Goal: Task Accomplishment & Management: Manage account settings

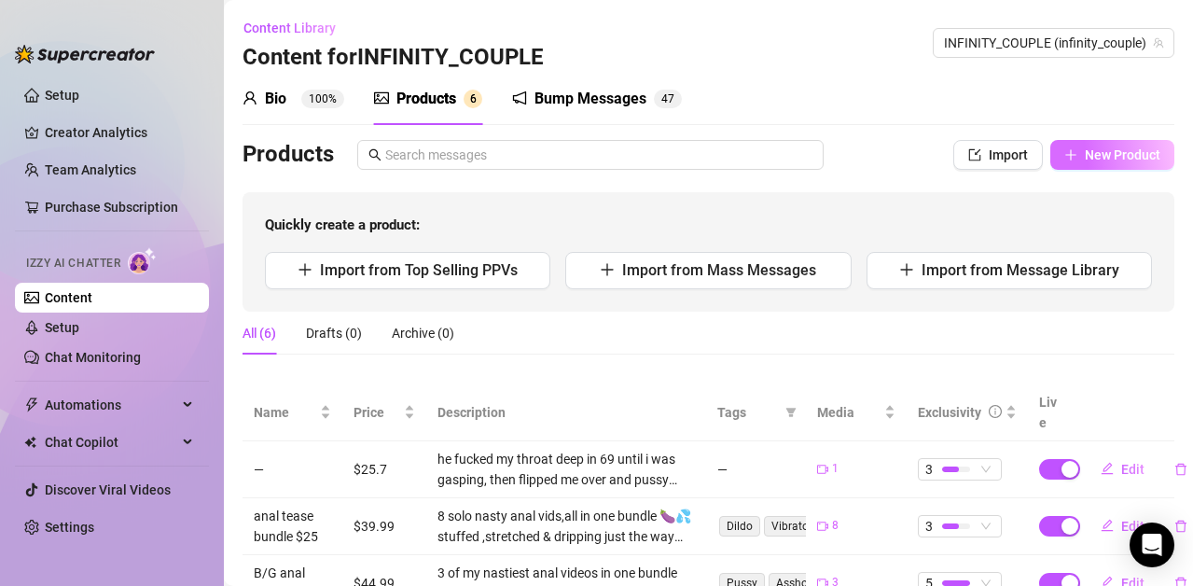
click at [1110, 153] on span "New Product" at bounding box center [1123, 154] width 76 height 15
type textarea "Type your message here..."
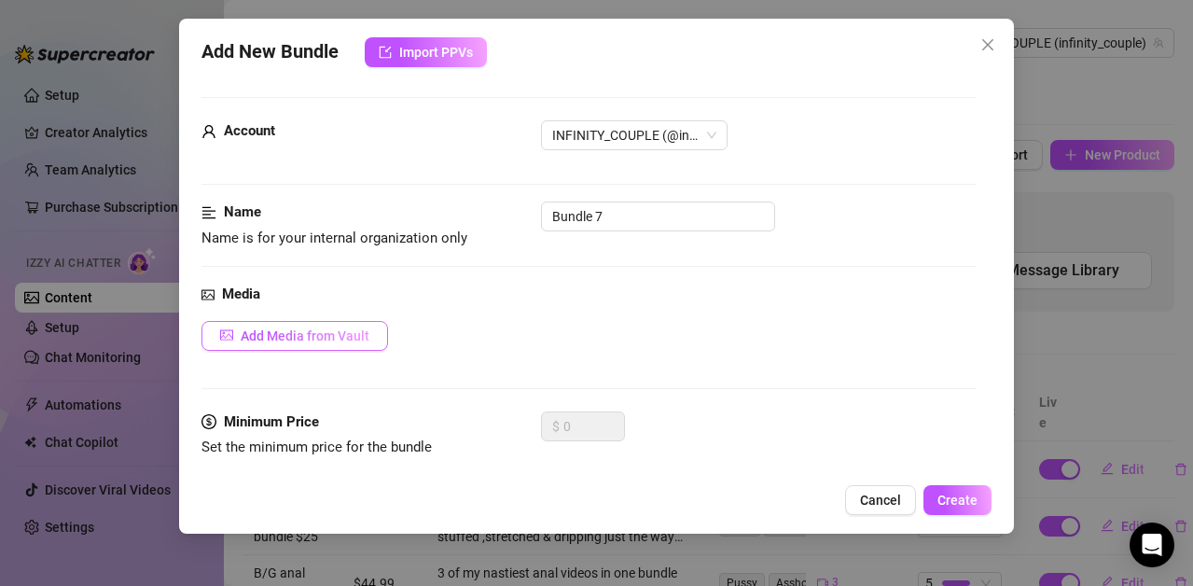
click at [252, 333] on span "Add Media from Vault" at bounding box center [305, 335] width 129 height 15
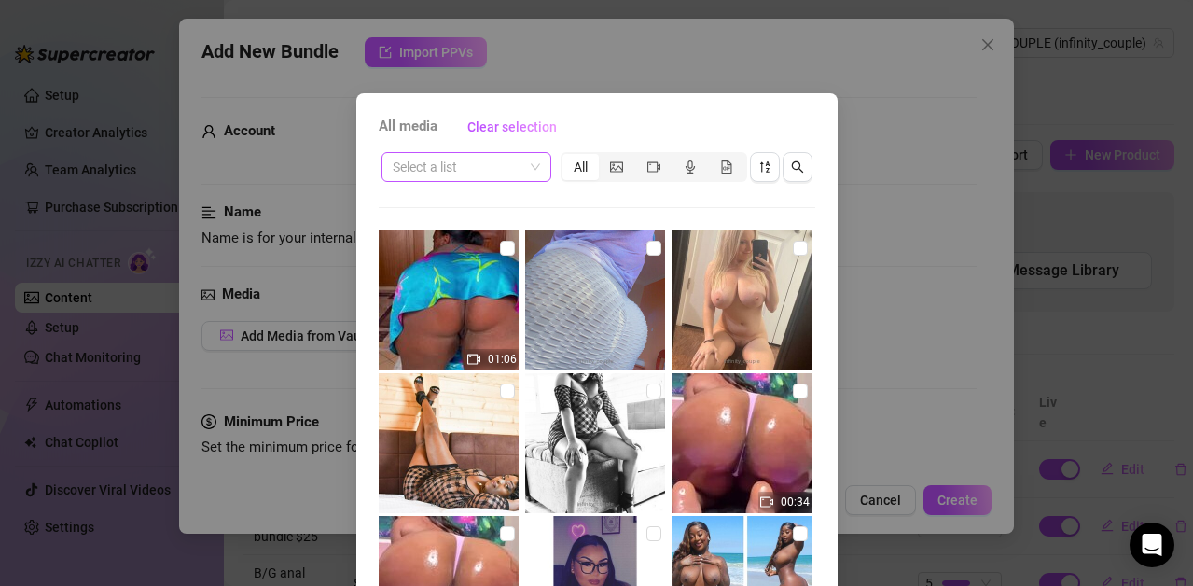
click at [525, 170] on span at bounding box center [466, 167] width 147 height 28
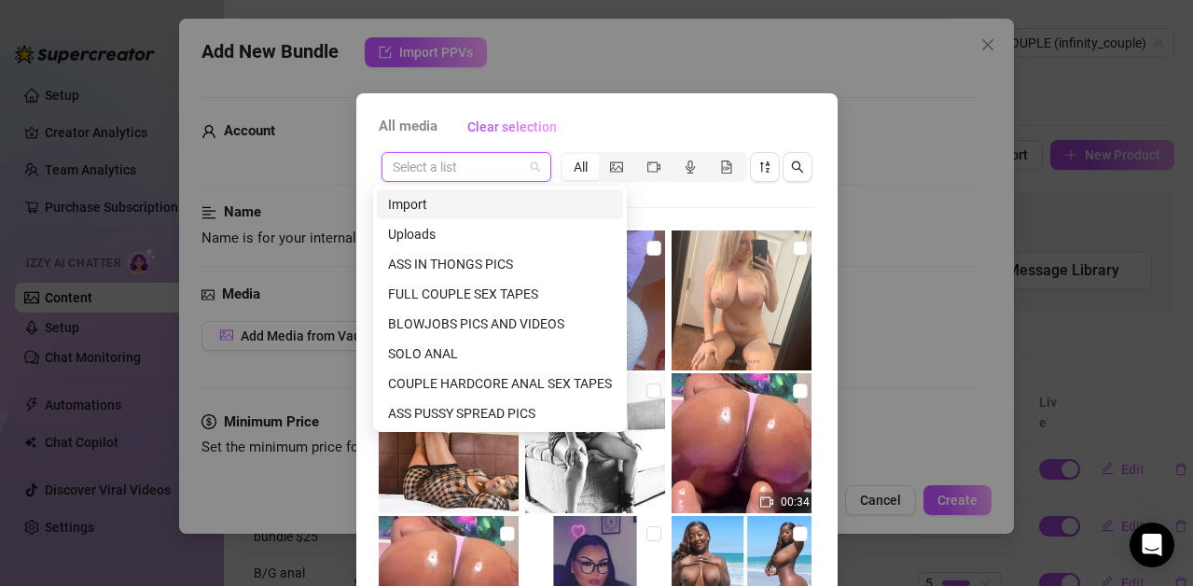
click at [421, 206] on div "Import" at bounding box center [500, 204] width 224 height 21
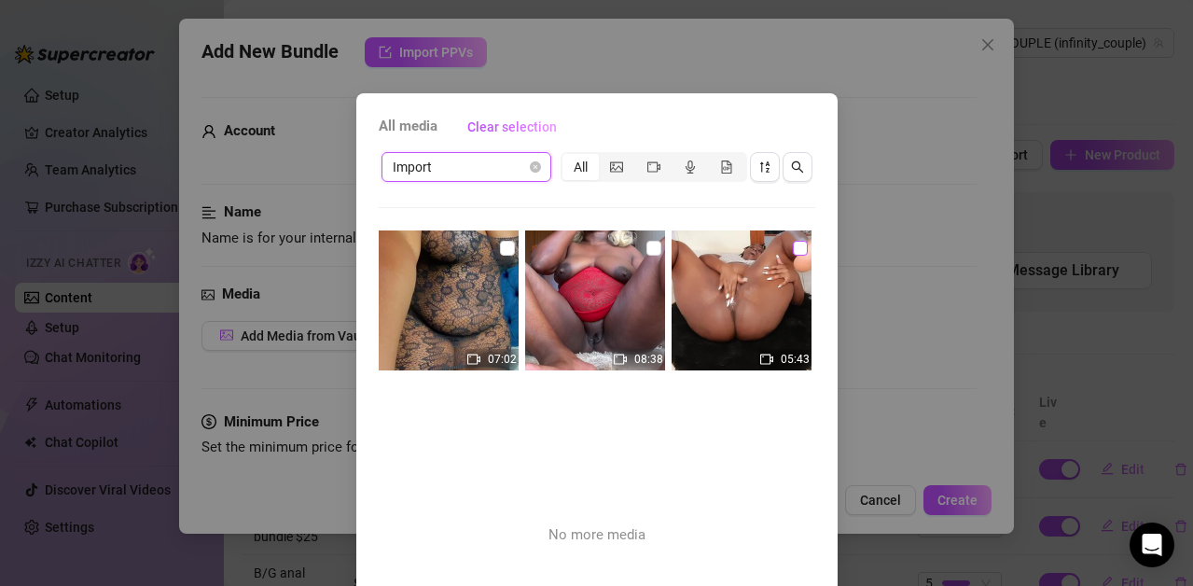
click at [793, 246] on input "checkbox" at bounding box center [800, 248] width 15 height 15
checkbox input "true"
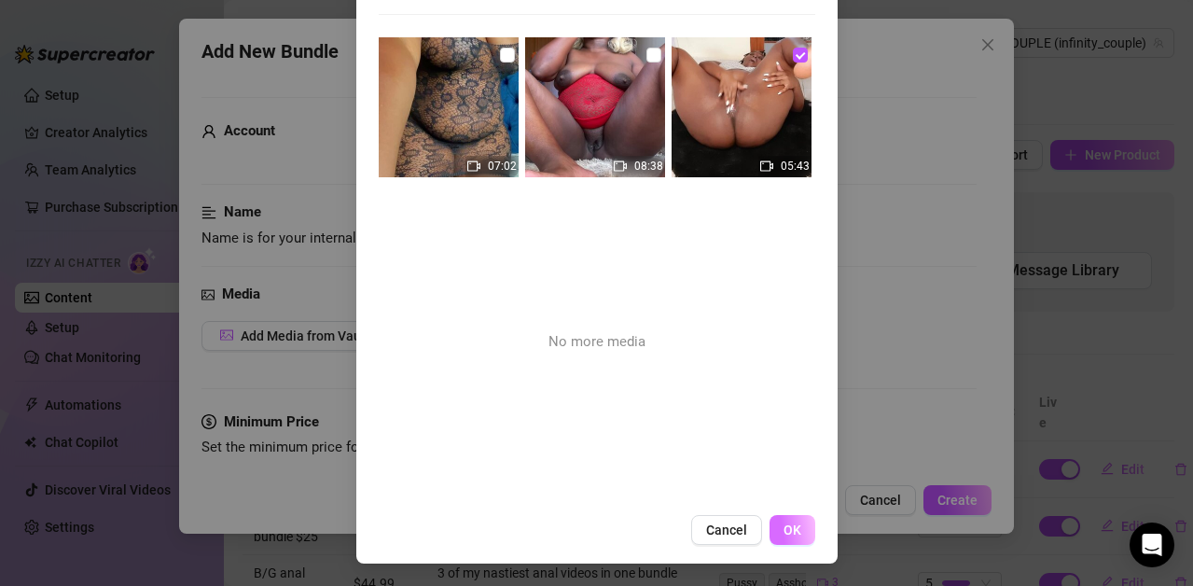
click at [784, 524] on span "OK" at bounding box center [793, 529] width 18 height 15
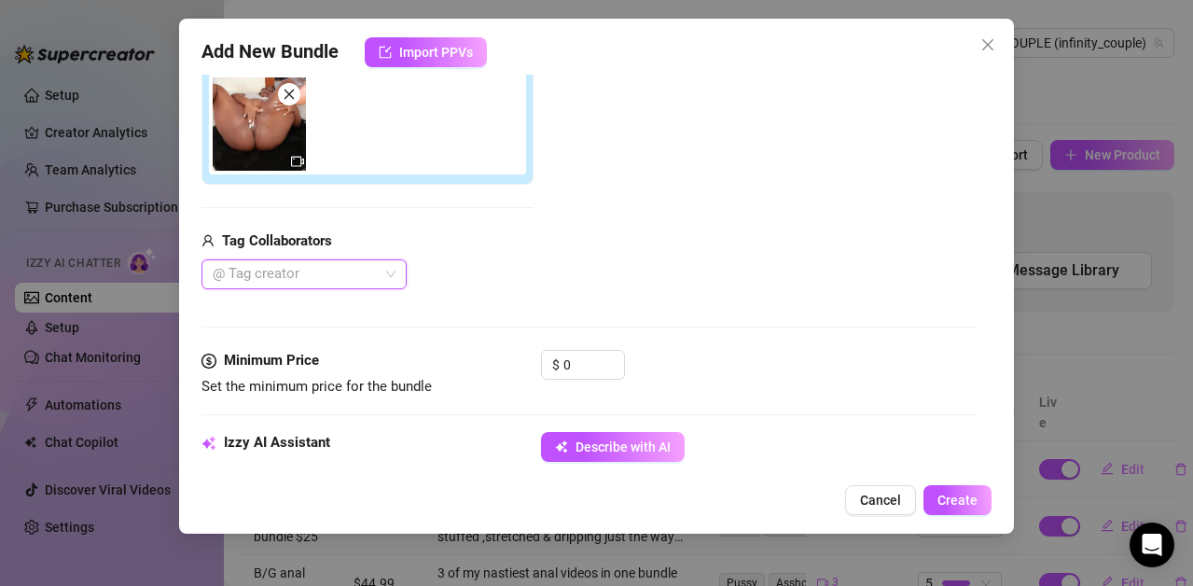
scroll to position [564, 0]
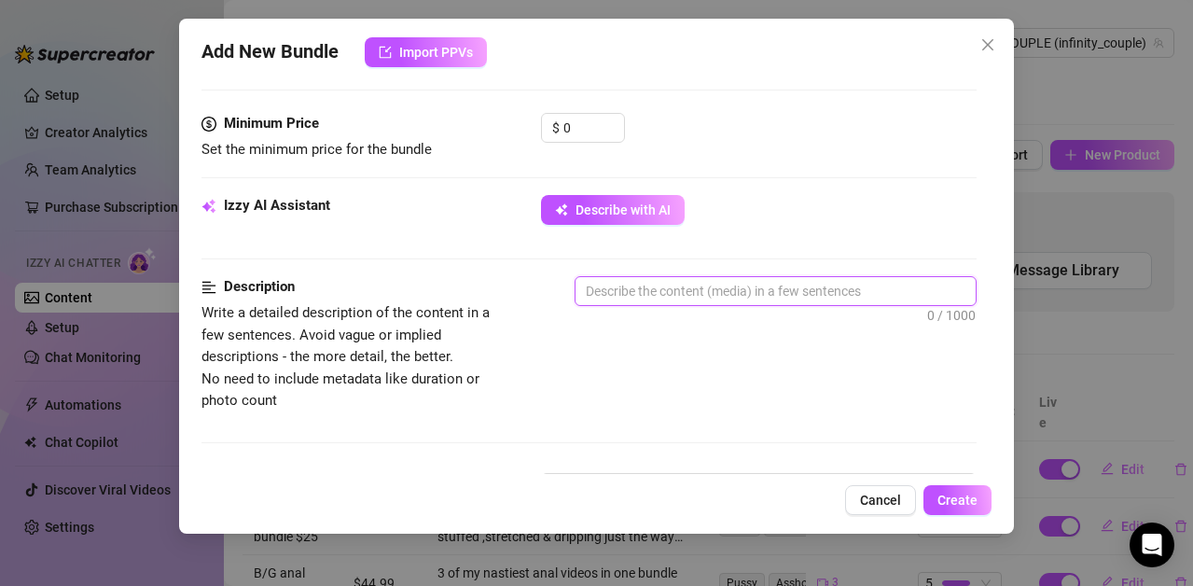
click at [693, 293] on textarea at bounding box center [776, 291] width 400 height 28
type textarea "5"
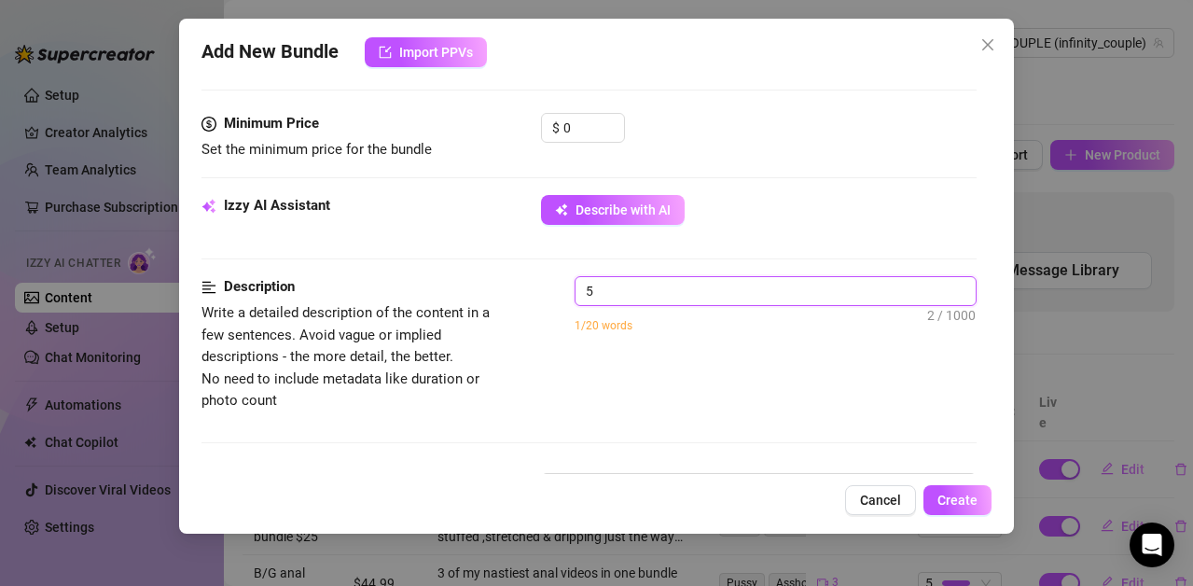
type textarea "5 m"
type textarea "5 mi"
type textarea "5 min"
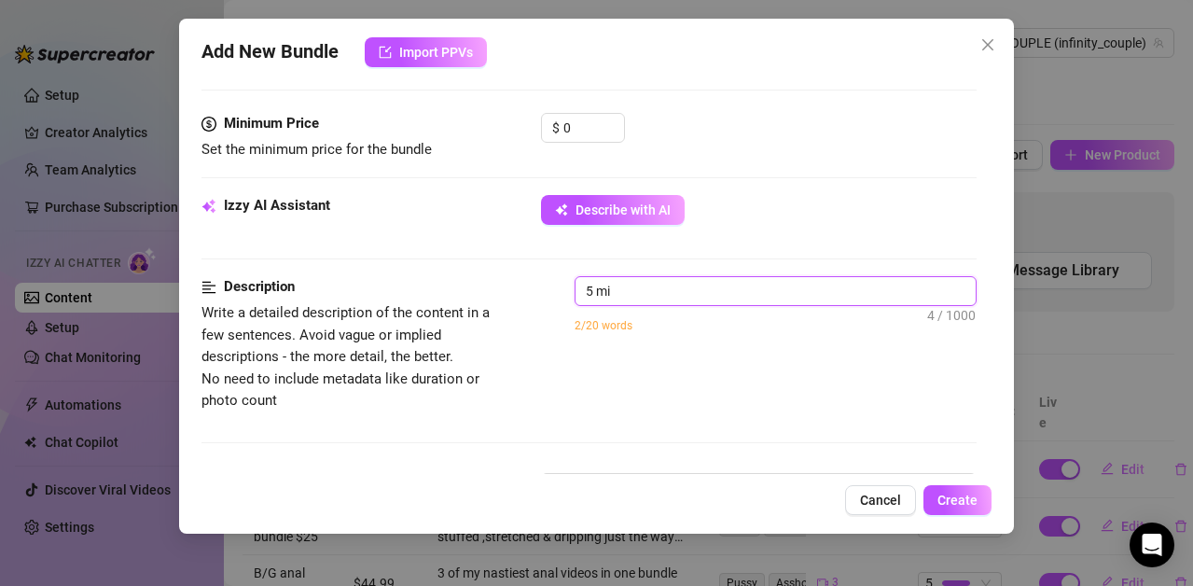
type textarea "5 min"
type textarea "5 mins"
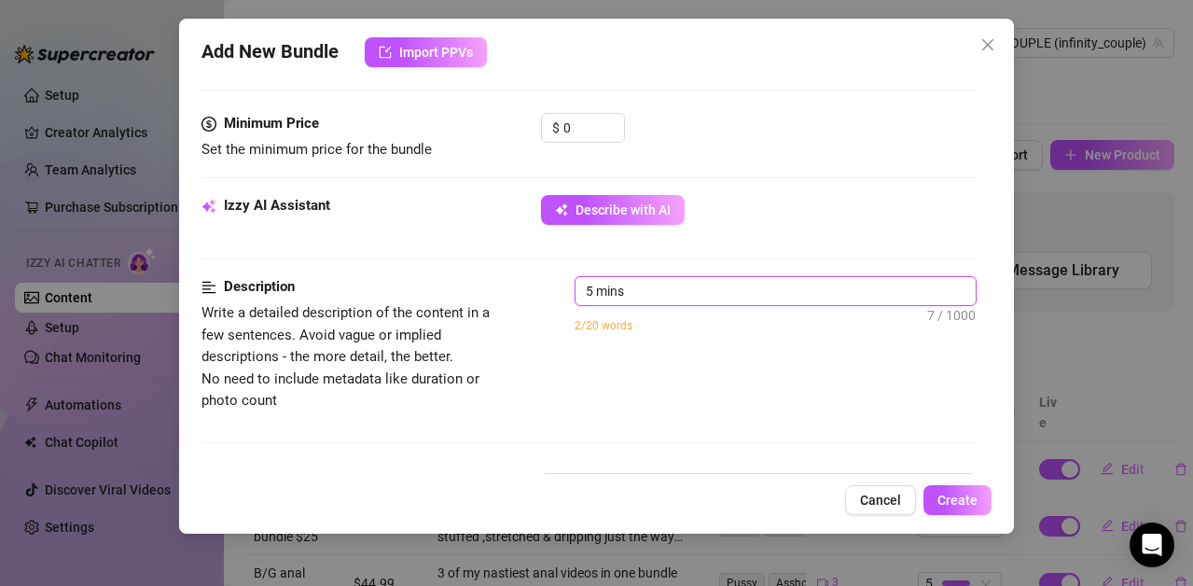
type textarea "5 mins"
type textarea "5 min"
type textarea "5 mi"
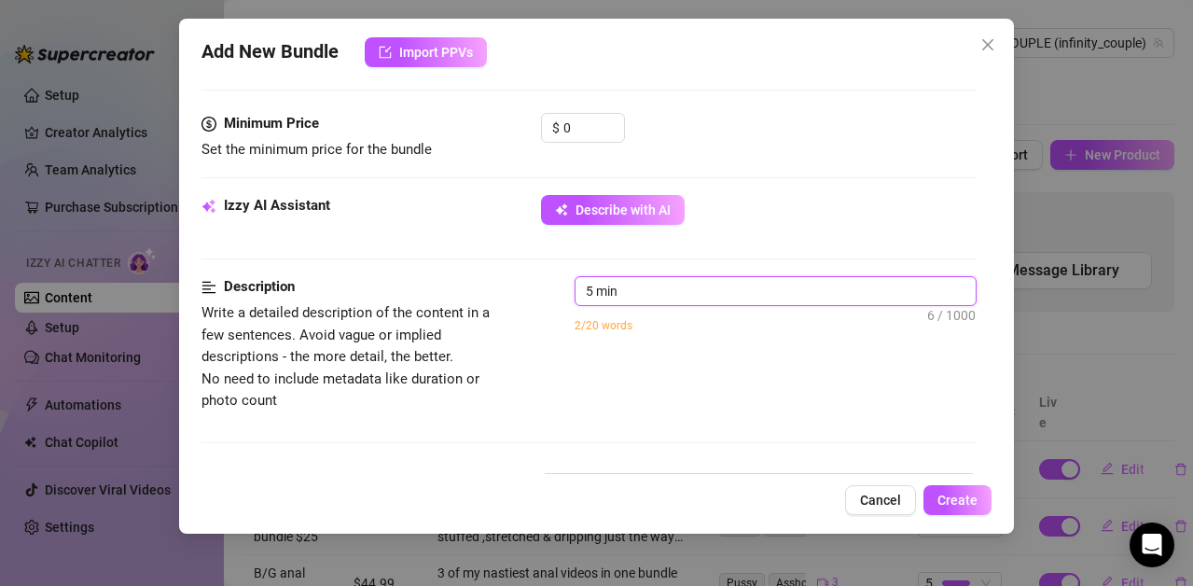
type textarea "5 mi"
type textarea "5 m"
type textarea "5"
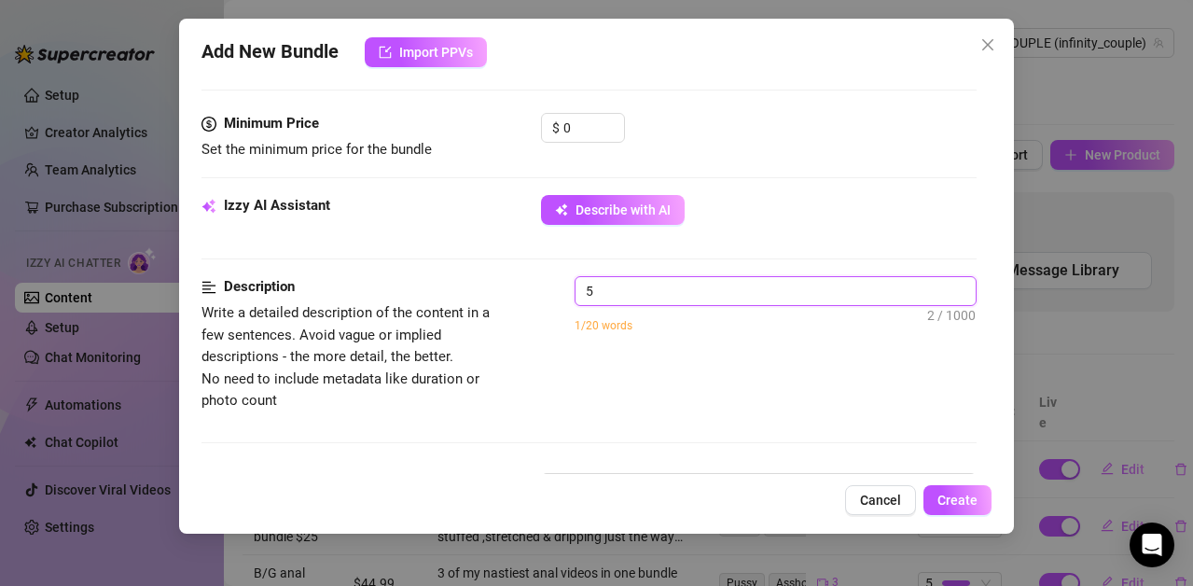
type textarea "5"
type textarea "Describe the content (media) in a few sentences"
type textarea "l"
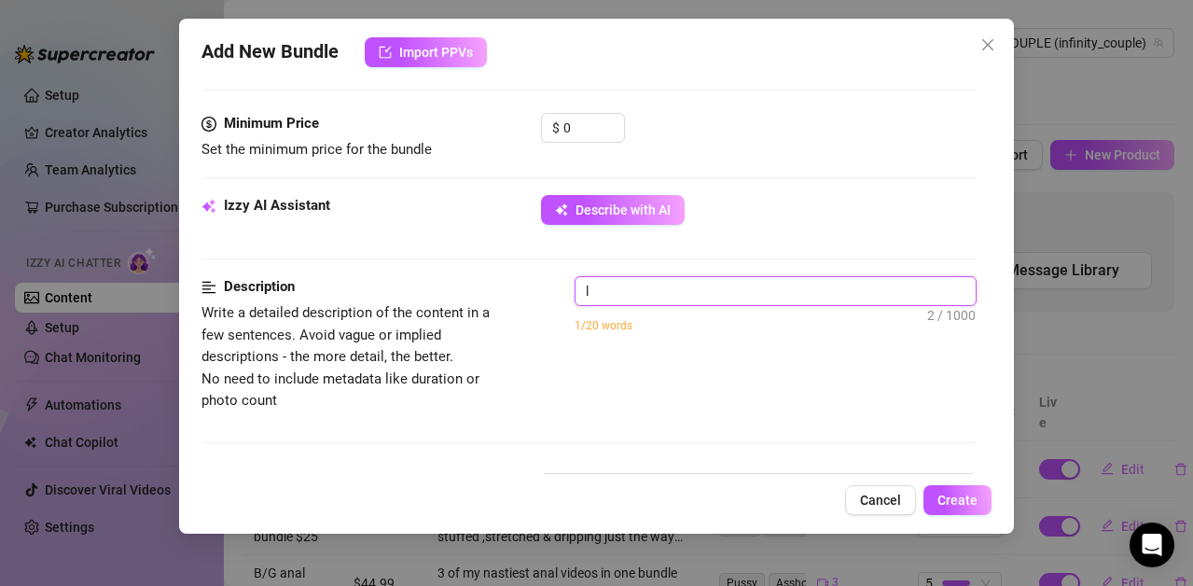
type textarea "ly"
type textarea "lyi"
type textarea "lyin"
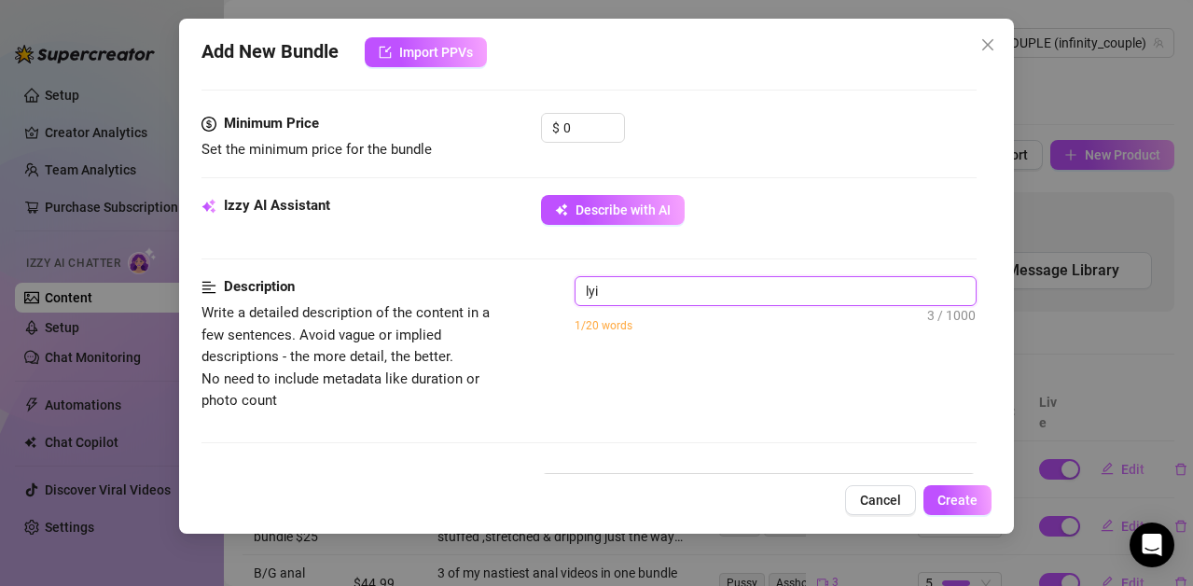
type textarea "lyin"
type textarea "lying"
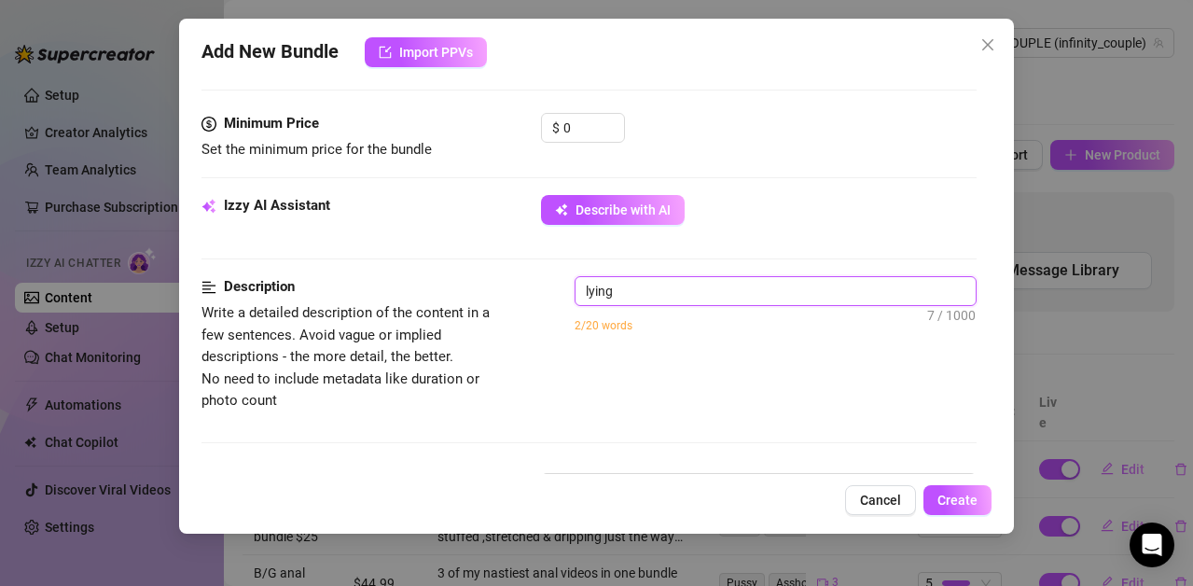
type textarea "lying o"
type textarea "lying on"
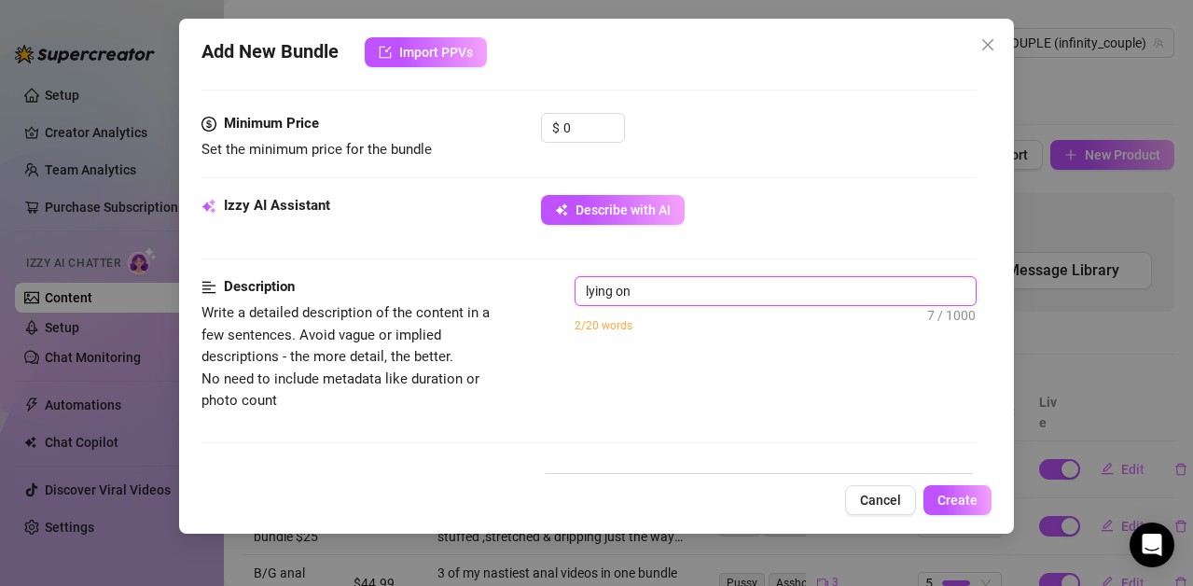
type textarea "lying on"
type textarea "lying on m"
type textarea "lying on my"
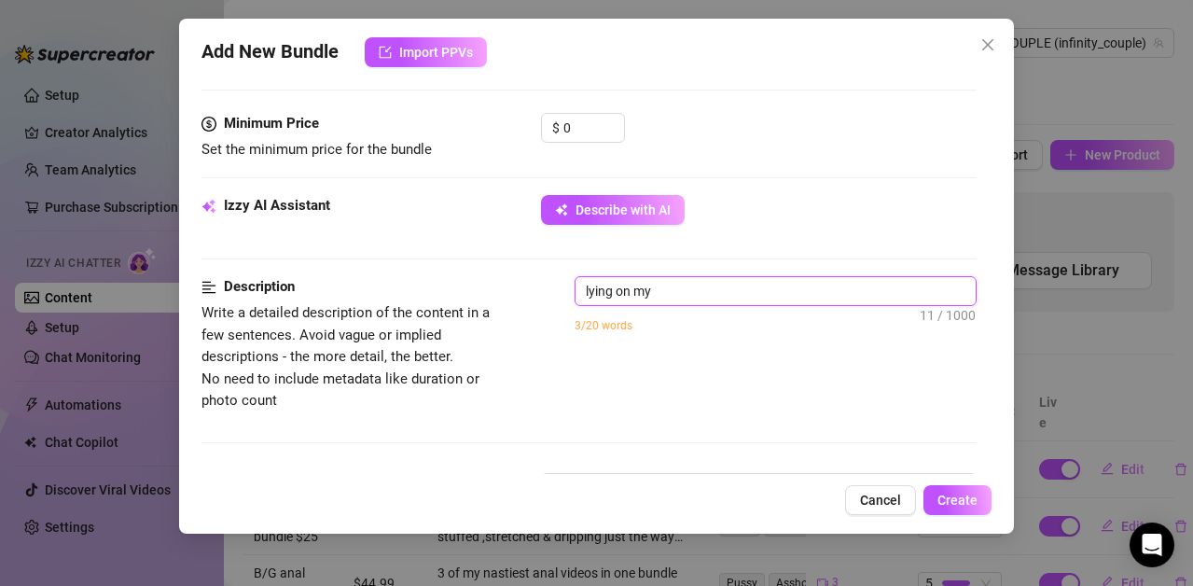
type textarea "lying on my"
type textarea "lying on my b"
type textarea "lying on my ba"
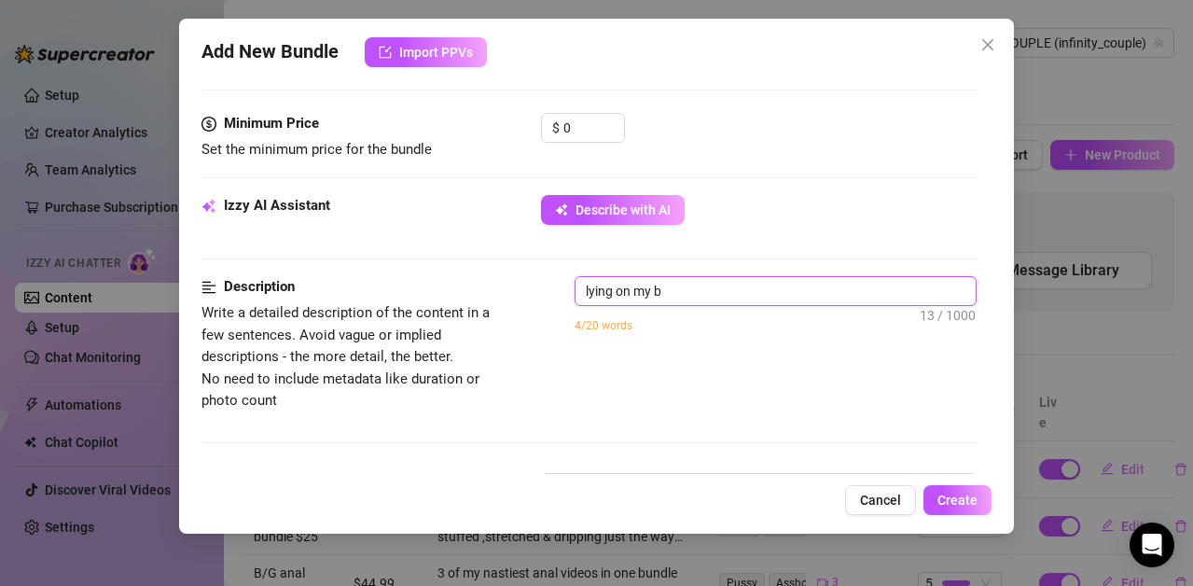
type textarea "lying on my ba"
type textarea "lying on my bac"
type textarea "lying on my back"
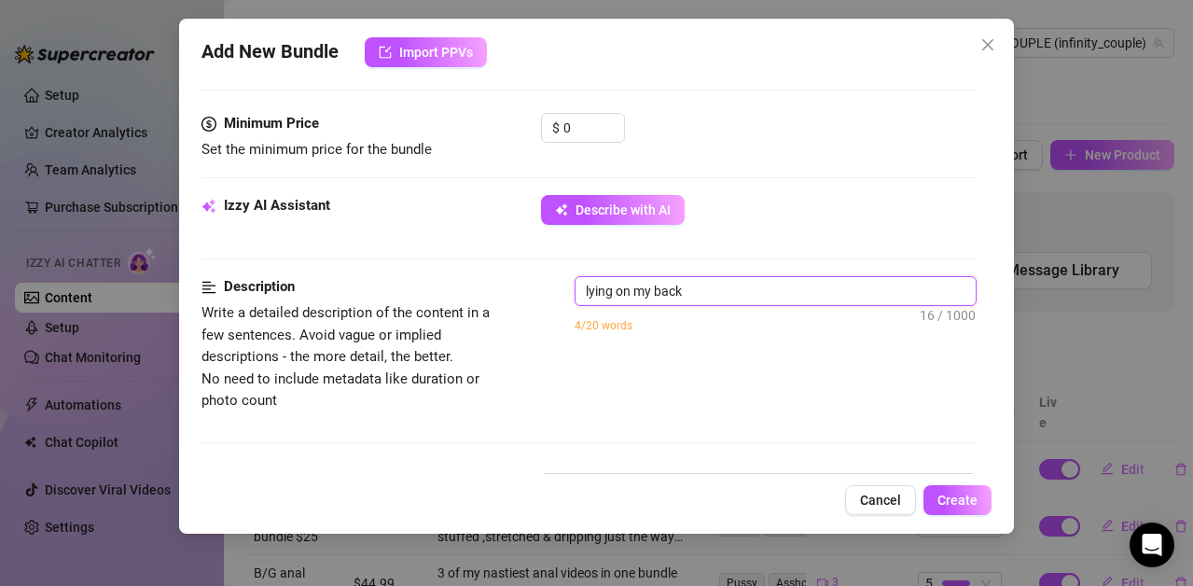
type textarea "lying on my back"
type textarea "lying on my back r"
type textarea "lying on my back ru"
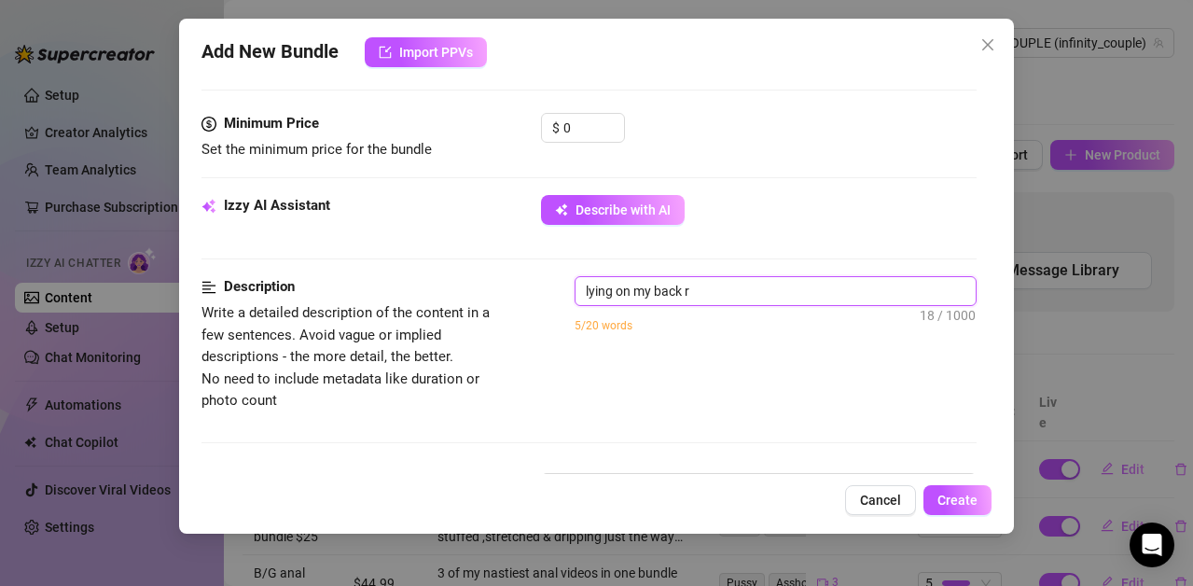
type textarea "lying on my back ru"
type textarea "lying on my back rubb"
type textarea "lying on my back rubbi"
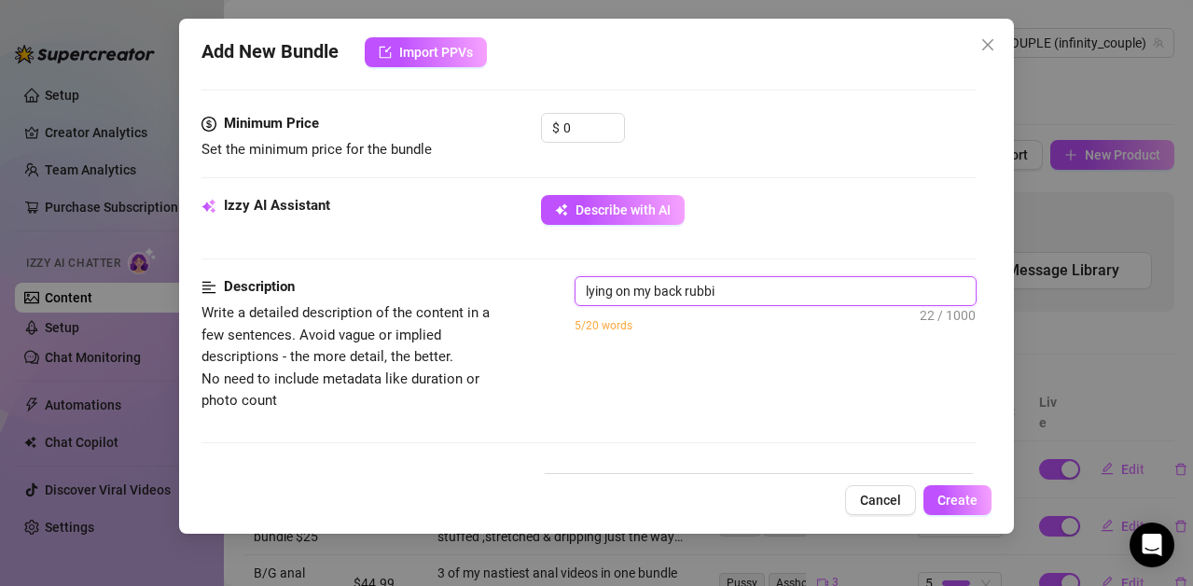
type textarea "lying on my back rubbin"
type textarea "lying on my back rubbing"
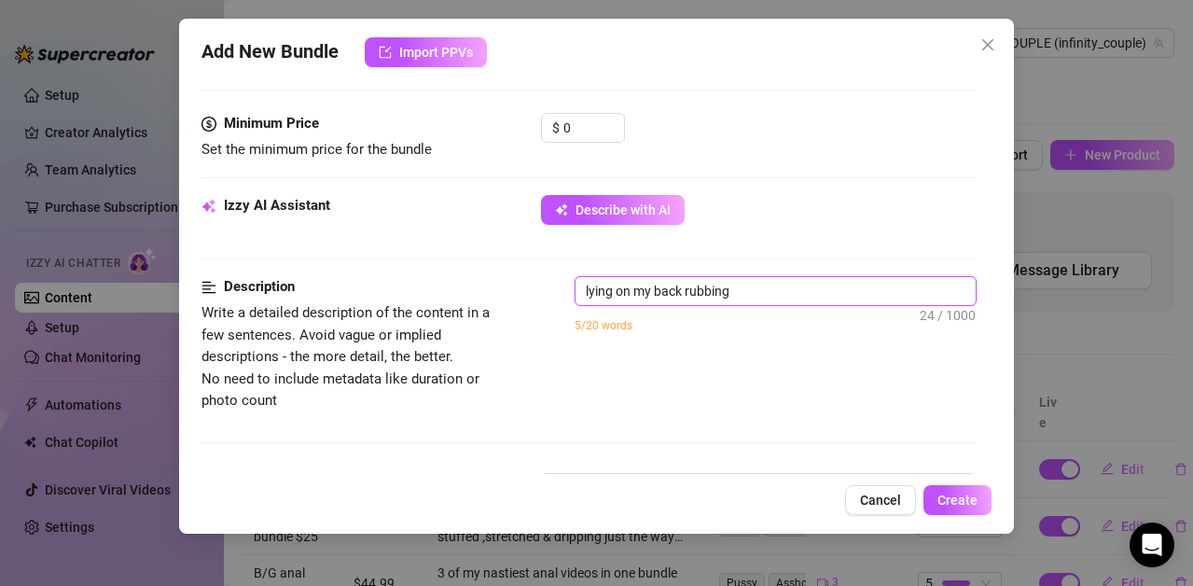
type textarea "lying on my back rubbing"
type textarea "lying on my back rubbing t"
type textarea "lying on my back rubbing th"
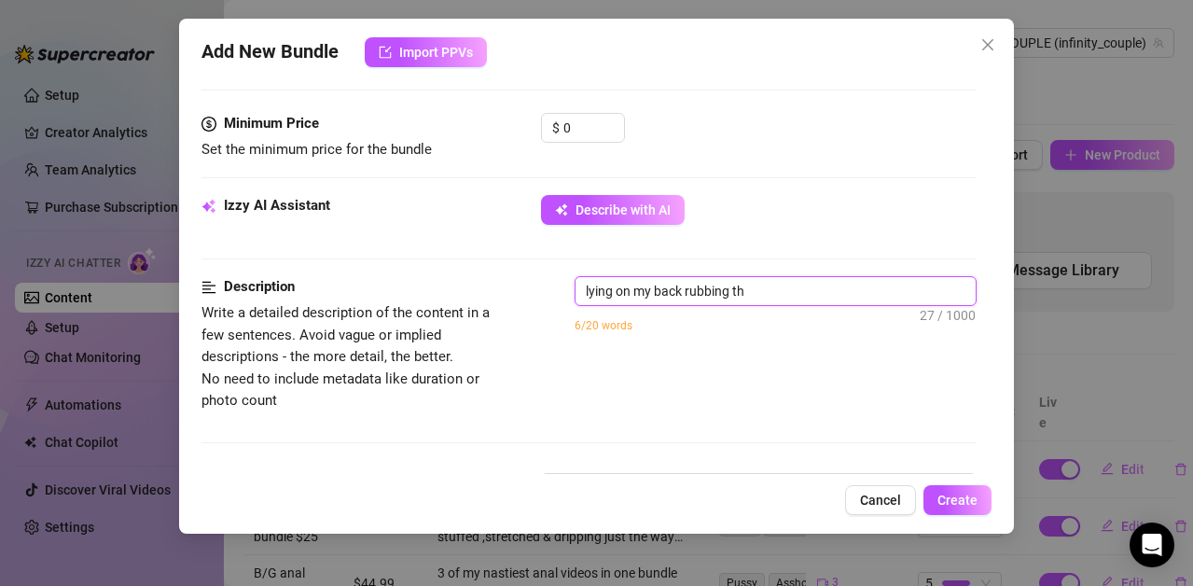
type textarea "lying on my back rubbing thi"
type textarea "lying on my back rubbing this"
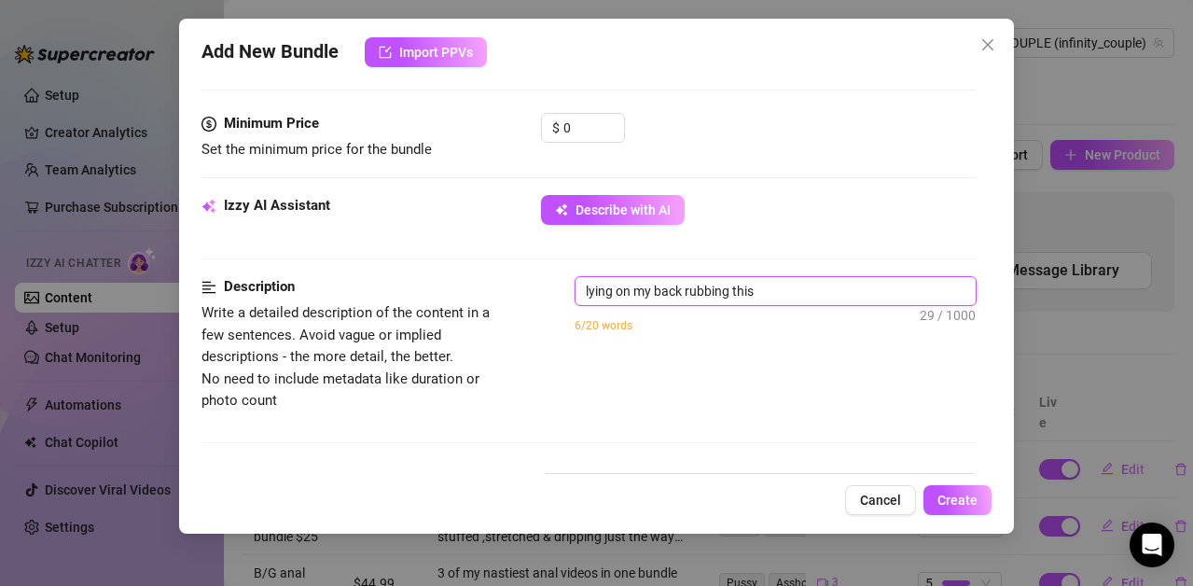
type textarea "lying on my back rubbing this"
type textarea "lying on my back rubbing this p"
type textarea "lying on my back rubbing this pu"
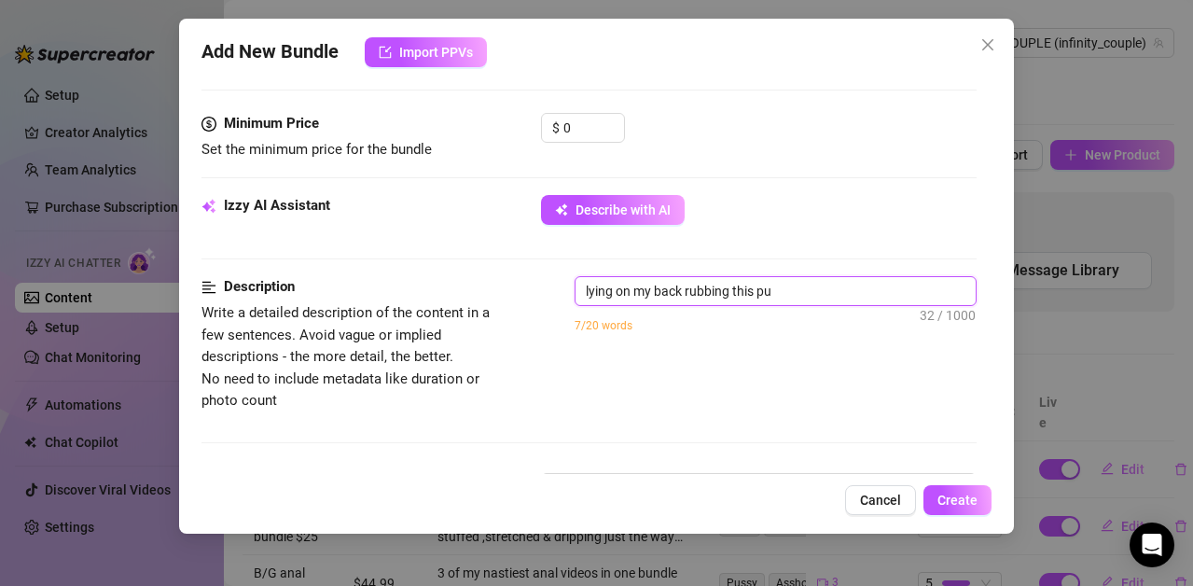
type textarea "lying on my back rubbing this pus"
type textarea "lying on my back rubbing this puss"
type textarea "lying on my back rubbing this pussy"
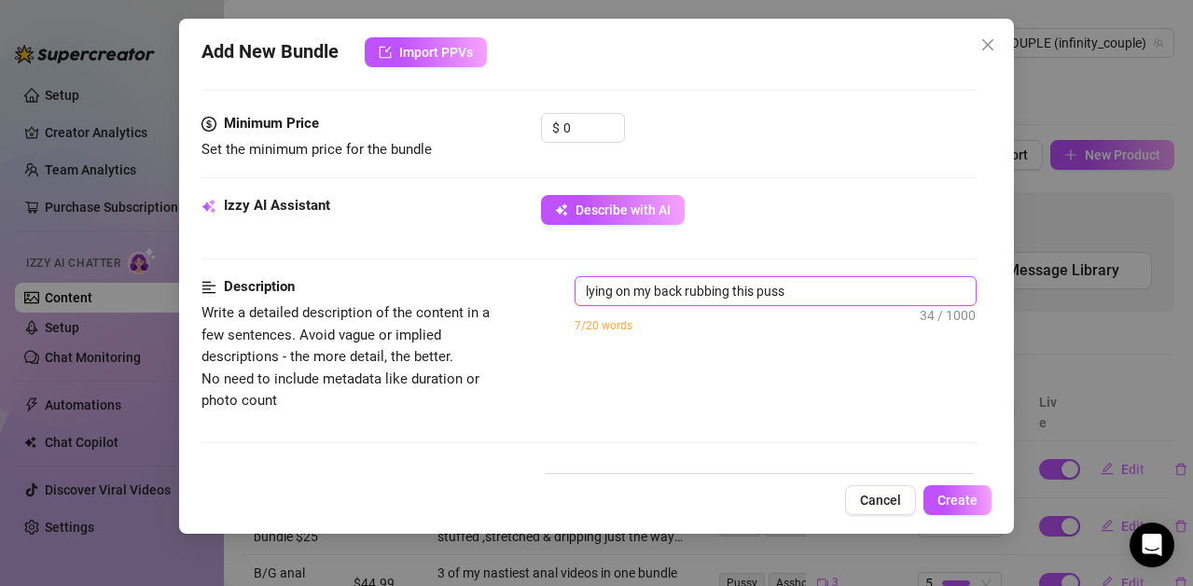
type textarea "lying on my back rubbing this pussy"
type textarea "lying on my back rubbing this pussy n"
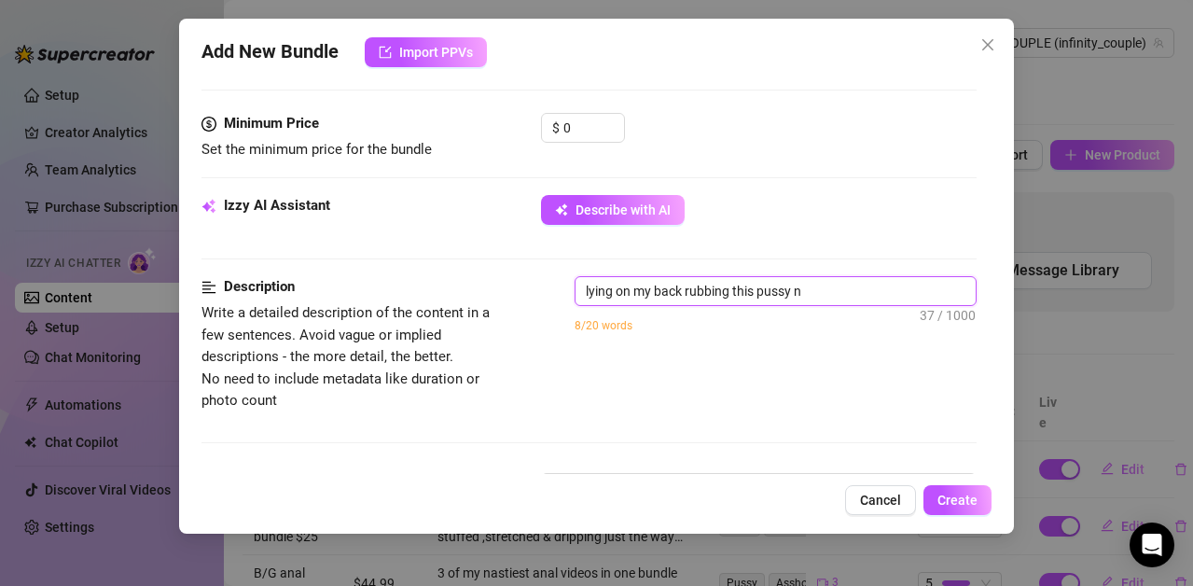
type textarea "lying on my back rubbing this pussy no"
type textarea "lying on my back rubbing this pussy non"
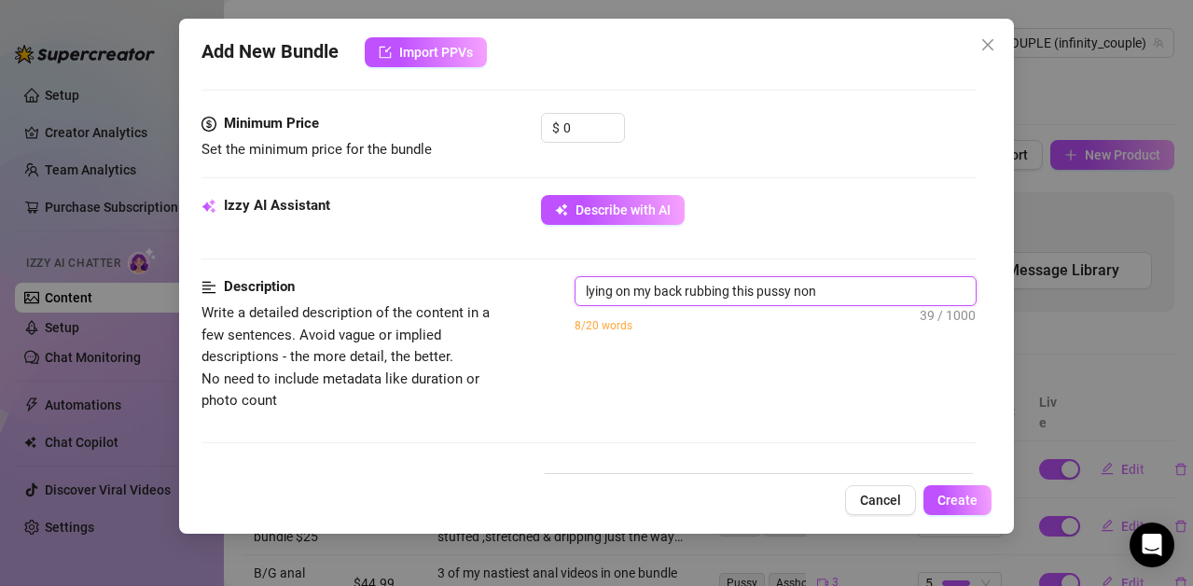
type textarea "lying on my back rubbing this pussy non"
type textarea "lying on my back rubbing this pussy non s"
type textarea "lying on my back rubbing this pussy non st"
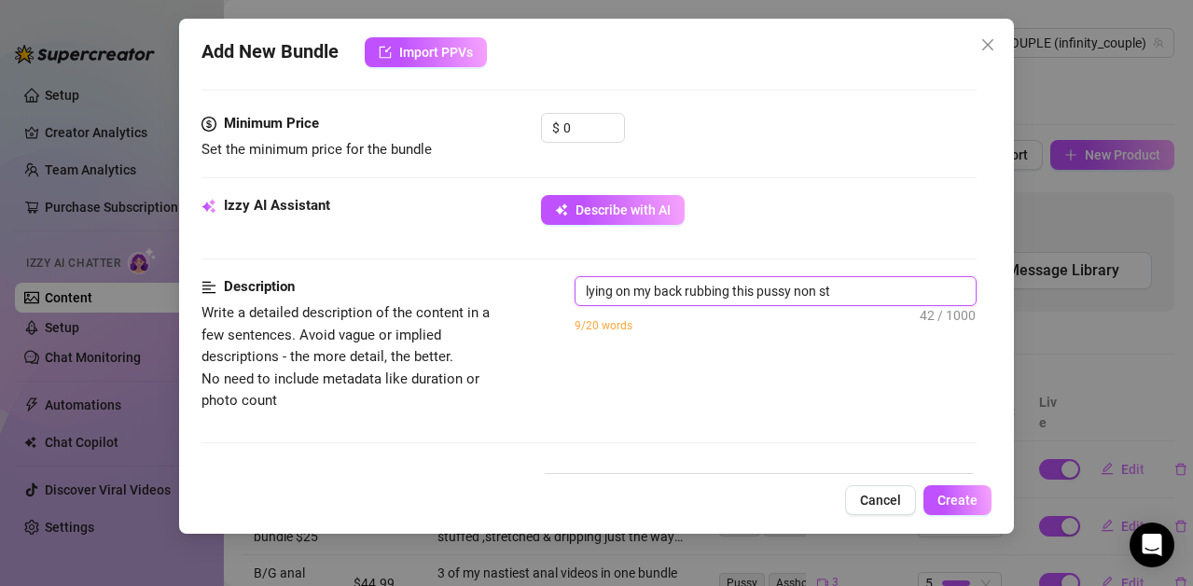
type textarea "lying on my back rubbing this pussy non sto"
type textarea "lying on my back rubbing this pussy non stop"
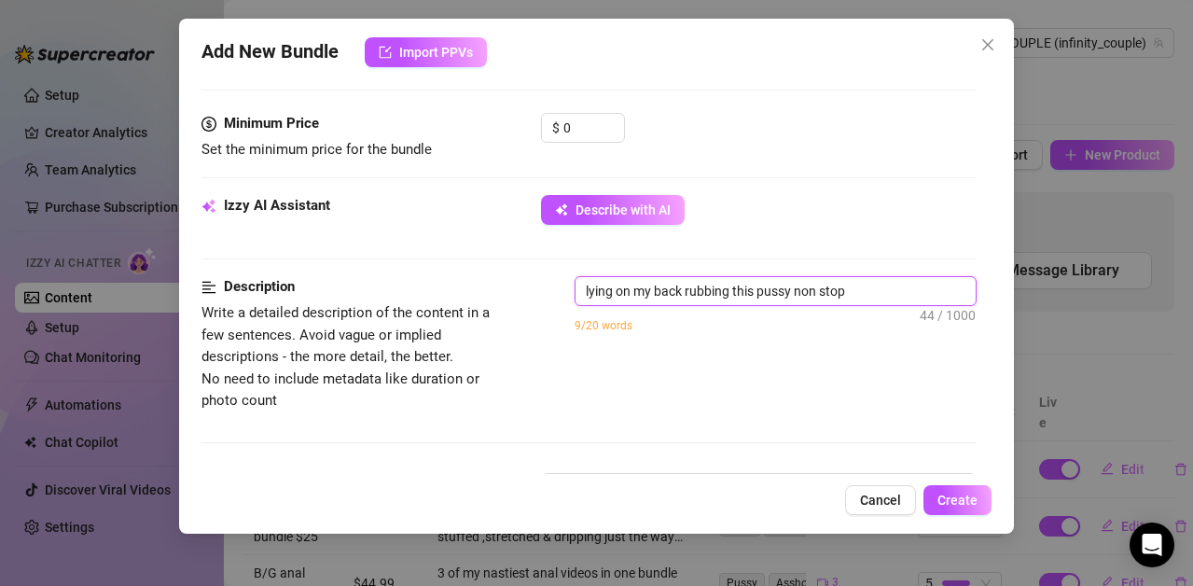
type textarea "lying on my back rubbing this pussy non stop"
type textarea "lying on my back rubbing this pussy non stop t"
type textarea "lying on my back rubbing this pussy non stop ti"
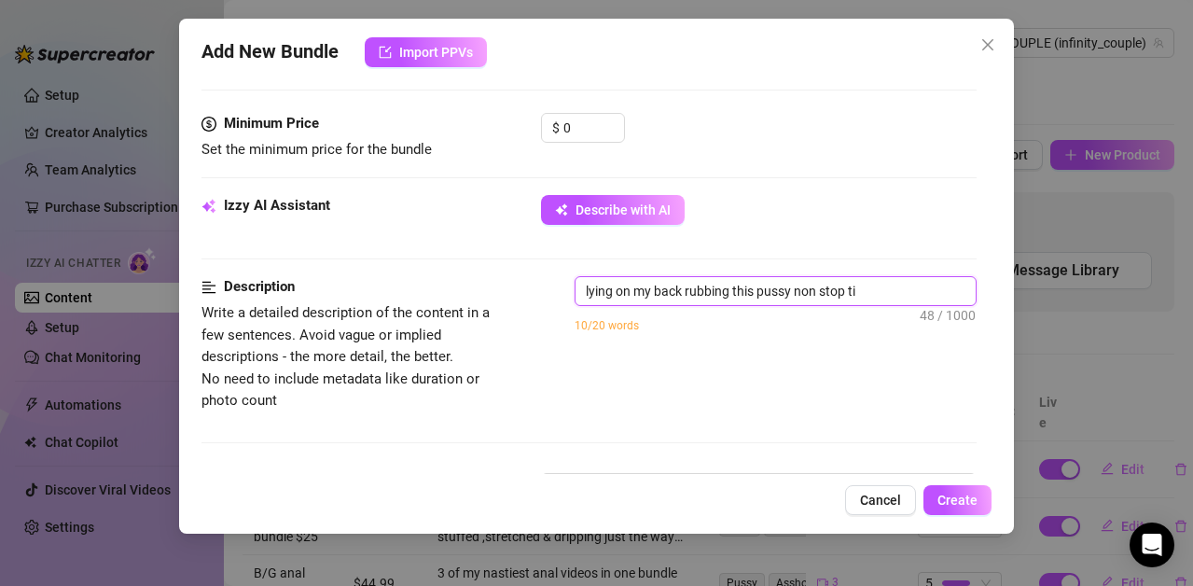
type textarea "lying on my back rubbing this pussy non stop til"
type textarea "lying on my back rubbing this pussy non stop till"
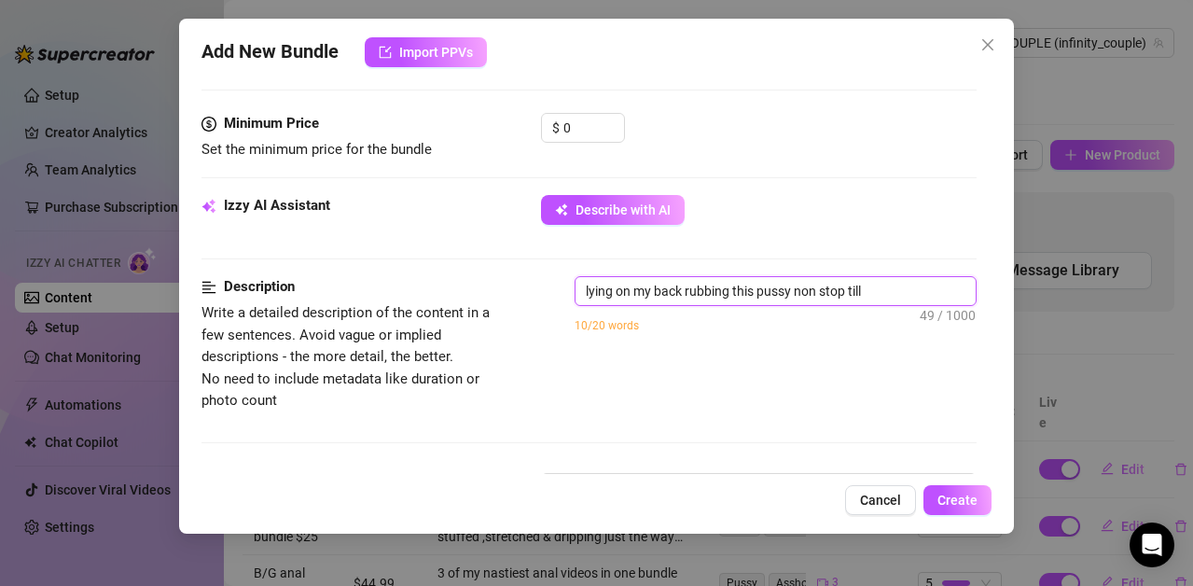
type textarea "lying on my back rubbing this pussy non stop till"
type textarea "lying on my back rubbing this pussy non stop till i"
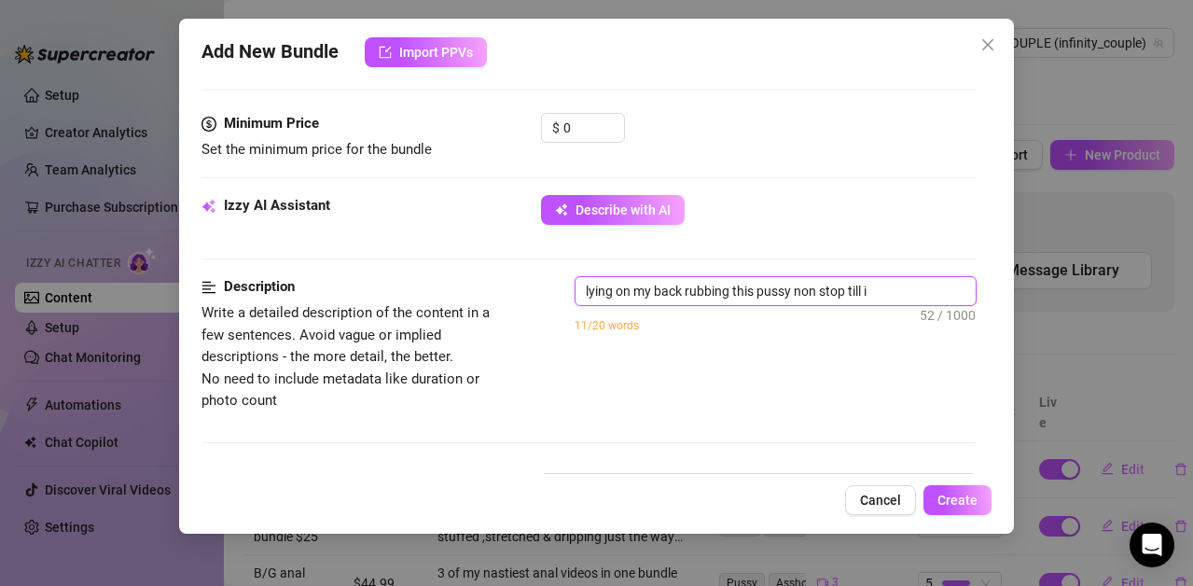
type textarea "lying on my back rubbing this pussy non stop till i e"
type textarea "lying on my back rubbing this pussy non stop till i ex"
type textarea "lying on my back rubbing this pussy non stop till i exp"
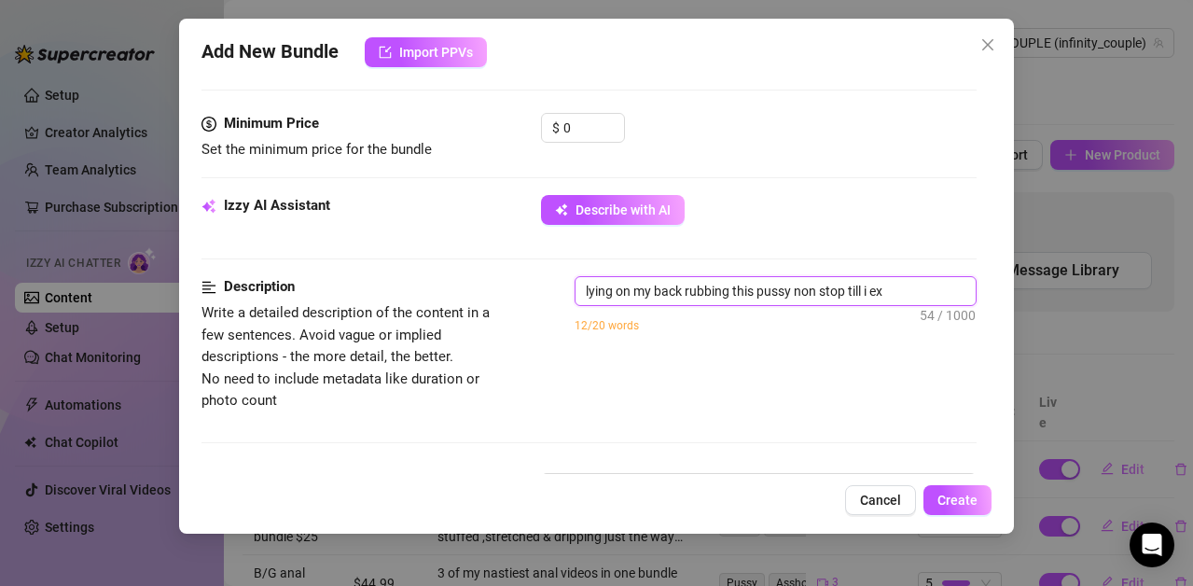
type textarea "lying on my back rubbing this pussy non stop till i exp"
type textarea "lying on my back rubbing this pussy non stop till i expl"
type textarea "lying on my back rubbing this pussy non stop till i explo"
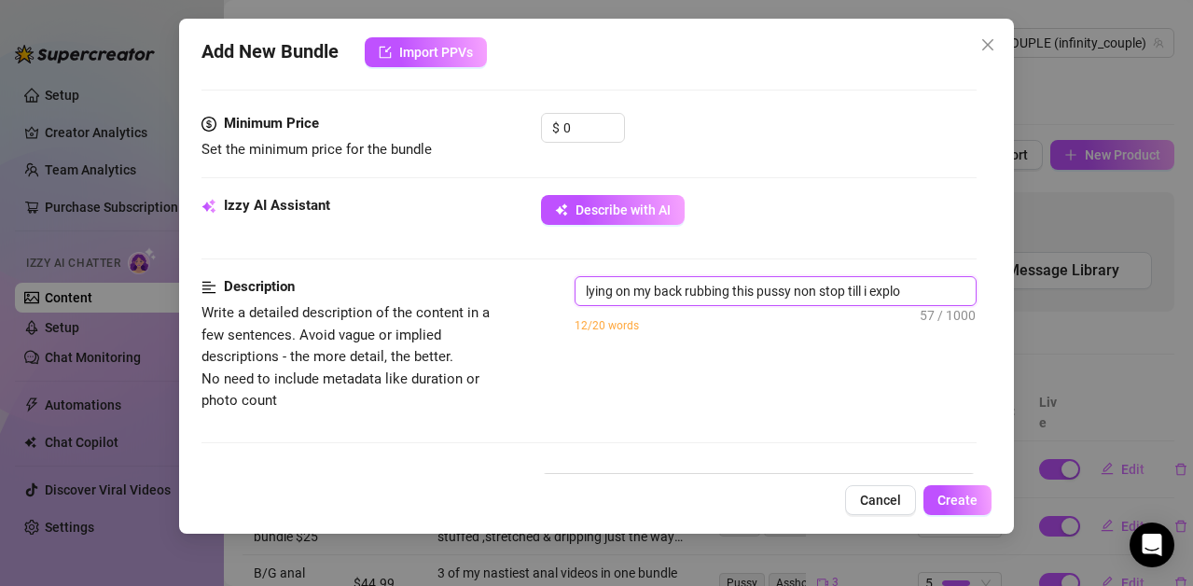
type textarea "lying on my back rubbing this pussy non stop till i explod"
type textarea "lying on my back rubbing this pussy non stop till i explode"
type textarea "lying on my back rubbing this pussy non stop till i exploded"
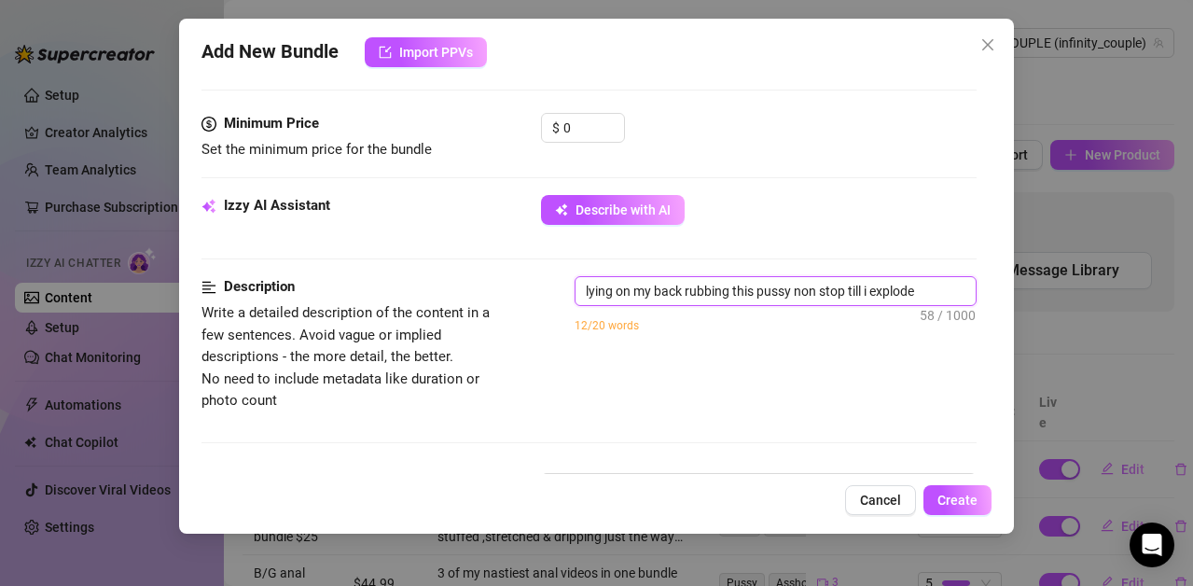
type textarea "lying on my back rubbing this pussy non stop till i exploded"
type textarea "lying on my back rubbing this pussy non stop till i exploded."
type textarea "lying on my back rubbing this pussy non stop till i exploded.."
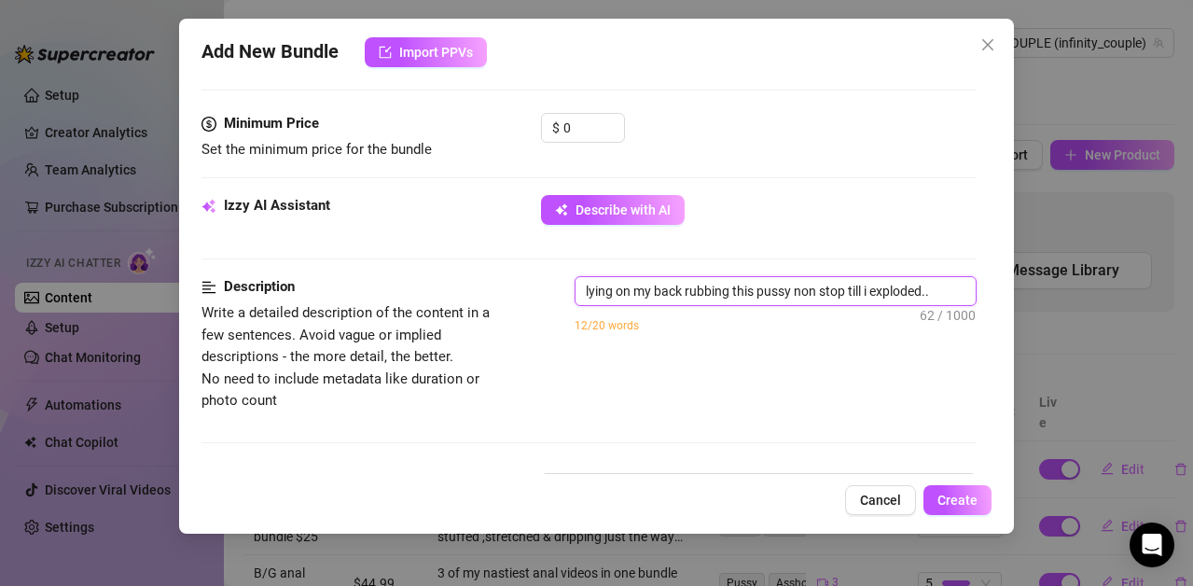
type textarea "lying on my back rubbing this pussy non stop till i exploded..."
type textarea "lying on my back rubbing this pussy non stop till i exploded...s"
type textarea "lying on my back rubbing this pussy non stop till i exploded...sq"
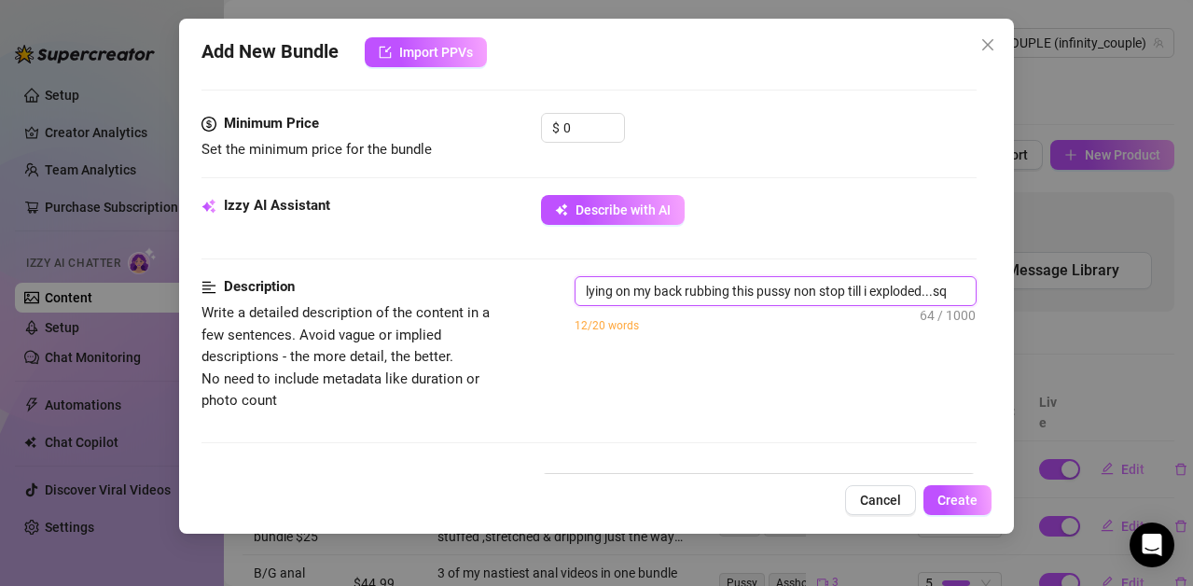
type textarea "lying on my back rubbing this pussy non stop till i exploded...sq"
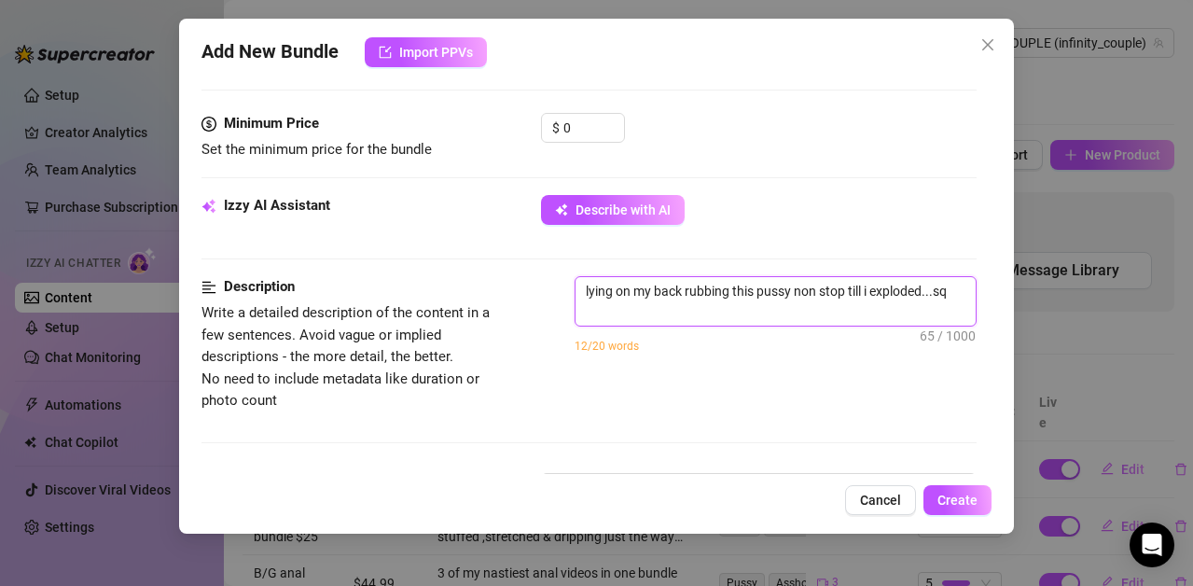
scroll to position [0, 0]
type textarea "lying on my back rubbing this pussy non stop till i exploded...squ"
type textarea "lying on my back rubbing this pussy non stop till i exploded...squi"
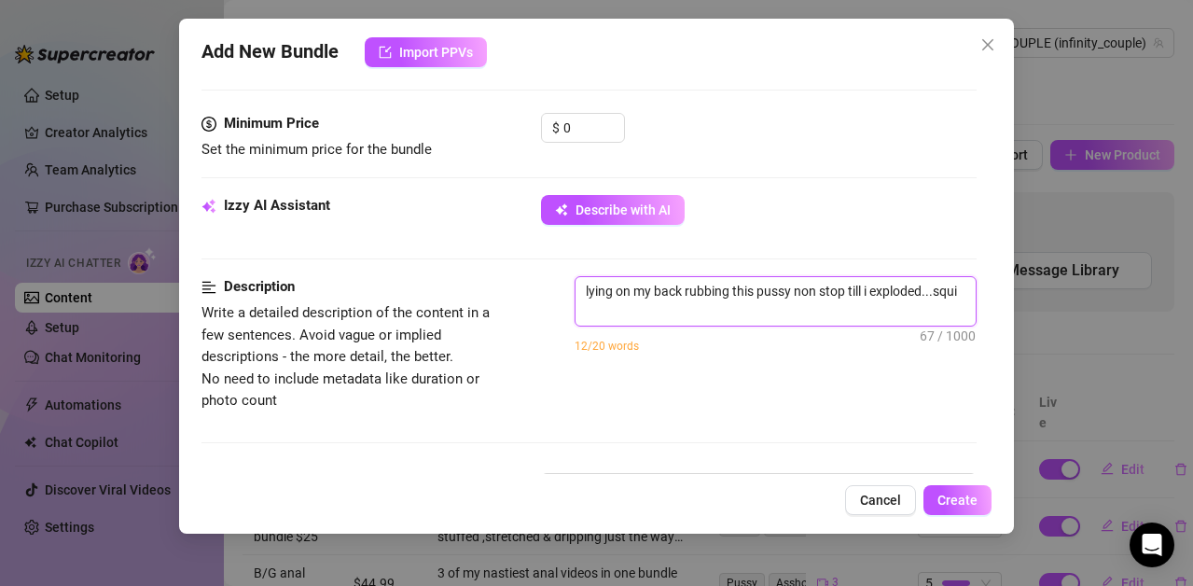
type textarea "lying on my back rubbing this pussy non stop till i exploded...squir"
type textarea "lying on my back rubbing this pussy non stop till i exploded...squirt"
type textarea "lying on my back rubbing this pussy non stop till i exploded...squirti"
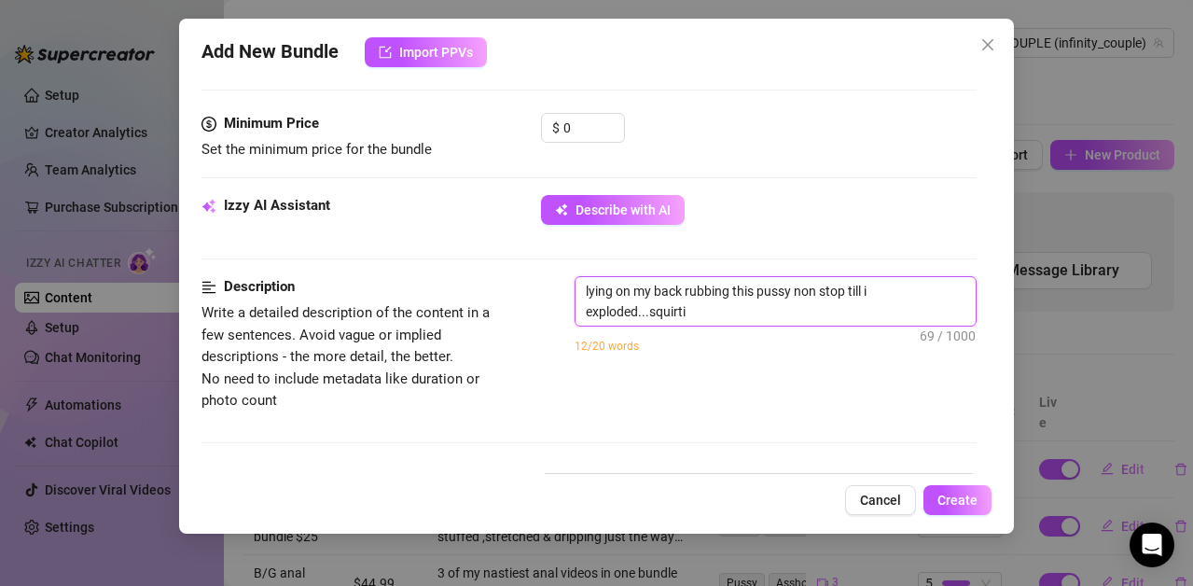
type textarea "lying on my back rubbing this pussy non stop till i exploded...squirti"
type textarea "lying on my back rubbing this pussy non stop till i exploded...squirtin"
type textarea "lying on my back rubbing this pussy non stop till i exploded...squirting"
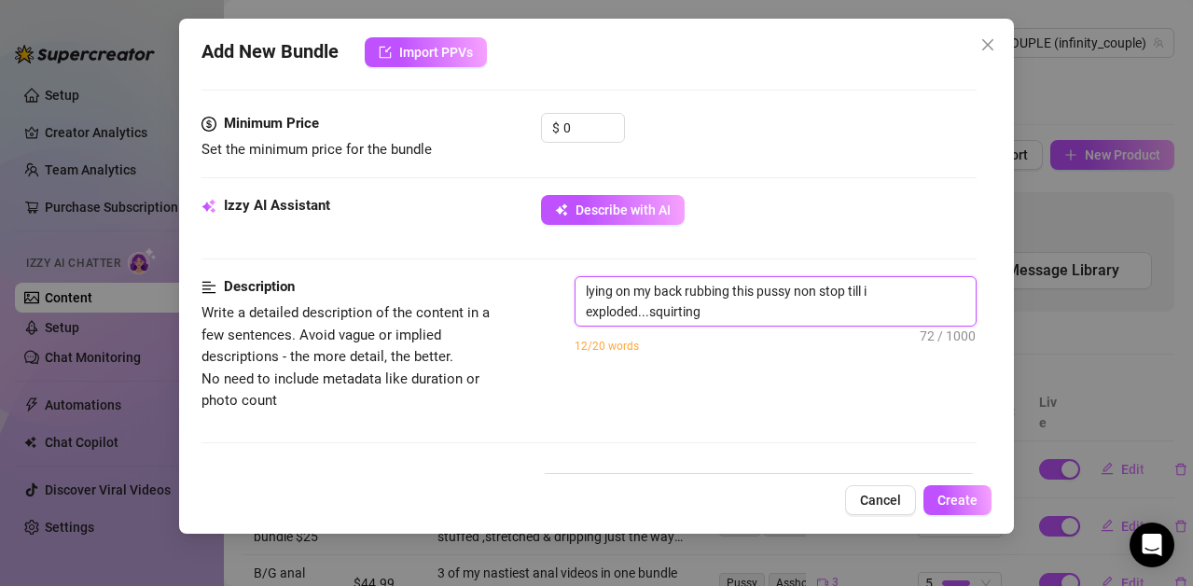
type textarea "lying on my back rubbing this pussy non stop till i exploded...squirting"
type textarea "lying on my back rubbing this pussy non stop till i exploded...squirting a"
type textarea "lying on my back rubbing this pussy non stop till i exploded...squirting al"
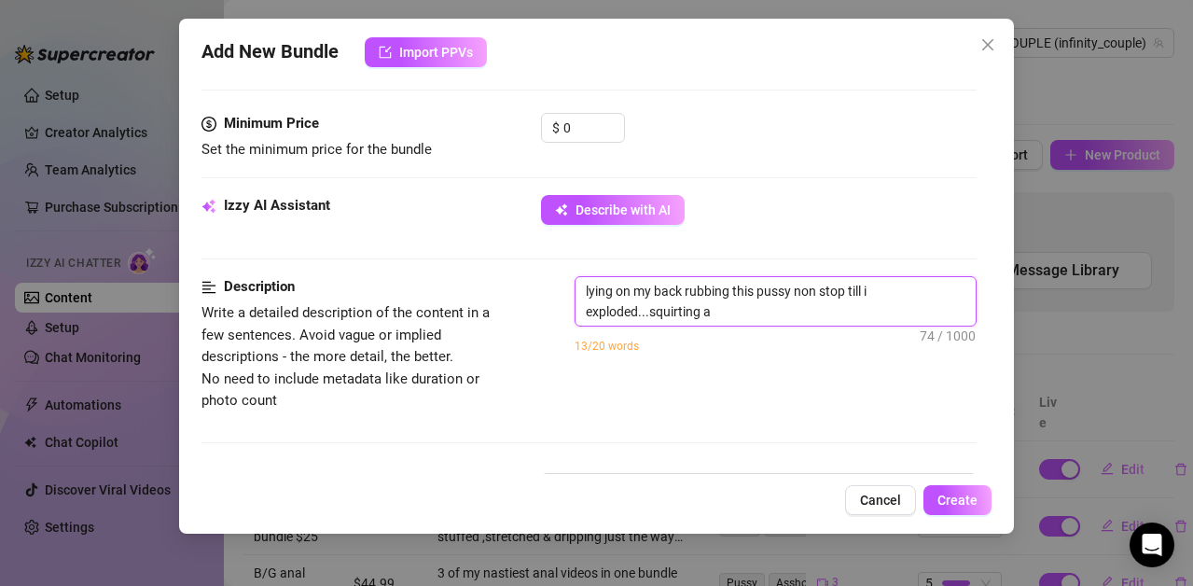
type textarea "lying on my back rubbing this pussy non stop till i exploded...squirting al"
type textarea "lying on my back rubbing this pussy non stop till i exploded...squirting all"
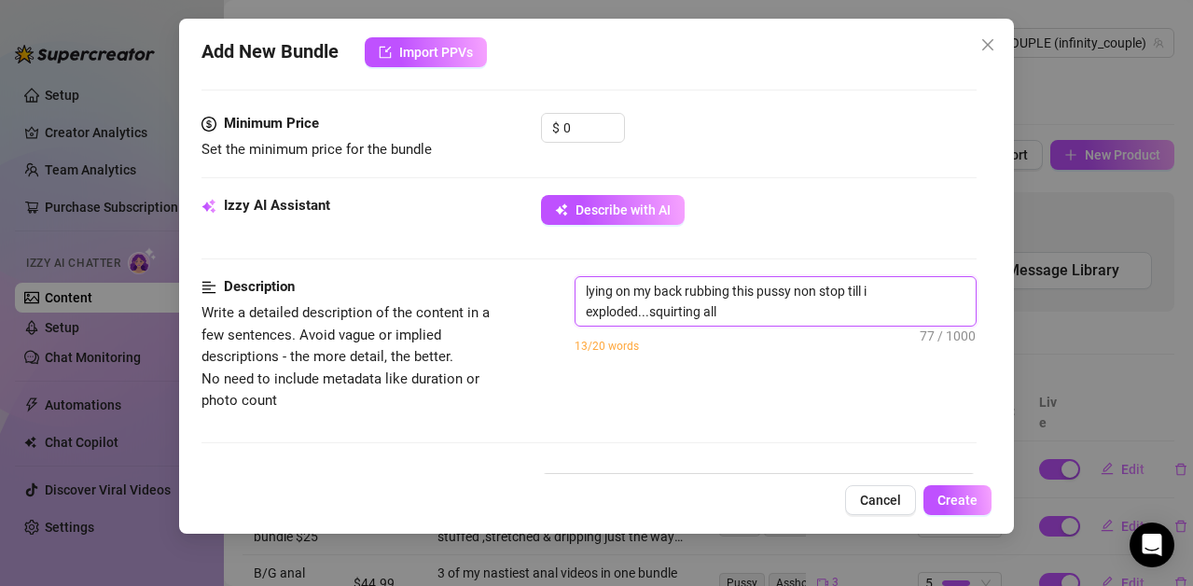
type textarea "lying on my back rubbing this pussy non stop till i exploded...squirting all o"
type textarea "lying on my back rubbing this pussy non stop till i exploded...squirting all ob"
type textarea "lying on my back rubbing this pussy non stop till i exploded...squirting all o"
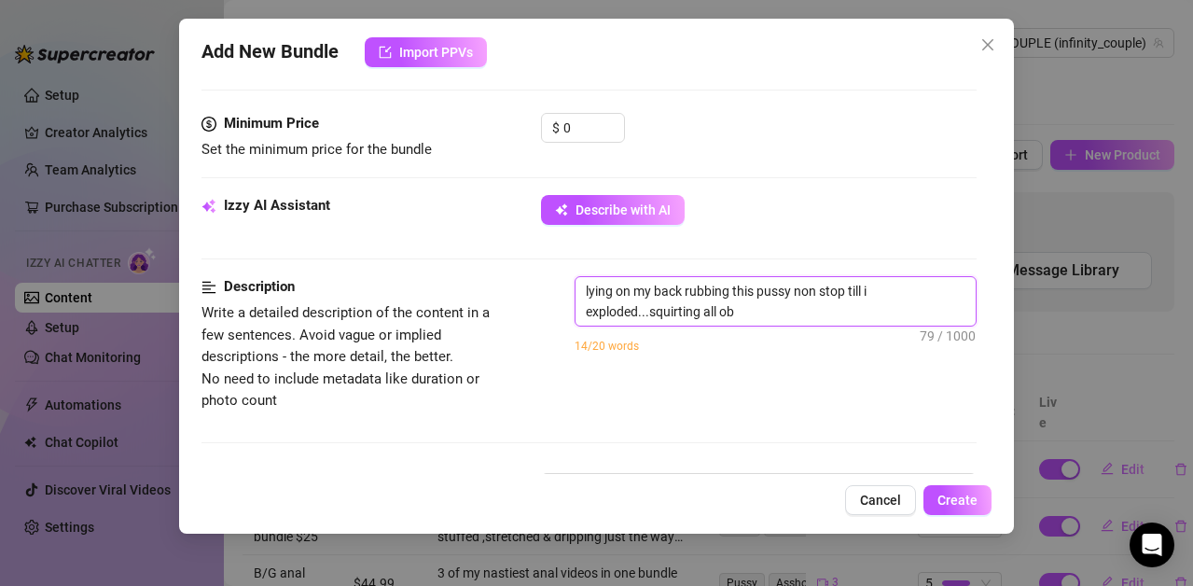
type textarea "lying on my back rubbing this pussy non stop till i exploded...squirting all o"
type textarea "lying on my back rubbing this pussy non stop till i exploded...squirting all ov"
type textarea "lying on my back rubbing this pussy non stop till i exploded...squirting all ove"
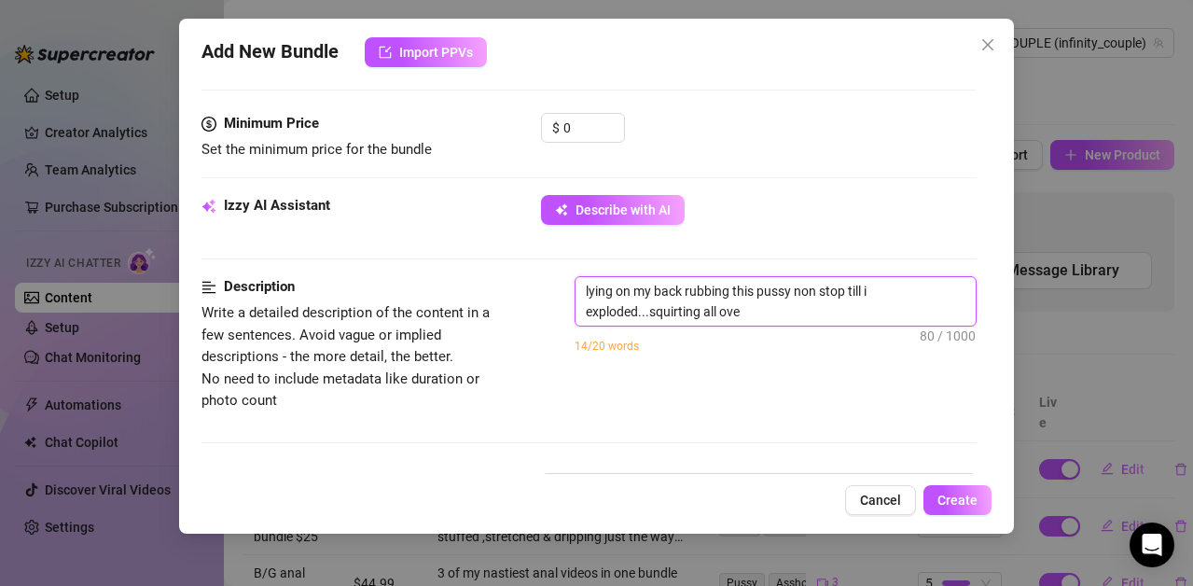
type textarea "lying on my back rubbing this pussy non stop till i exploded...squirting all ov…"
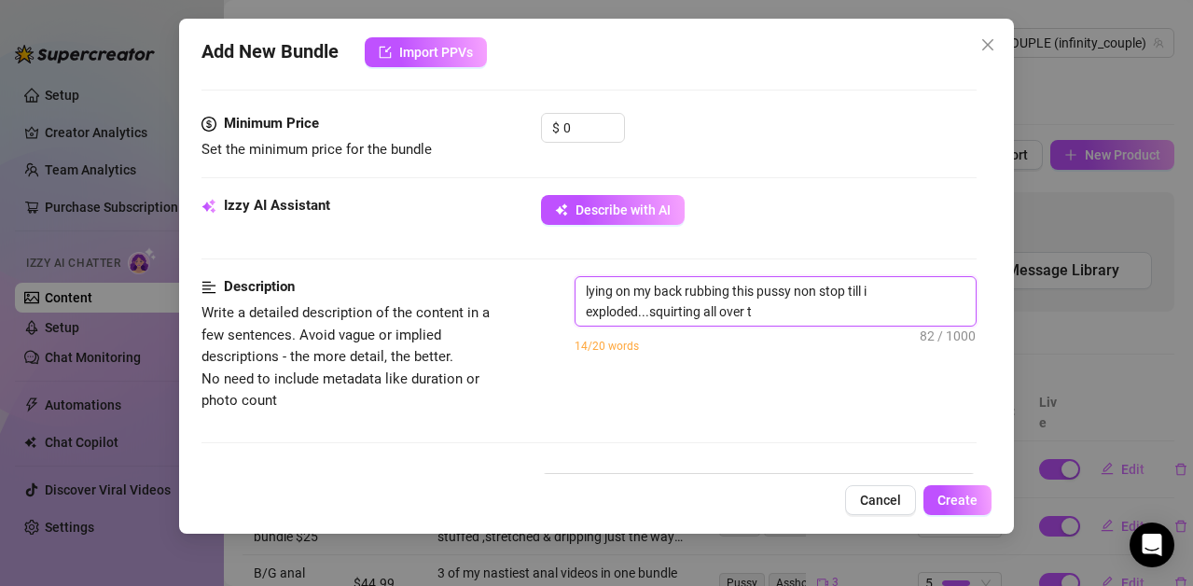
type textarea "lying on my back rubbing this pussy non stop till i exploded...squirting all ov…"
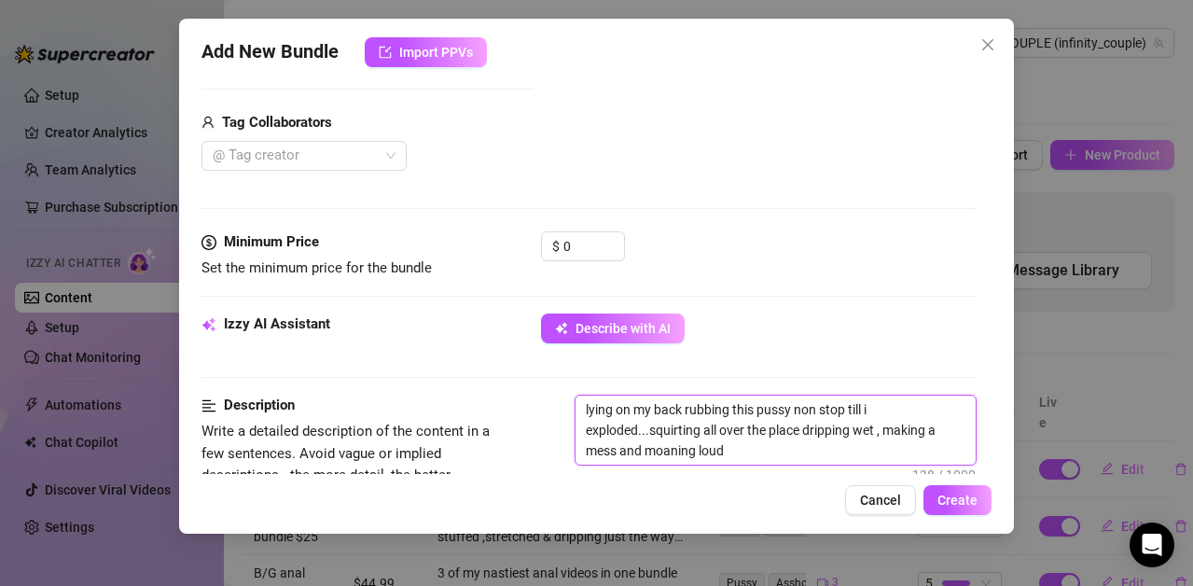
scroll to position [438, 0]
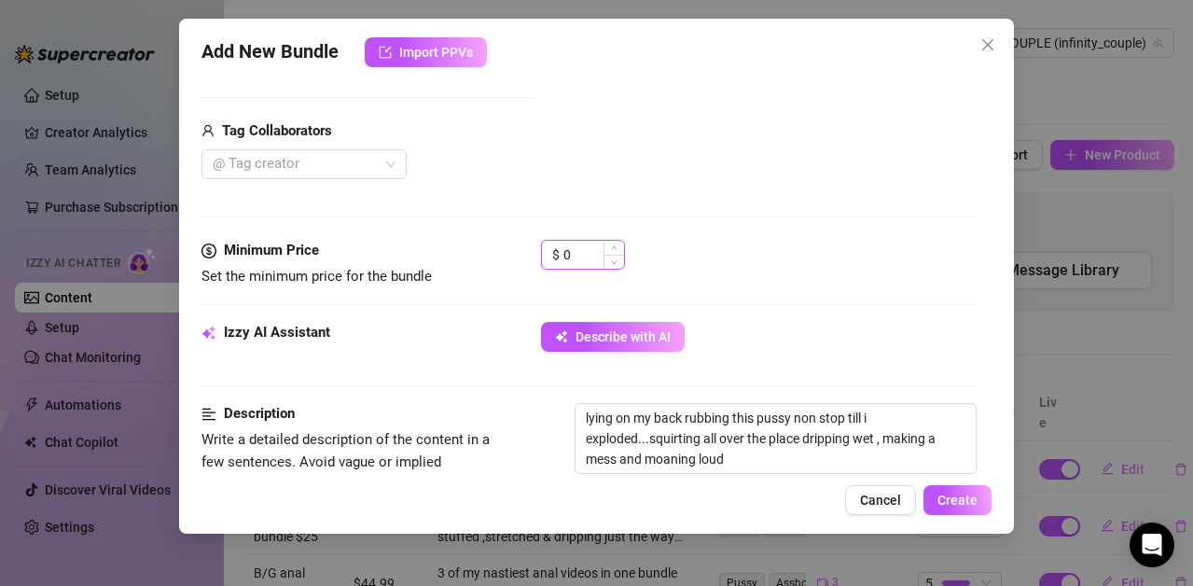
click at [619, 252] on input "0" at bounding box center [593, 255] width 61 height 28
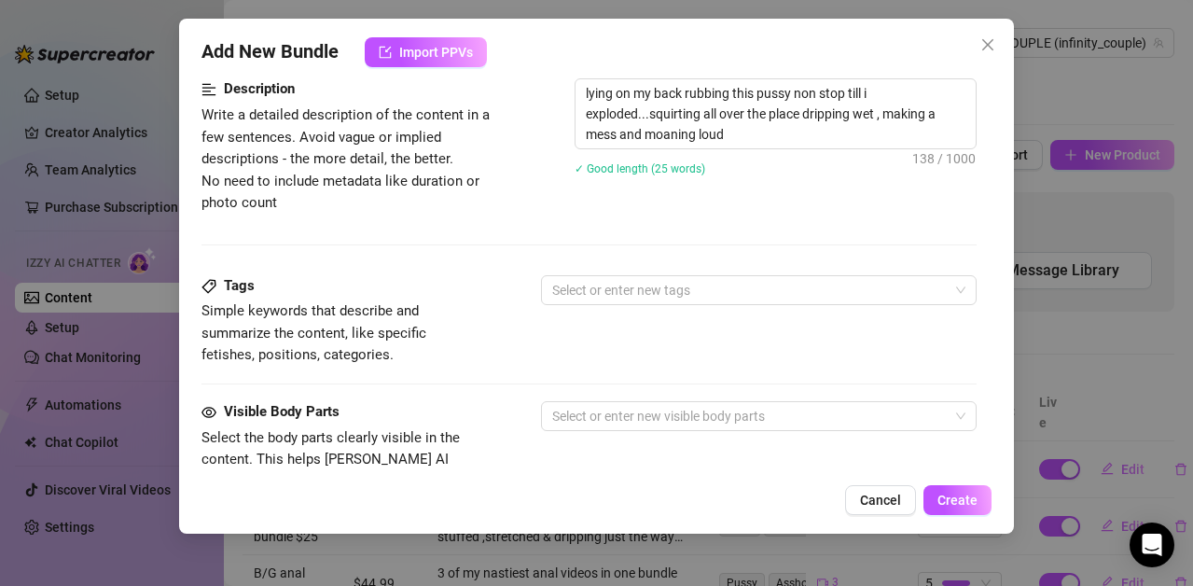
scroll to position [925, 0]
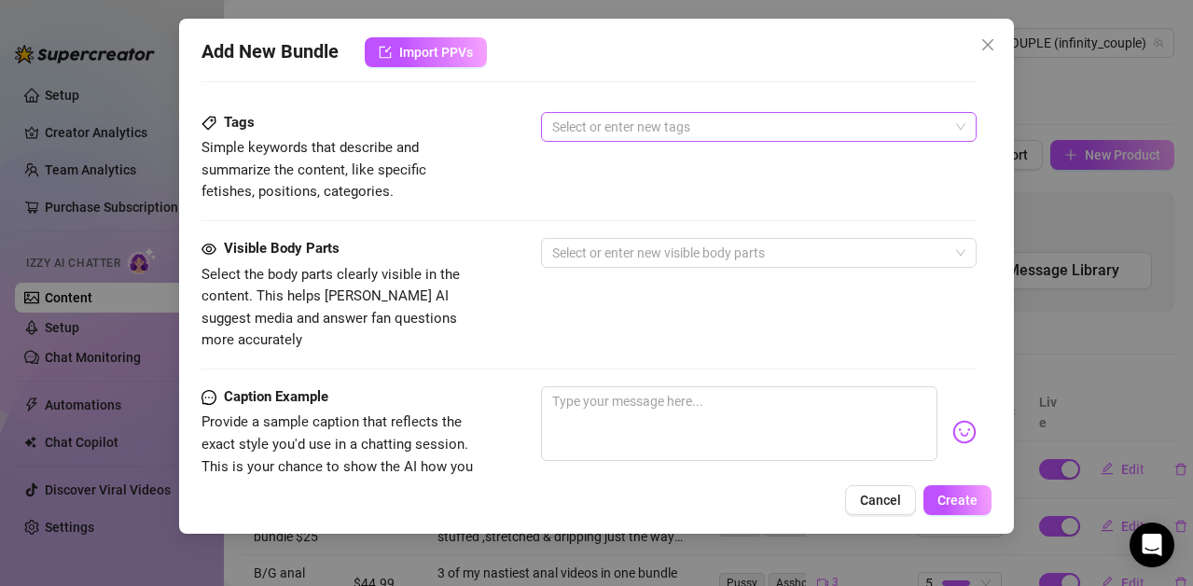
click at [667, 129] on div at bounding box center [749, 127] width 409 height 26
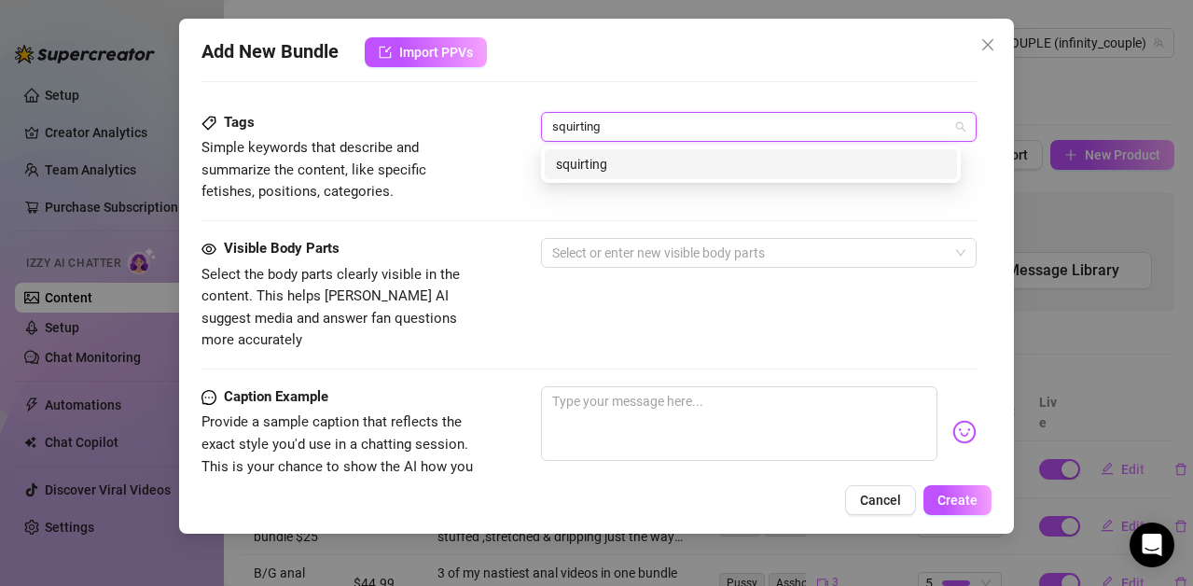
click at [638, 163] on div "squirting" at bounding box center [751, 164] width 390 height 21
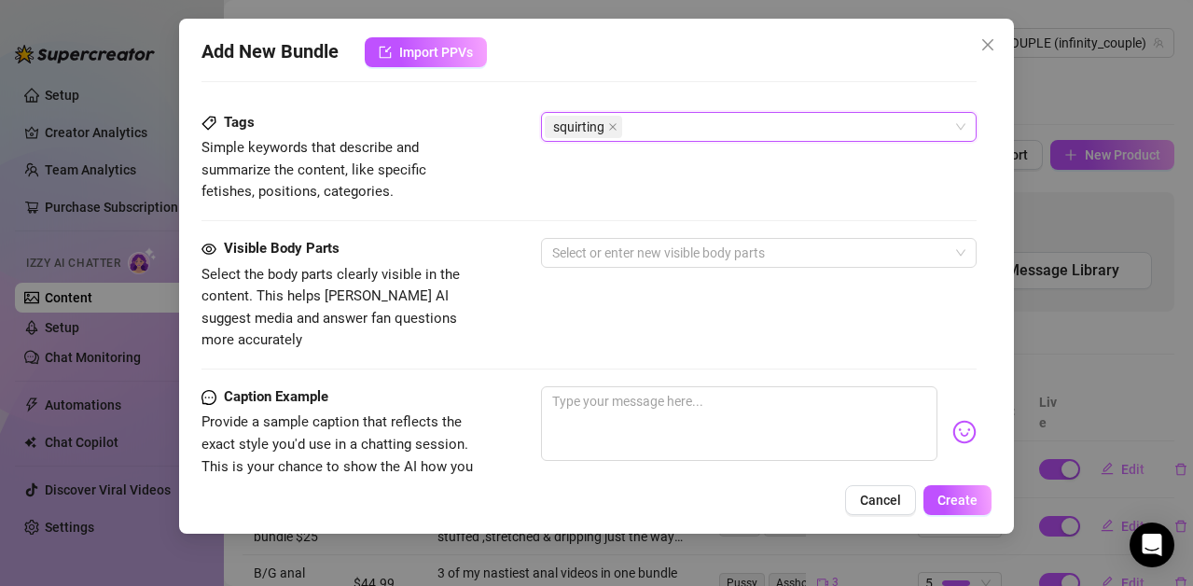
click at [654, 116] on div "squirting" at bounding box center [749, 127] width 409 height 26
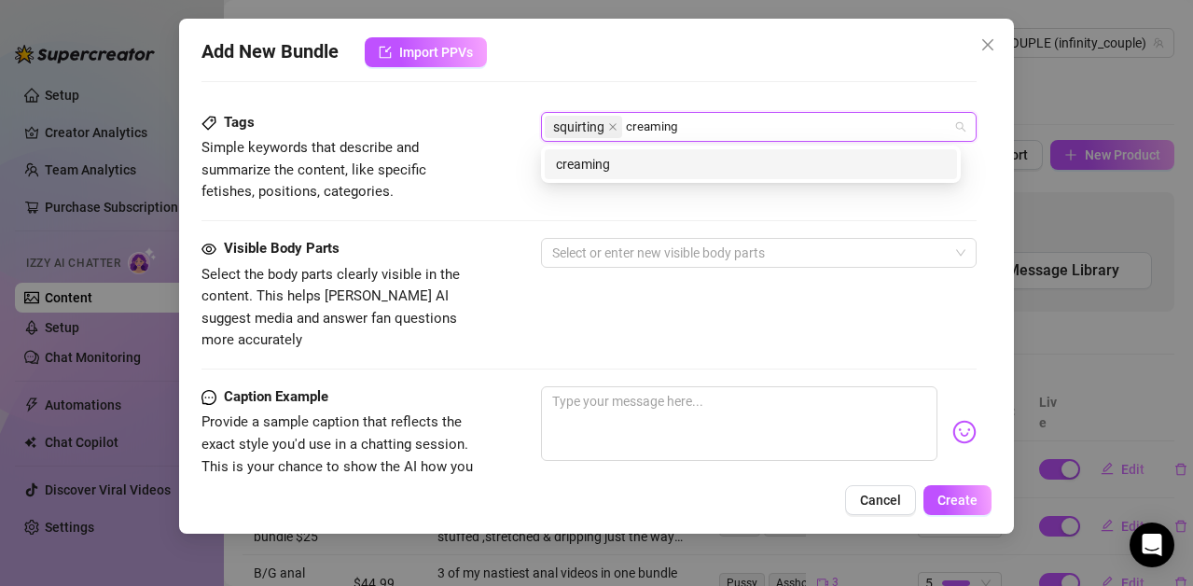
click at [619, 172] on div "creaming" at bounding box center [751, 164] width 390 height 21
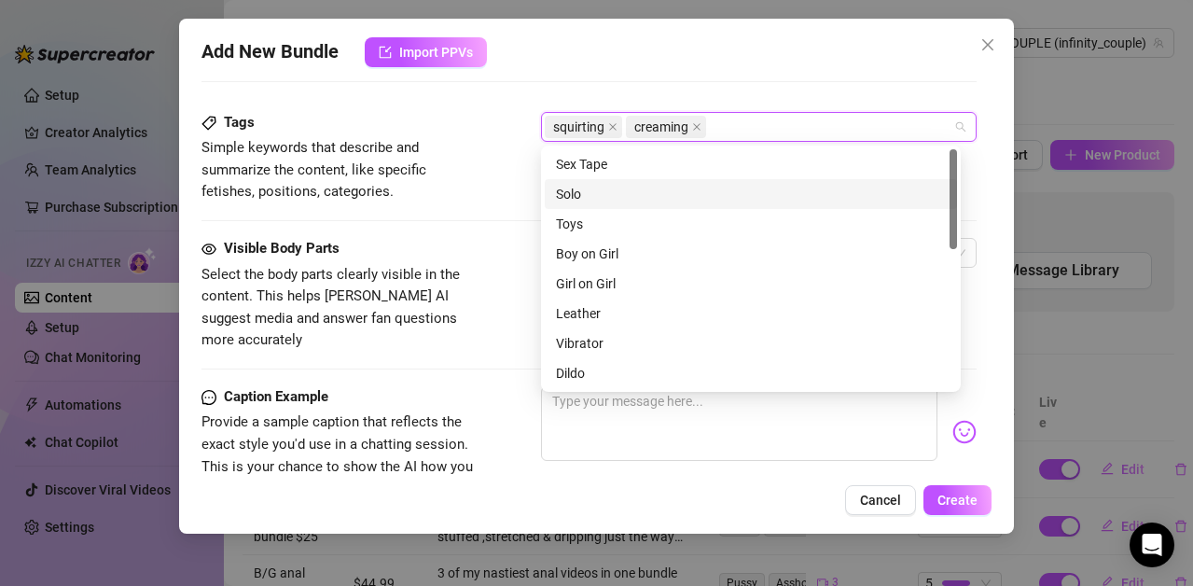
click at [586, 189] on div "Solo" at bounding box center [751, 194] width 390 height 21
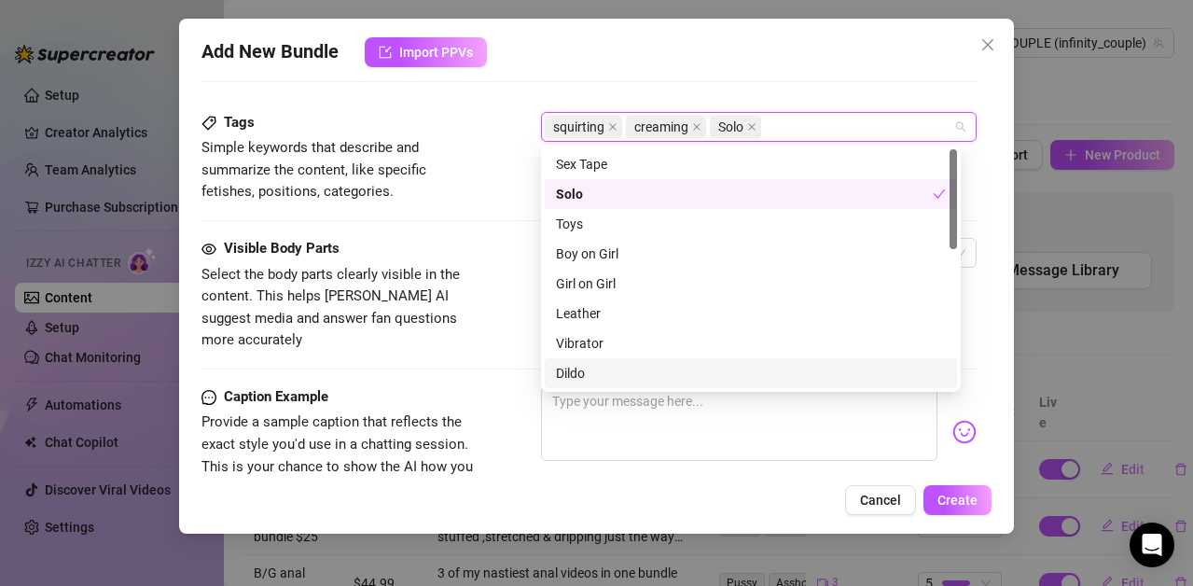
click at [577, 365] on div "Dildo" at bounding box center [751, 373] width 390 height 21
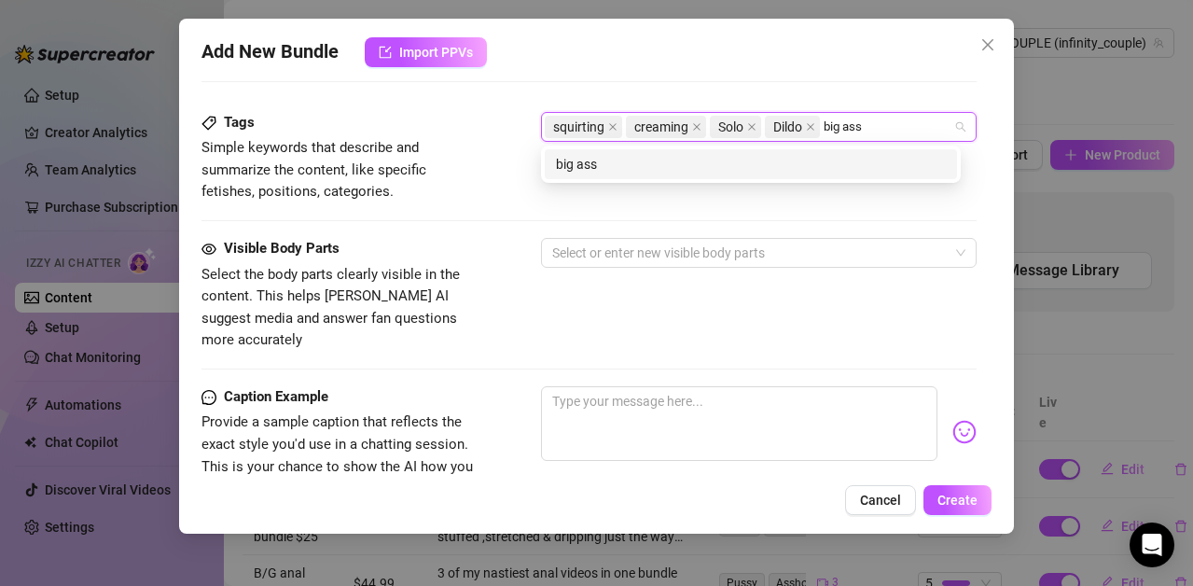
click at [735, 168] on div "big ass" at bounding box center [751, 164] width 390 height 21
click at [689, 155] on div "milf" at bounding box center [751, 164] width 390 height 21
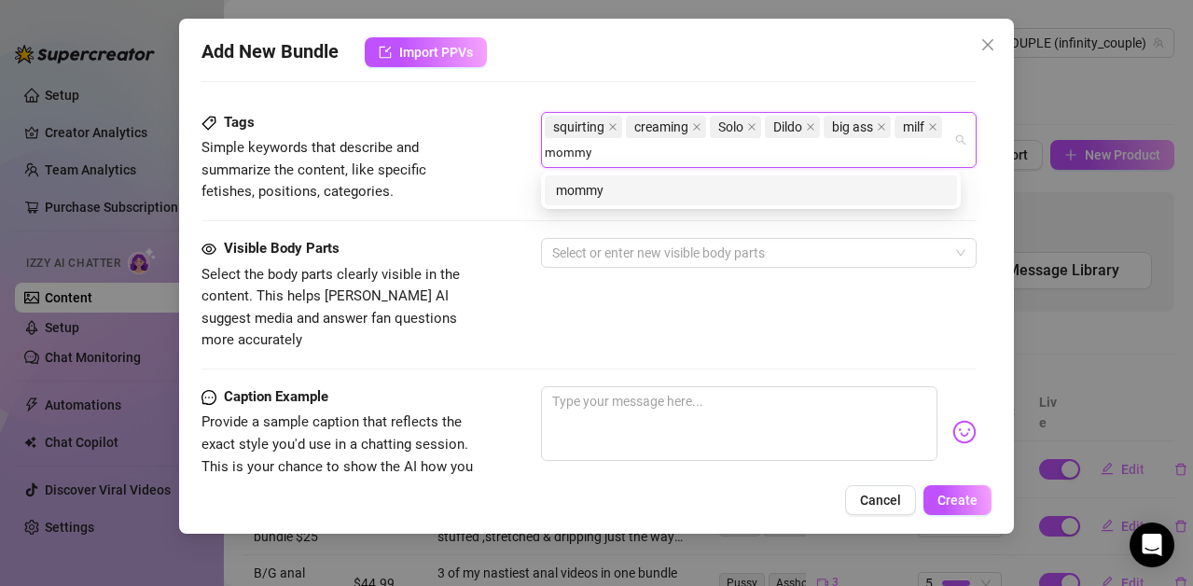
click at [659, 188] on div "mommy" at bounding box center [751, 190] width 390 height 21
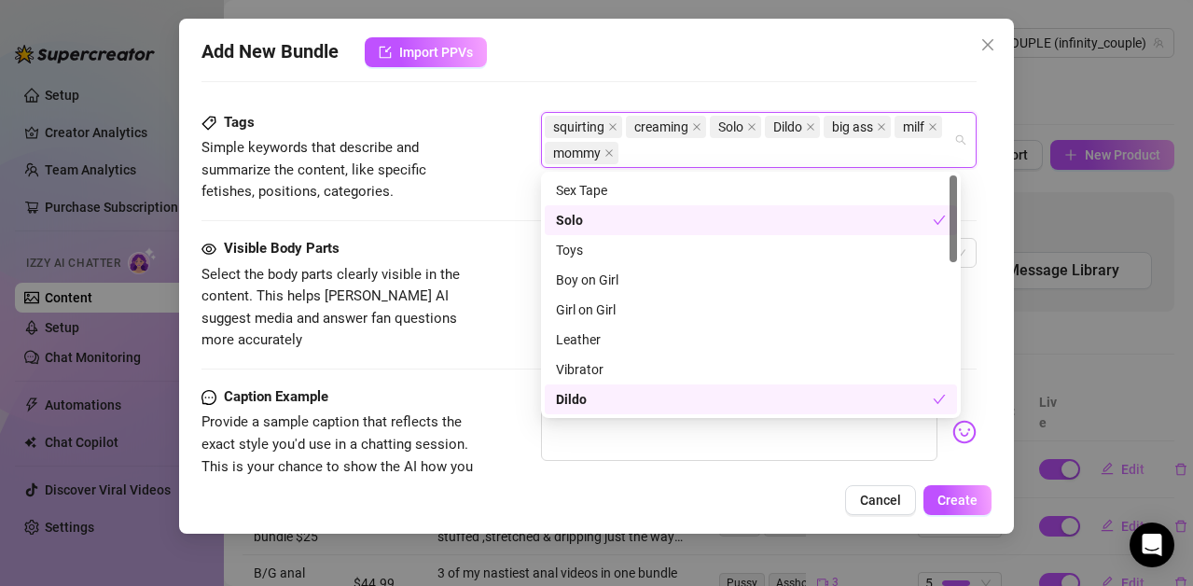
click at [440, 239] on div "Visible Body Parts" at bounding box center [342, 249] width 280 height 22
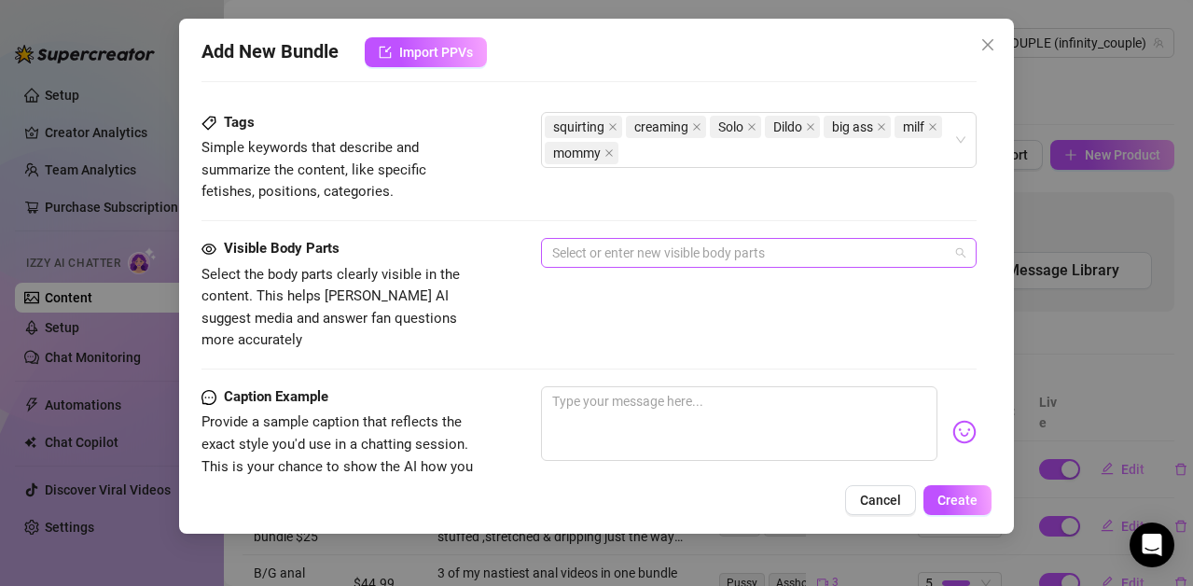
click at [584, 250] on div at bounding box center [749, 253] width 409 height 26
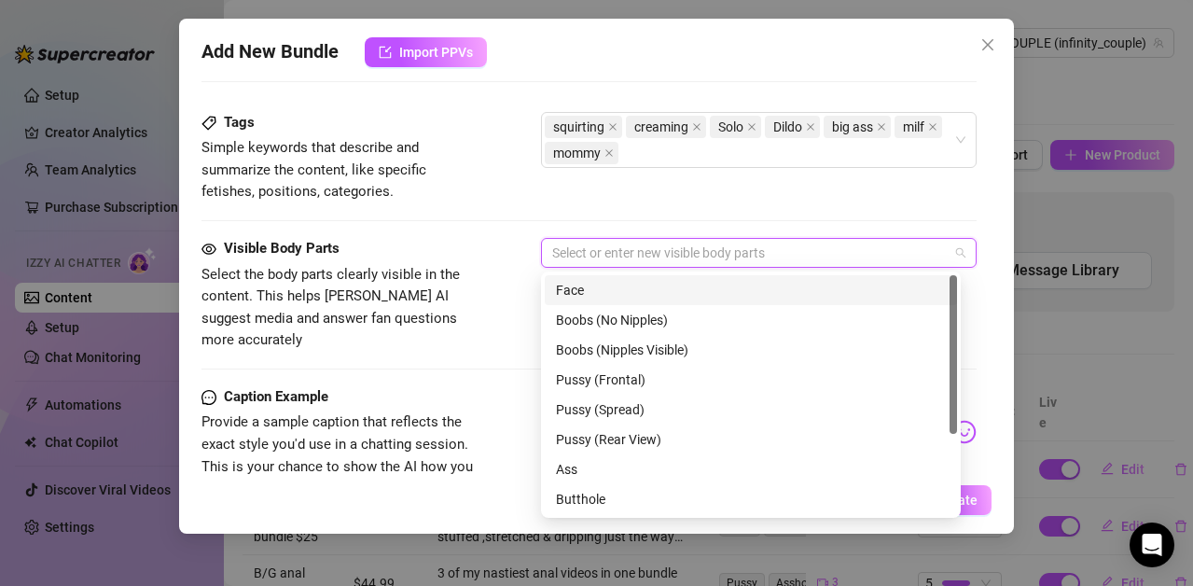
click at [571, 287] on div "Face" at bounding box center [751, 290] width 390 height 21
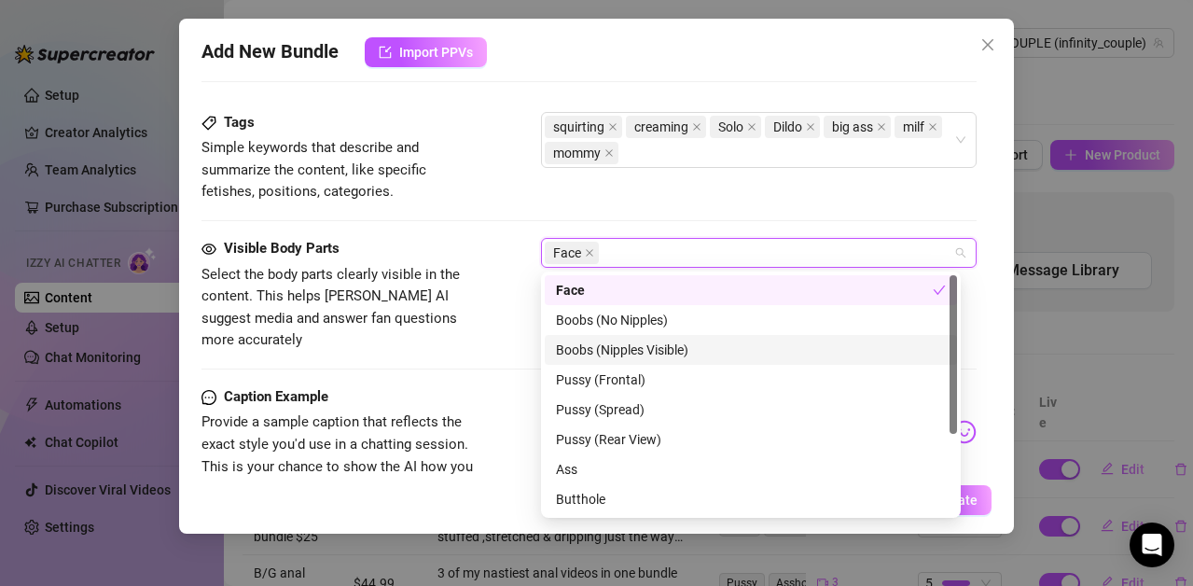
click at [571, 352] on div "Boobs (Nipples Visible)" at bounding box center [751, 350] width 390 height 21
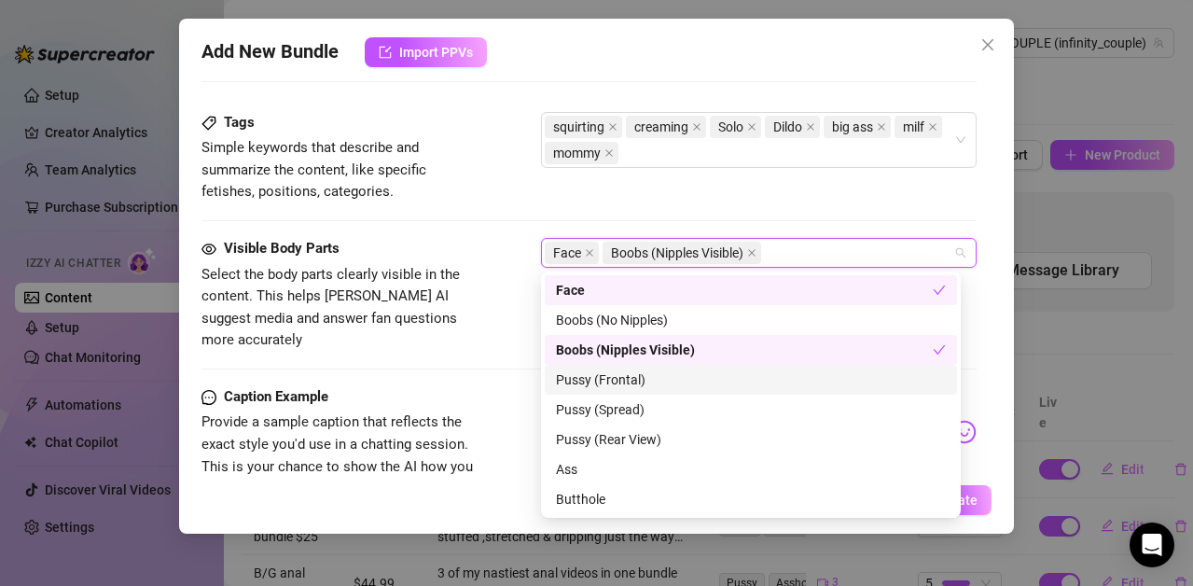
click at [563, 383] on div "Pussy (Frontal)" at bounding box center [751, 379] width 390 height 21
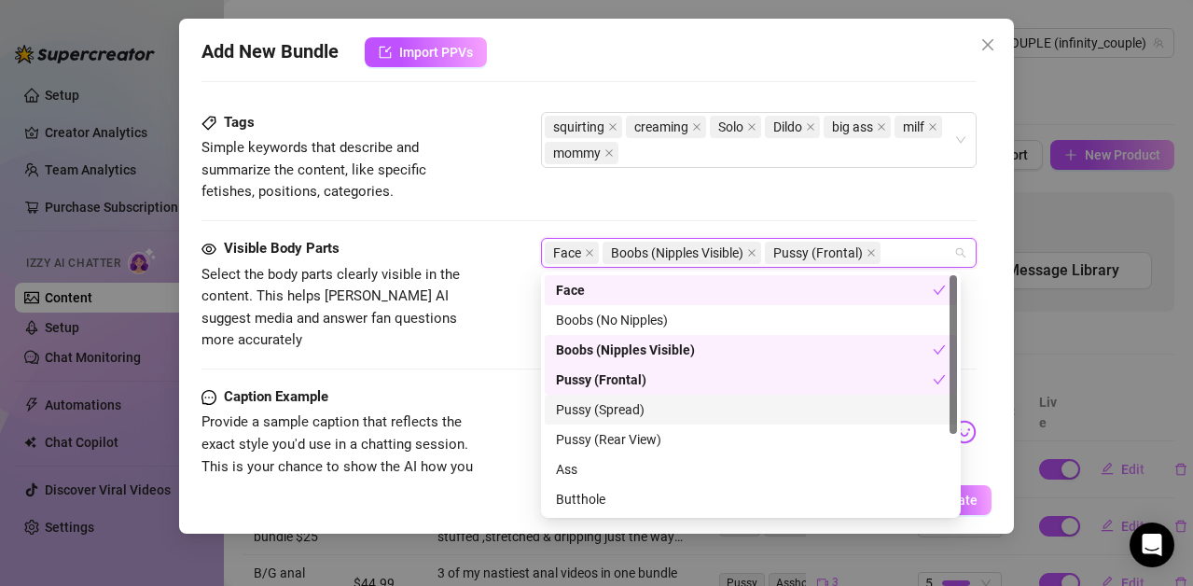
click at [592, 406] on div "Pussy (Spread)" at bounding box center [751, 409] width 390 height 21
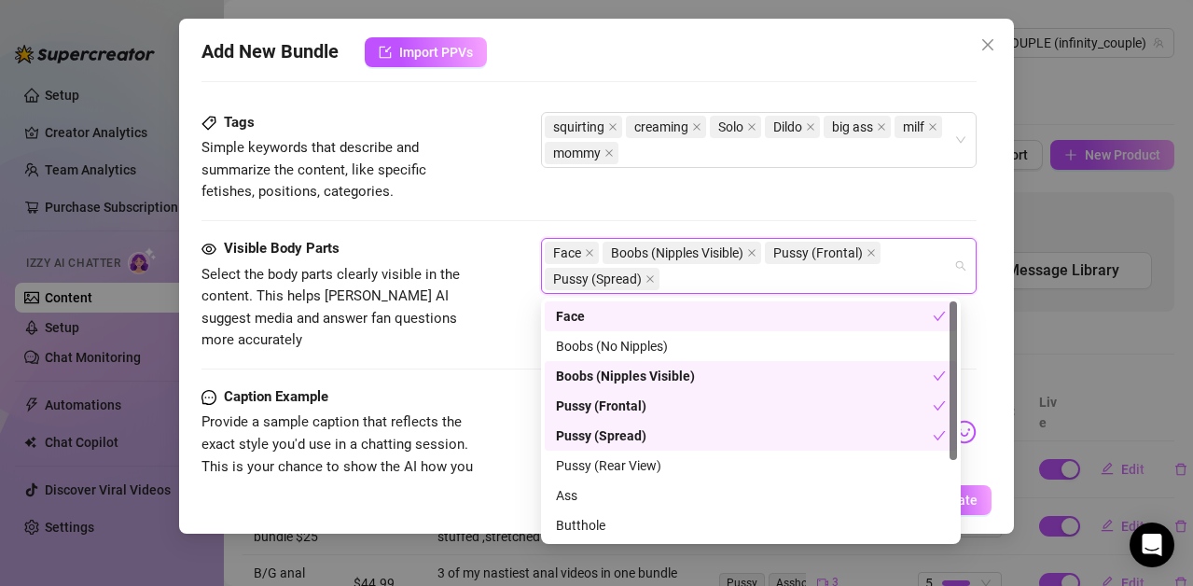
click at [480, 386] on div "Caption Example" at bounding box center [342, 397] width 280 height 22
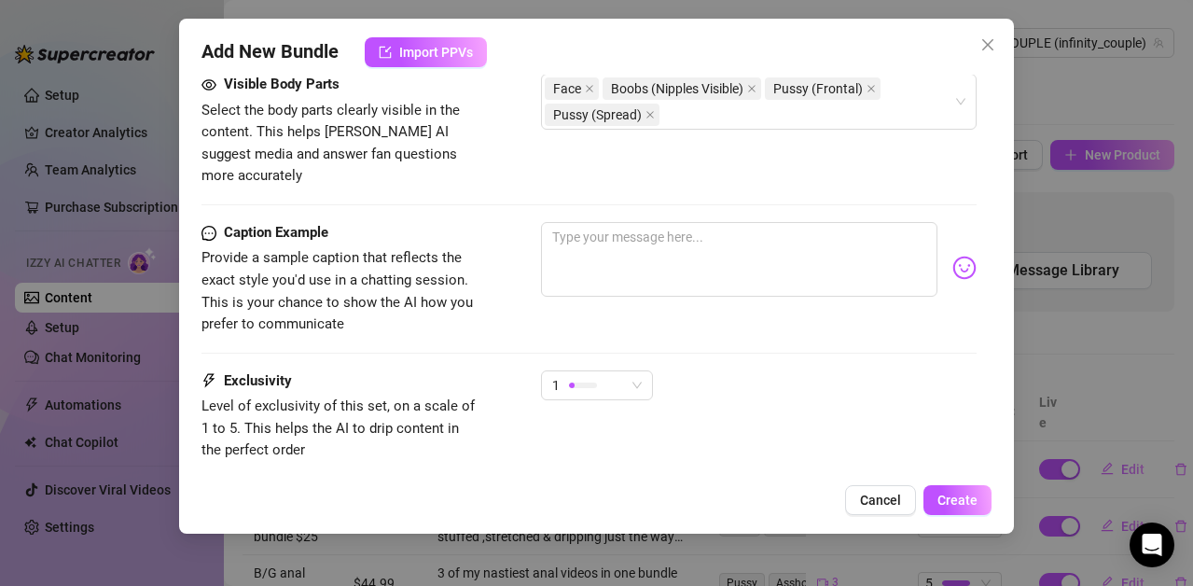
scroll to position [1094, 0]
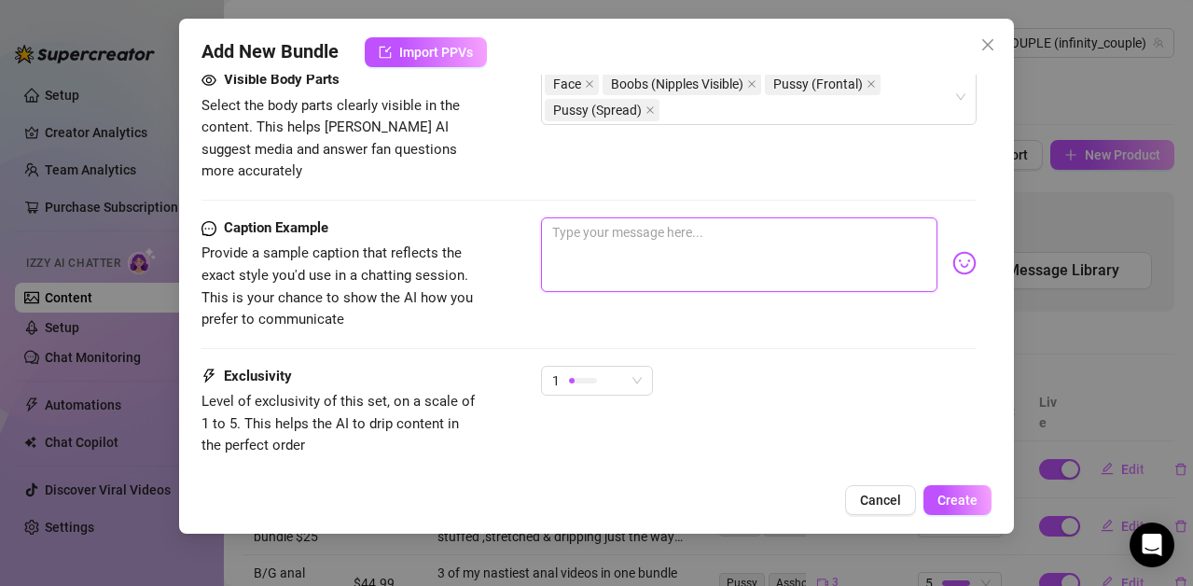
click at [653, 217] on textarea at bounding box center [739, 254] width 396 height 75
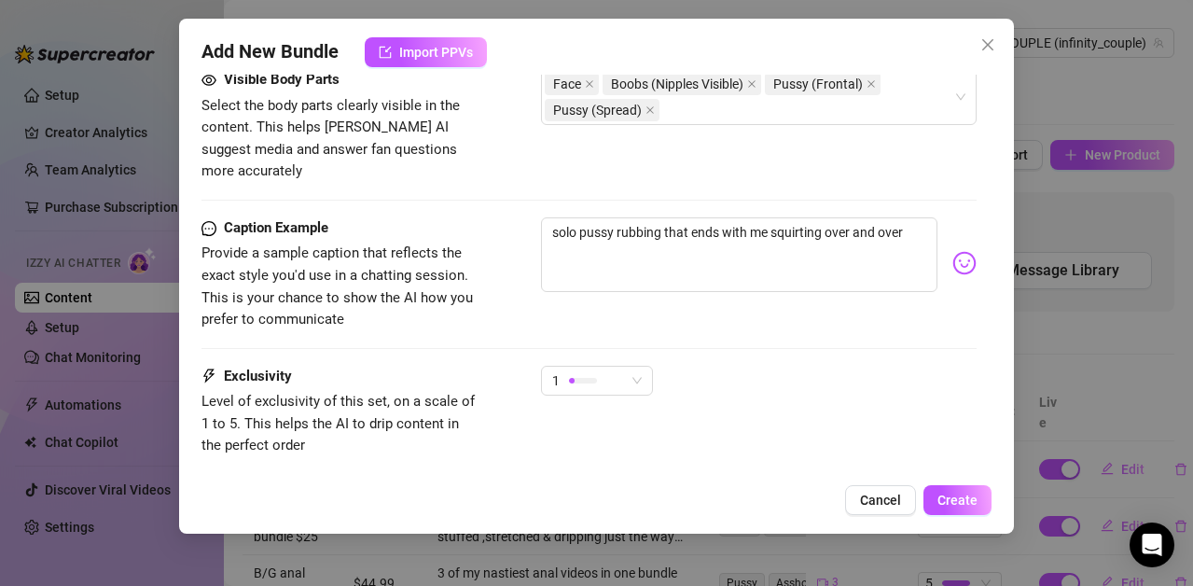
click at [947, 237] on body "Setup Creator Analytics Team Analytics Purchase Subscription Izzy AI Chatter Co…" at bounding box center [596, 293] width 1193 height 586
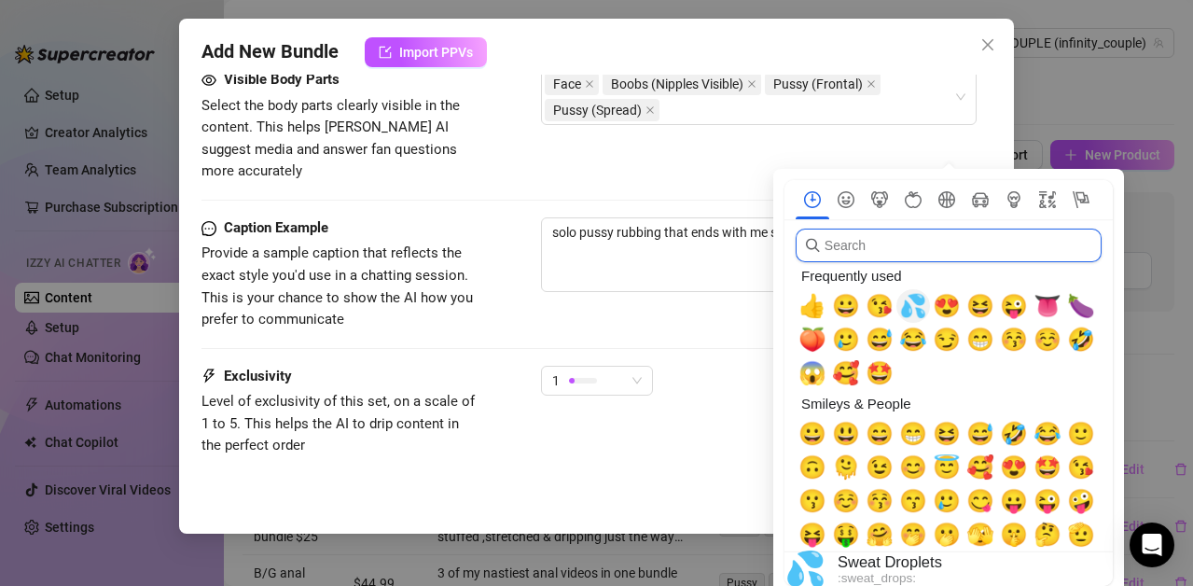
click at [913, 307] on span "💦" at bounding box center [913, 306] width 28 height 26
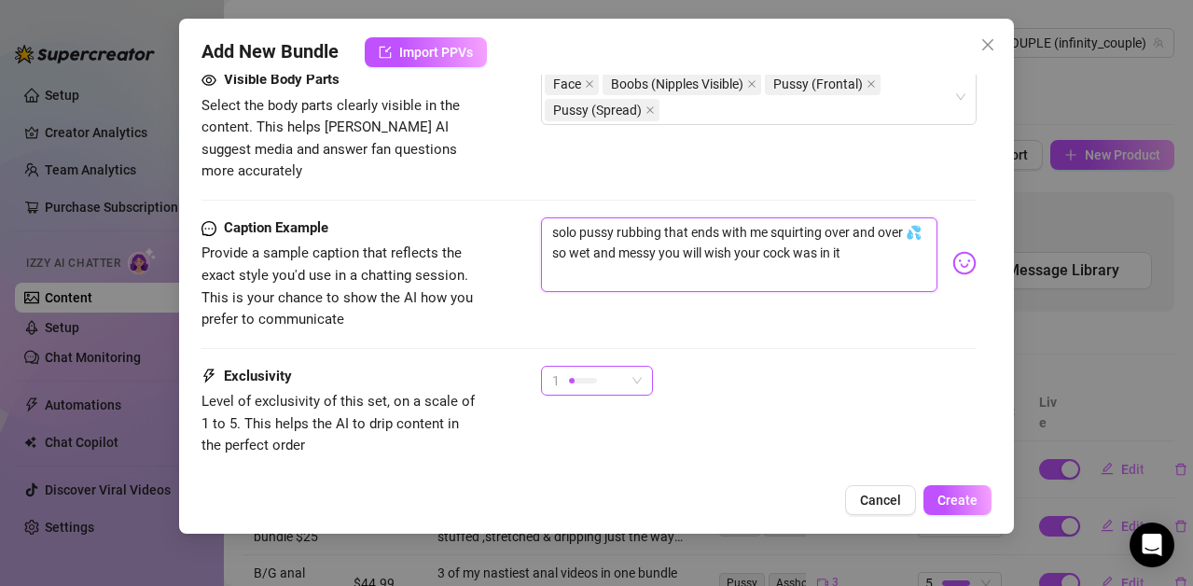
click at [633, 367] on span "1" at bounding box center [597, 381] width 90 height 28
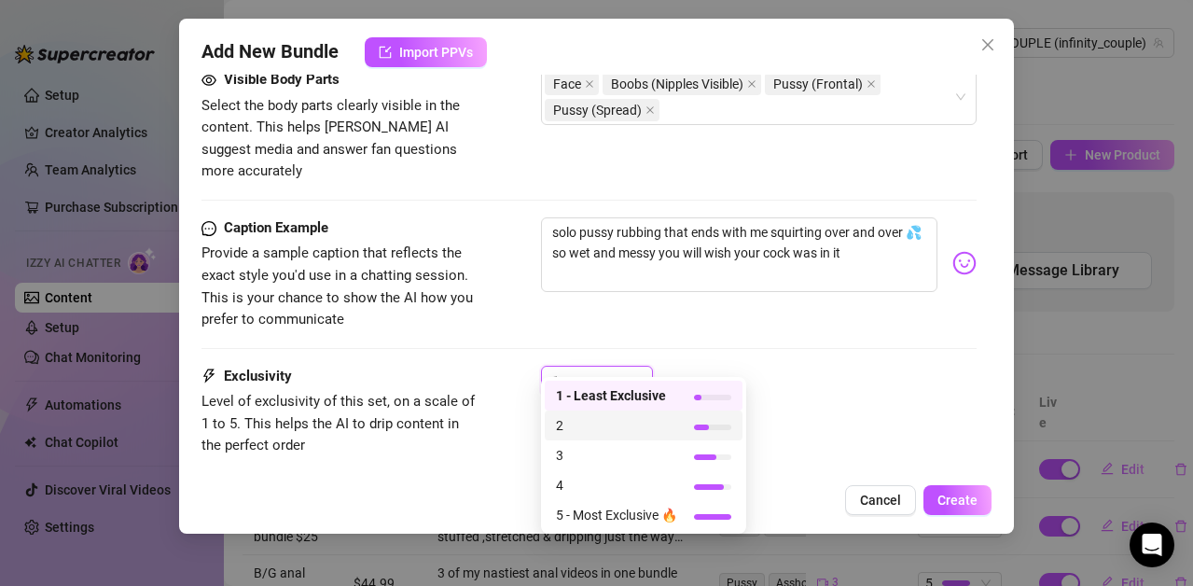
click at [576, 416] on span "2" at bounding box center [616, 425] width 121 height 21
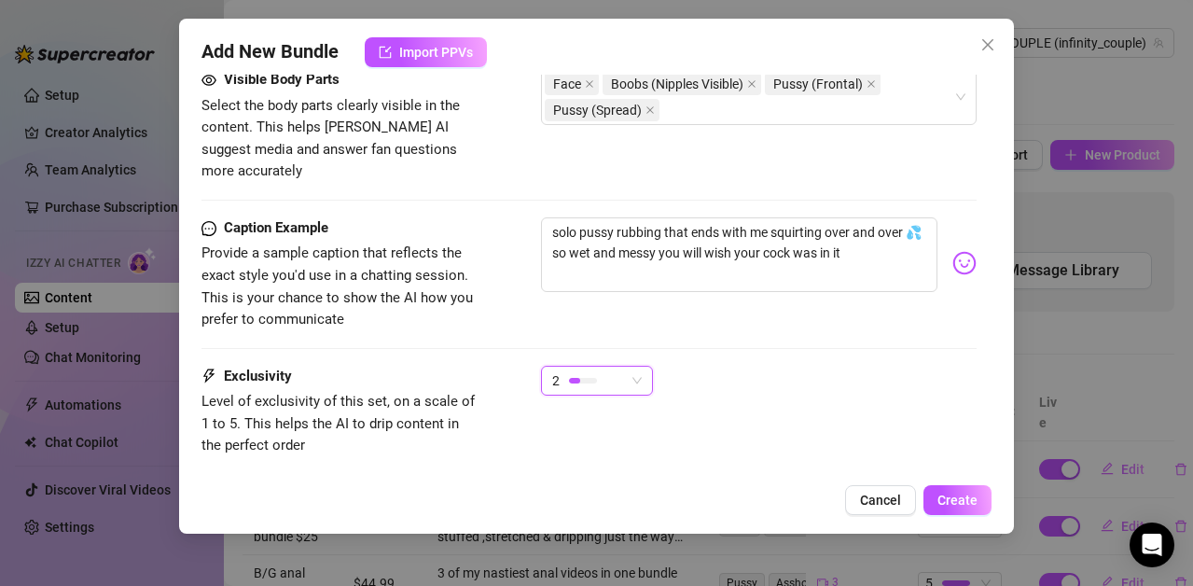
scroll to position [1194, 0]
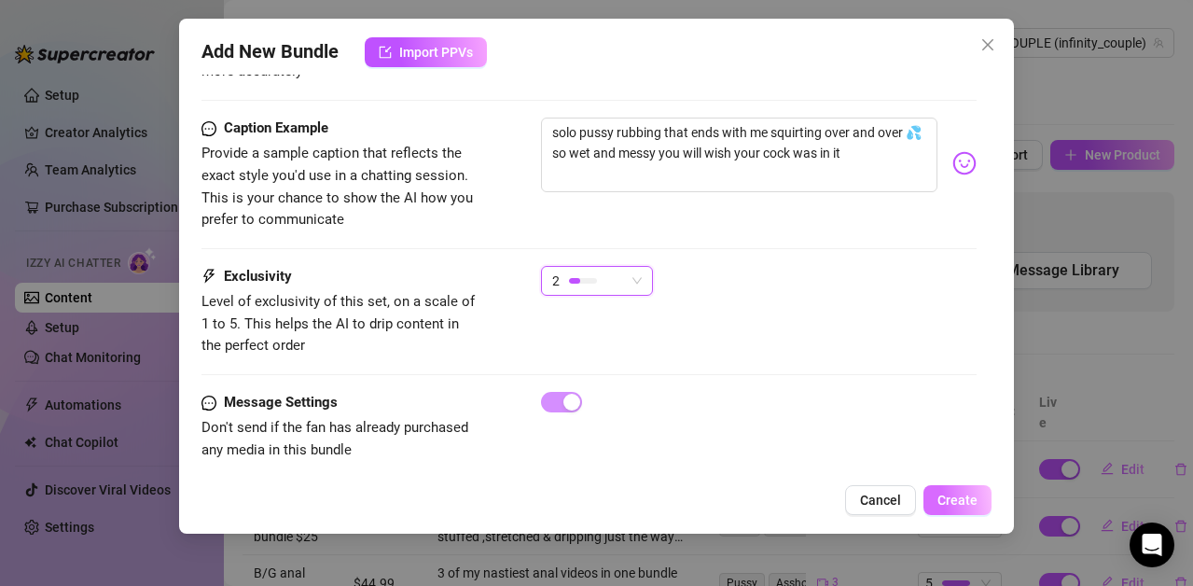
click at [967, 499] on span "Create" at bounding box center [958, 500] width 40 height 15
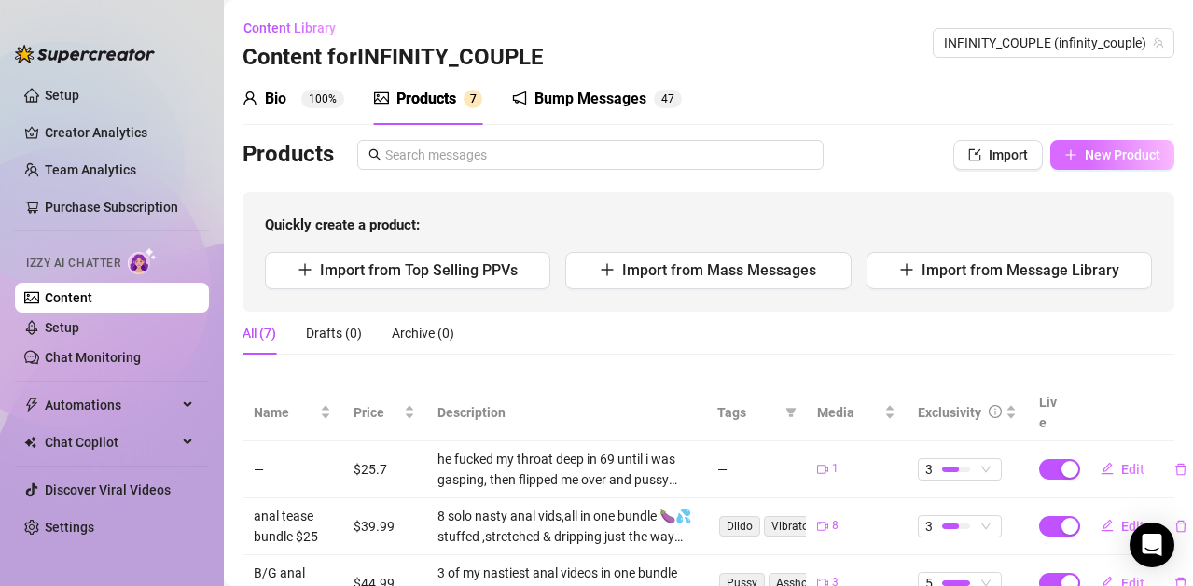
click at [1104, 152] on span "New Product" at bounding box center [1123, 154] width 76 height 15
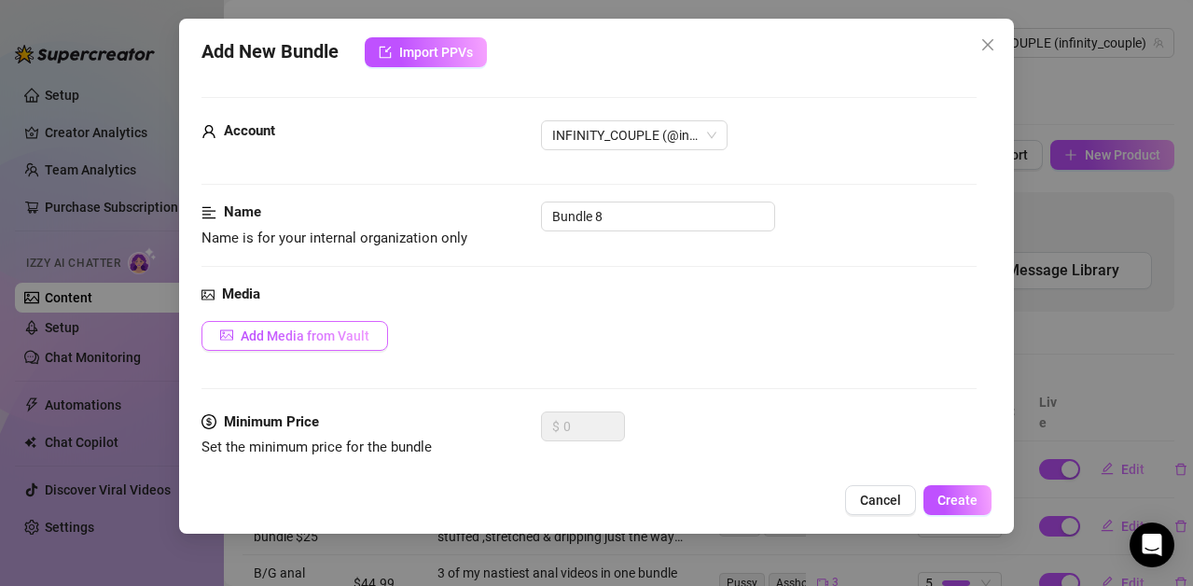
click at [297, 331] on span "Add Media from Vault" at bounding box center [305, 335] width 129 height 15
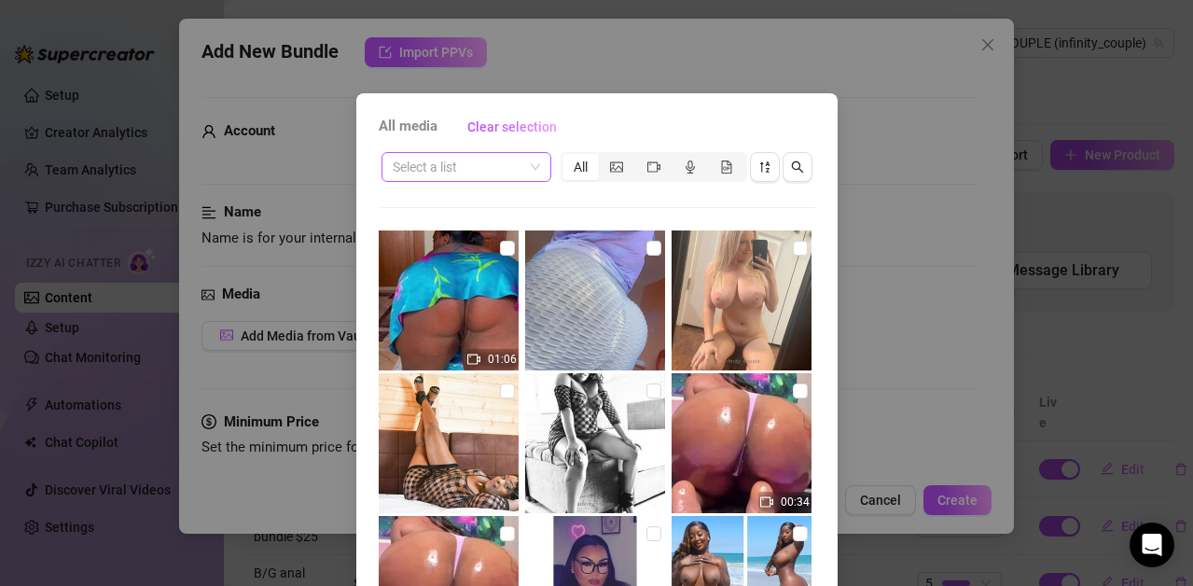
click at [532, 171] on div "Select a list" at bounding box center [467, 167] width 170 height 30
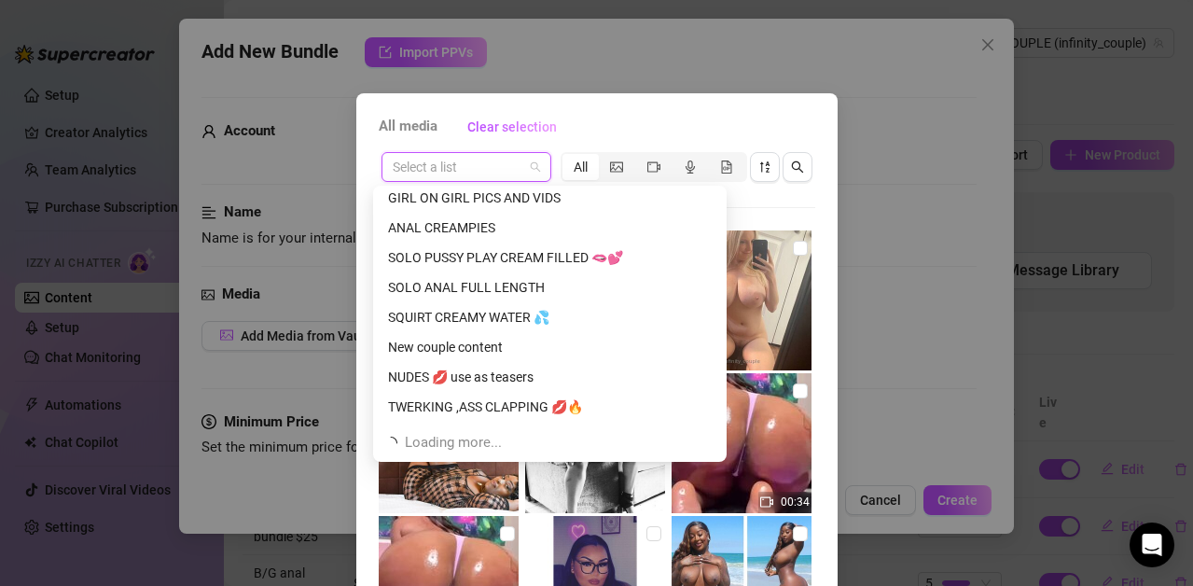
scroll to position [321, 0]
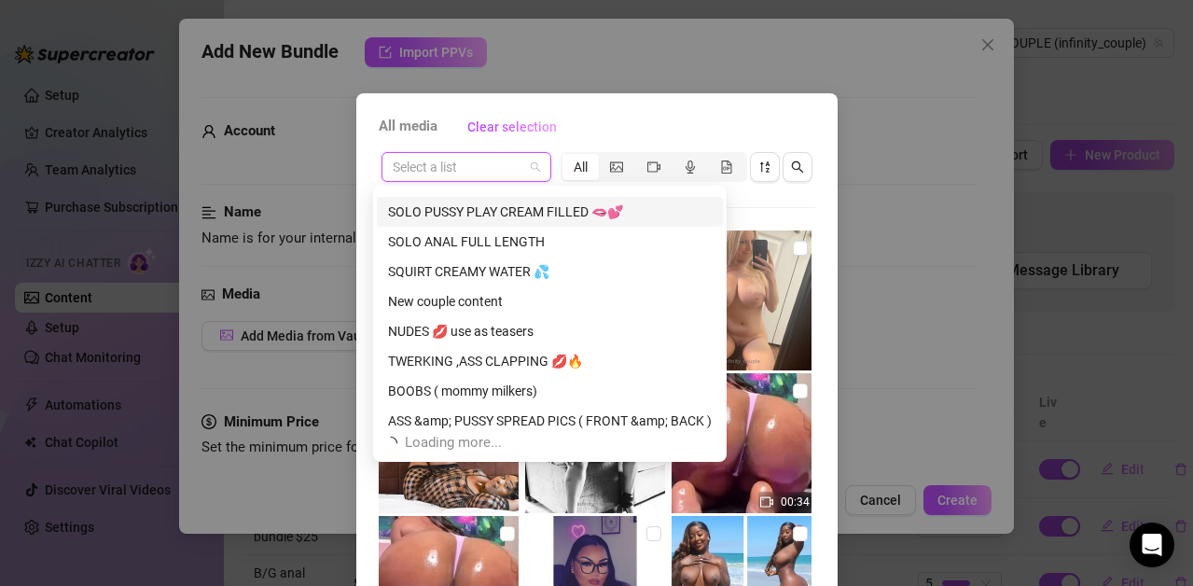
click at [468, 211] on div "SOLO PUSSY PLAY CREAM FILLED 🫦💕" at bounding box center [550, 212] width 324 height 21
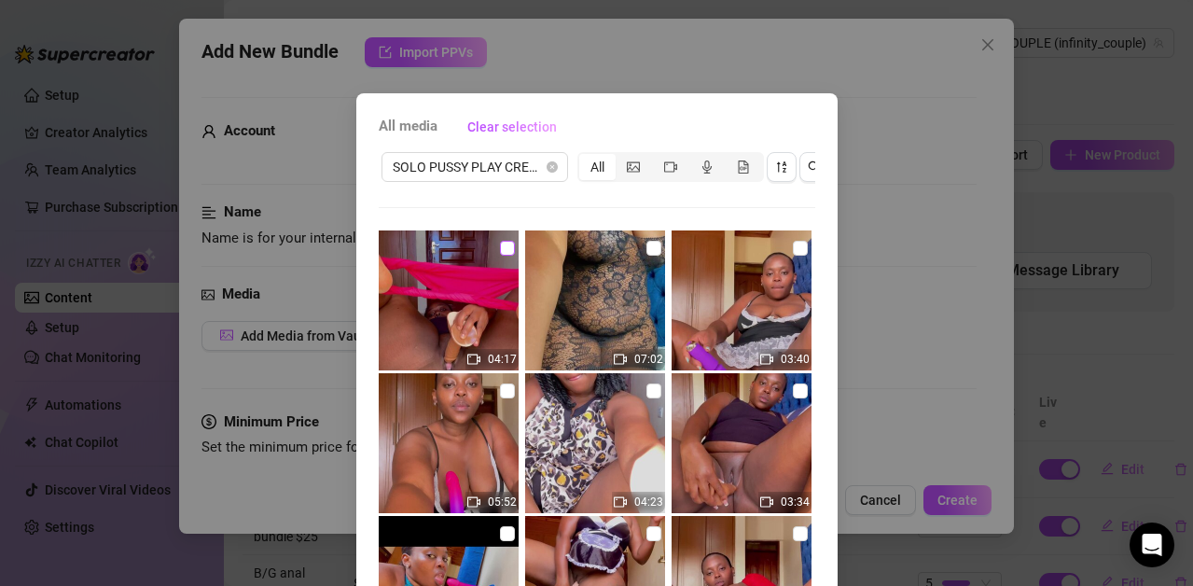
click at [500, 245] on input "checkbox" at bounding box center [507, 248] width 15 height 15
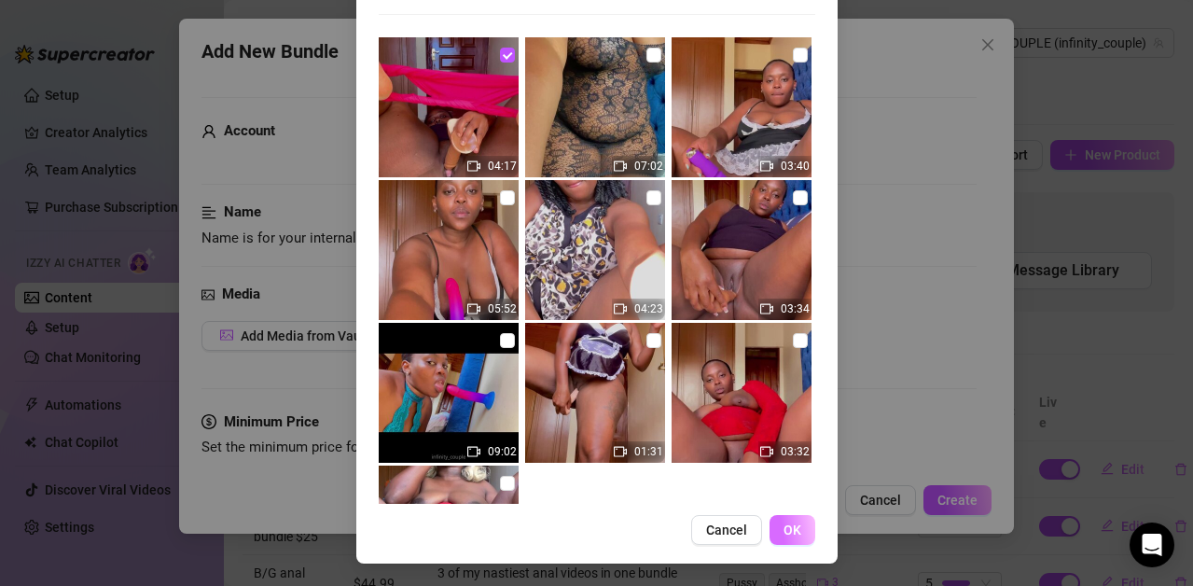
click at [794, 530] on button "OK" at bounding box center [793, 530] width 46 height 30
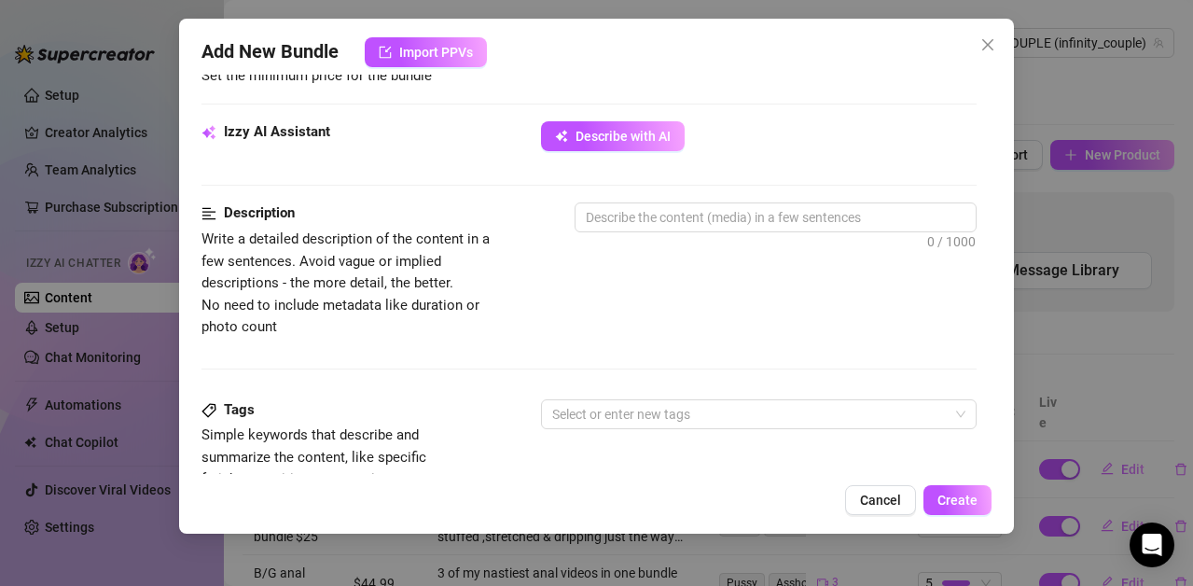
scroll to position [629, 0]
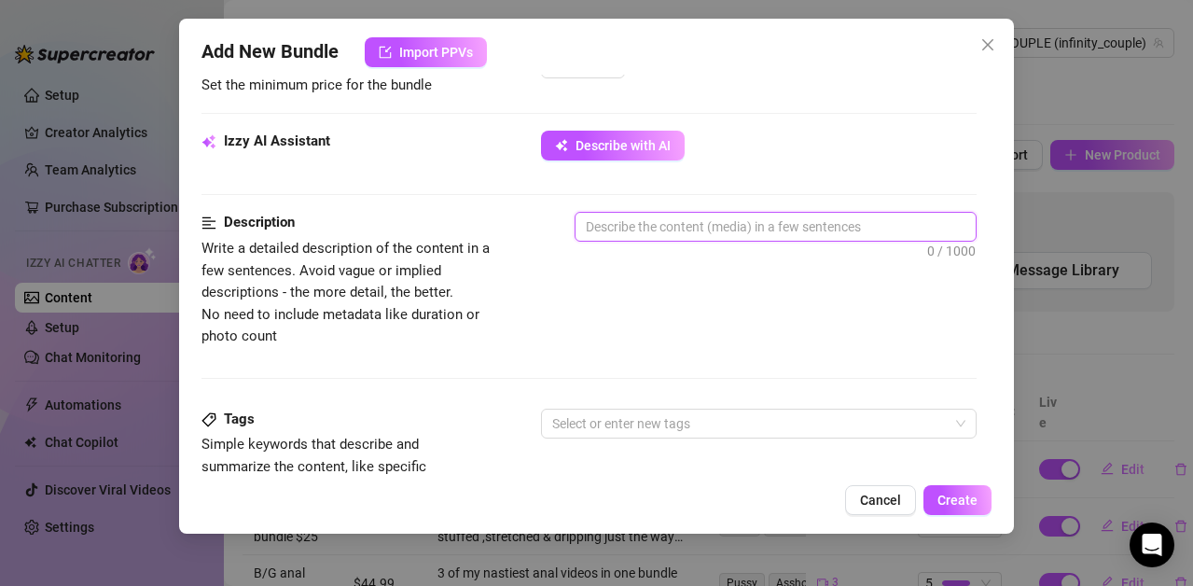
click at [640, 233] on textarea at bounding box center [776, 227] width 400 height 28
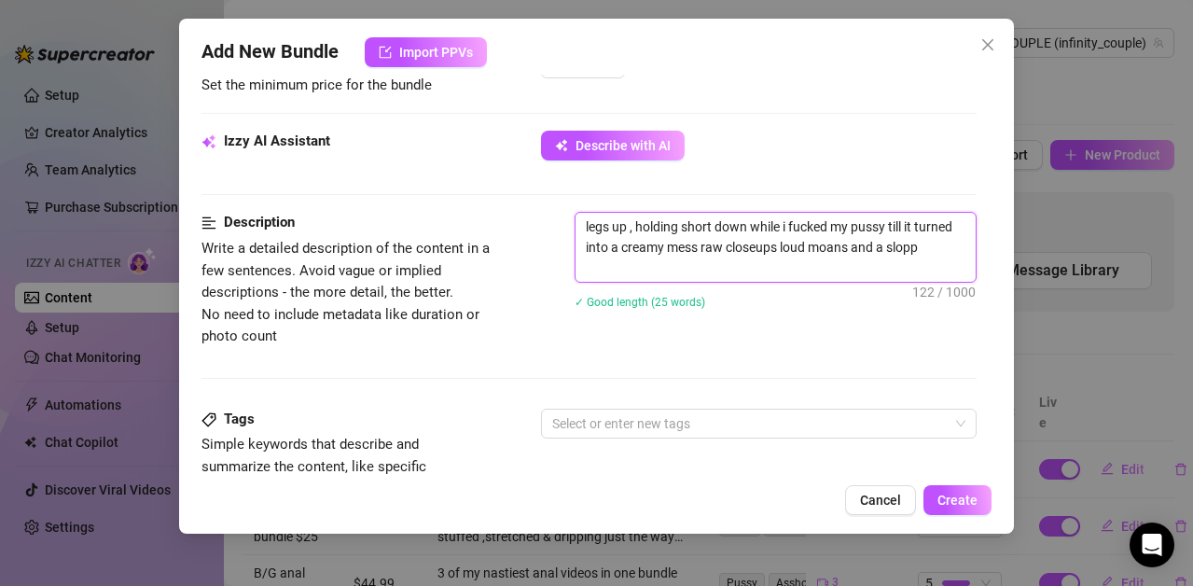
scroll to position [0, 0]
click at [597, 416] on div at bounding box center [749, 423] width 409 height 26
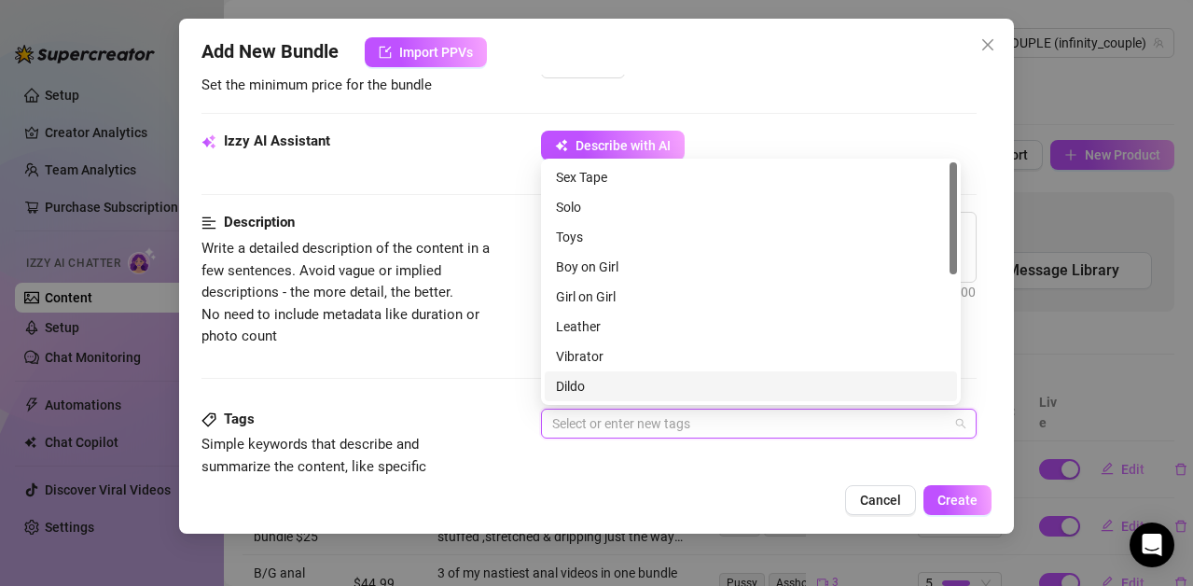
click at [588, 382] on div "Dildo" at bounding box center [751, 386] width 390 height 21
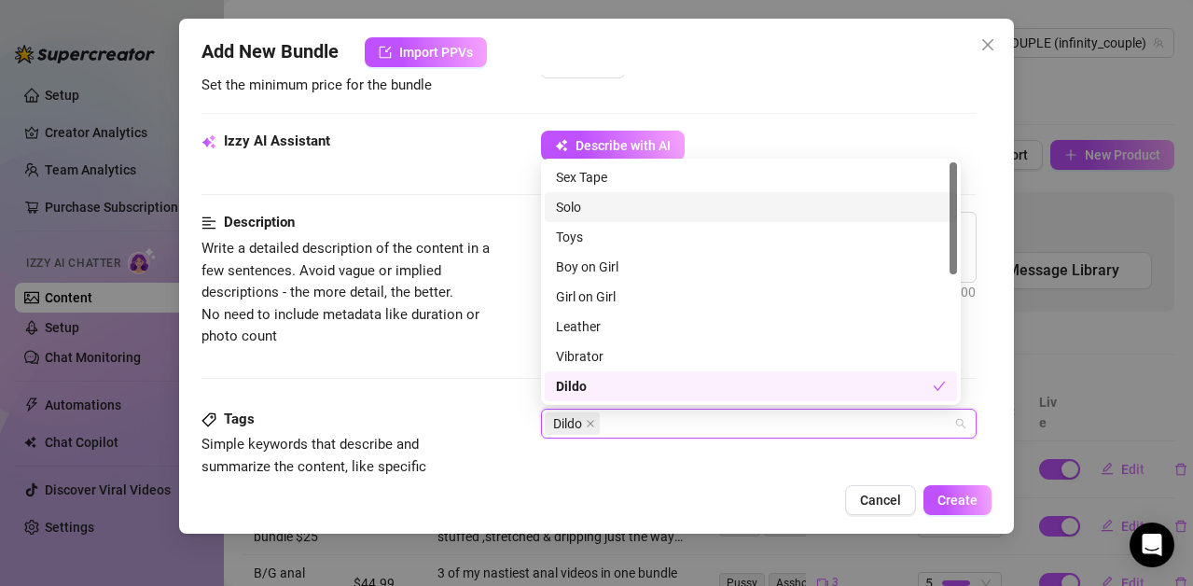
click at [587, 205] on div "Solo" at bounding box center [751, 207] width 390 height 21
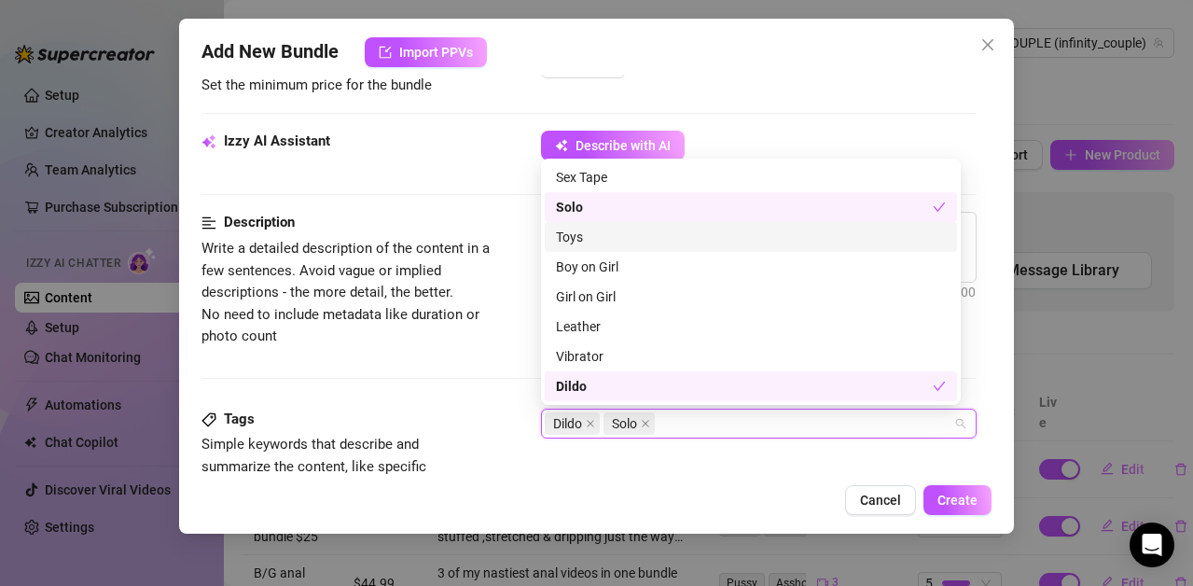
click at [585, 230] on div "Toys" at bounding box center [751, 237] width 390 height 21
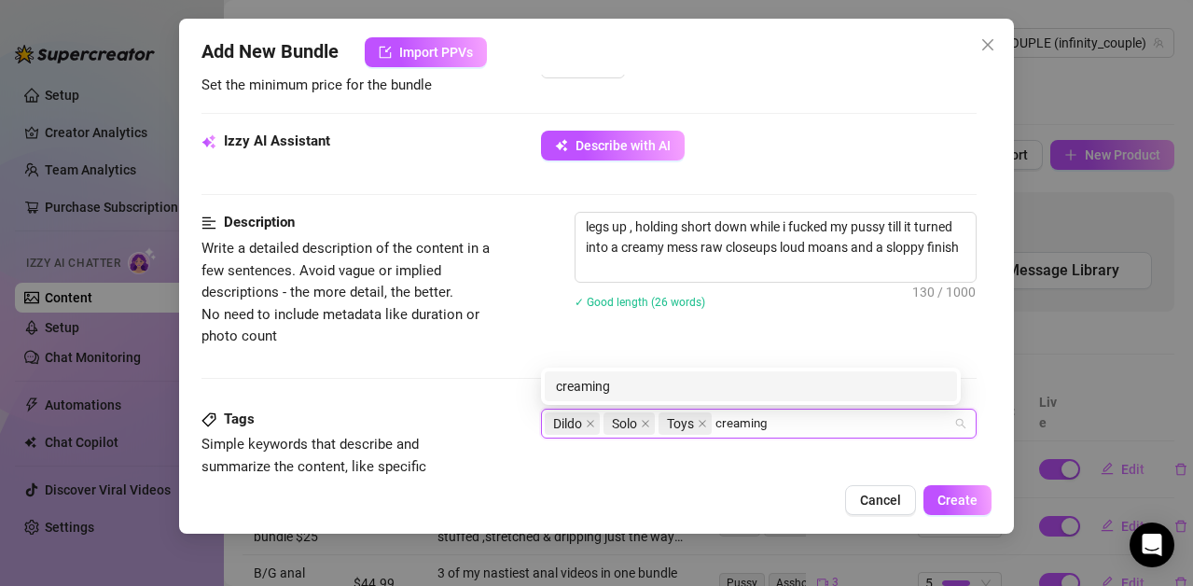
click at [637, 386] on div "creaming" at bounding box center [751, 386] width 390 height 21
click at [579, 385] on div "Orgasm" at bounding box center [751, 386] width 390 height 21
click at [581, 385] on div "bbw" at bounding box center [751, 386] width 390 height 21
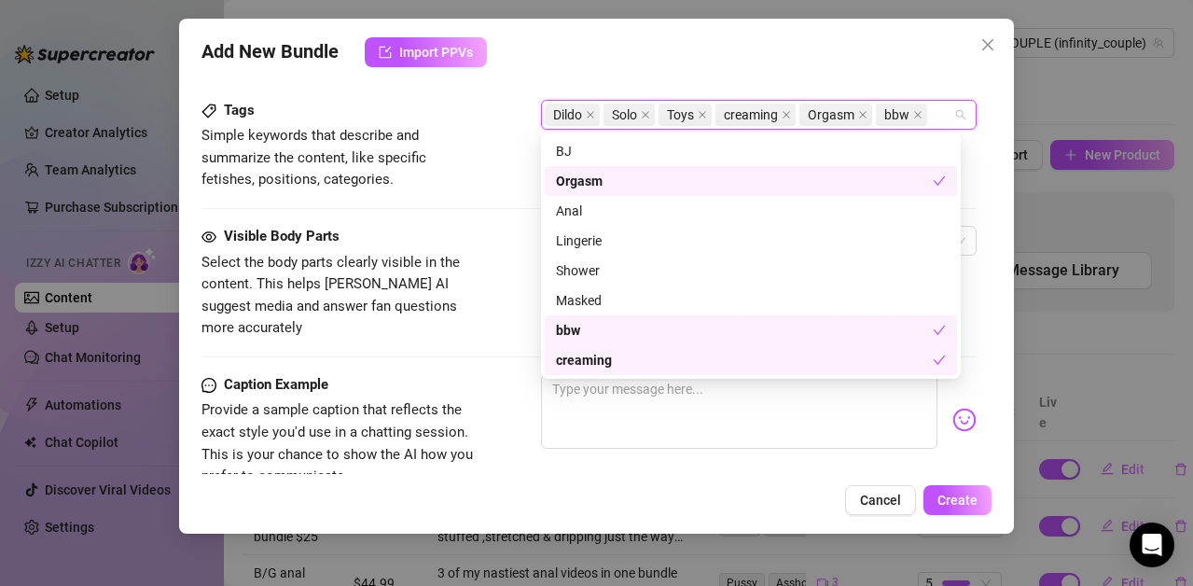
scroll to position [938, 0]
click at [440, 251] on span "Select the body parts clearly visible in the content. This helps [PERSON_NAME] …" at bounding box center [342, 295] width 280 height 88
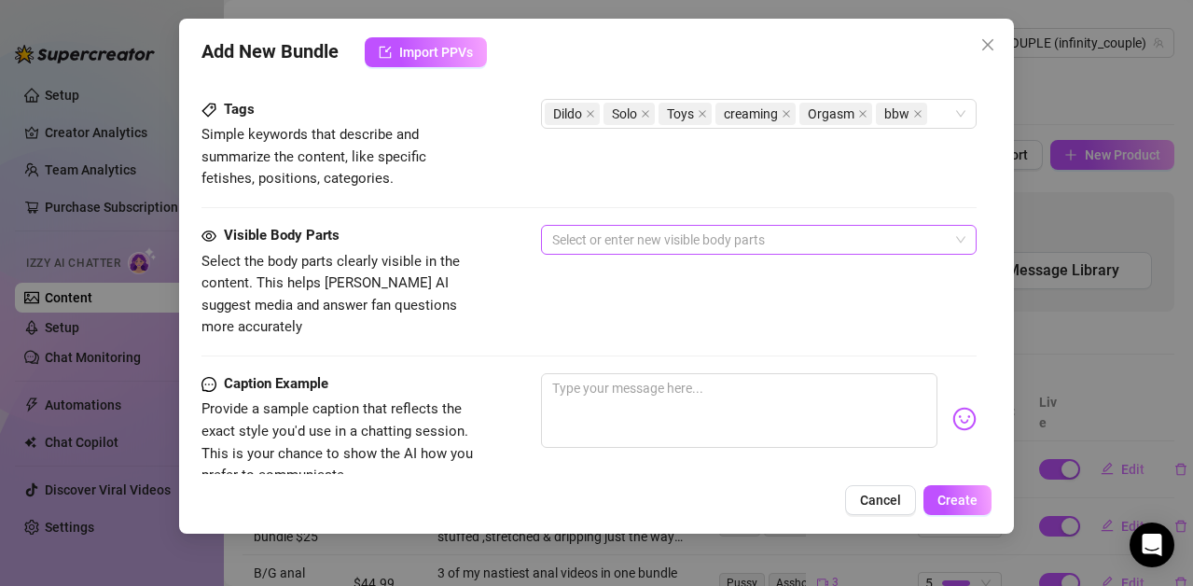
click at [613, 242] on div at bounding box center [749, 240] width 409 height 26
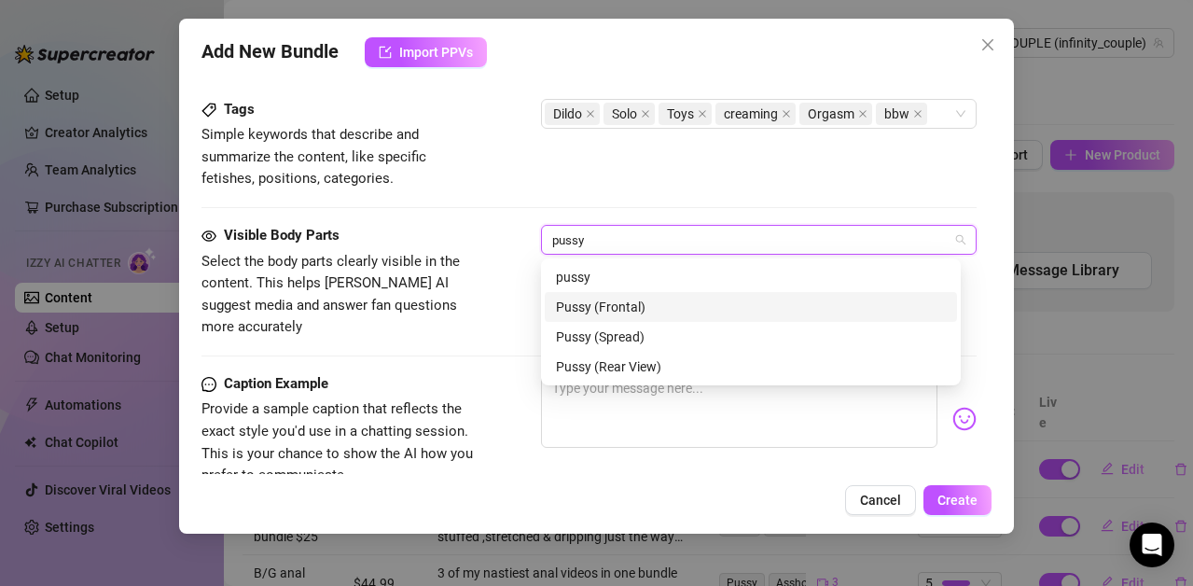
click at [590, 302] on div "Pussy (Frontal)" at bounding box center [751, 307] width 390 height 21
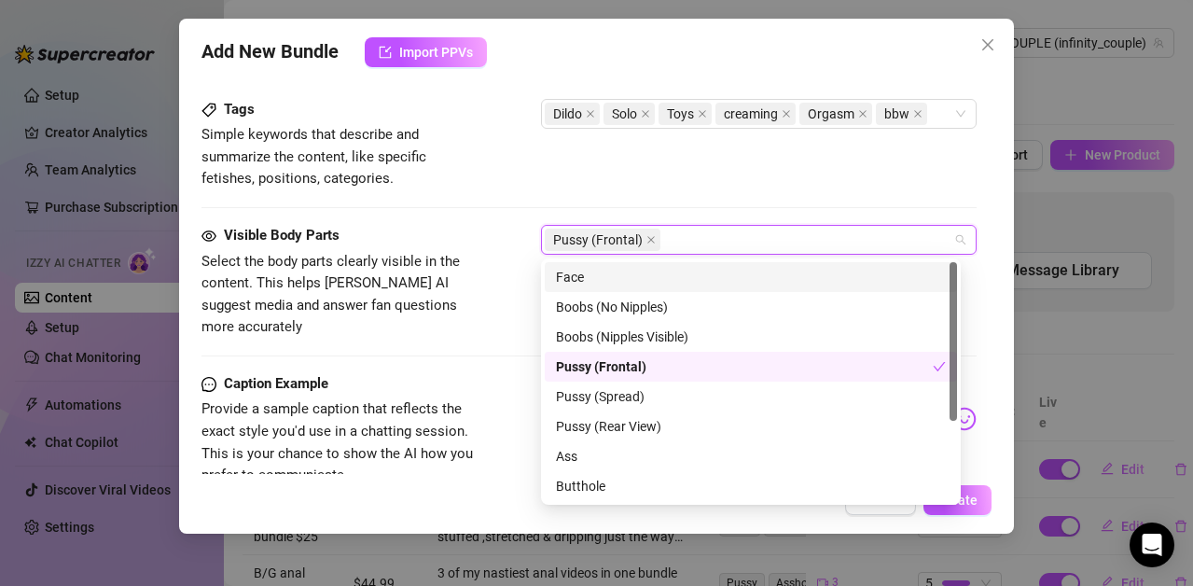
click at [592, 271] on div "Face" at bounding box center [751, 277] width 390 height 21
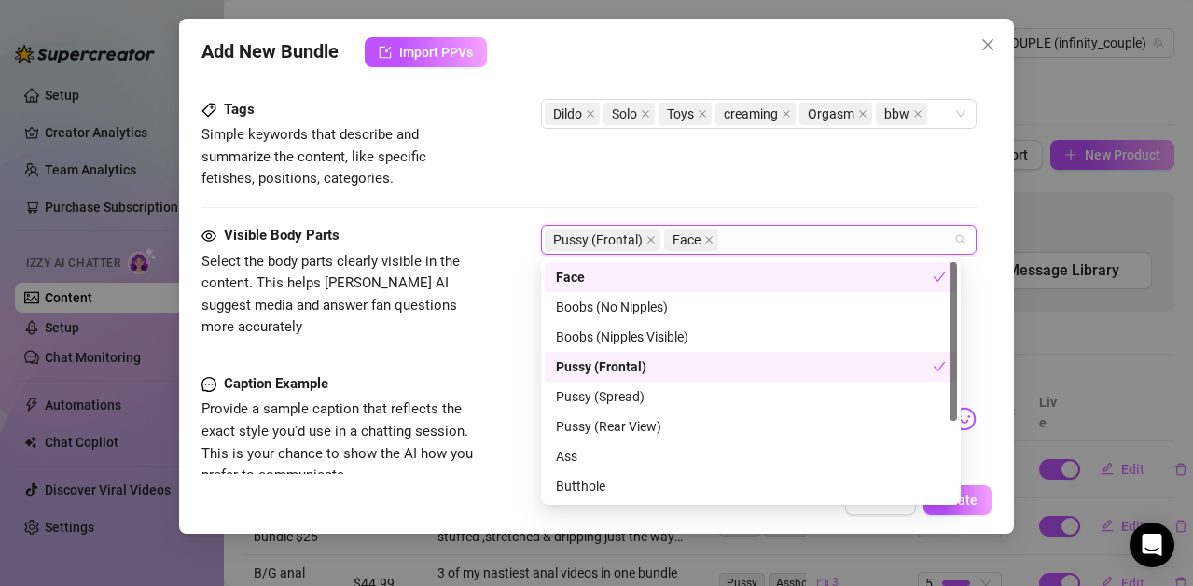
click at [410, 342] on div "Visible Body Parts Select the body parts clearly visible in the content. This h…" at bounding box center [589, 299] width 775 height 148
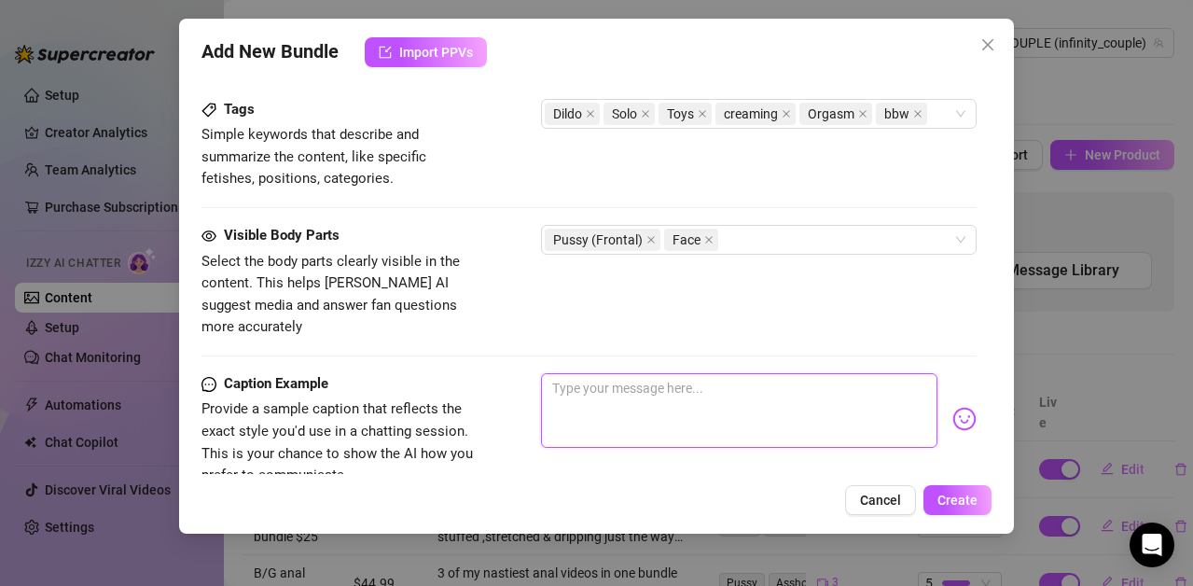
click at [580, 373] on textarea at bounding box center [739, 410] width 396 height 75
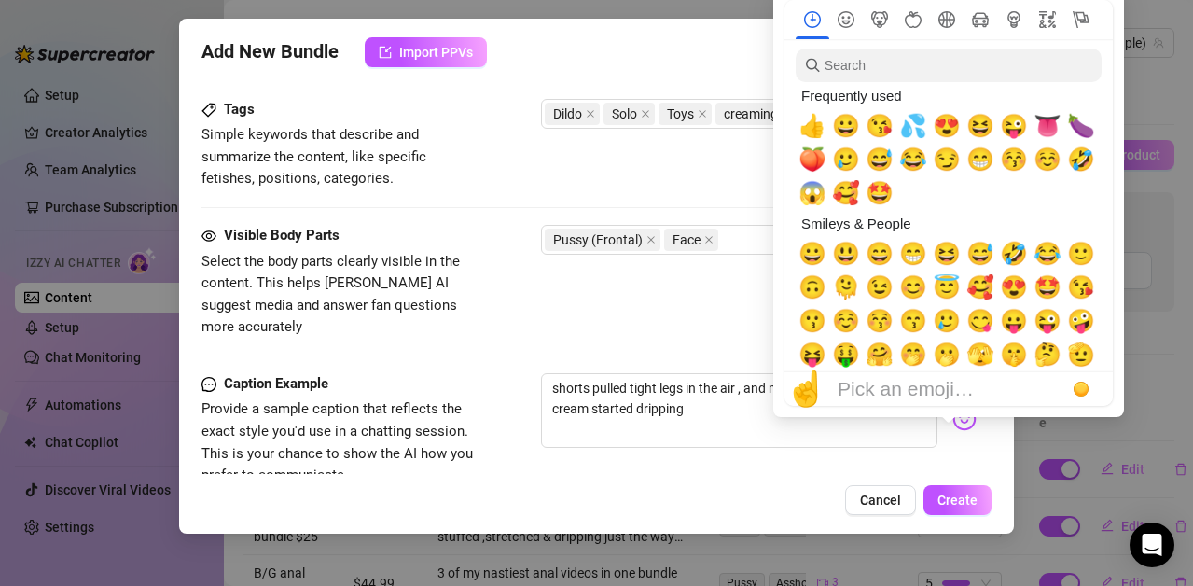
click at [951, 397] on div "☝️ Pick an emoji…" at bounding box center [949, 389] width 328 height 34
click at [911, 125] on span "💦" at bounding box center [913, 126] width 28 height 26
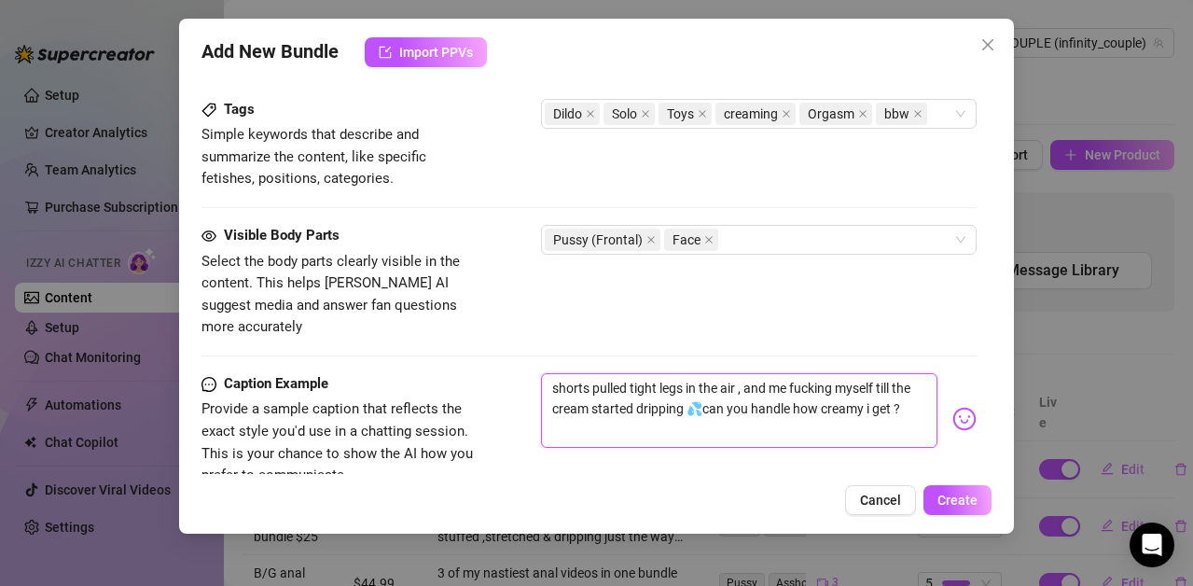
scroll to position [1194, 0]
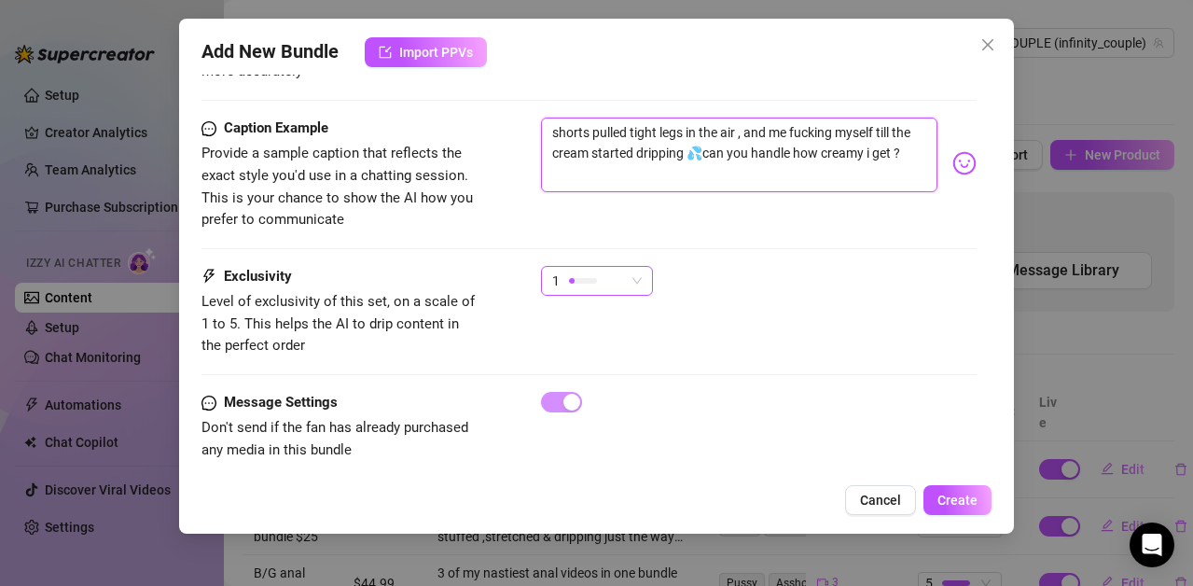
click at [599, 267] on div "1" at bounding box center [588, 281] width 73 height 28
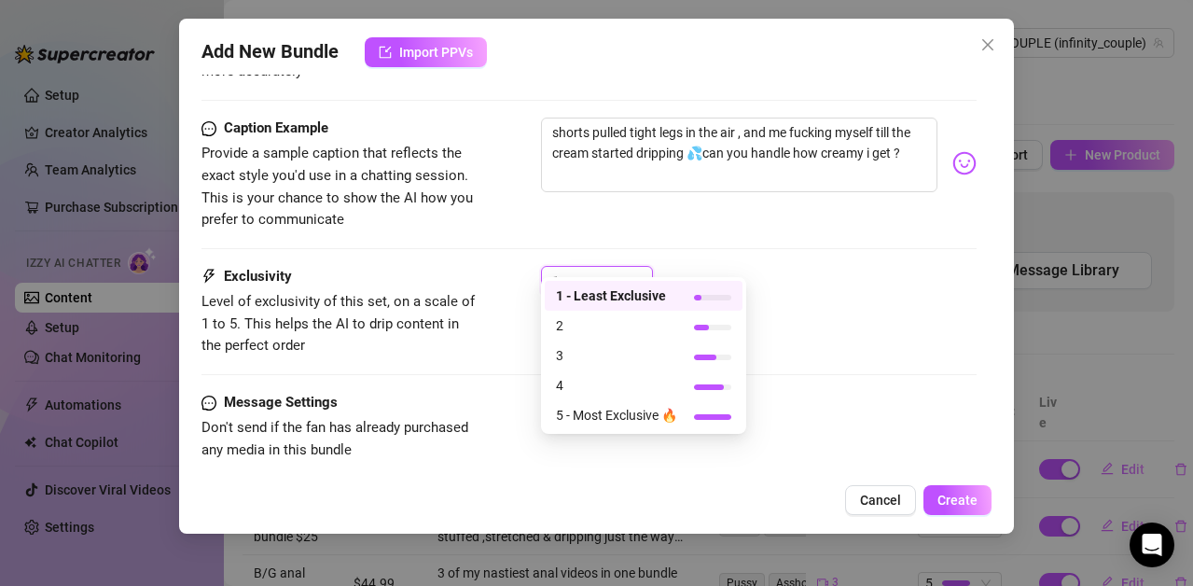
click at [591, 358] on span "3" at bounding box center [616, 355] width 121 height 21
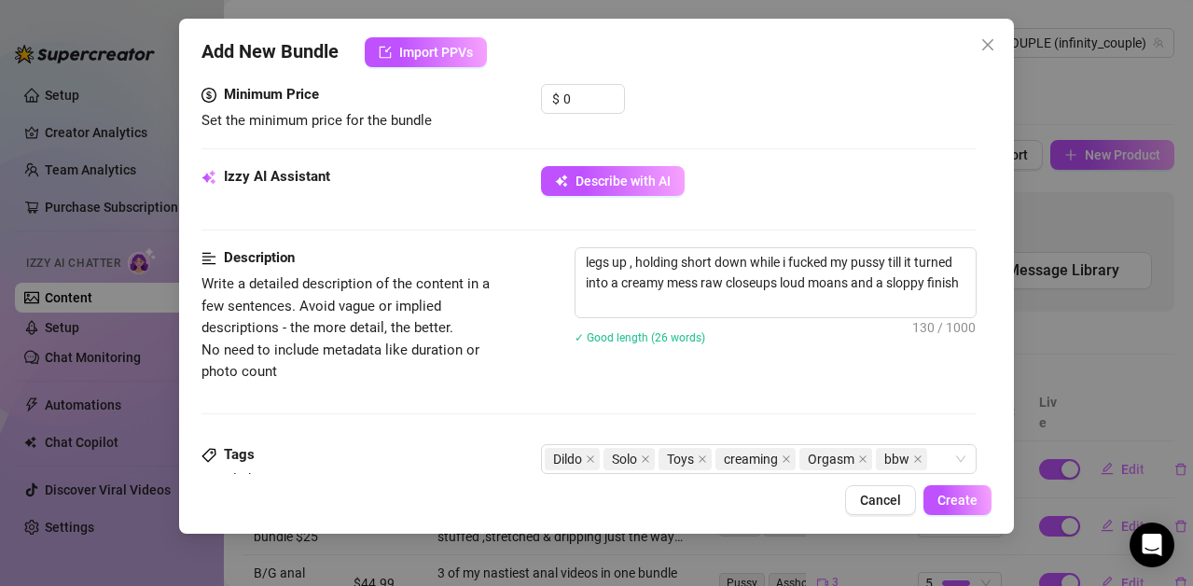
scroll to position [509, 0]
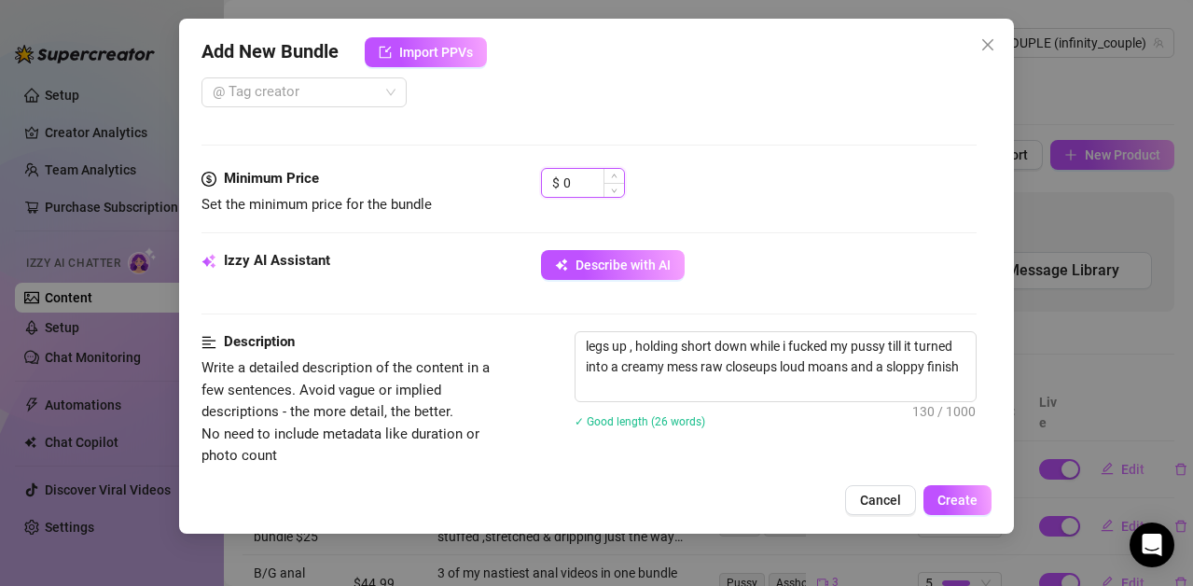
click at [591, 179] on input "0" at bounding box center [593, 183] width 61 height 28
click at [962, 496] on span "Create" at bounding box center [958, 500] width 40 height 15
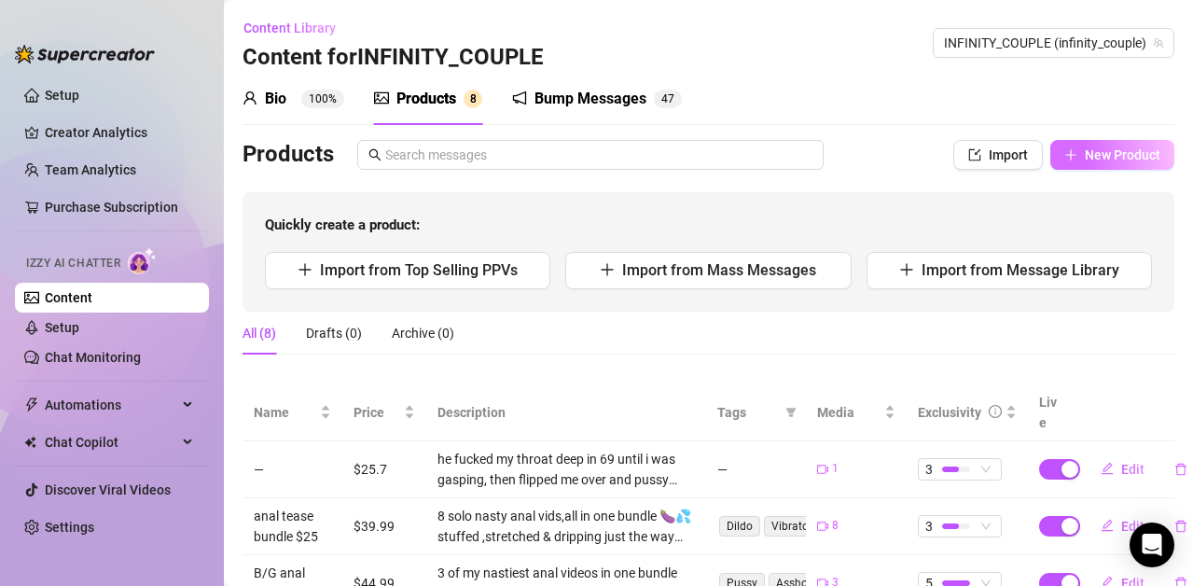
click at [1097, 153] on span "New Product" at bounding box center [1123, 154] width 76 height 15
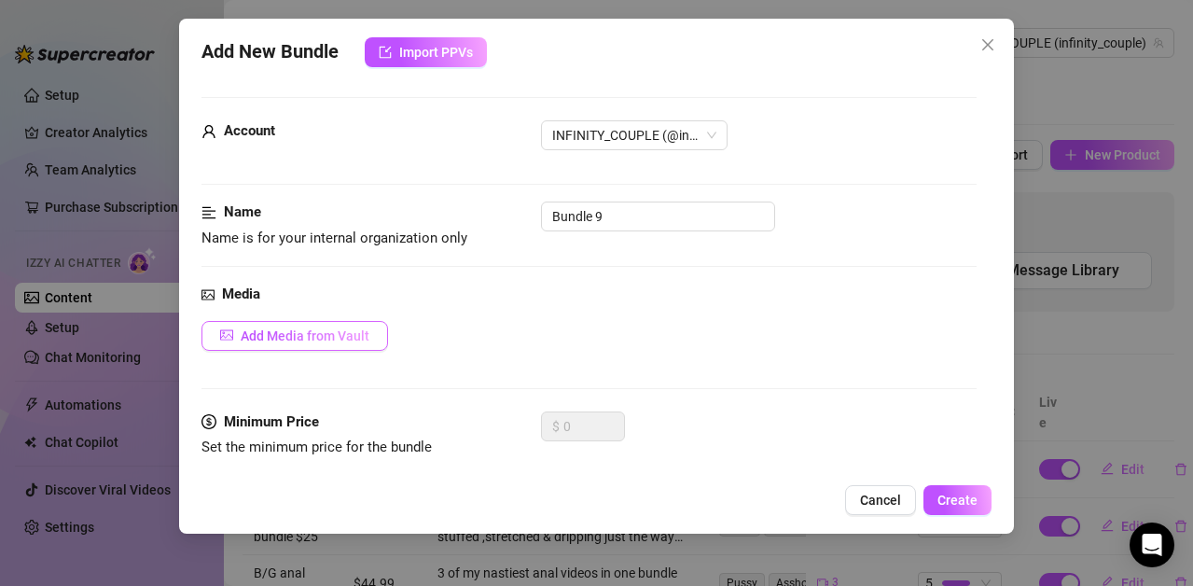
click at [259, 335] on span "Add Media from Vault" at bounding box center [305, 335] width 129 height 15
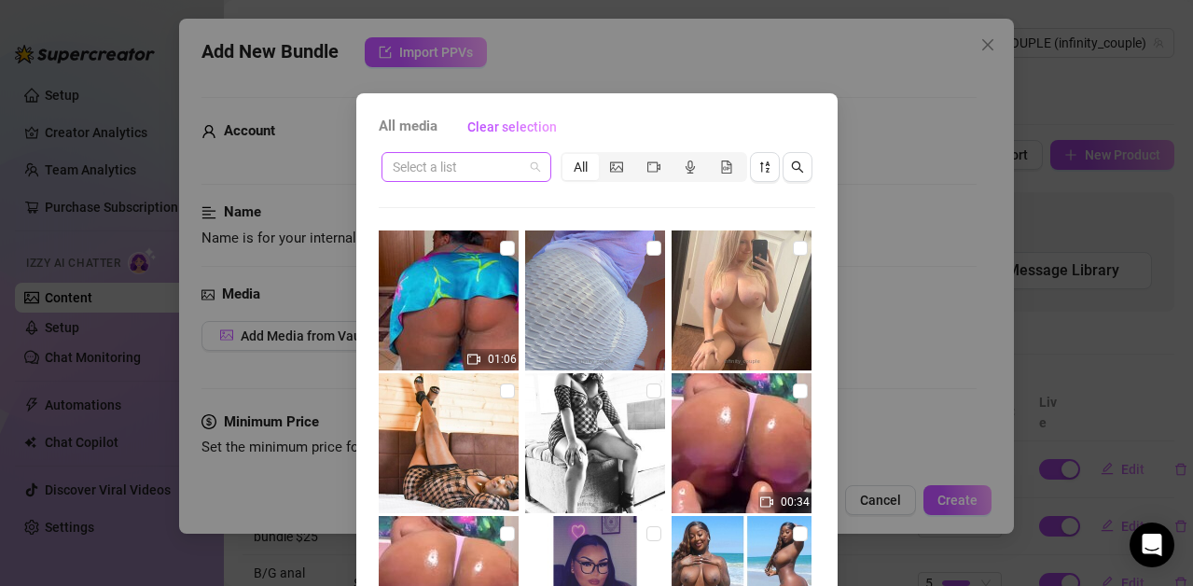
click at [525, 165] on span at bounding box center [466, 167] width 147 height 28
click at [1053, 342] on div "All media Clear selection Select a list All 01:06 00:34 00:34 00:52 00:52 00:03…" at bounding box center [596, 293] width 1193 height 586
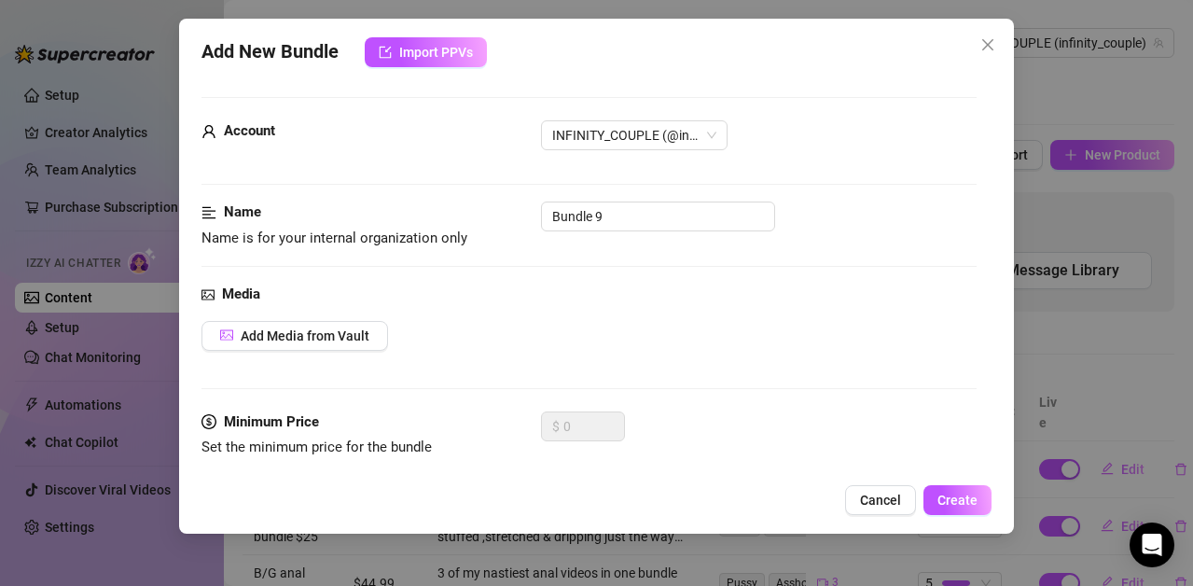
click at [1053, 342] on div "Add New Bundle Import PPVs Account INFINITY_COUPLE (@infinity_couple) Name Name…" at bounding box center [596, 293] width 1193 height 586
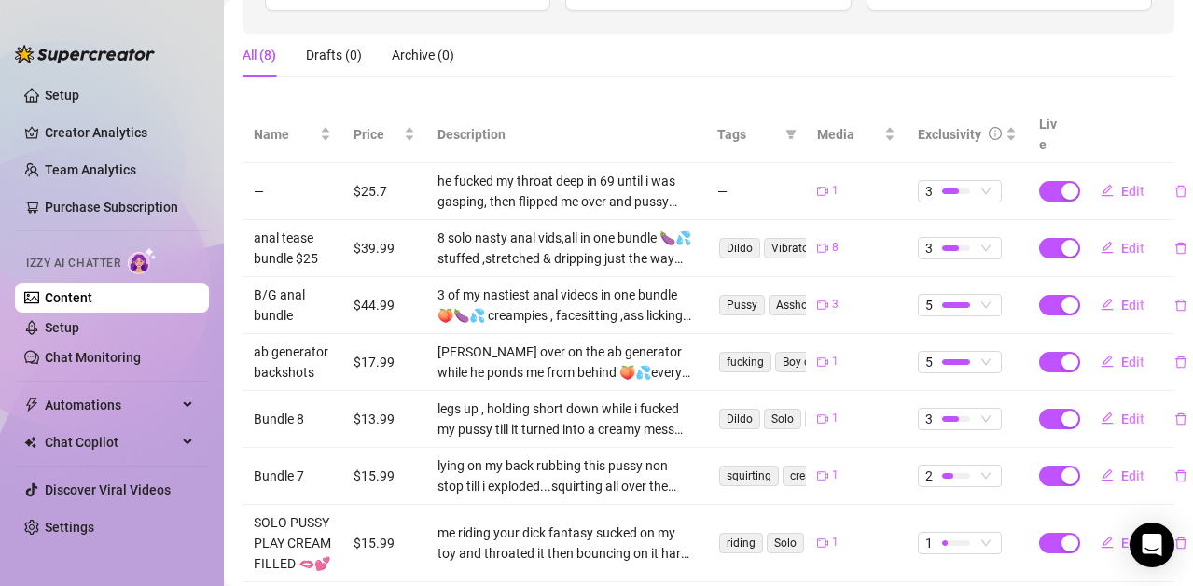
scroll to position [0, 0]
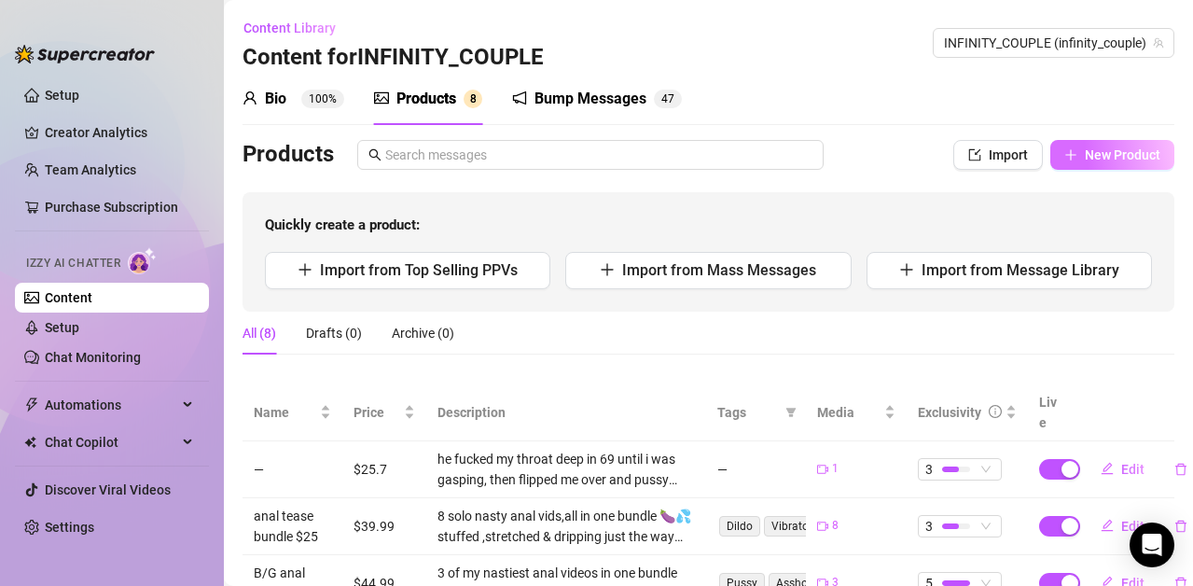
click at [1085, 161] on span "New Product" at bounding box center [1123, 154] width 76 height 15
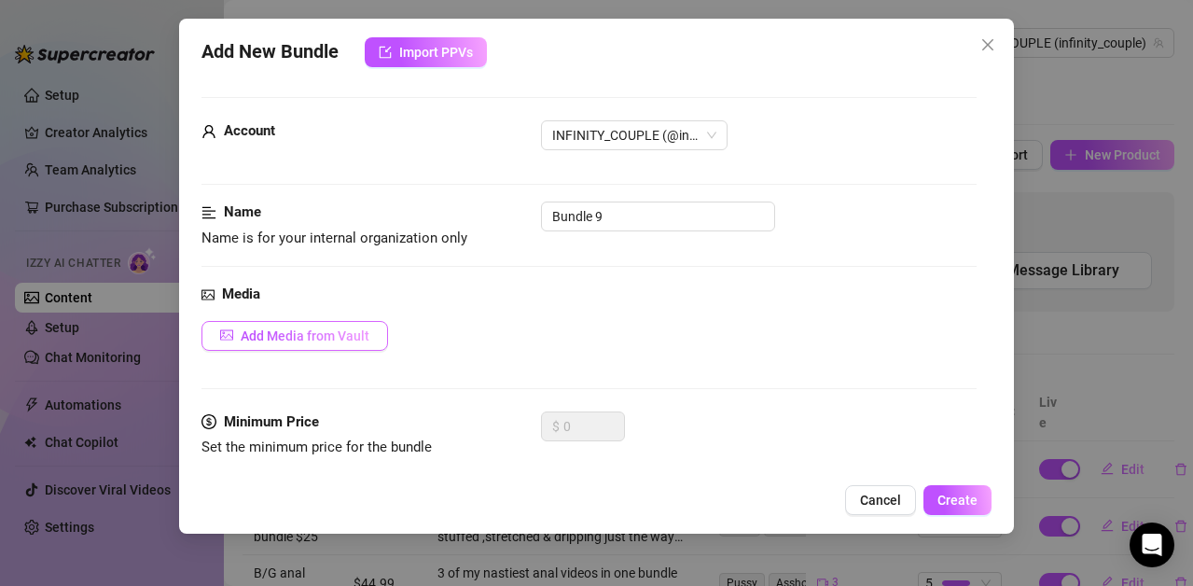
click at [262, 332] on span "Add Media from Vault" at bounding box center [305, 335] width 129 height 15
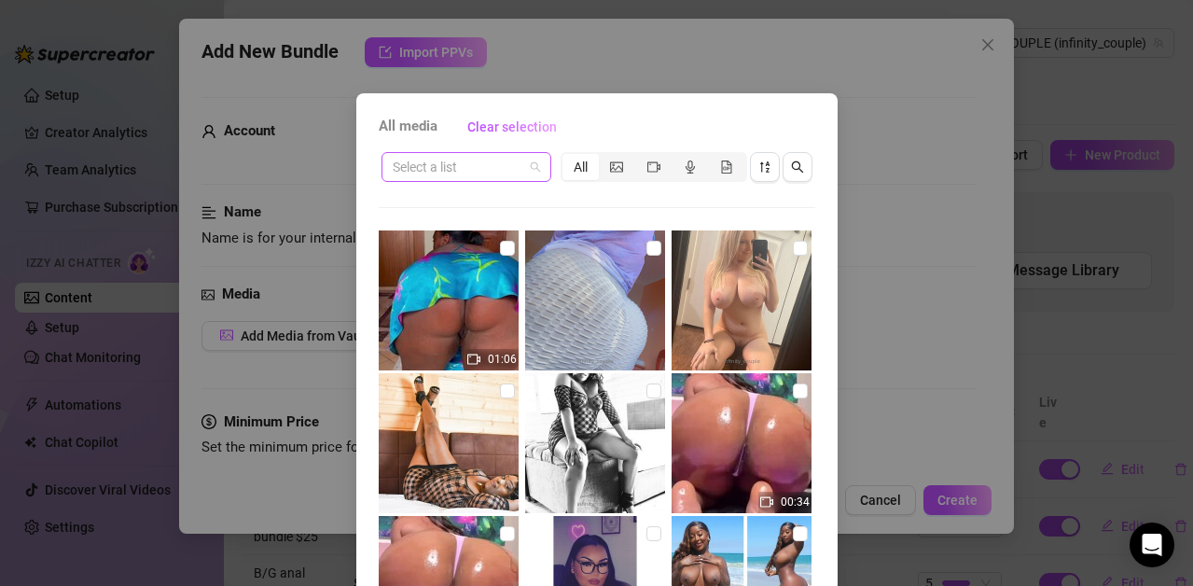
click at [523, 163] on span at bounding box center [466, 167] width 147 height 28
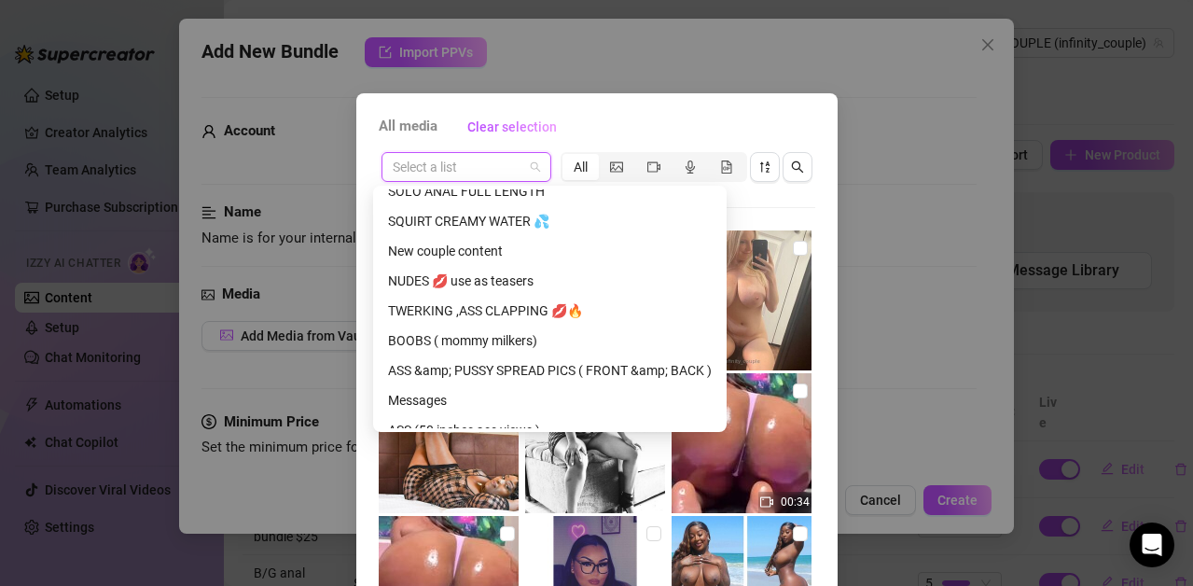
scroll to position [330, 0]
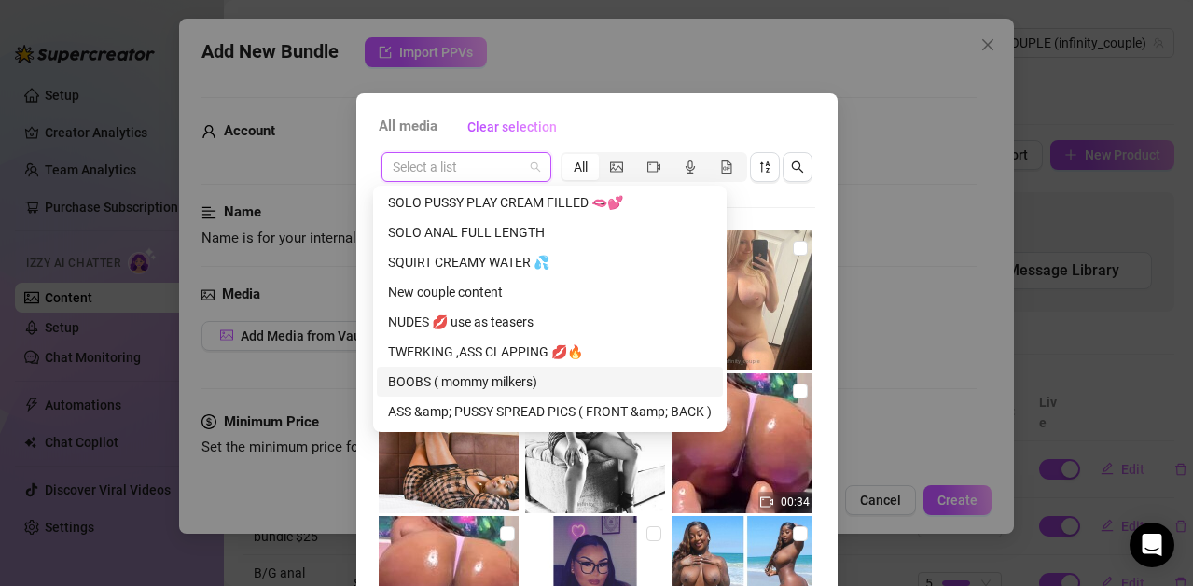
click at [424, 373] on div "BOOBS ( mommy milkers)" at bounding box center [550, 381] width 324 height 21
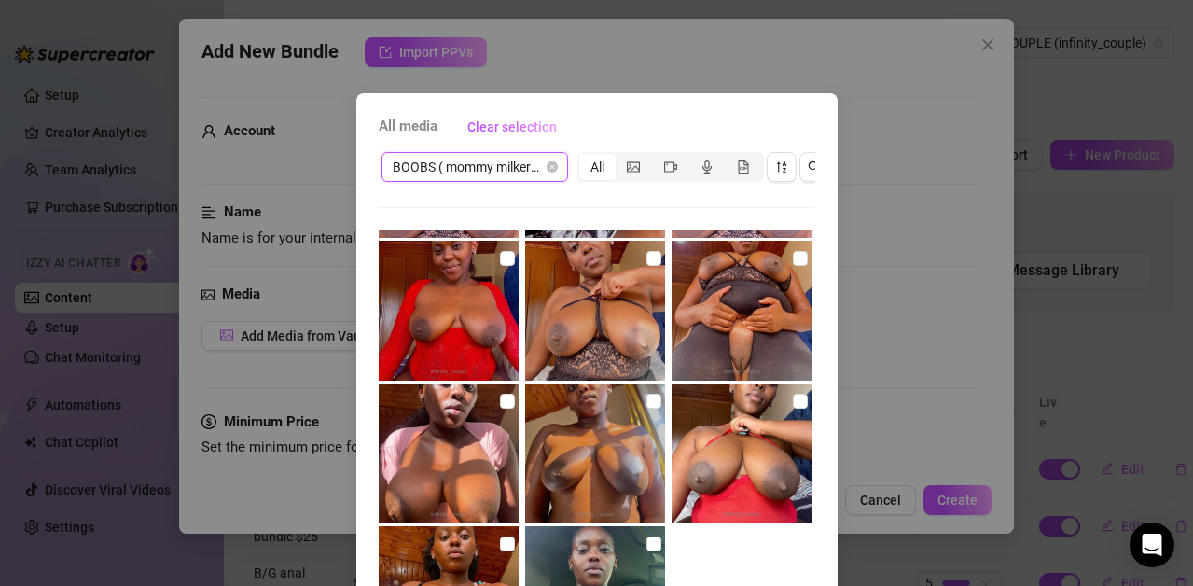
scroll to position [209, 0]
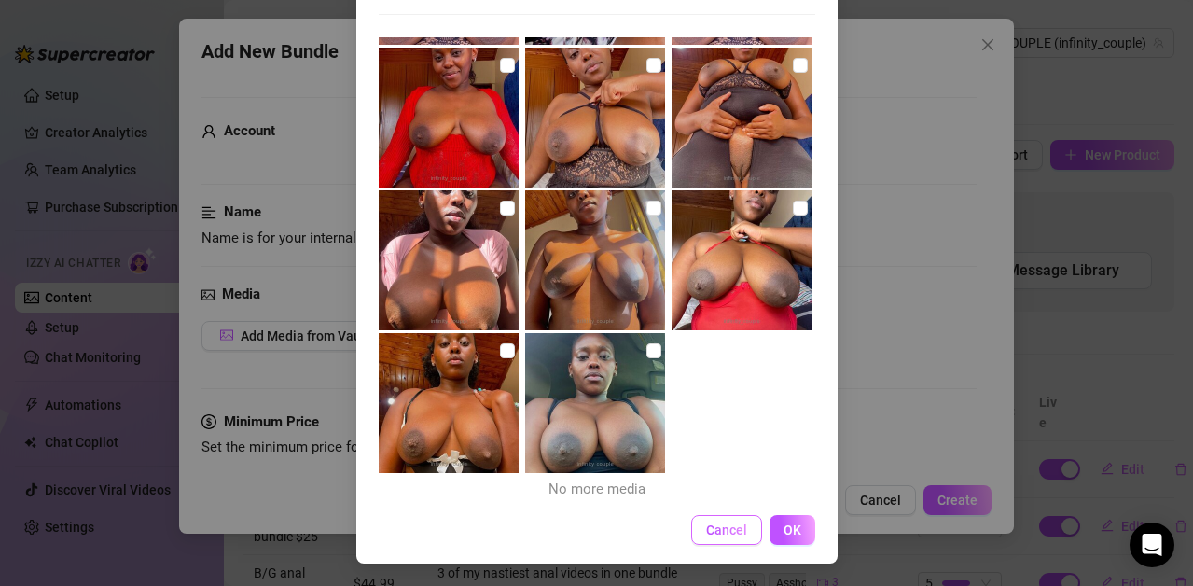
click at [715, 529] on span "Cancel" at bounding box center [726, 529] width 41 height 15
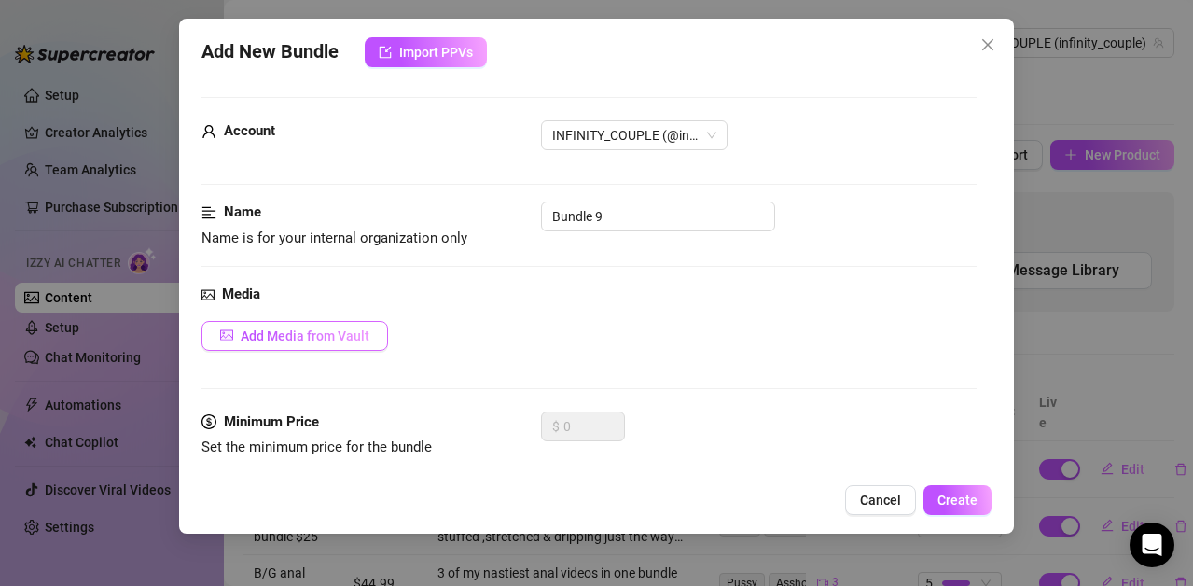
click at [328, 332] on span "Add Media from Vault" at bounding box center [305, 335] width 129 height 15
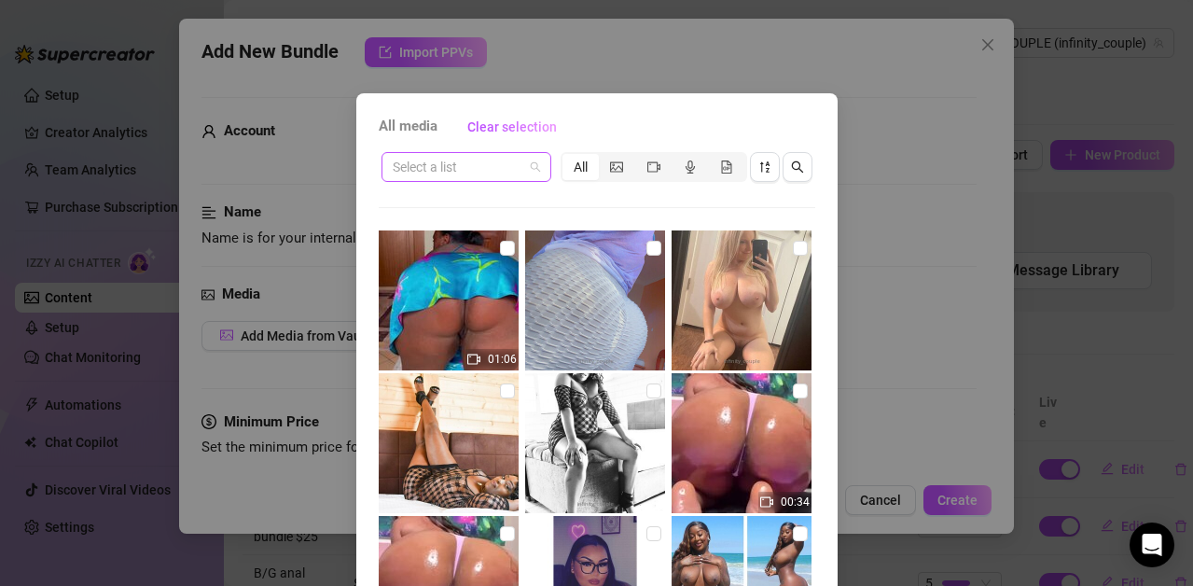
click at [529, 165] on span at bounding box center [466, 167] width 147 height 28
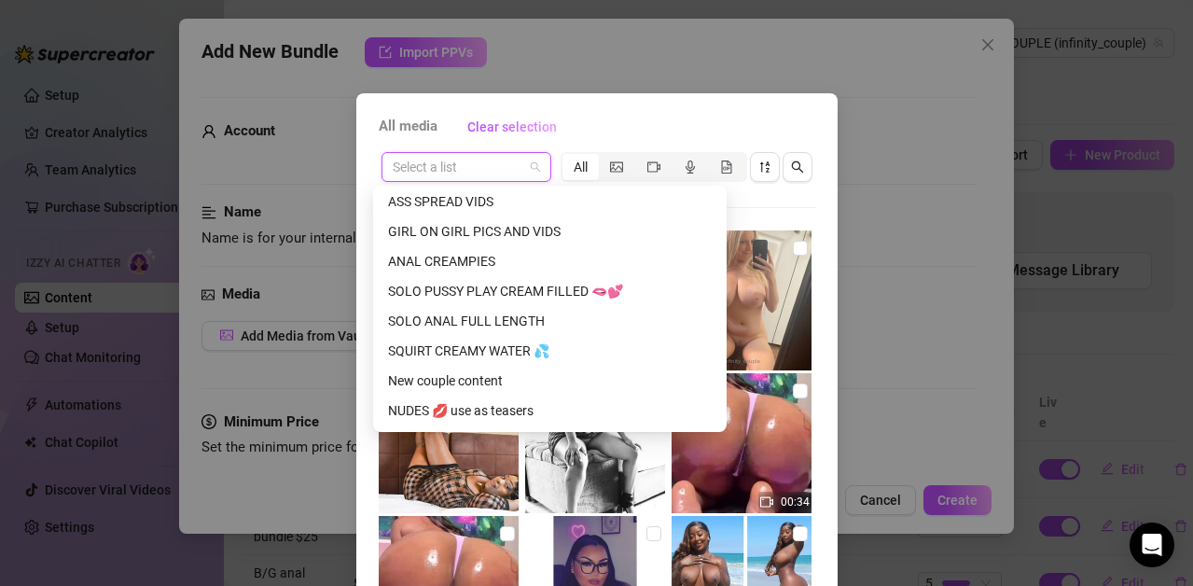
scroll to position [567, 0]
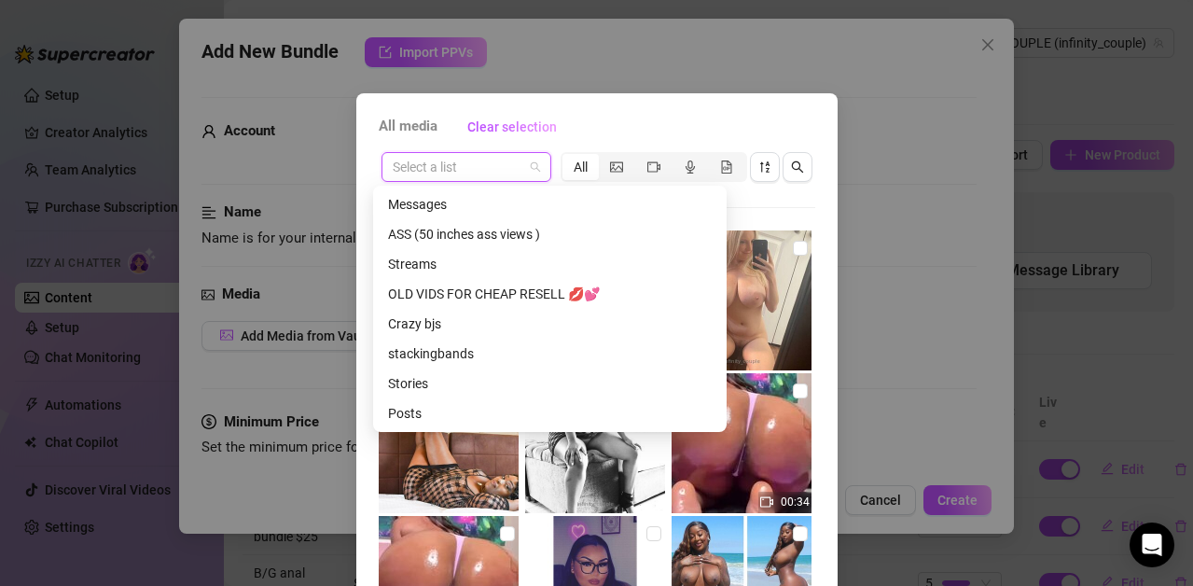
click at [469, 203] on div "Messages" at bounding box center [550, 204] width 324 height 21
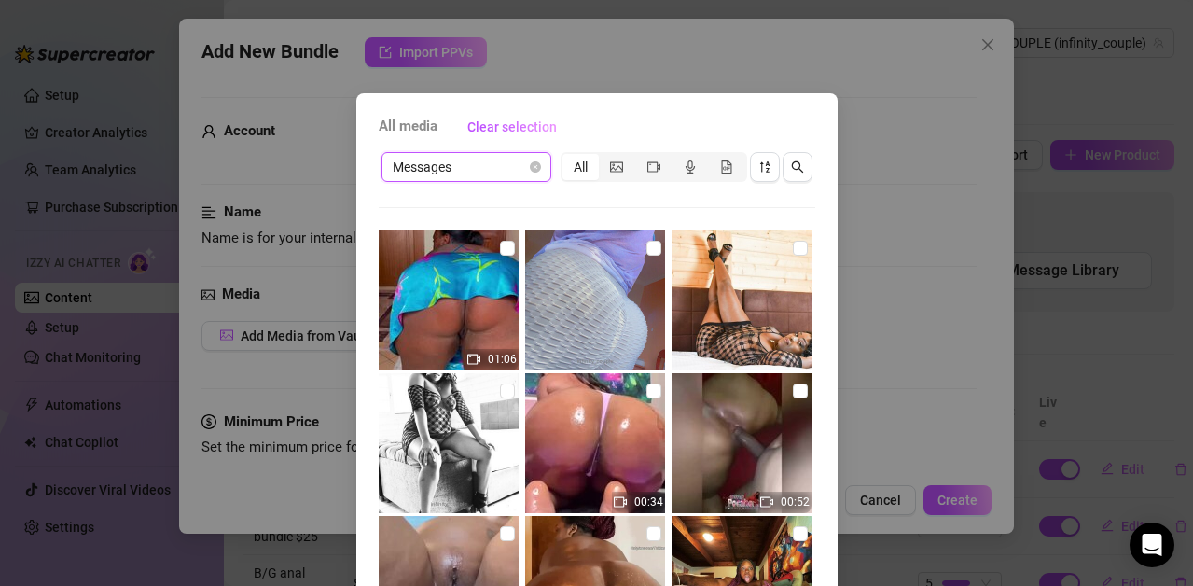
click at [817, 188] on div "All media Clear selection Messages Messages All 01:06 00:34 00:52 00:20 00:03 0…" at bounding box center [596, 424] width 481 height 663
click at [647, 174] on span "segmented control" at bounding box center [653, 167] width 13 height 15
click at [640, 157] on input "segmented control" at bounding box center [640, 157] width 0 height 0
click at [816, 575] on div "All media Clear selection Messages All 01:06 00:34 00:52 00:20 00:03 00:47 01:0…" at bounding box center [596, 424] width 481 height 663
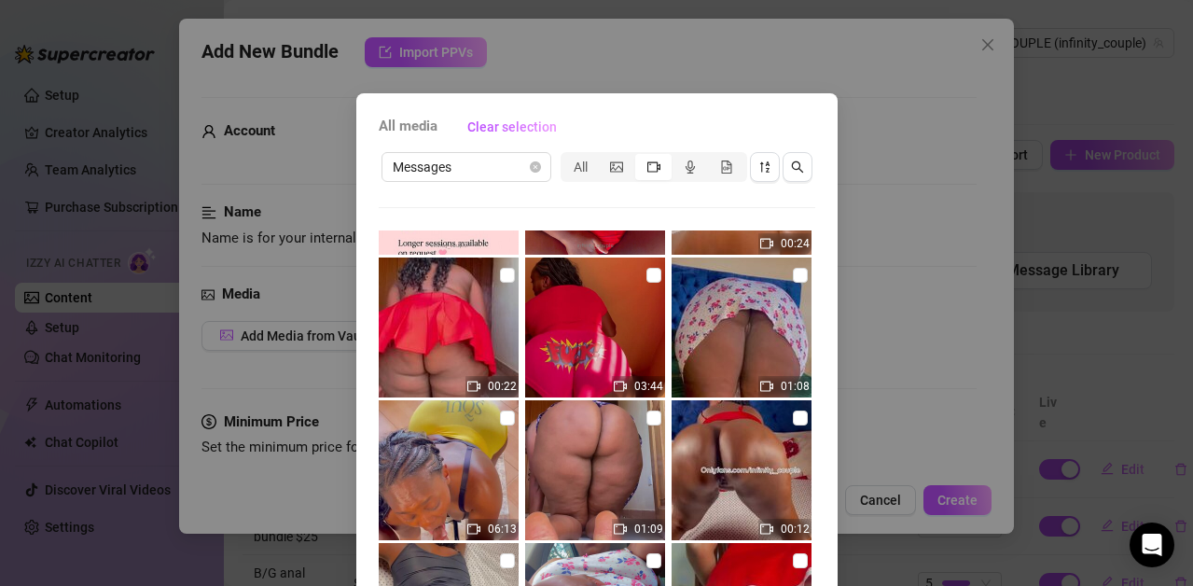
scroll to position [3292, 0]
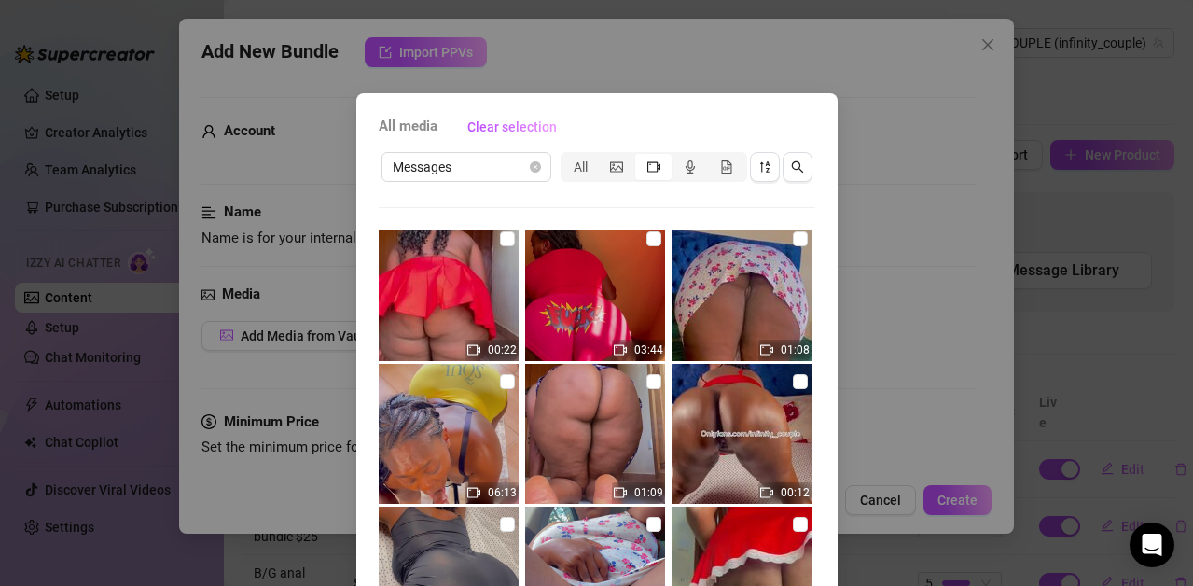
click at [630, 250] on img at bounding box center [595, 291] width 140 height 140
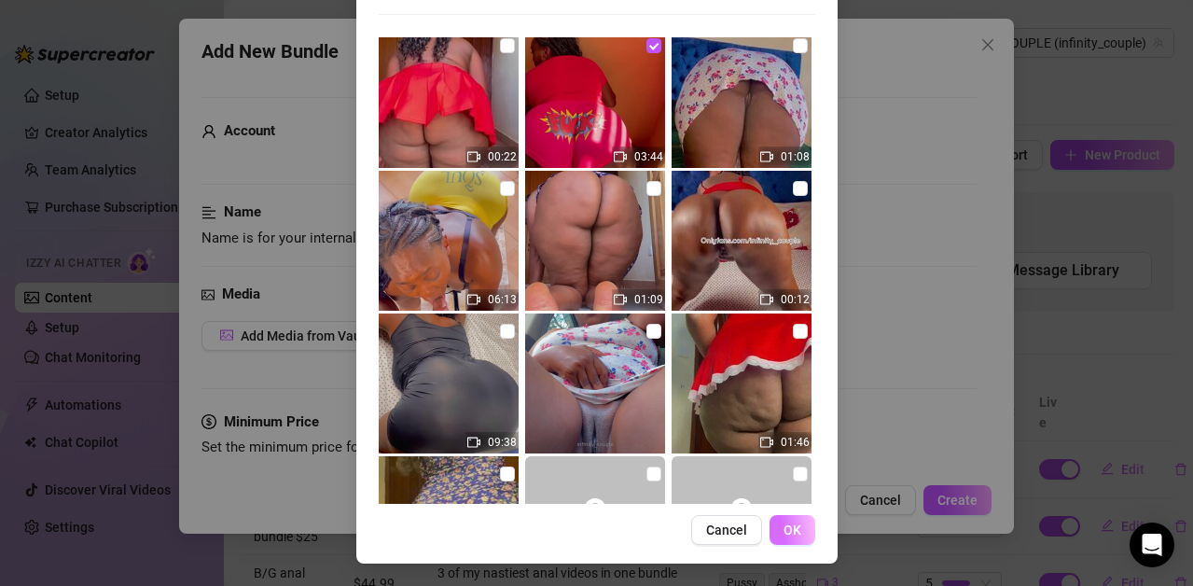
click at [786, 525] on span "OK" at bounding box center [793, 529] width 18 height 15
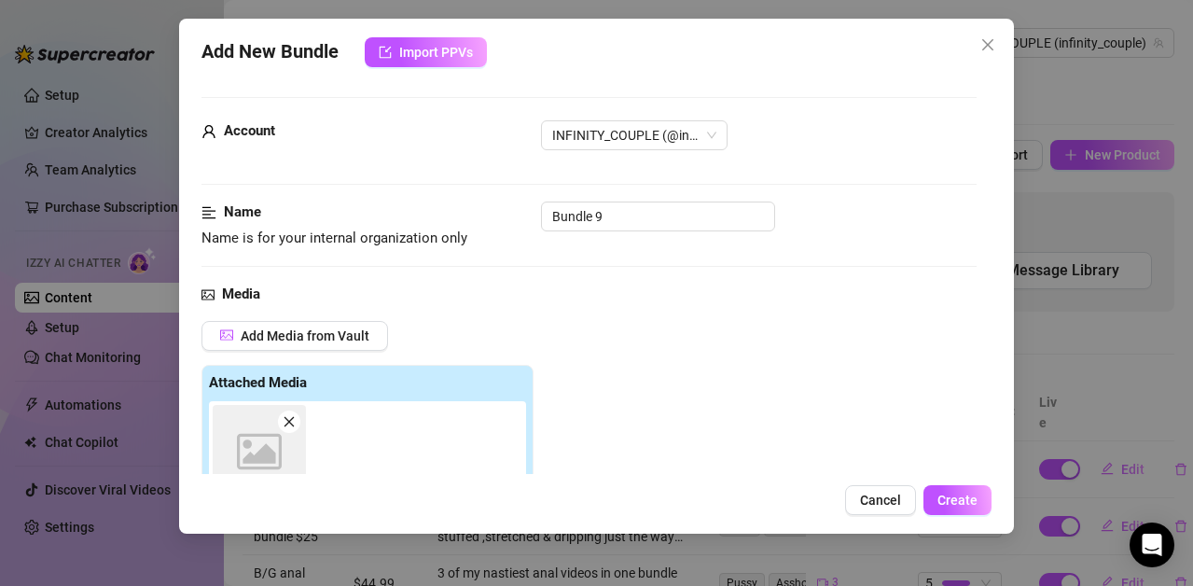
scroll to position [327, 0]
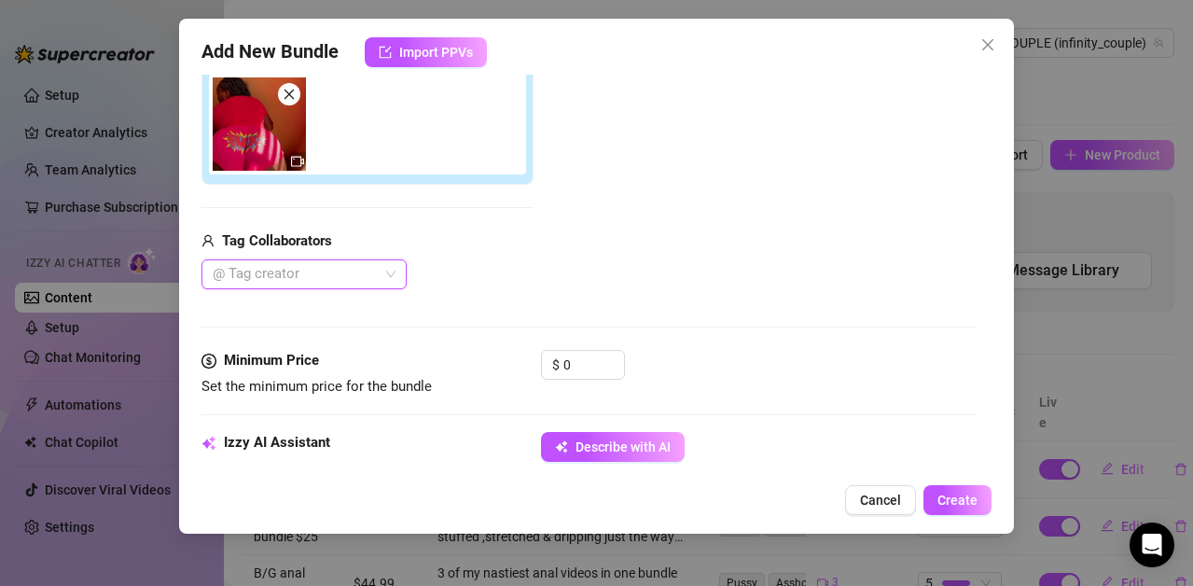
click at [365, 269] on div at bounding box center [294, 274] width 178 height 26
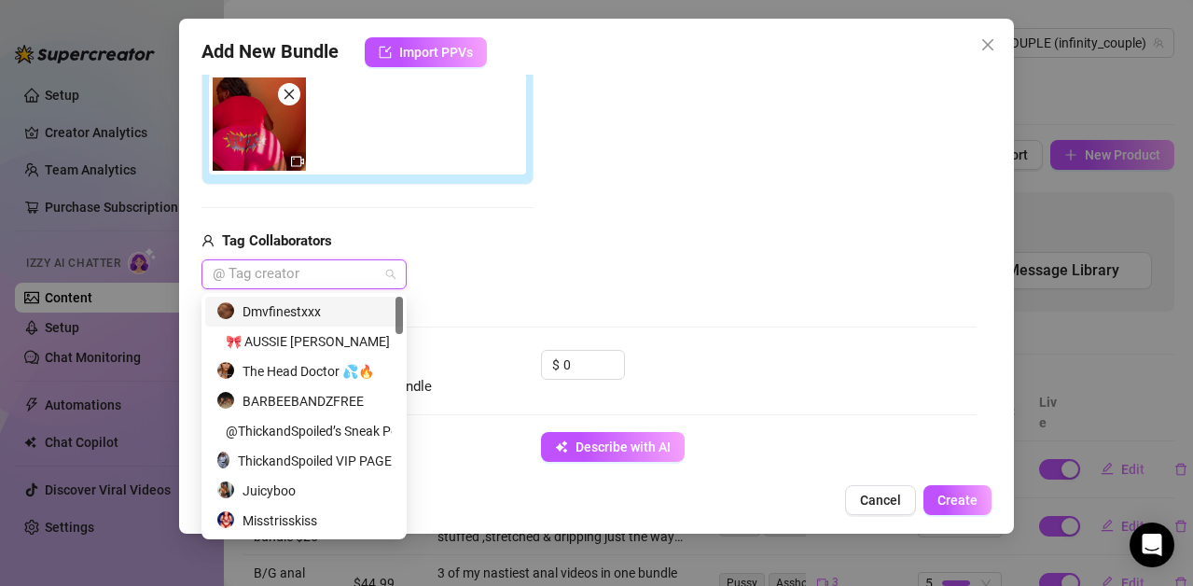
click at [313, 307] on div "Dmvfinestxxx" at bounding box center [303, 311] width 175 height 21
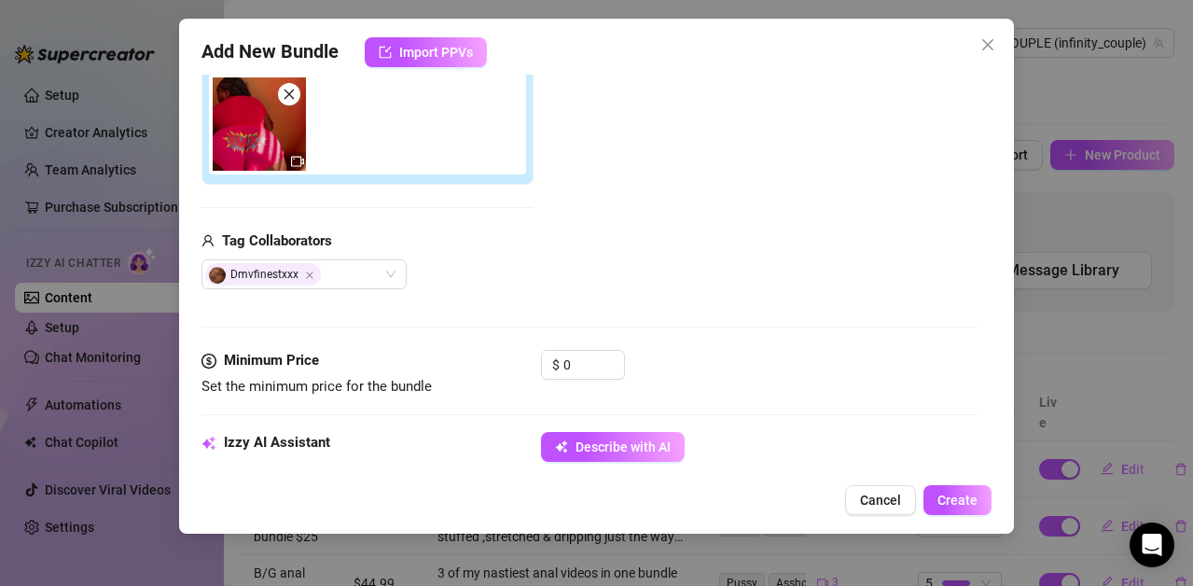
click at [585, 226] on div "Add Media from Vault Attached Media Tag Collaborators Dmvfinestxxx" at bounding box center [589, 141] width 775 height 297
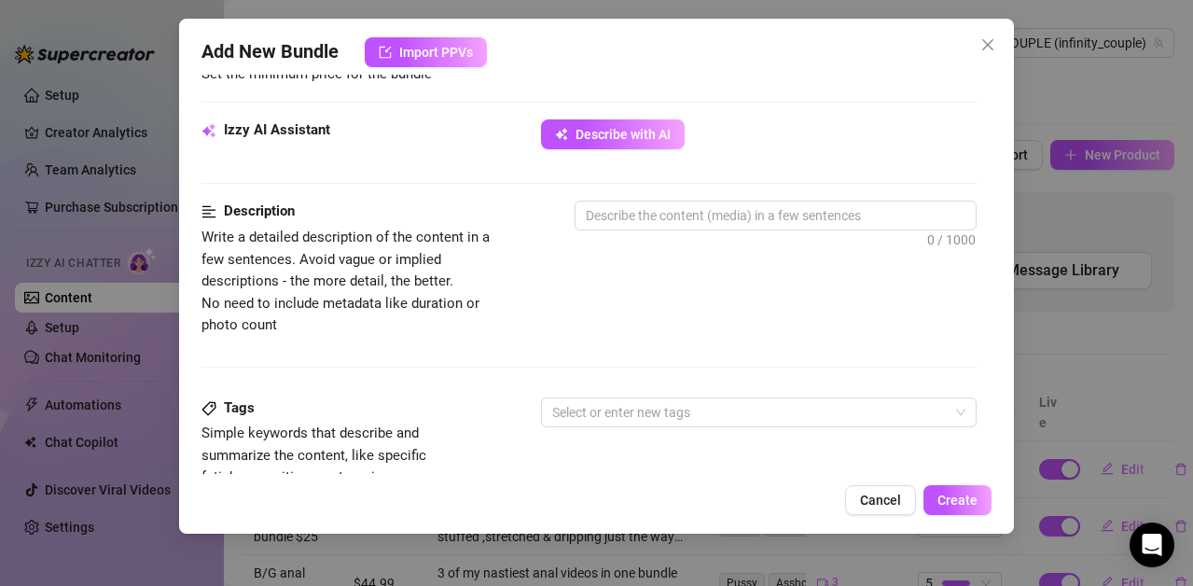
scroll to position [631, 0]
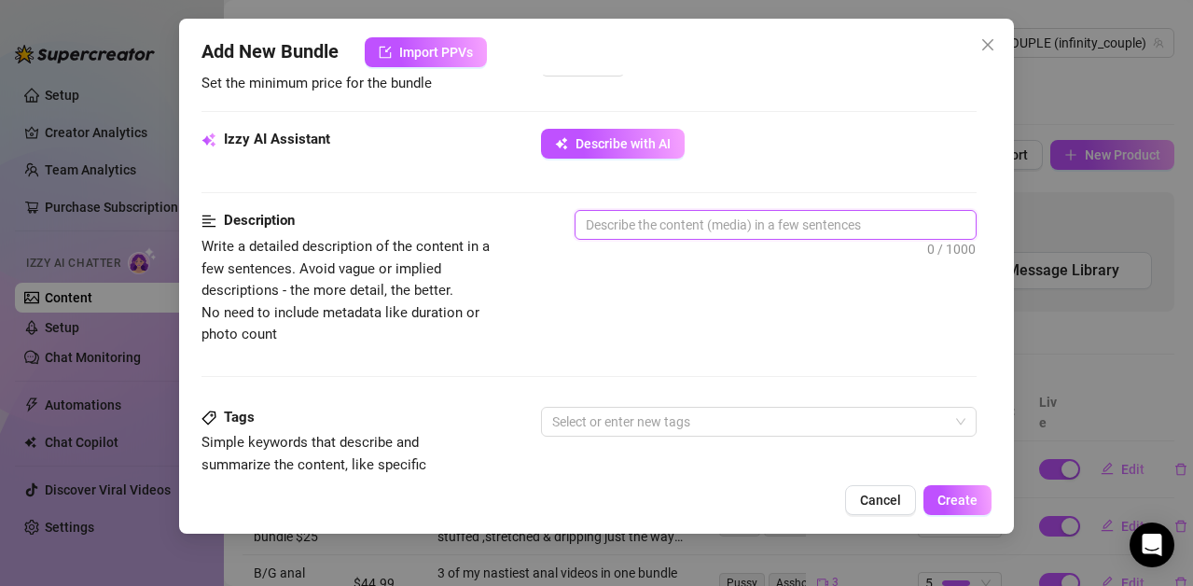
click at [589, 222] on textarea at bounding box center [776, 225] width 400 height 28
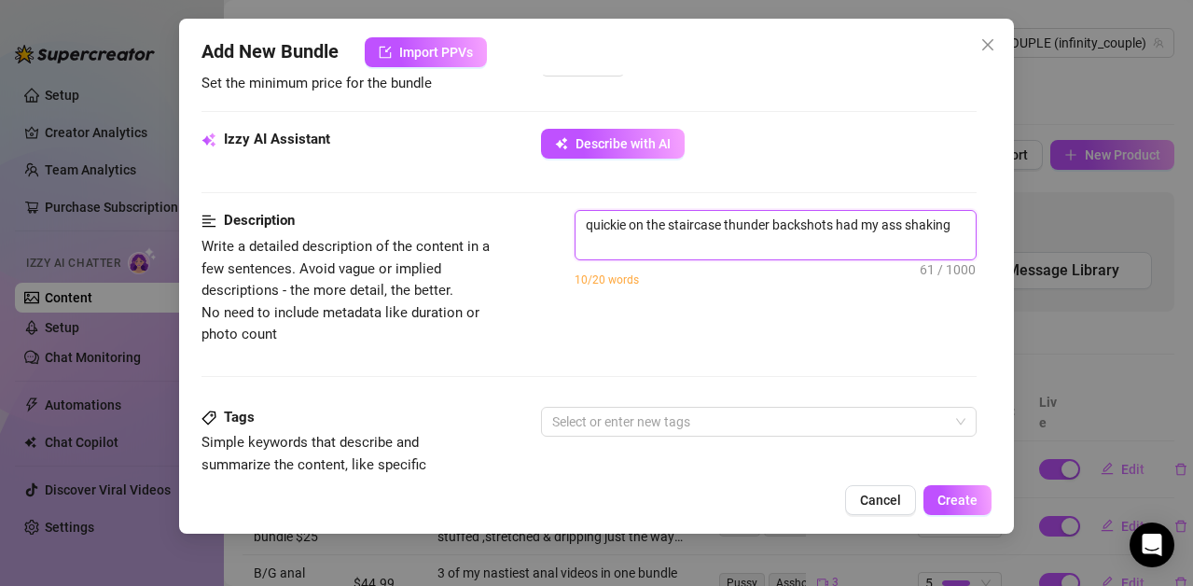
scroll to position [0, 0]
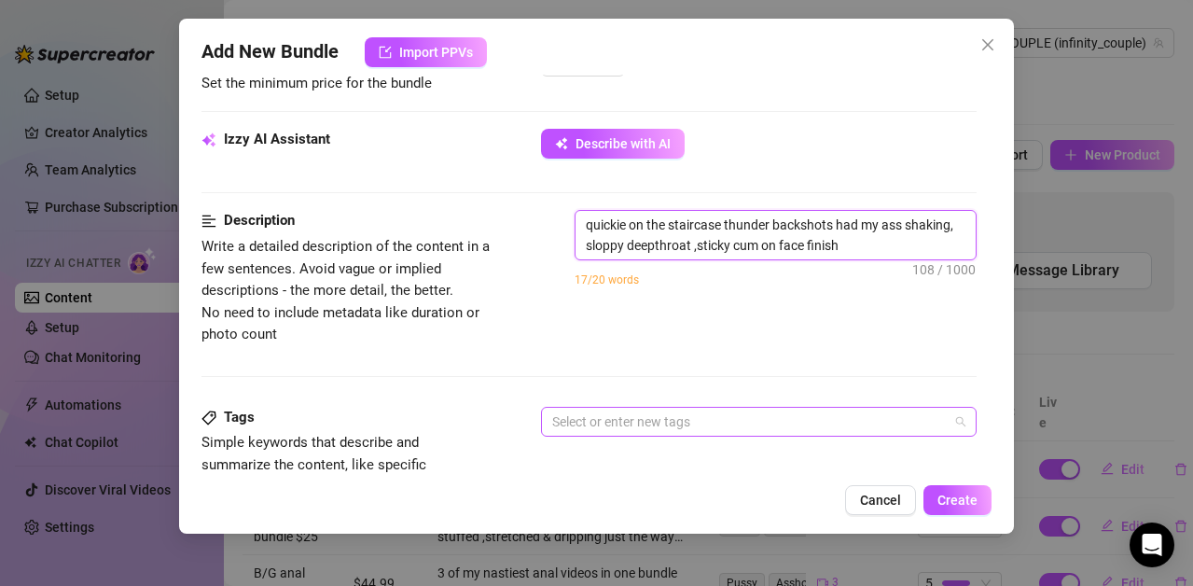
click at [568, 417] on div at bounding box center [749, 422] width 409 height 26
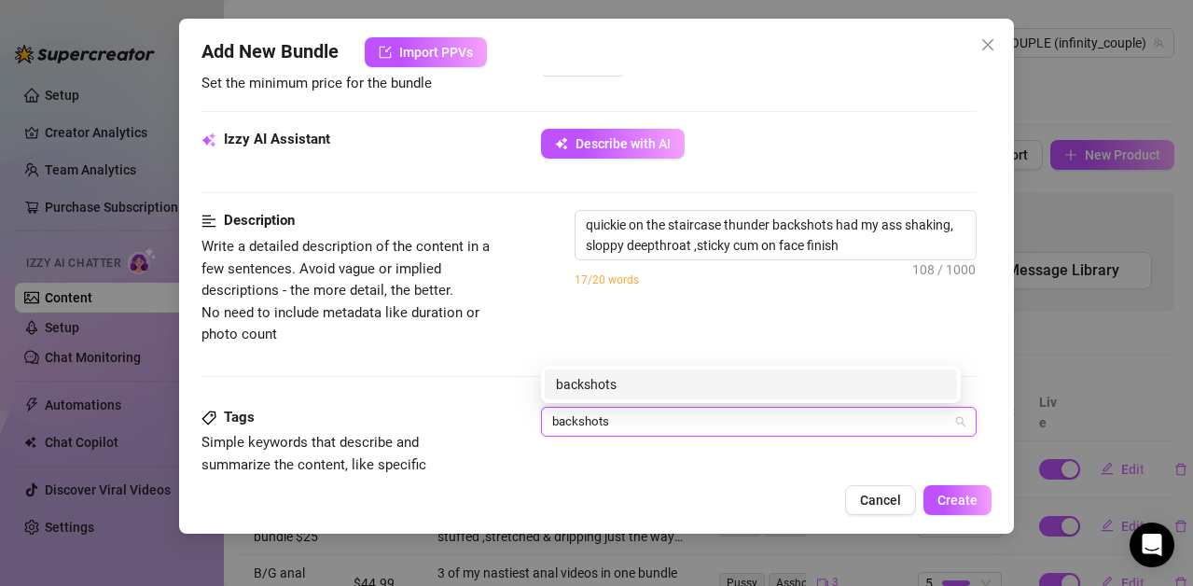
click at [592, 382] on div "backshots" at bounding box center [751, 384] width 390 height 21
click at [677, 423] on input "cum ofn face" at bounding box center [675, 421] width 80 height 22
click at [612, 380] on div "cum on face" at bounding box center [751, 384] width 390 height 21
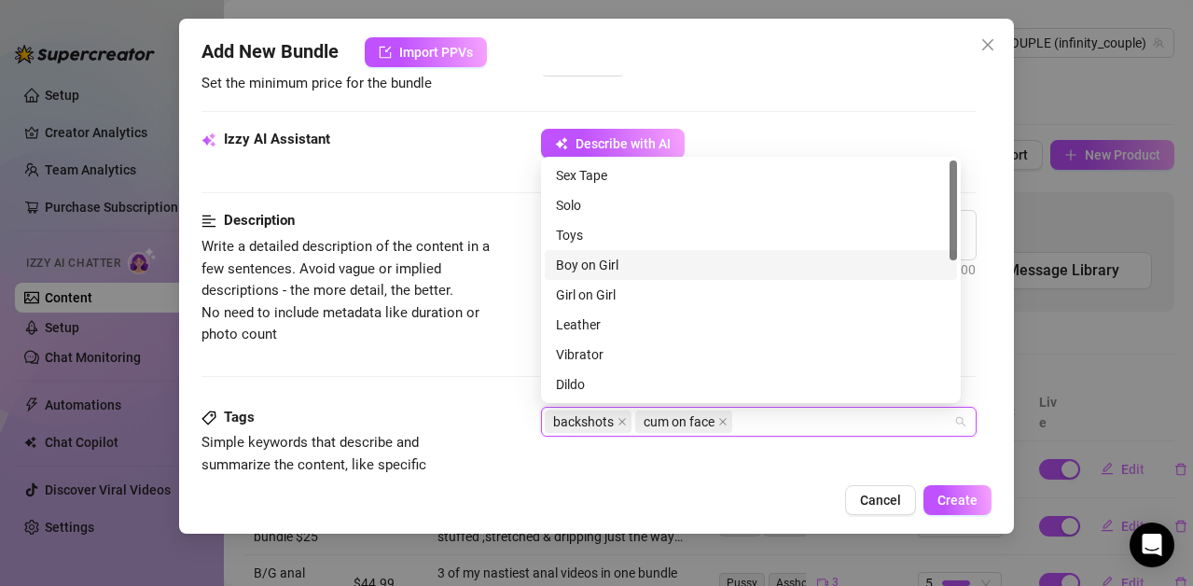
click at [563, 257] on div "Boy on Girl" at bounding box center [751, 265] width 390 height 21
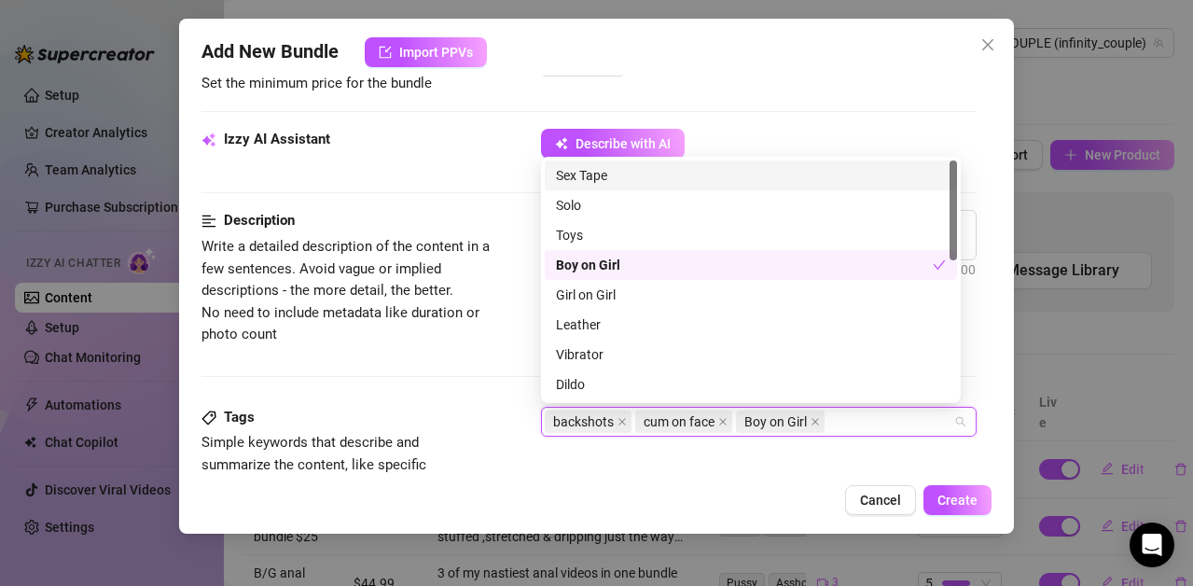
click at [577, 174] on div "Sex Tape" at bounding box center [751, 175] width 390 height 21
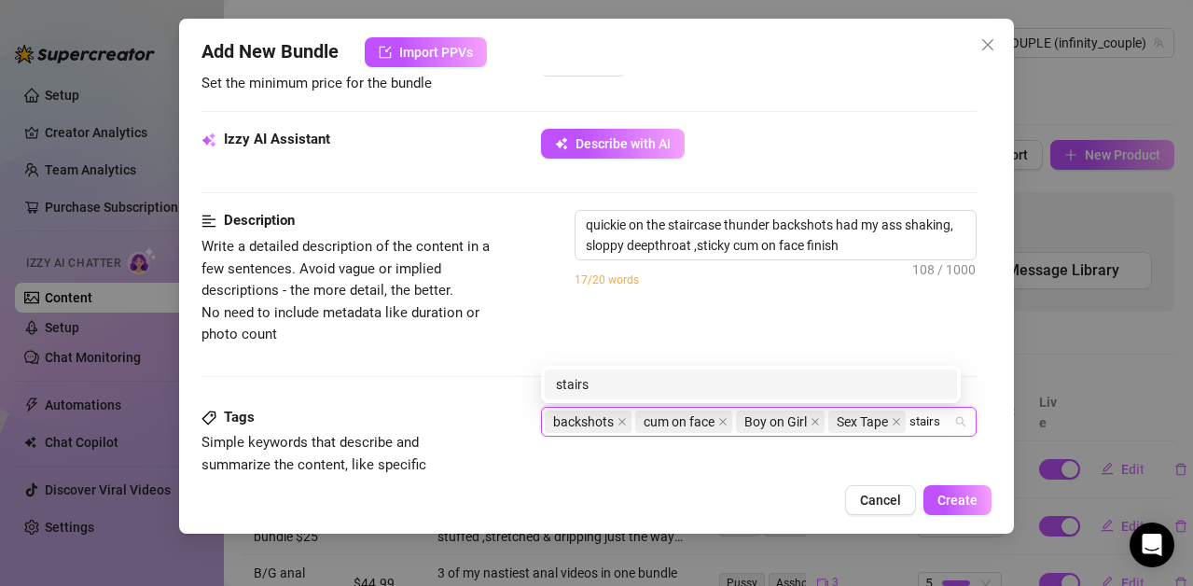
click at [597, 389] on div "stairs" at bounding box center [751, 384] width 390 height 21
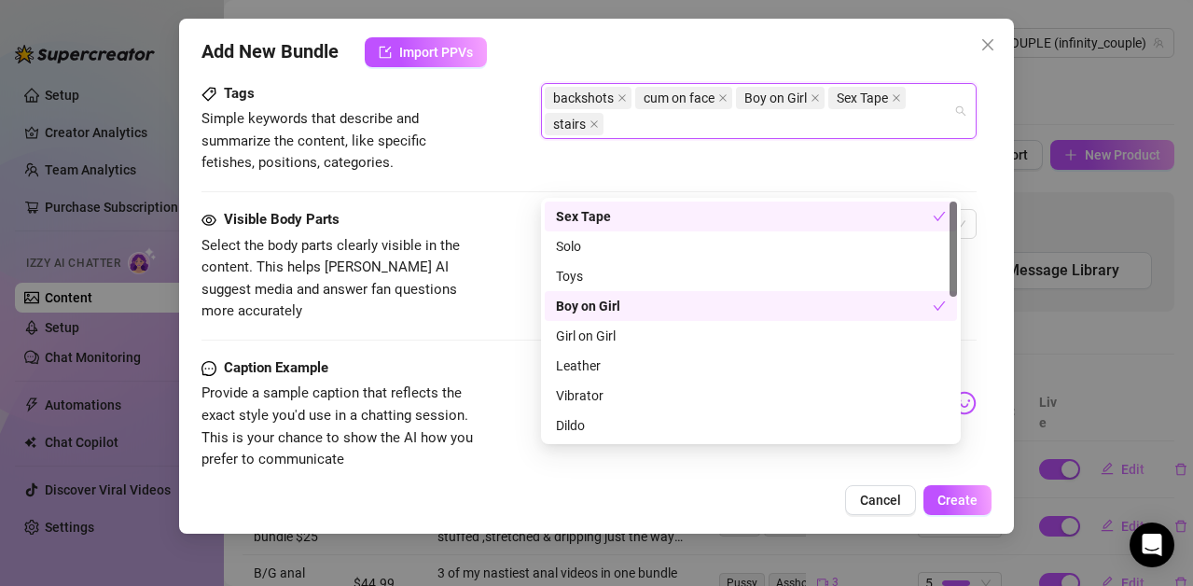
scroll to position [982, 0]
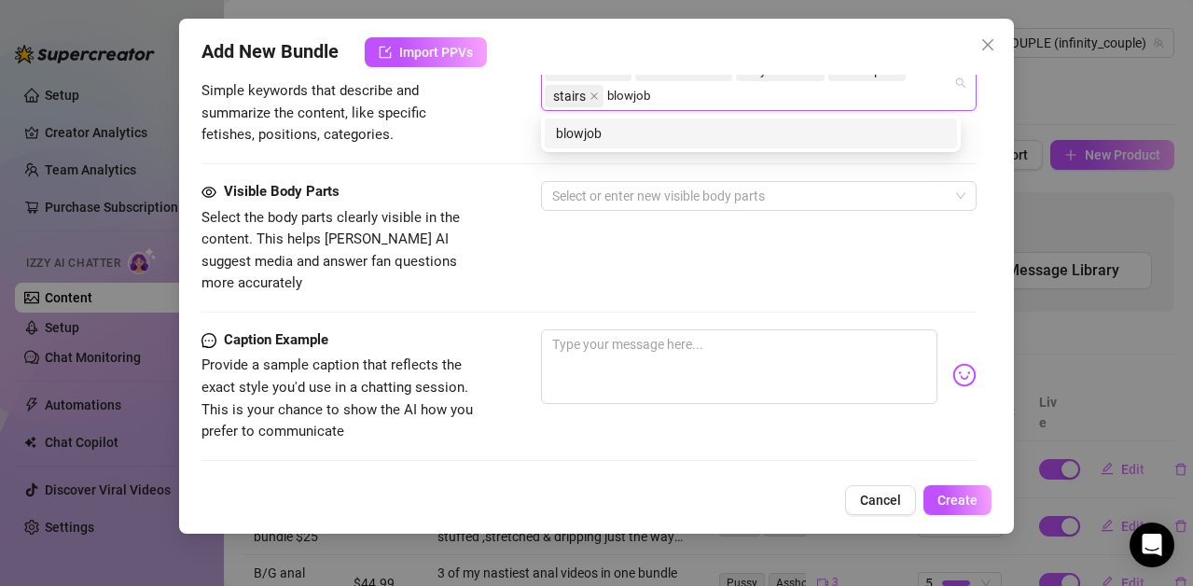
click at [602, 132] on div "blowjob" at bounding box center [751, 133] width 390 height 21
click at [592, 132] on div "deepthroat" at bounding box center [751, 133] width 390 height 21
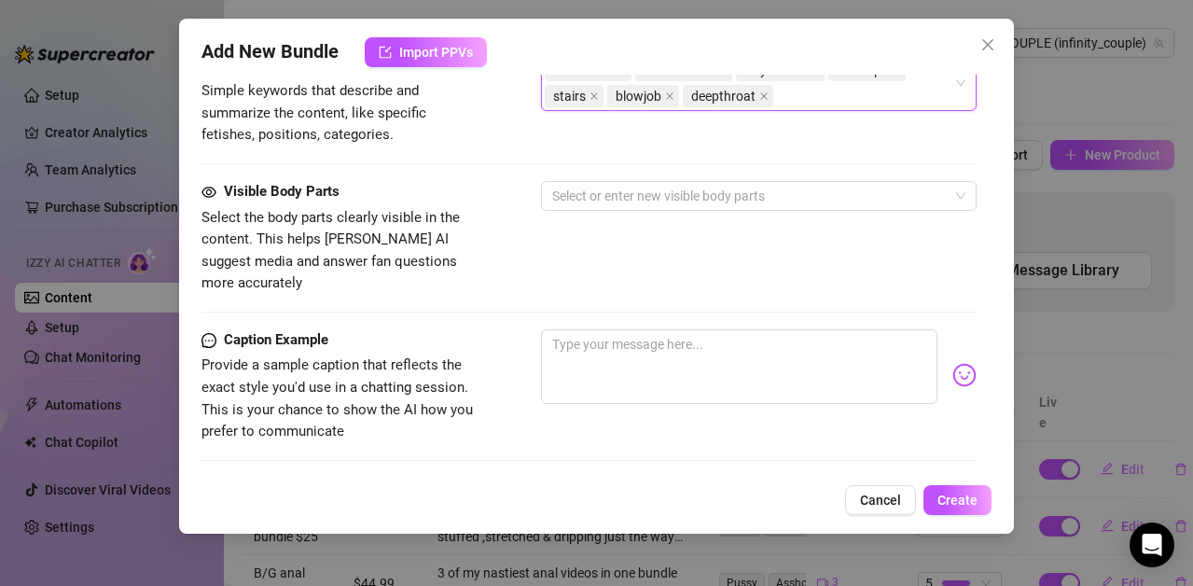
click at [486, 257] on div "Visible Body Parts Select the body parts clearly visible in the content. This h…" at bounding box center [589, 238] width 775 height 114
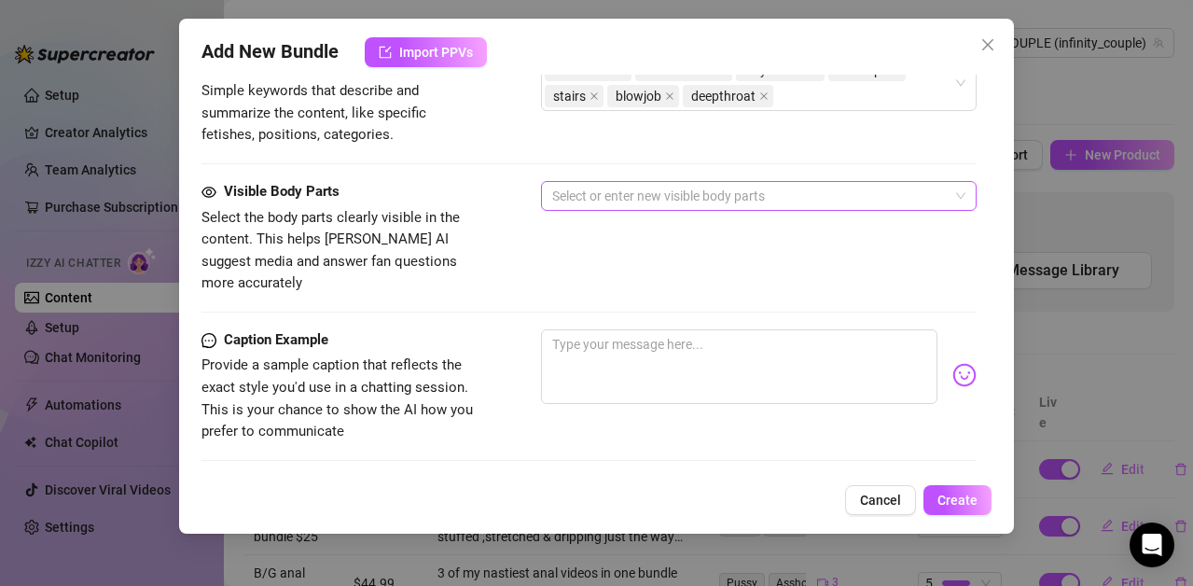
click at [562, 191] on div at bounding box center [749, 196] width 409 height 26
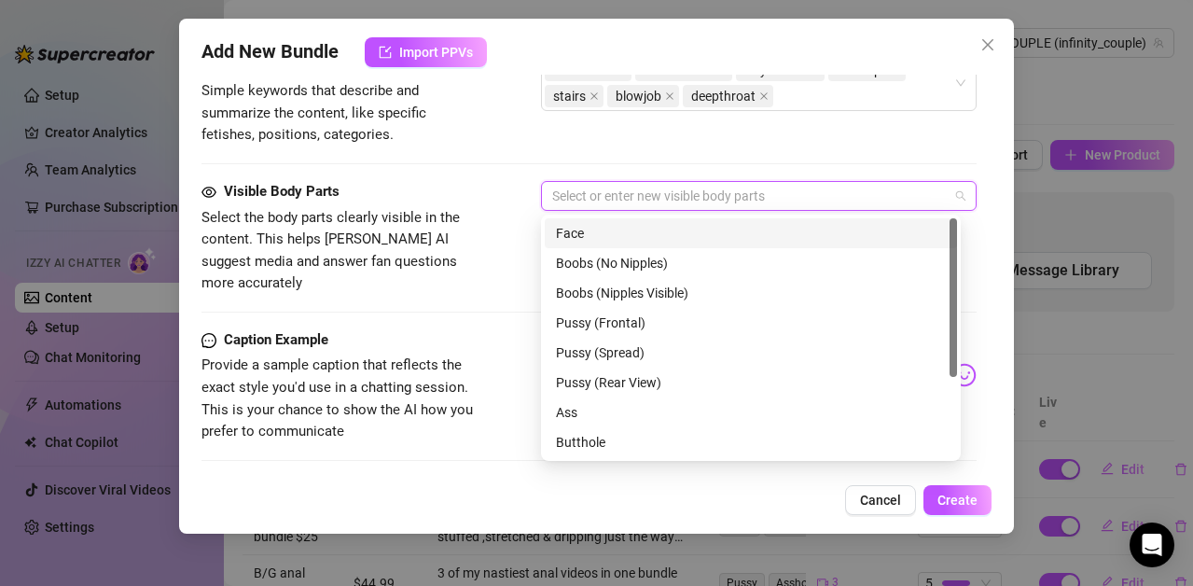
click at [563, 232] on div "Face" at bounding box center [751, 233] width 390 height 21
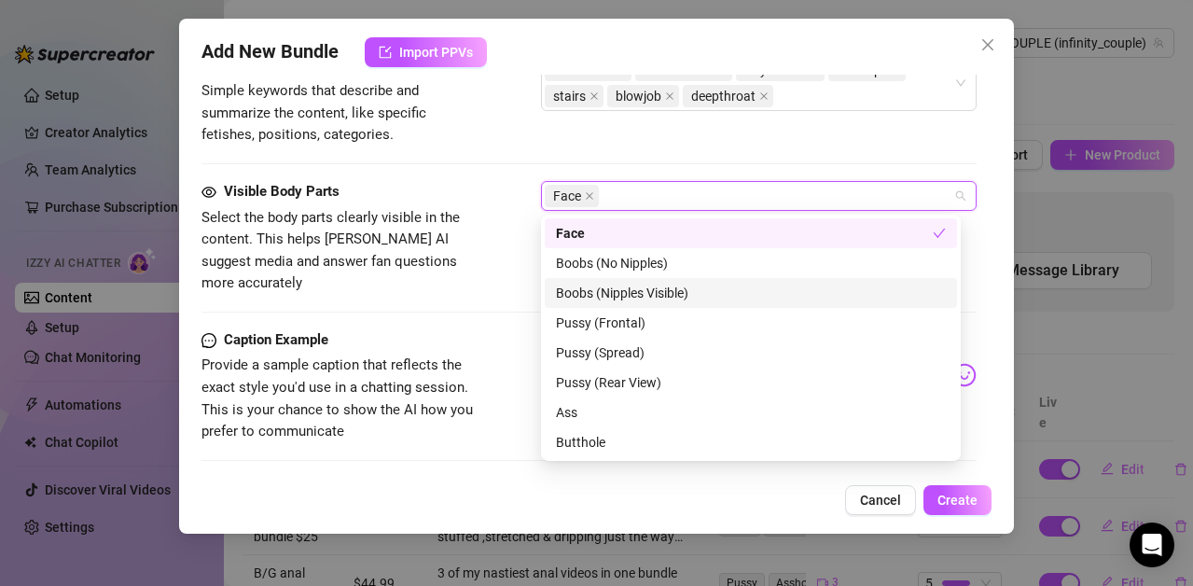
click at [574, 287] on div "Boobs (Nipples Visible)" at bounding box center [751, 293] width 390 height 21
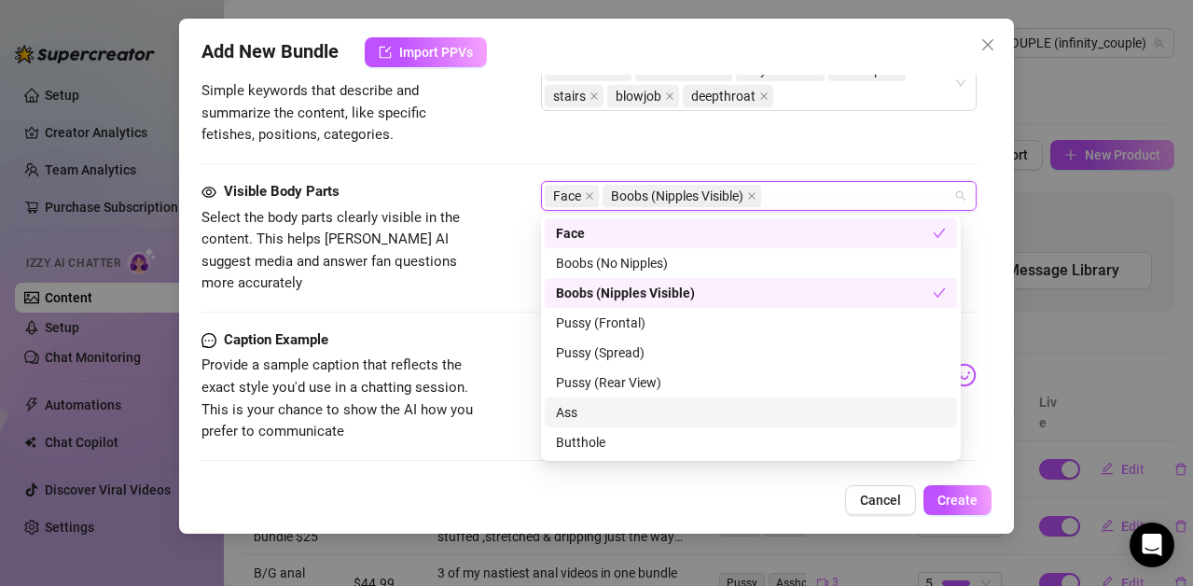
click at [570, 417] on div "Ass" at bounding box center [751, 412] width 390 height 21
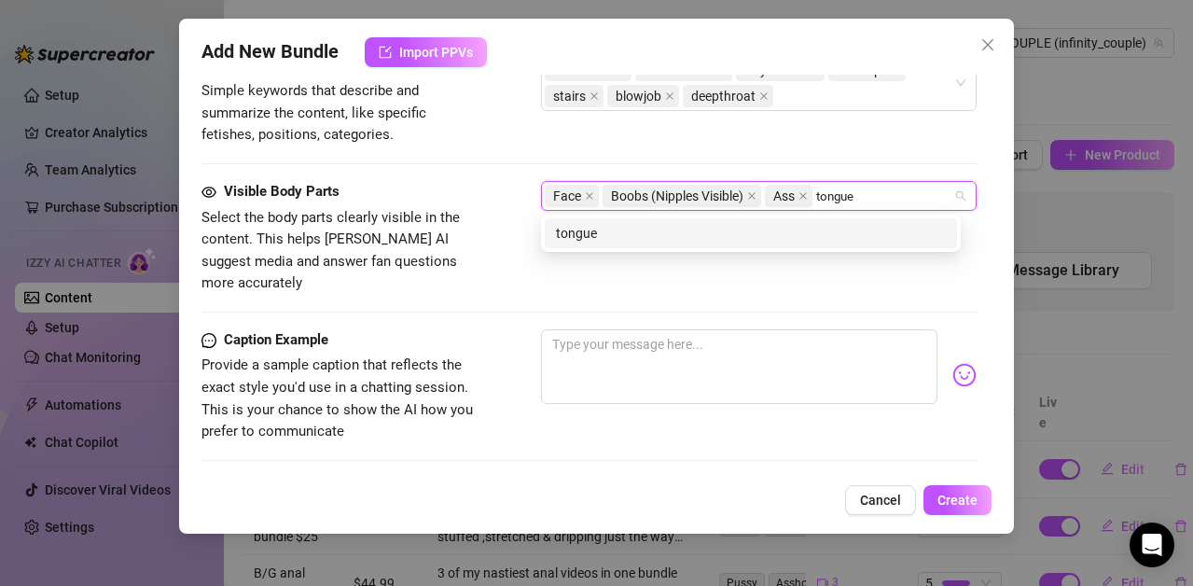
click at [587, 230] on div "tongue" at bounding box center [751, 233] width 390 height 21
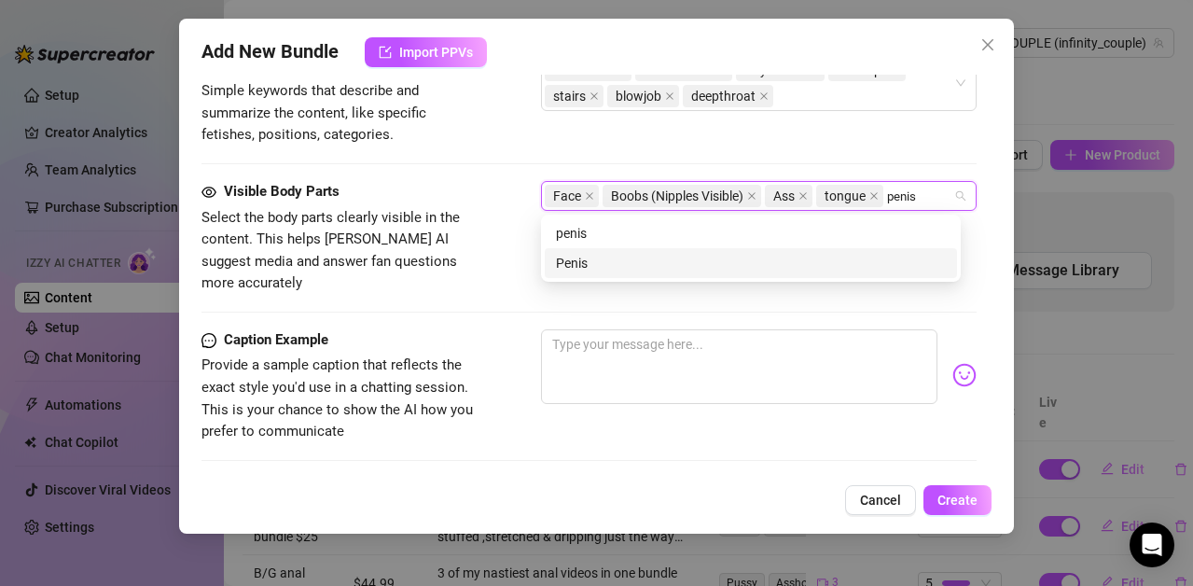
click at [578, 258] on div "Penis" at bounding box center [751, 263] width 390 height 21
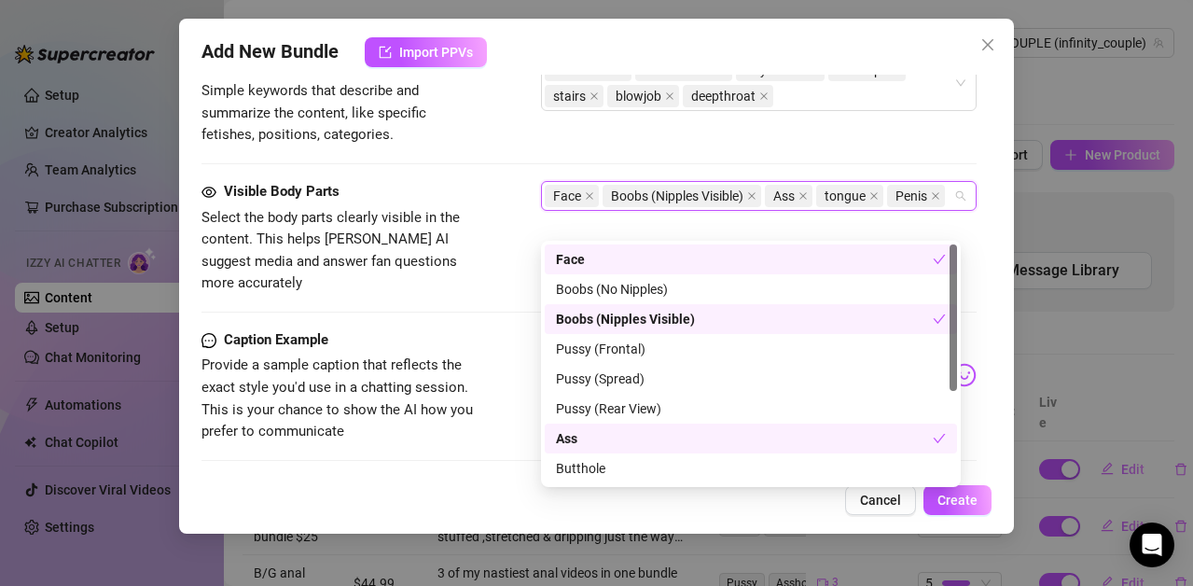
click at [500, 312] on div at bounding box center [589, 312] width 775 height 1
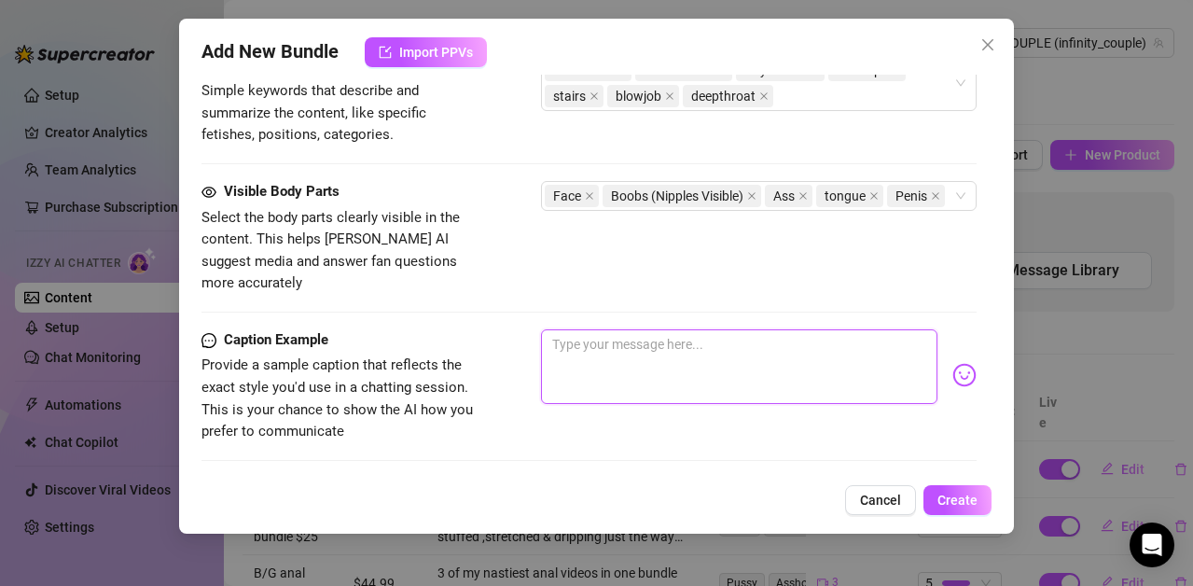
click at [588, 329] on textarea at bounding box center [739, 366] width 396 height 75
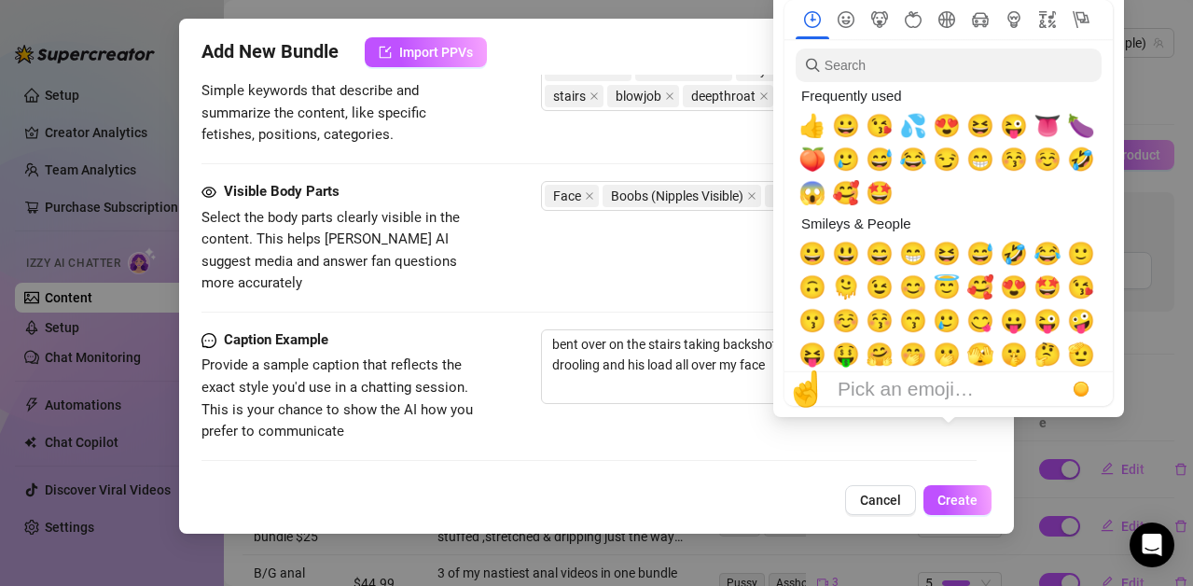
click at [948, 372] on div "☝️ Pick an emoji…" at bounding box center [949, 389] width 328 height 34
click at [918, 119] on span "💦" at bounding box center [913, 126] width 28 height 26
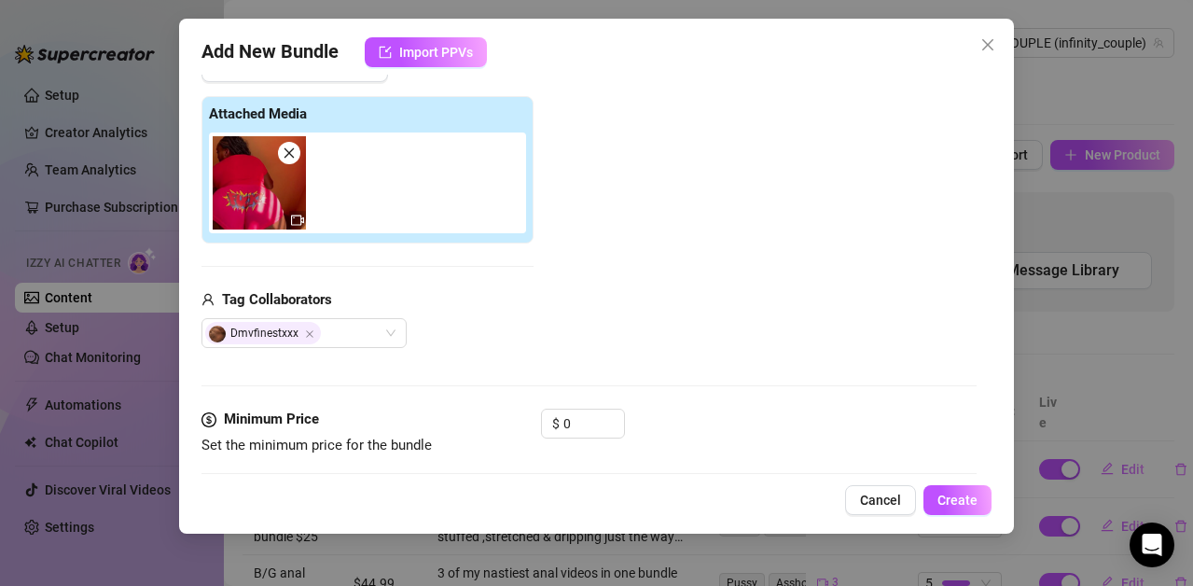
scroll to position [268, 0]
click at [591, 432] on input "0" at bounding box center [593, 424] width 61 height 28
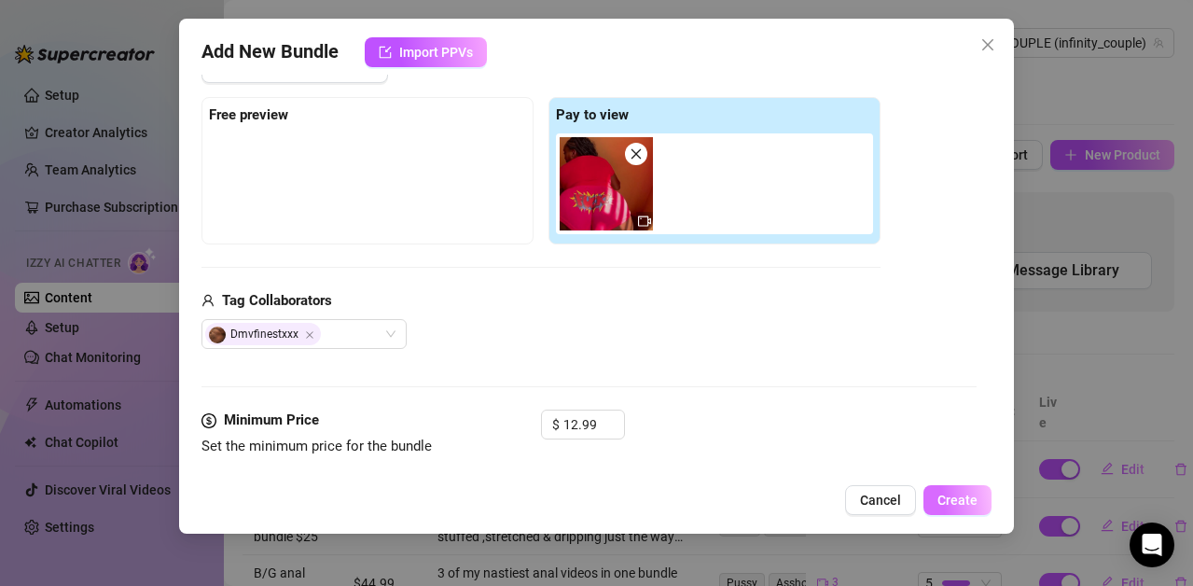
click at [952, 494] on span "Create" at bounding box center [958, 500] width 40 height 15
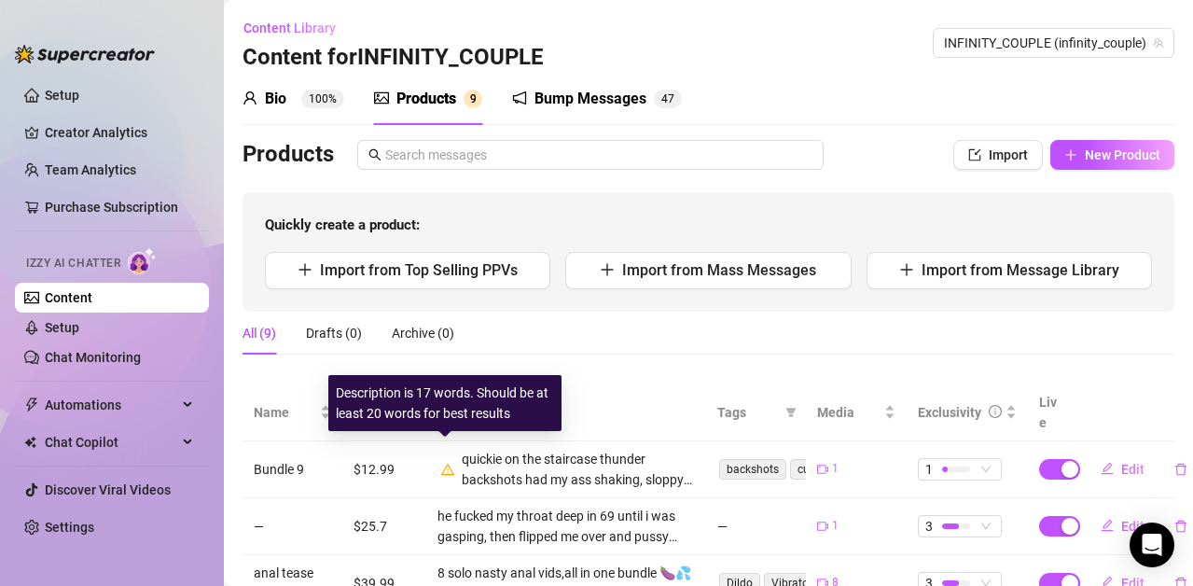
click at [442, 463] on icon "warning" at bounding box center [447, 468] width 13 height 11
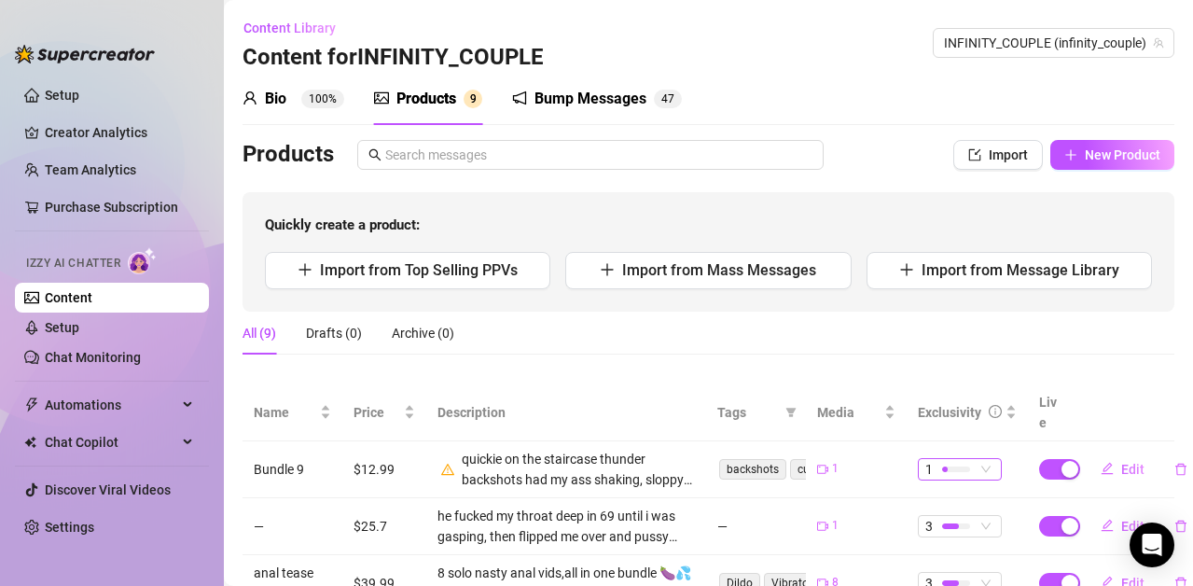
click at [970, 459] on span "1" at bounding box center [959, 469] width 69 height 21
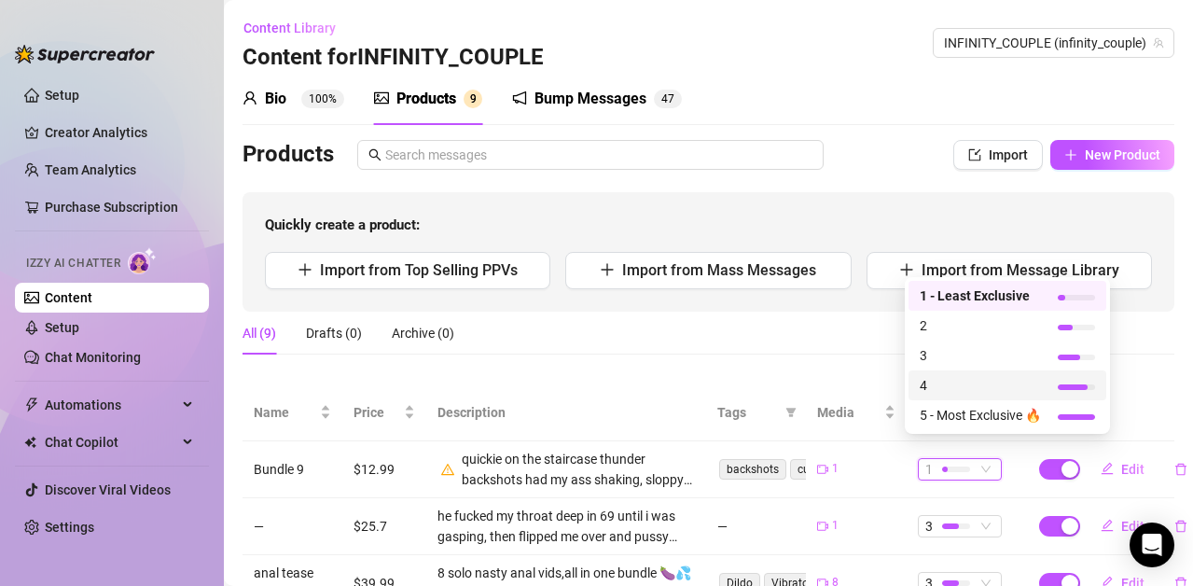
click at [944, 383] on span "4" at bounding box center [980, 385] width 121 height 21
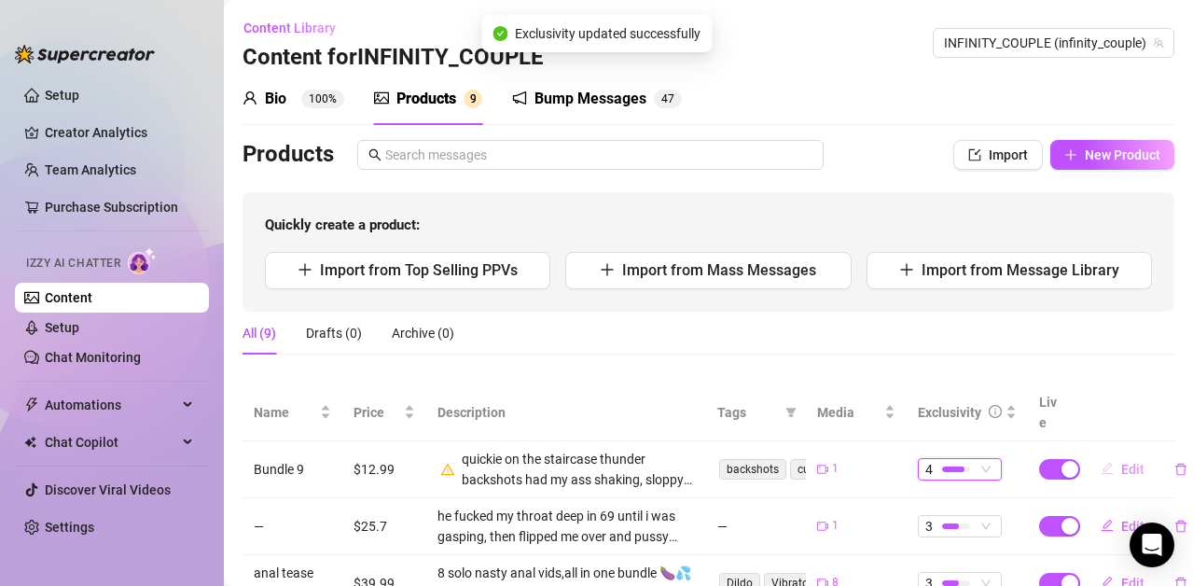
click at [1121, 462] on span "Edit" at bounding box center [1132, 469] width 23 height 15
click at [1112, 451] on div "Edit Bundle Account 27257374 Name Name is for your internal organization only B…" at bounding box center [596, 293] width 1193 height 586
click at [1121, 462] on span "Edit" at bounding box center [1132, 469] width 23 height 15
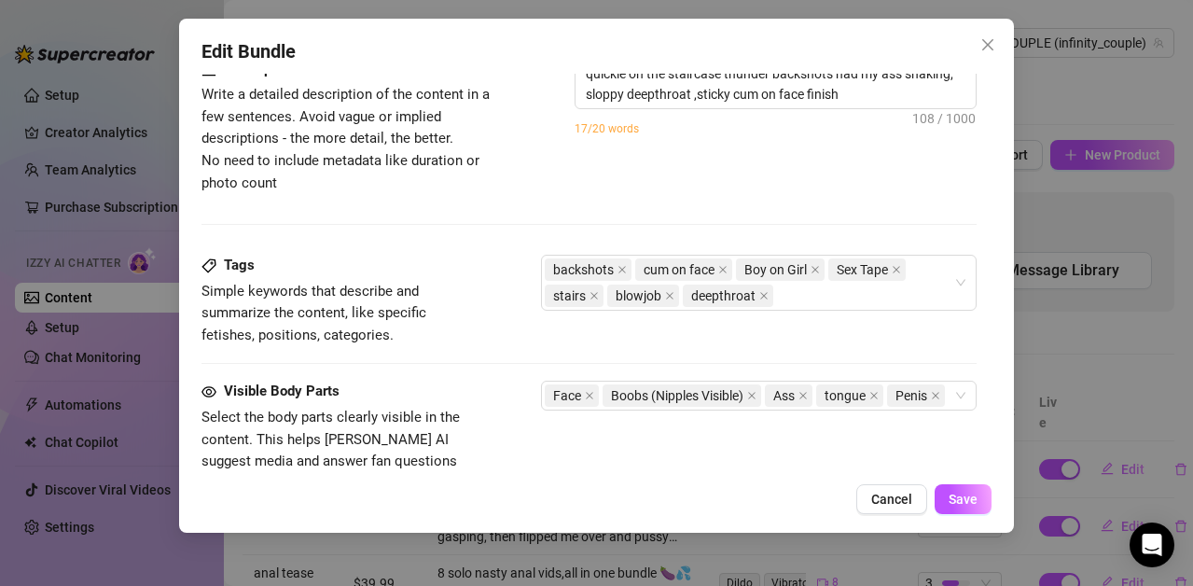
scroll to position [651, 0]
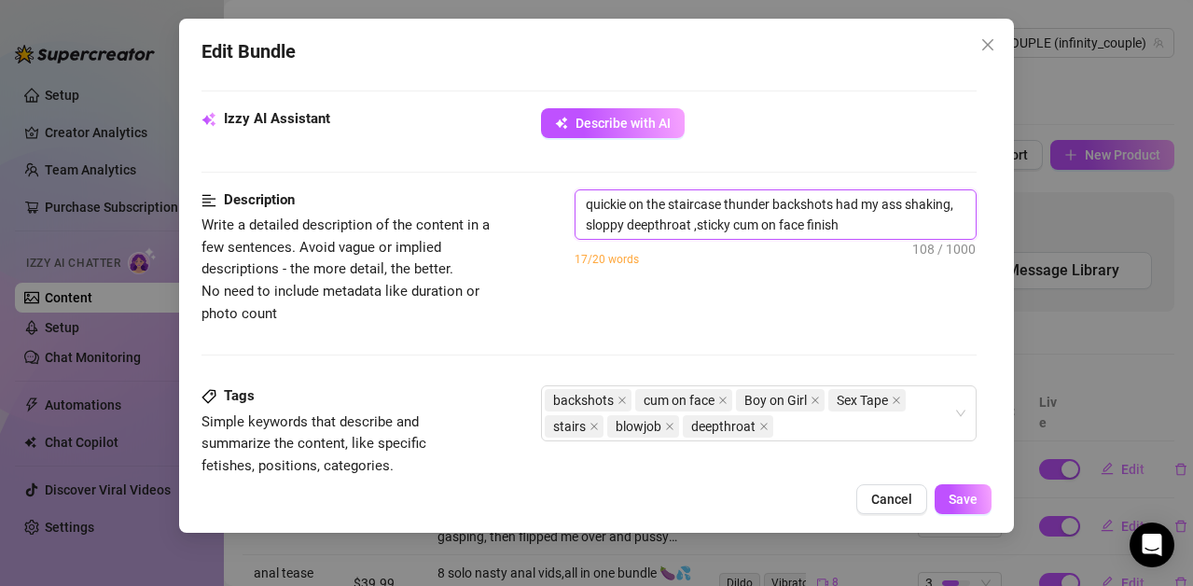
click at [909, 223] on textarea "quickie on the staircase thunder backshots had my ass shaking, sloppy deepthroa…" at bounding box center [776, 214] width 400 height 49
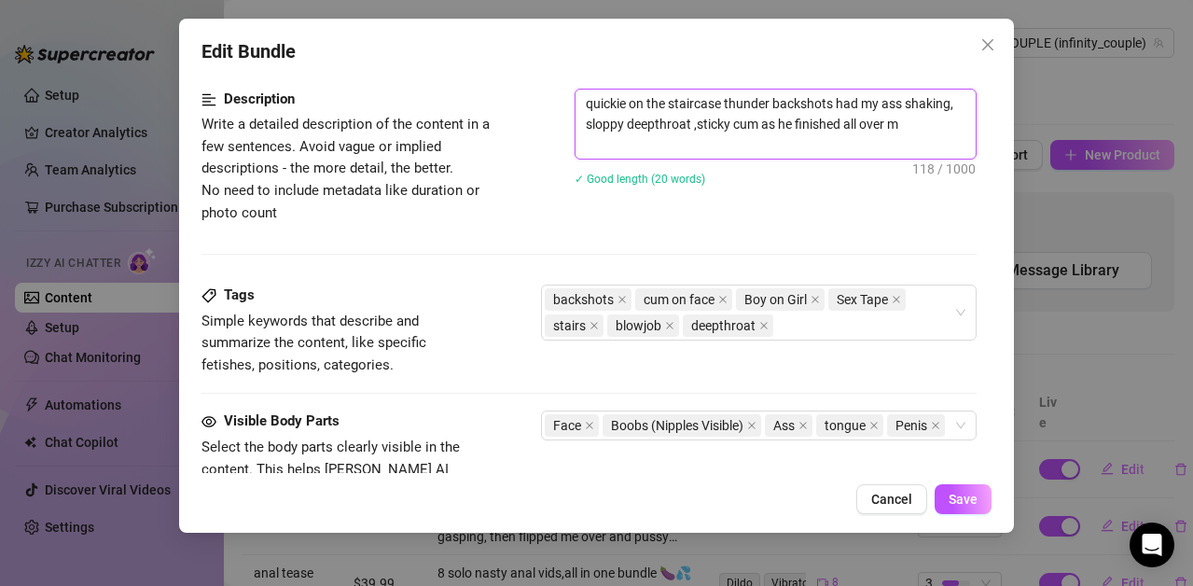
scroll to position [0, 0]
click at [959, 494] on span "Save" at bounding box center [963, 499] width 29 height 15
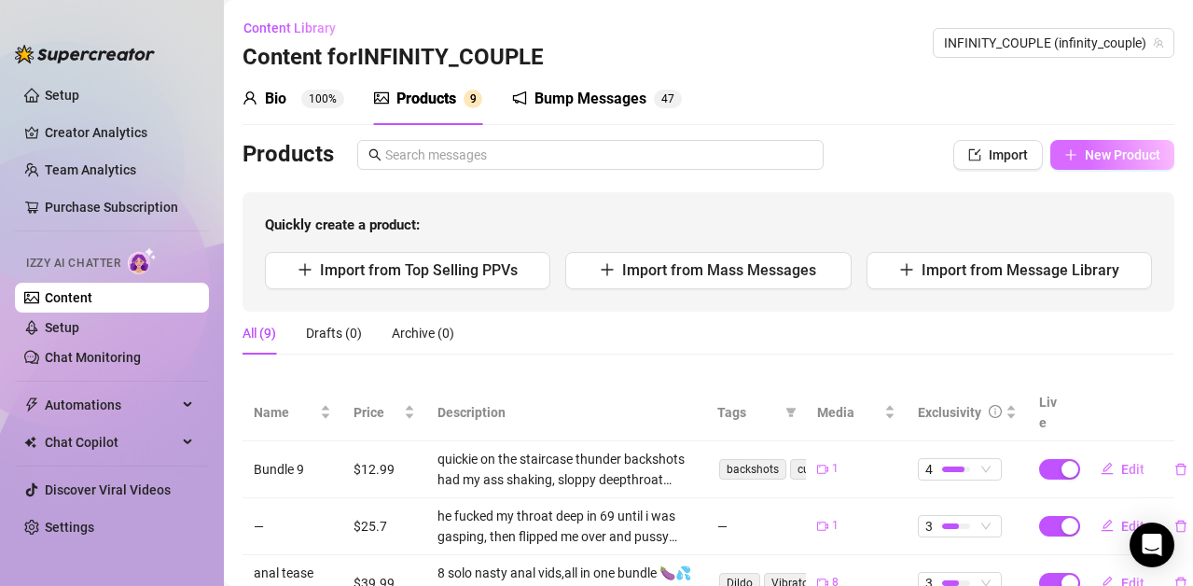
click at [1091, 147] on span "New Product" at bounding box center [1123, 154] width 76 height 15
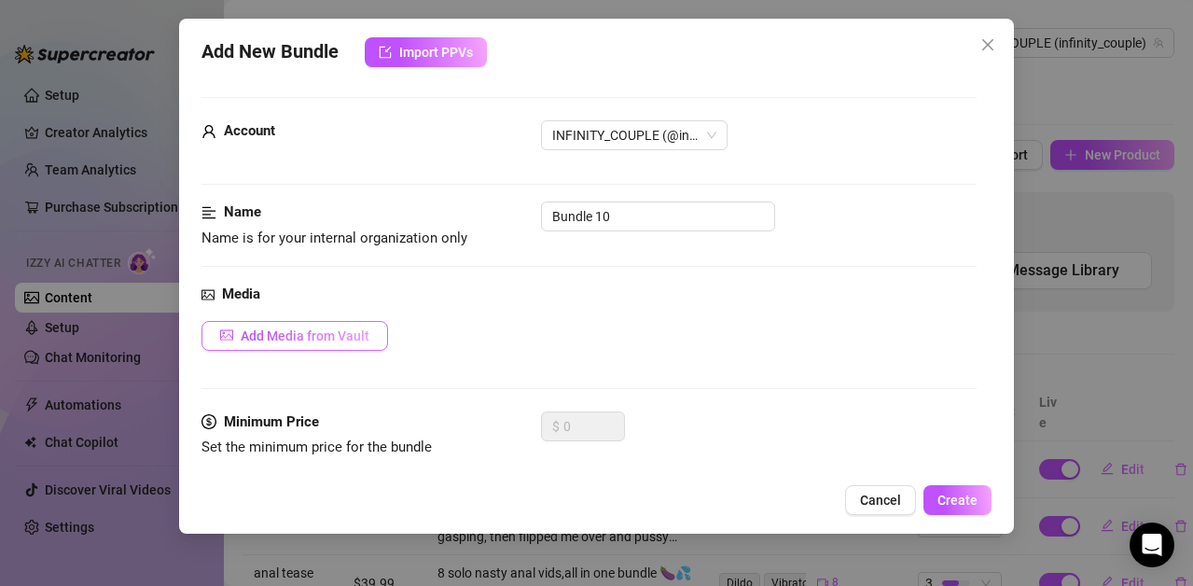
click at [250, 331] on span "Add Media from Vault" at bounding box center [305, 335] width 129 height 15
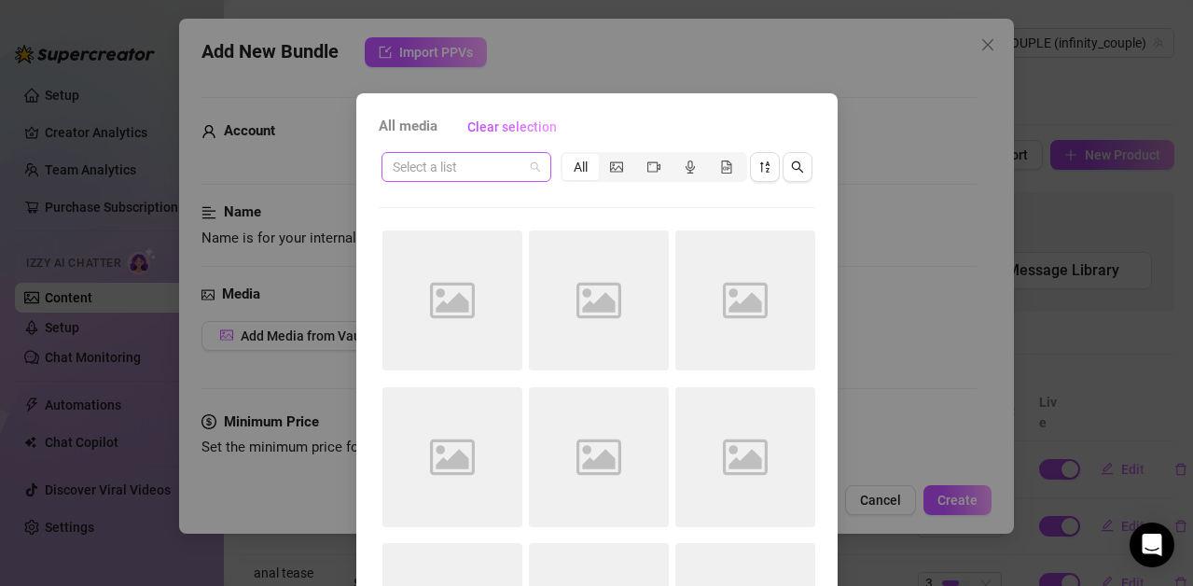
click at [522, 160] on span at bounding box center [466, 167] width 147 height 28
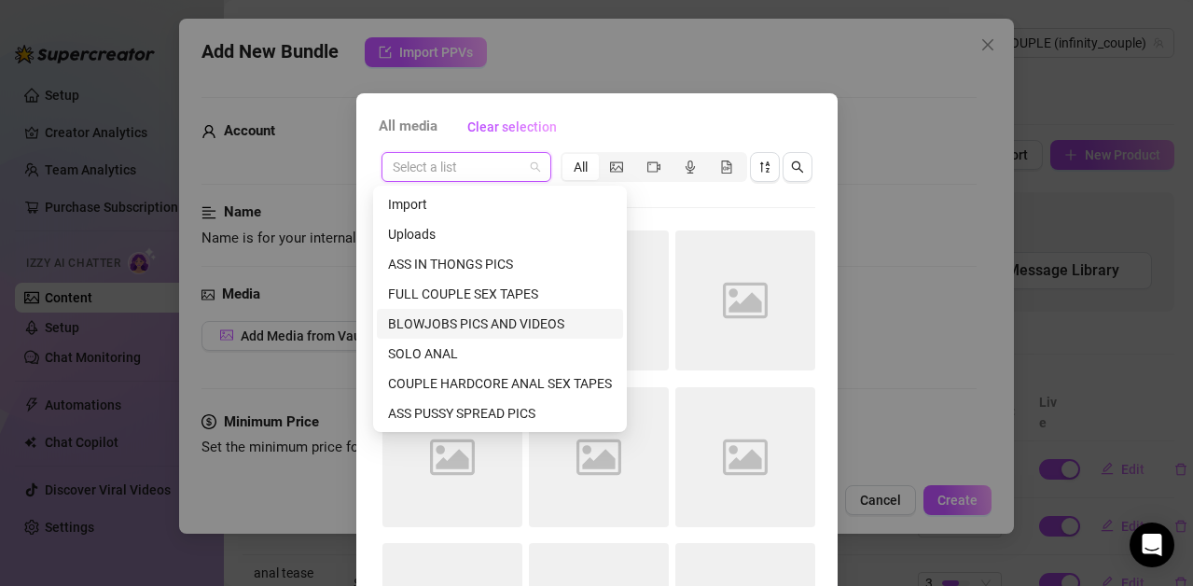
click at [485, 319] on div "BLOWJOBS PICS AND VIDEOS" at bounding box center [500, 323] width 224 height 21
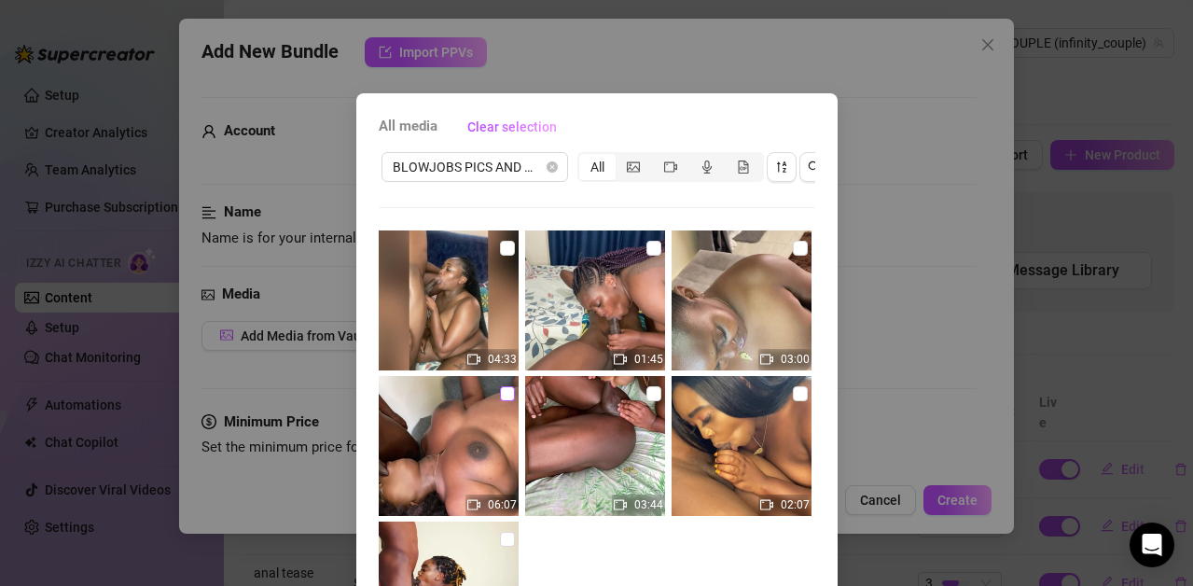
click at [500, 383] on label at bounding box center [507, 393] width 15 height 21
click at [500, 386] on input "checkbox" at bounding box center [507, 393] width 15 height 15
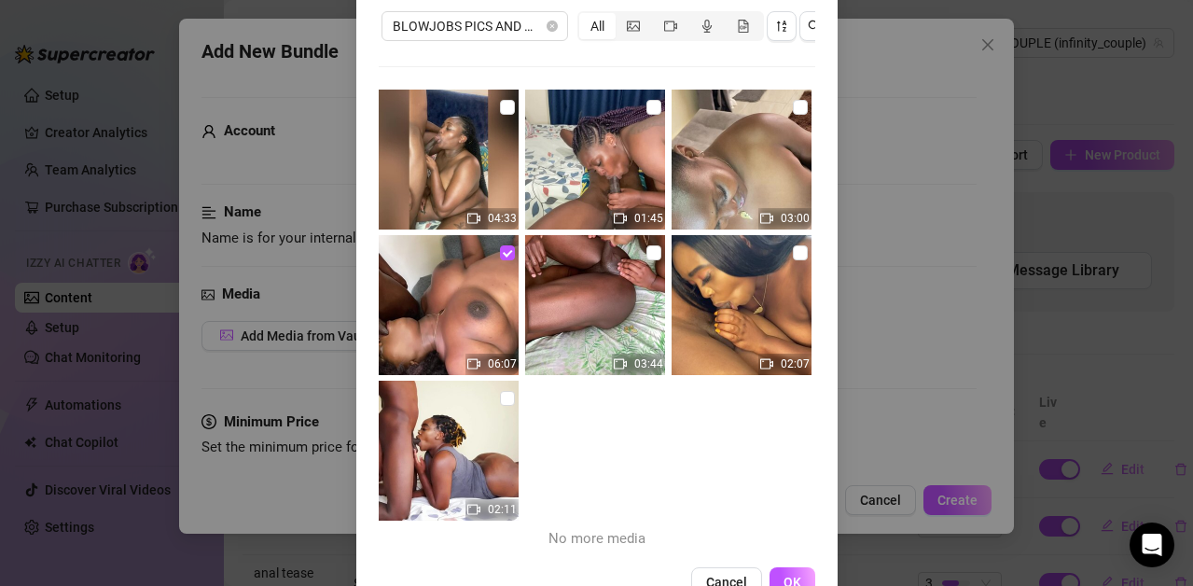
scroll to position [209, 0]
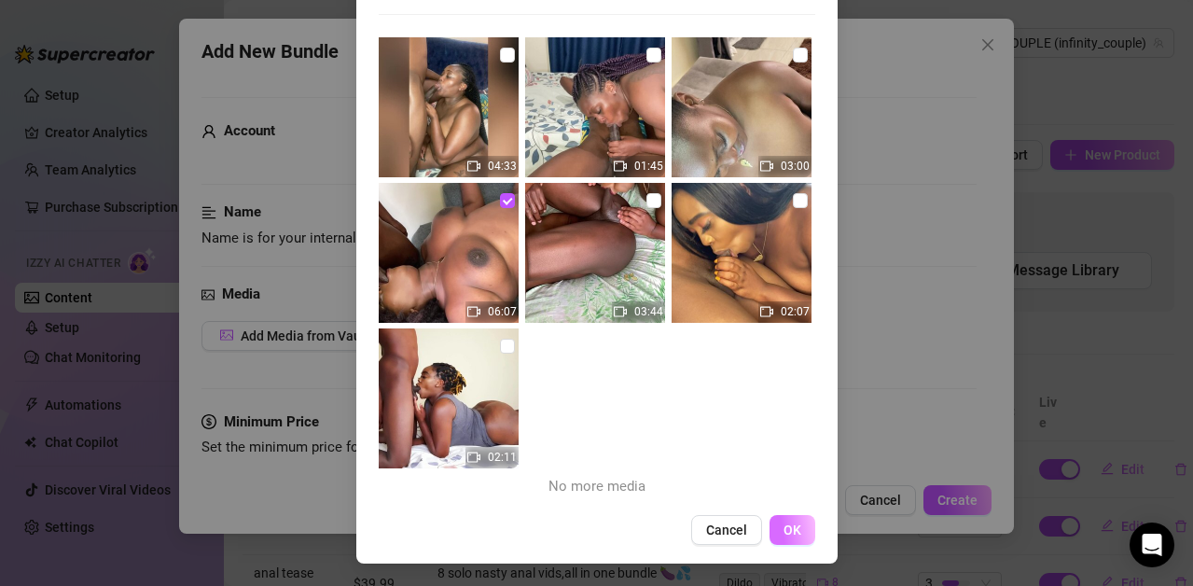
click at [784, 530] on span "OK" at bounding box center [793, 529] width 18 height 15
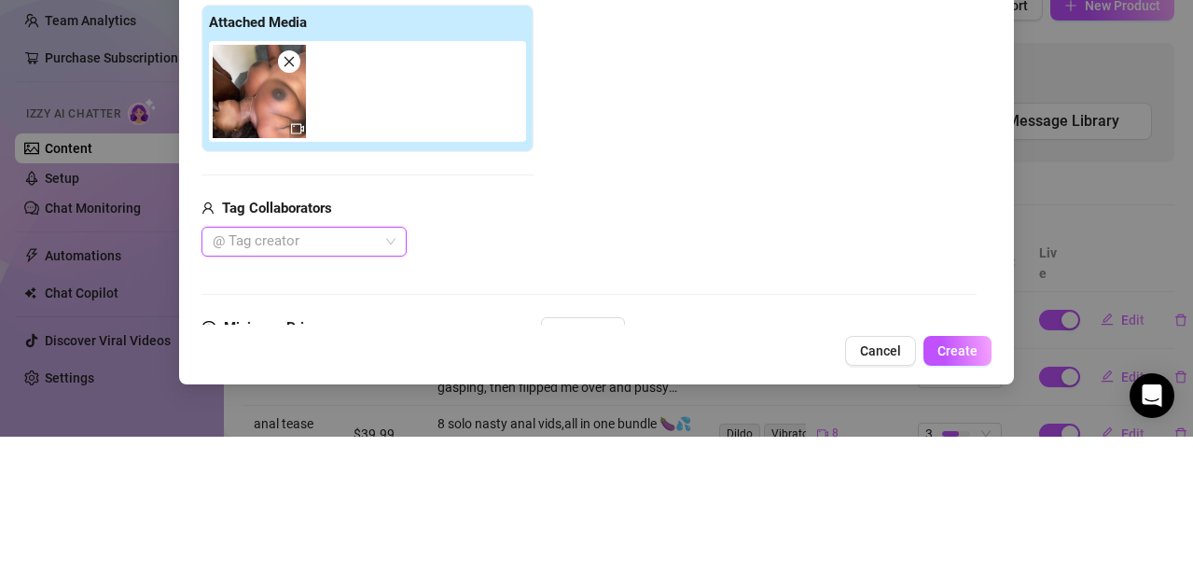
scroll to position [247, 0]
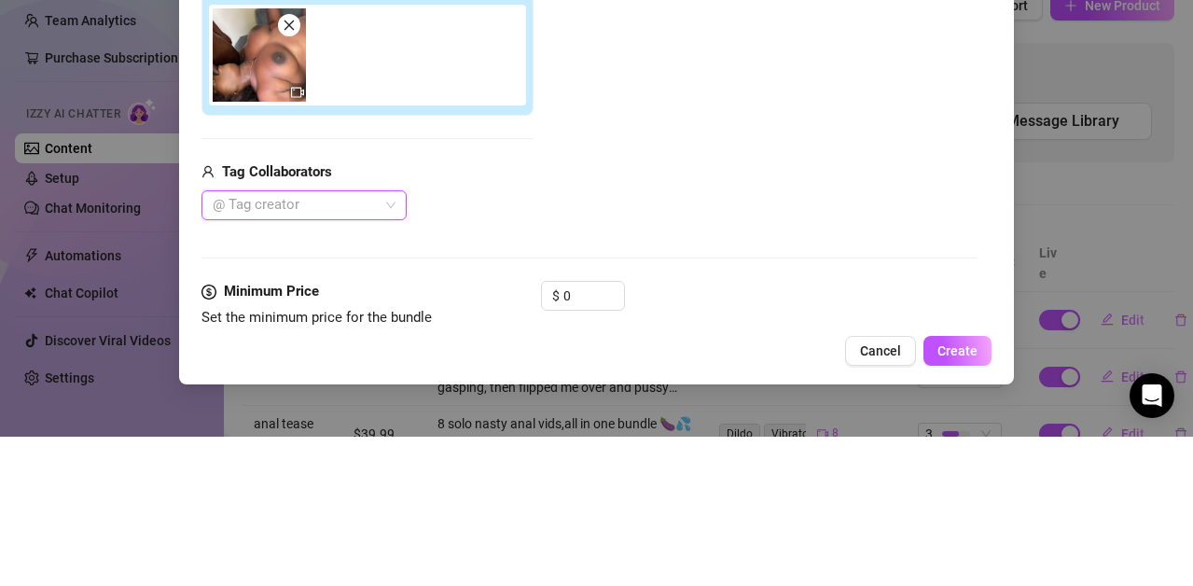
click at [390, 347] on div "@ Tag creator" at bounding box center [304, 355] width 205 height 30
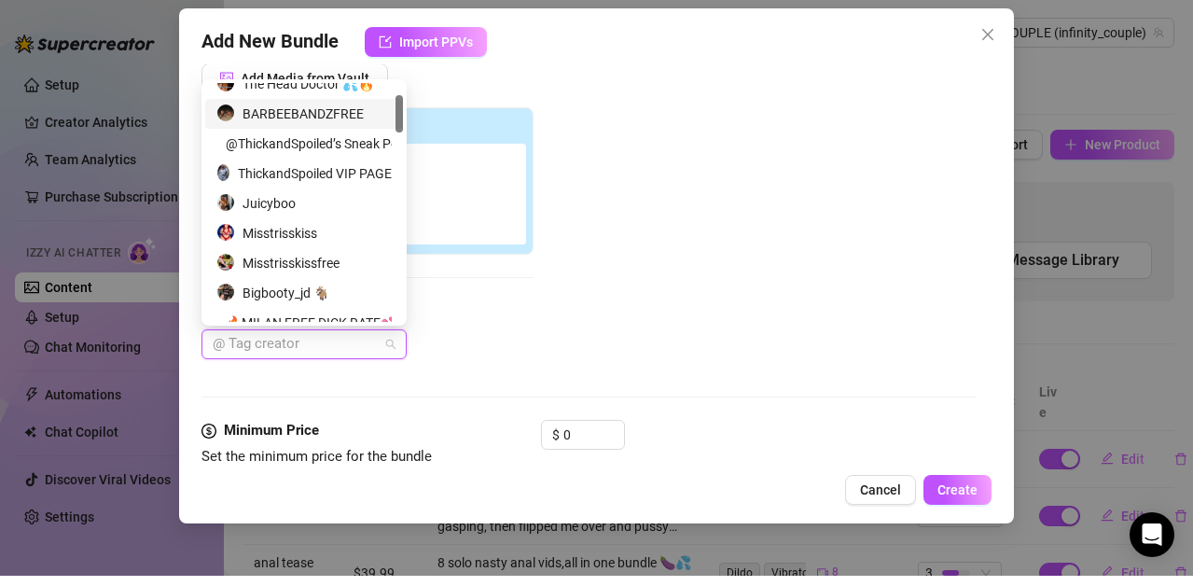
scroll to position [0, 0]
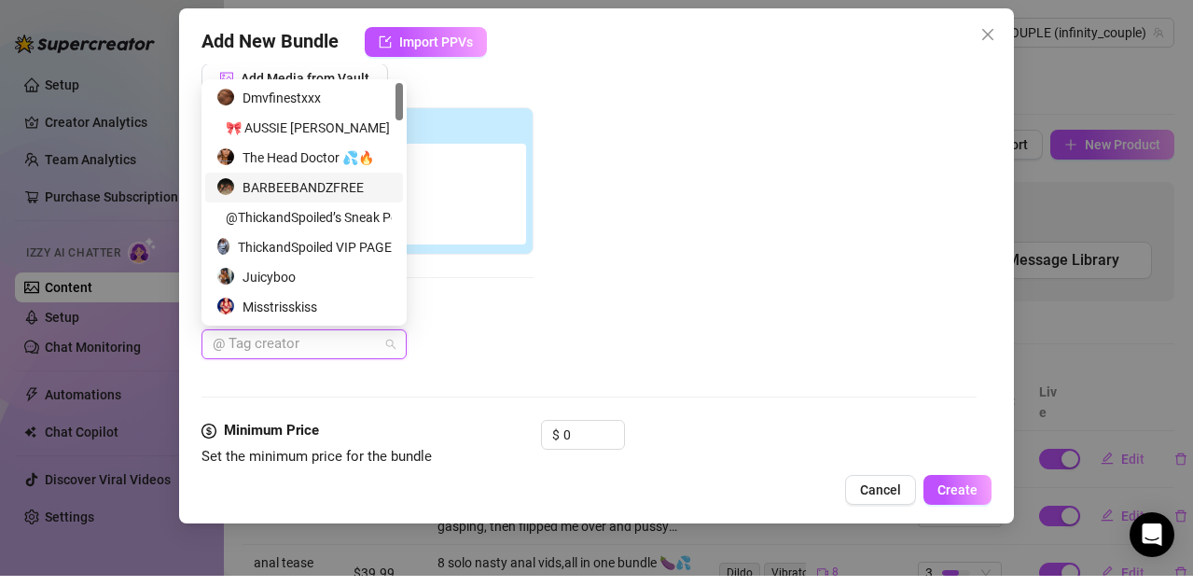
click at [333, 104] on div "Dmvfinestxxx" at bounding box center [303, 108] width 175 height 21
click at [861, 207] on div "Add Media from Vault Attached Media Tag Collaborators Dmvfinestxxx" at bounding box center [589, 222] width 775 height 297
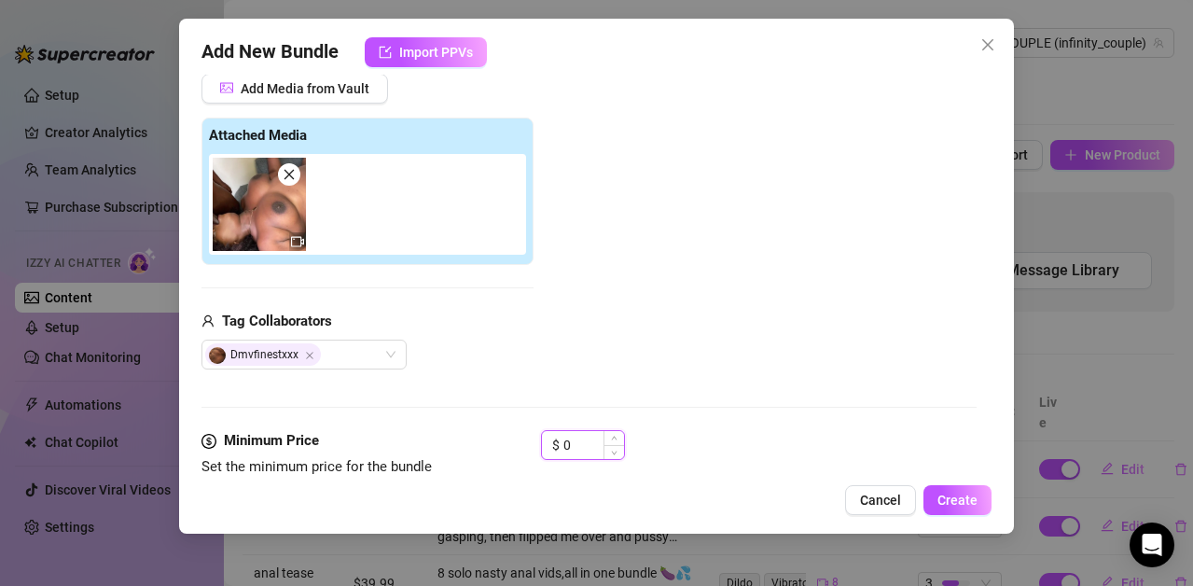
click at [579, 441] on input "0" at bounding box center [593, 445] width 61 height 28
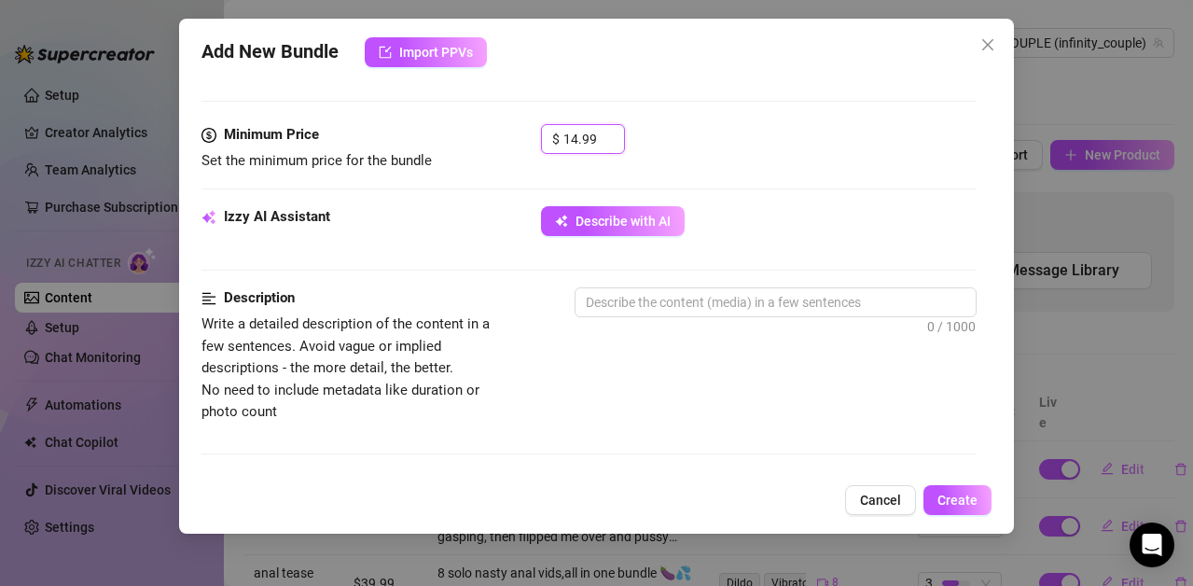
scroll to position [555, 0]
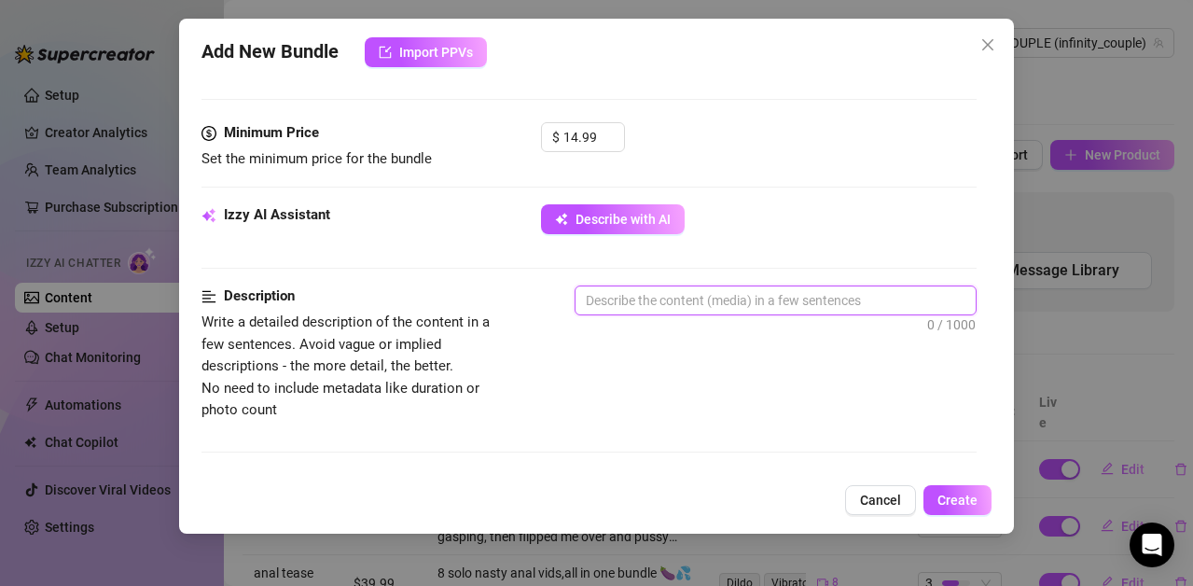
click at [727, 300] on textarea at bounding box center [776, 300] width 400 height 28
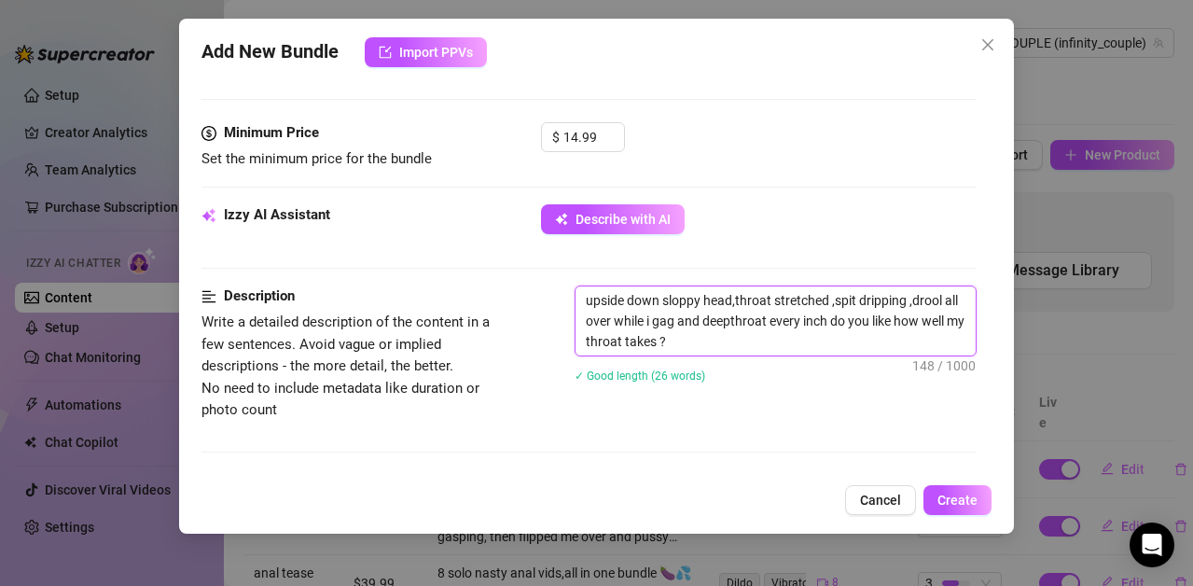
scroll to position [800, 0]
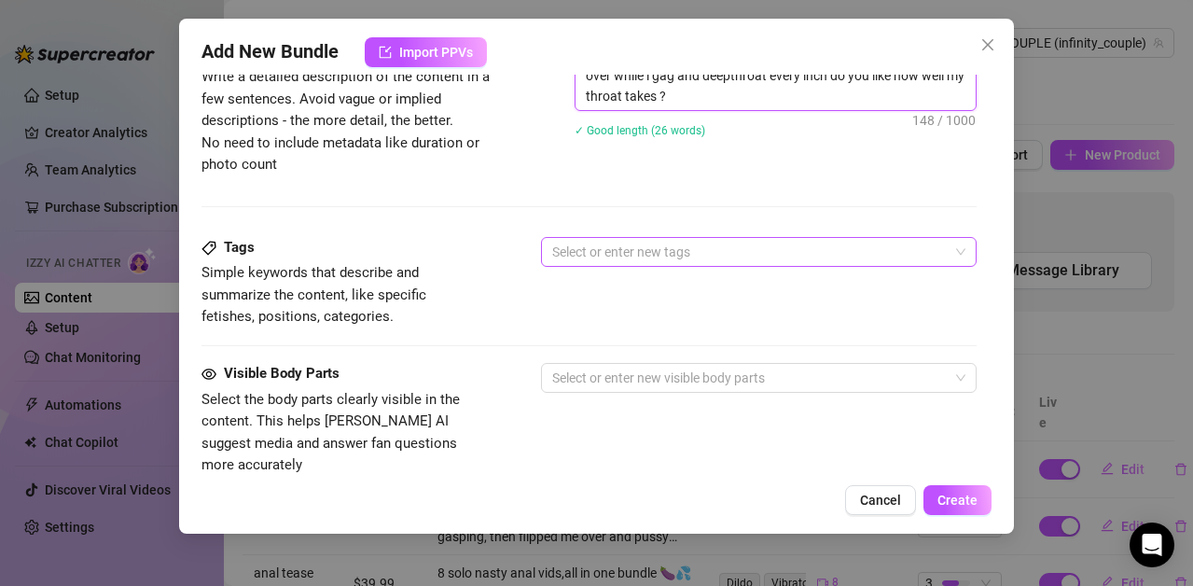
click at [669, 253] on div at bounding box center [749, 252] width 409 height 26
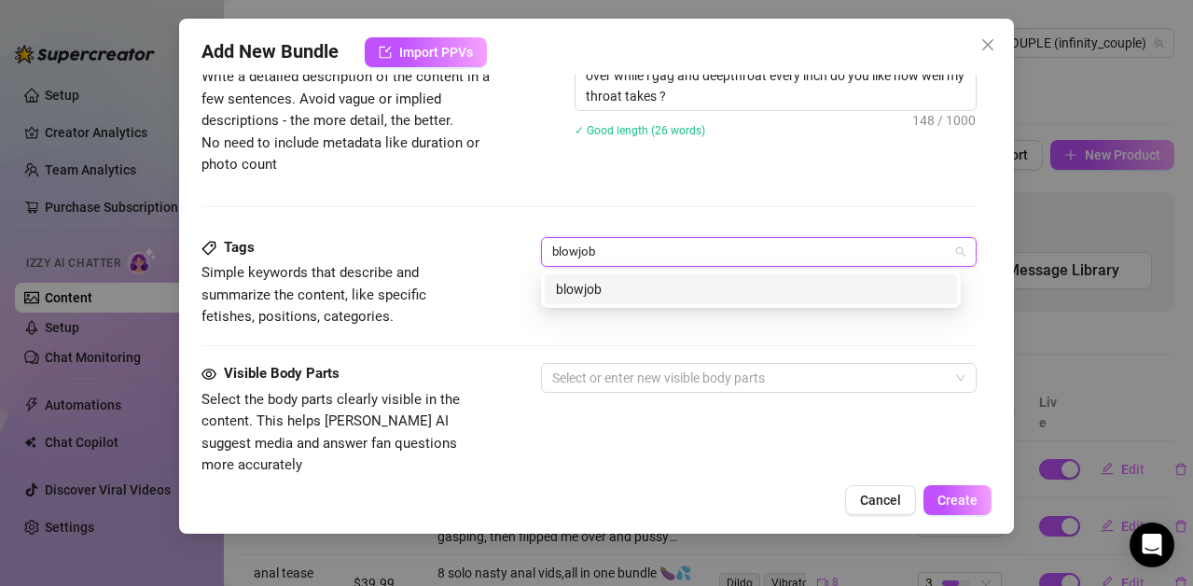
click at [616, 288] on div "blowjob" at bounding box center [751, 289] width 390 height 21
click at [661, 253] on input "upsidecdown piov" at bounding box center [675, 252] width 111 height 22
click at [719, 251] on input "upside -down piov" at bounding box center [675, 252] width 111 height 22
click at [689, 286] on div "upside -down pov" at bounding box center [751, 289] width 390 height 21
click at [783, 295] on div "deepthroat" at bounding box center [751, 289] width 390 height 21
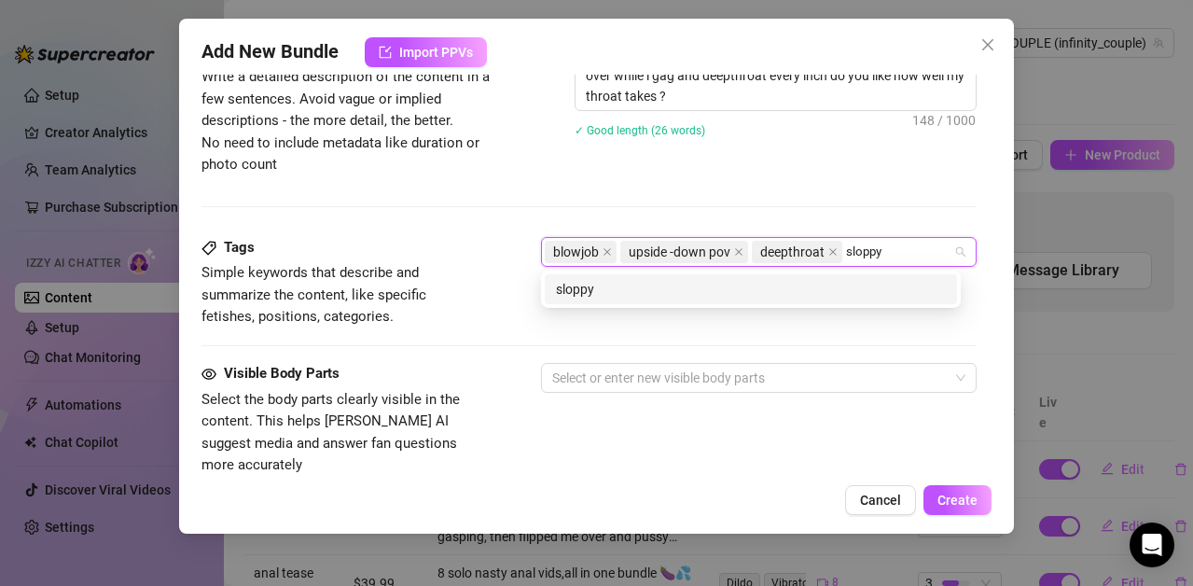
click at [722, 300] on div "sloppy" at bounding box center [751, 289] width 412 height 30
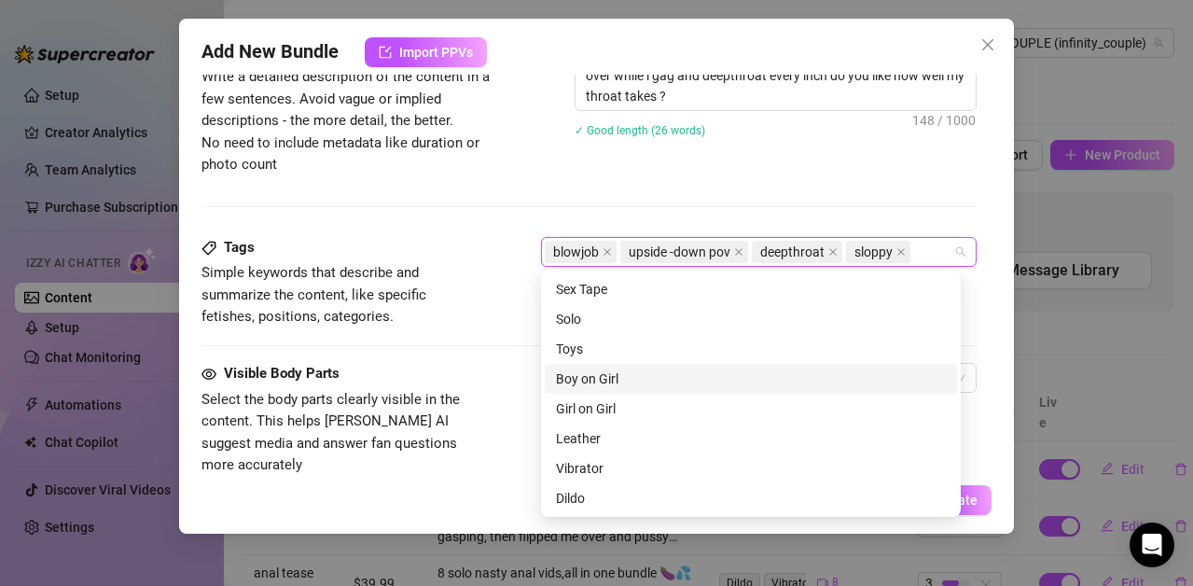
click at [602, 377] on div "Boy on Girl" at bounding box center [751, 378] width 390 height 21
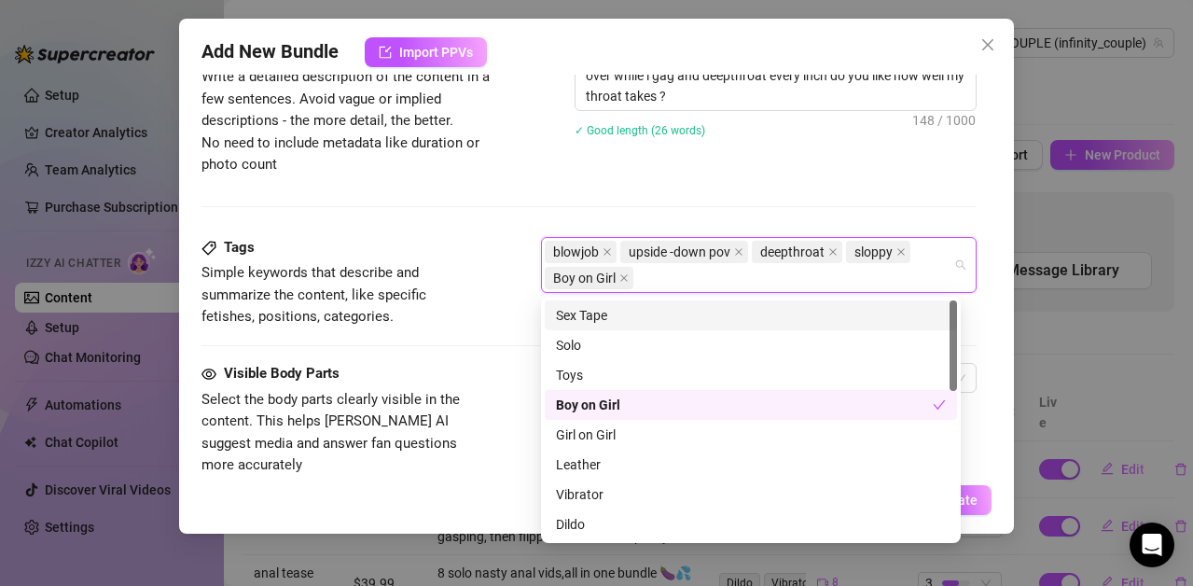
click at [609, 313] on div "Sex Tape" at bounding box center [751, 315] width 390 height 21
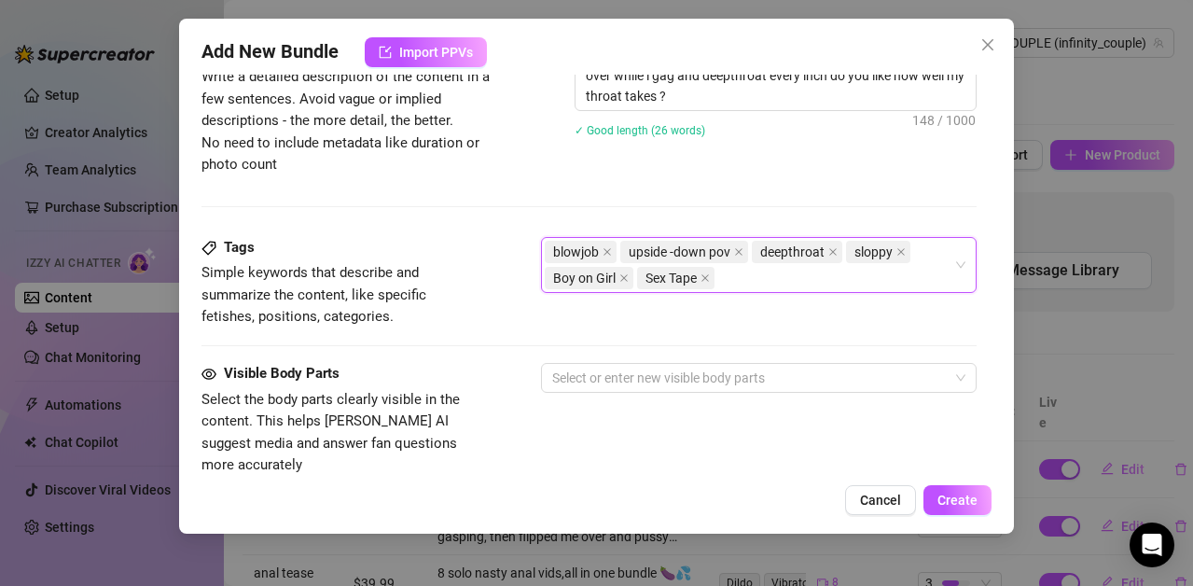
click at [736, 277] on div "blowjob upside -down pov deepthroat sloppy Boy on Girl Sex Tape" at bounding box center [749, 265] width 409 height 52
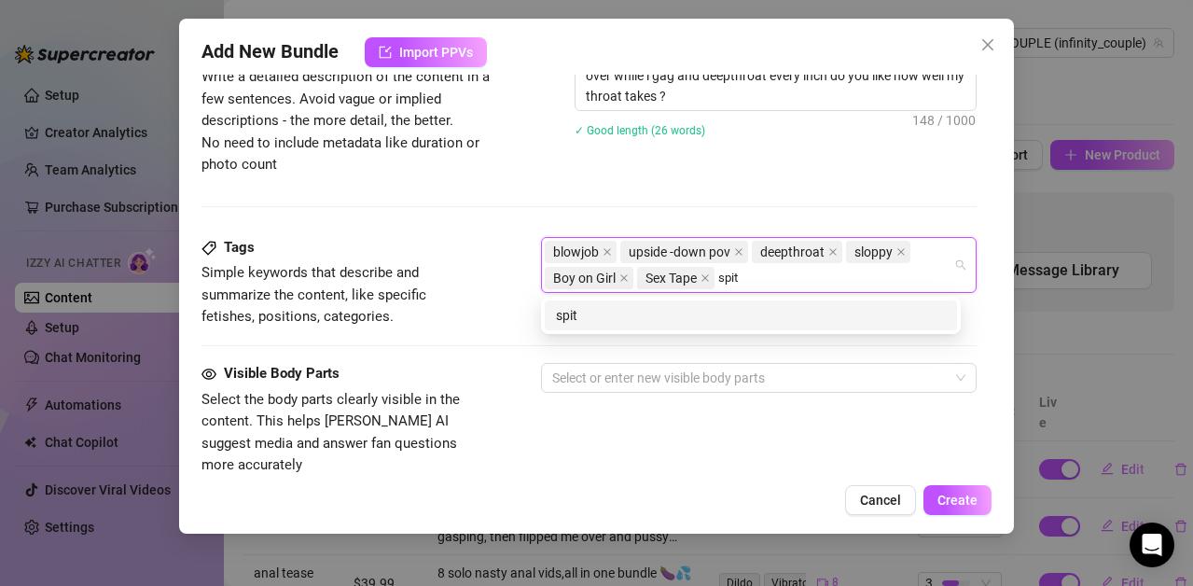
click at [673, 313] on div "spit" at bounding box center [751, 315] width 390 height 21
click at [640, 316] on div "gagging" at bounding box center [751, 315] width 390 height 21
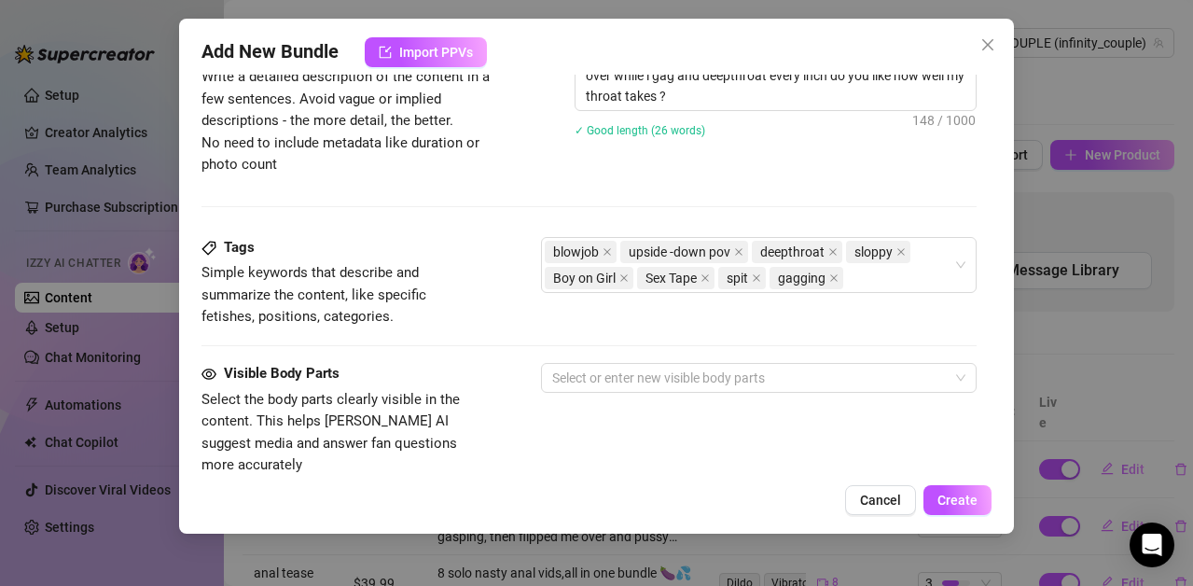
click at [474, 353] on div "Tags Simple keywords that describe and summarize the content, like specific fet…" at bounding box center [589, 300] width 775 height 126
click at [561, 369] on div at bounding box center [749, 378] width 409 height 26
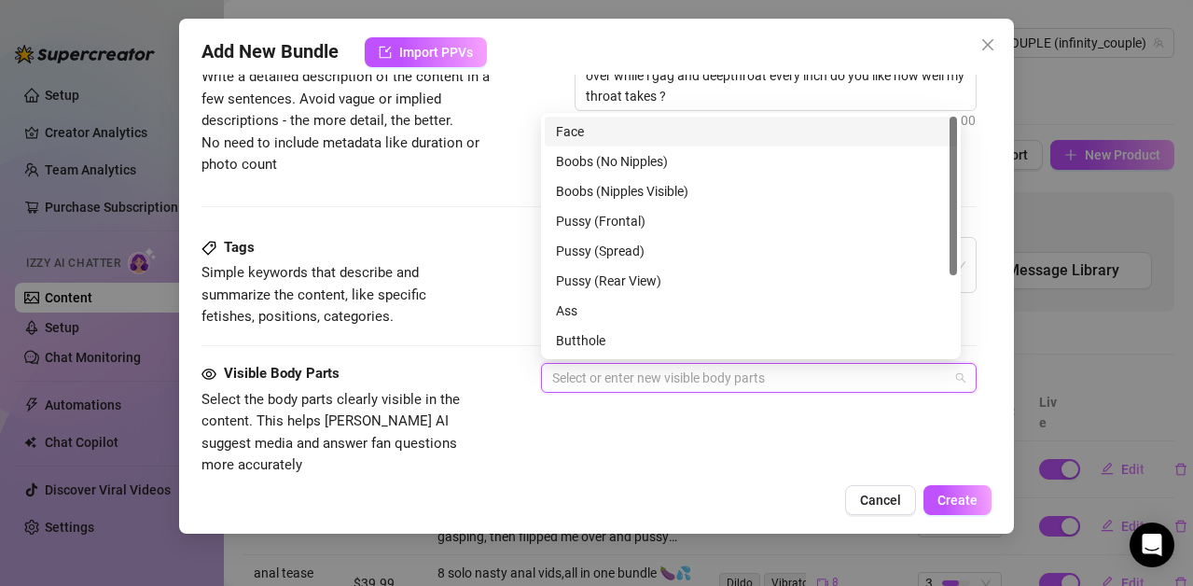
click at [570, 129] on div "Face" at bounding box center [751, 131] width 390 height 21
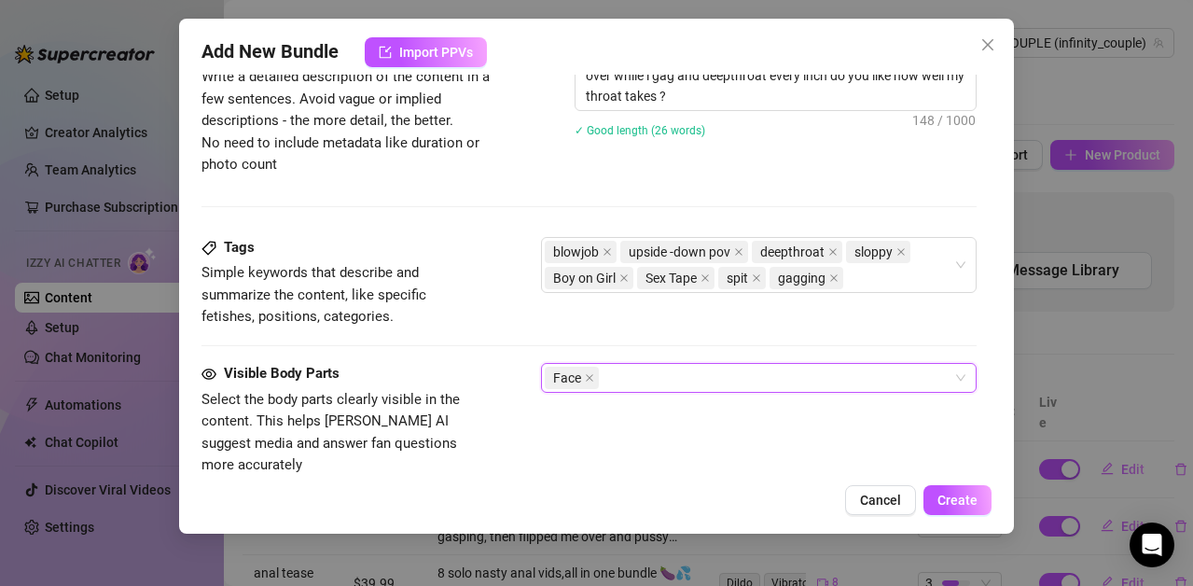
click at [619, 376] on div "Face" at bounding box center [749, 378] width 409 height 26
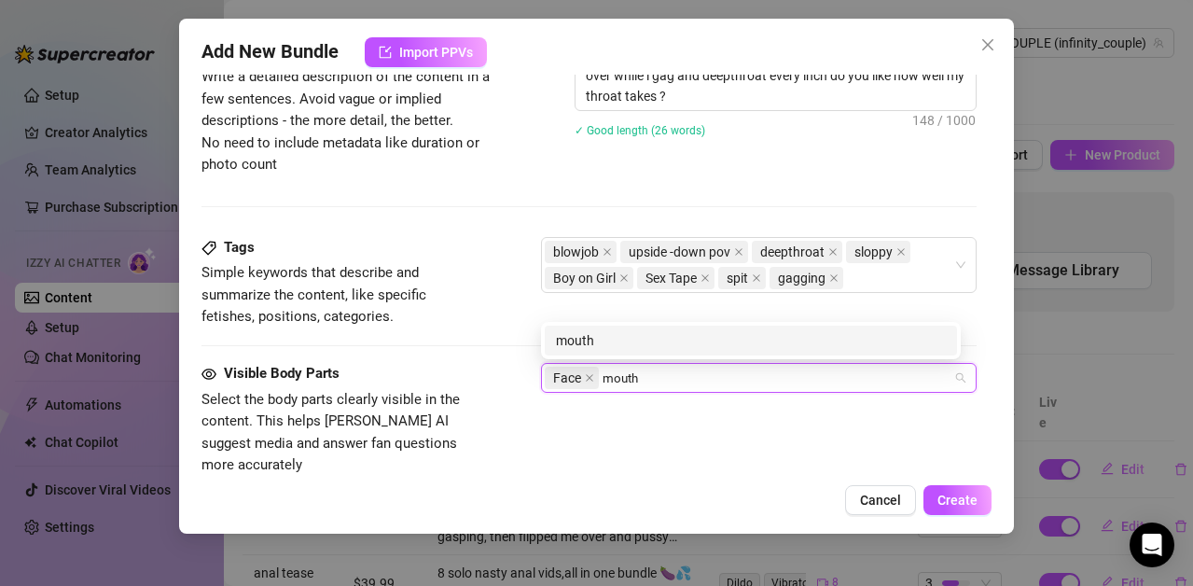
click at [588, 344] on div "mouth" at bounding box center [751, 340] width 390 height 21
click at [590, 339] on div "penis" at bounding box center [751, 340] width 390 height 21
click at [583, 337] on div "tongue" at bounding box center [751, 340] width 390 height 21
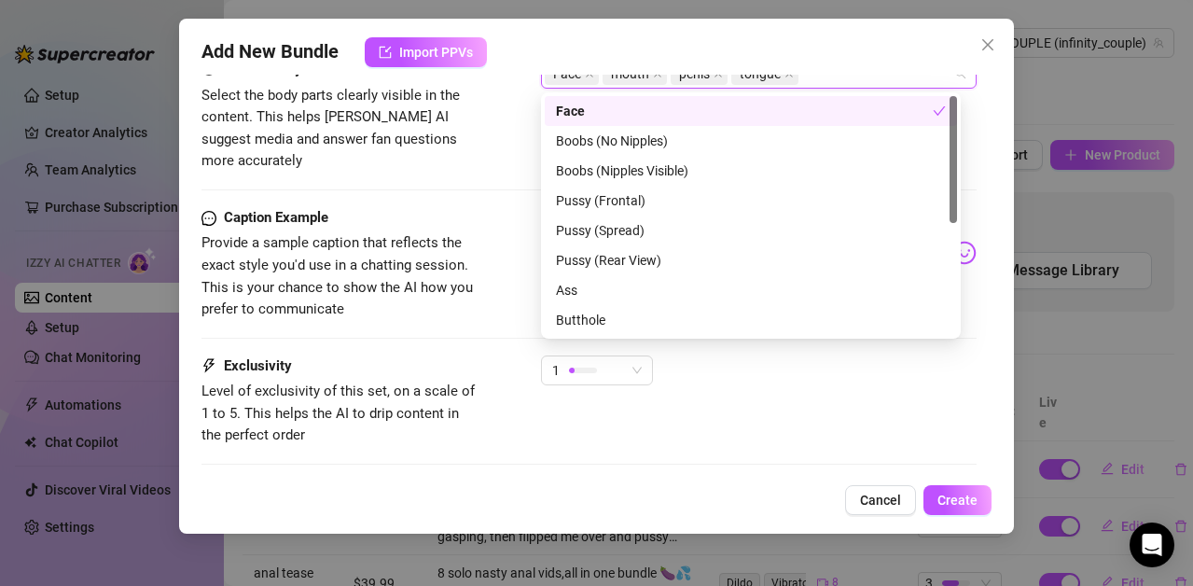
scroll to position [1105, 0]
click at [757, 430] on div "Exclusivity Level of exclusivity of this set, on a scale of 1 to 5. This helps …" at bounding box center [589, 418] width 775 height 126
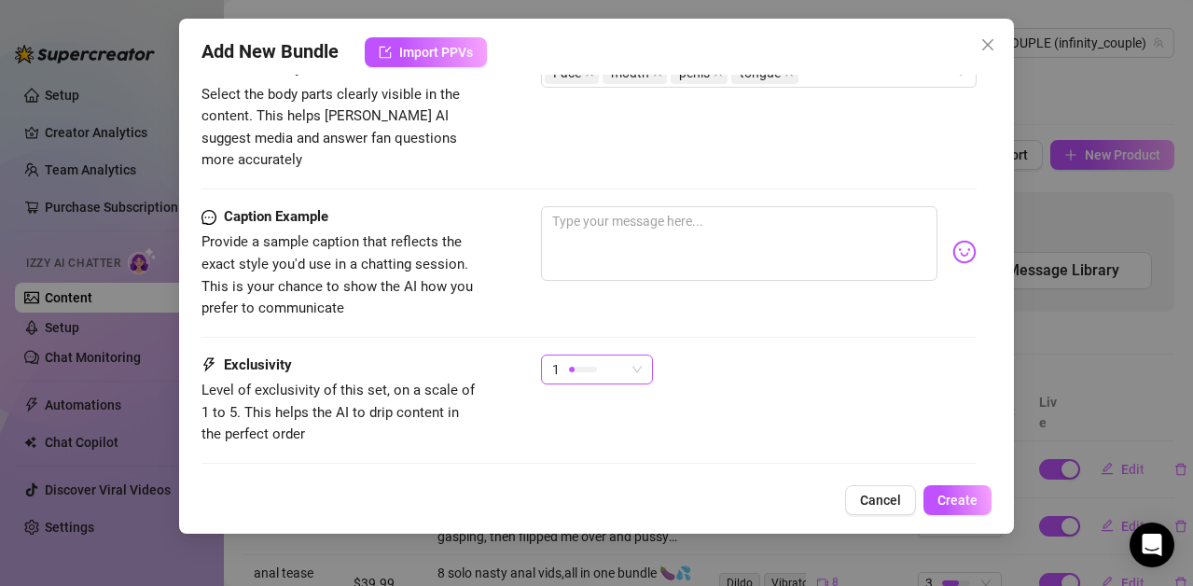
click at [633, 355] on span "1" at bounding box center [597, 369] width 90 height 28
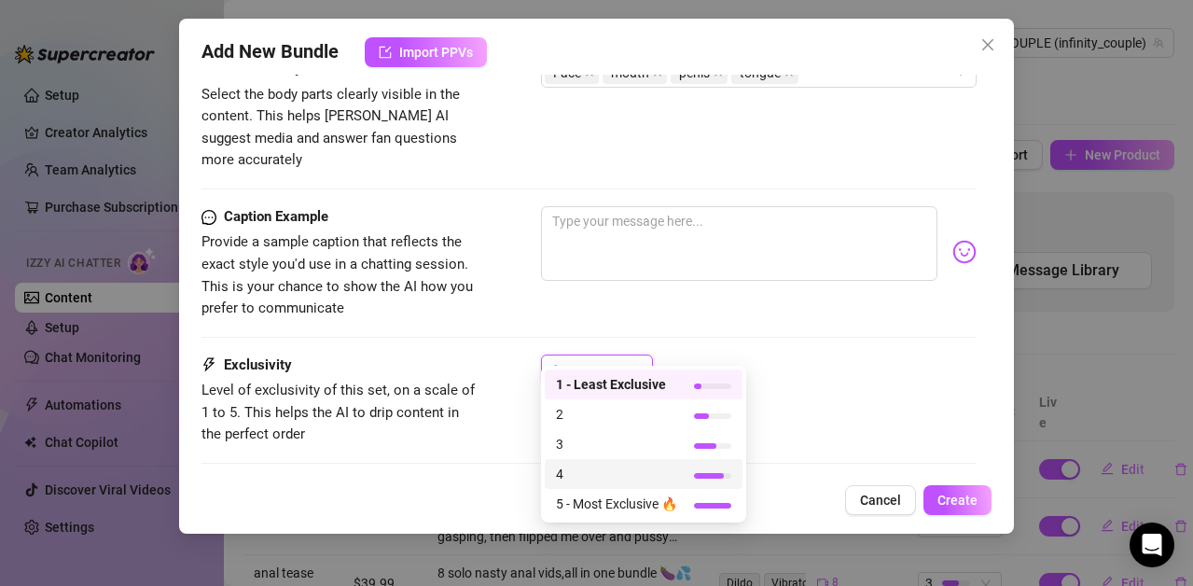
click at [571, 481] on span "4" at bounding box center [616, 474] width 121 height 21
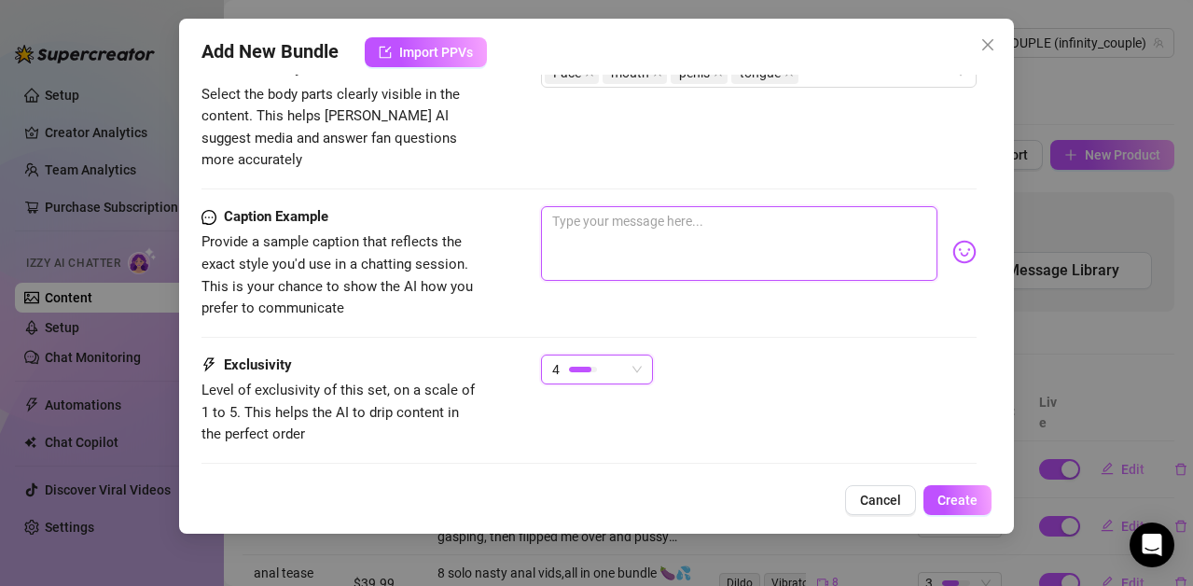
click at [582, 206] on textarea at bounding box center [739, 243] width 396 height 75
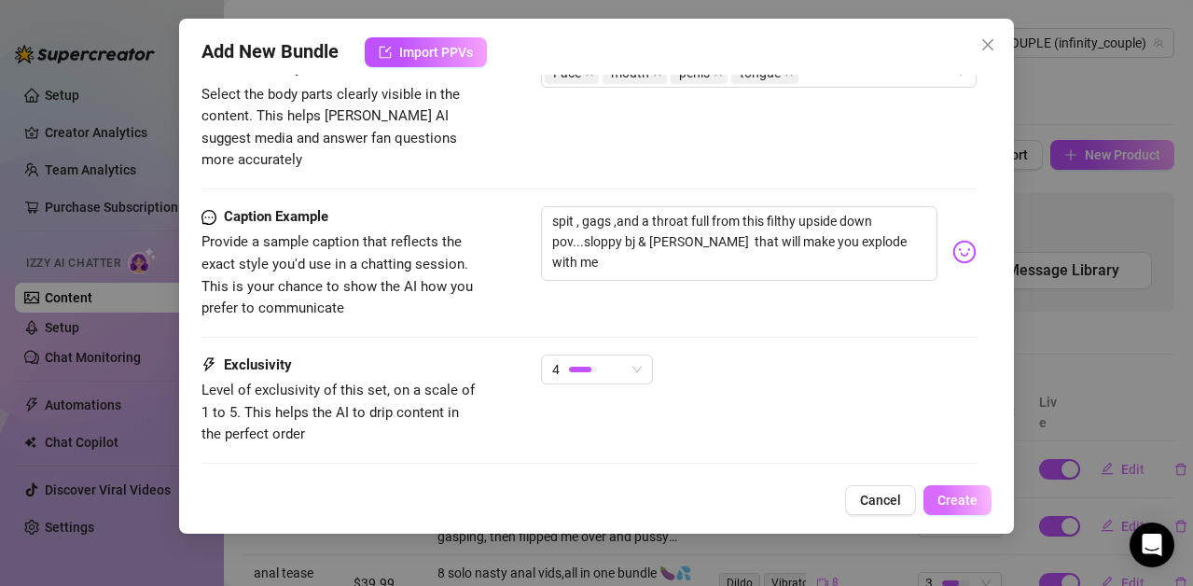
click at [963, 500] on span "Create" at bounding box center [958, 500] width 40 height 15
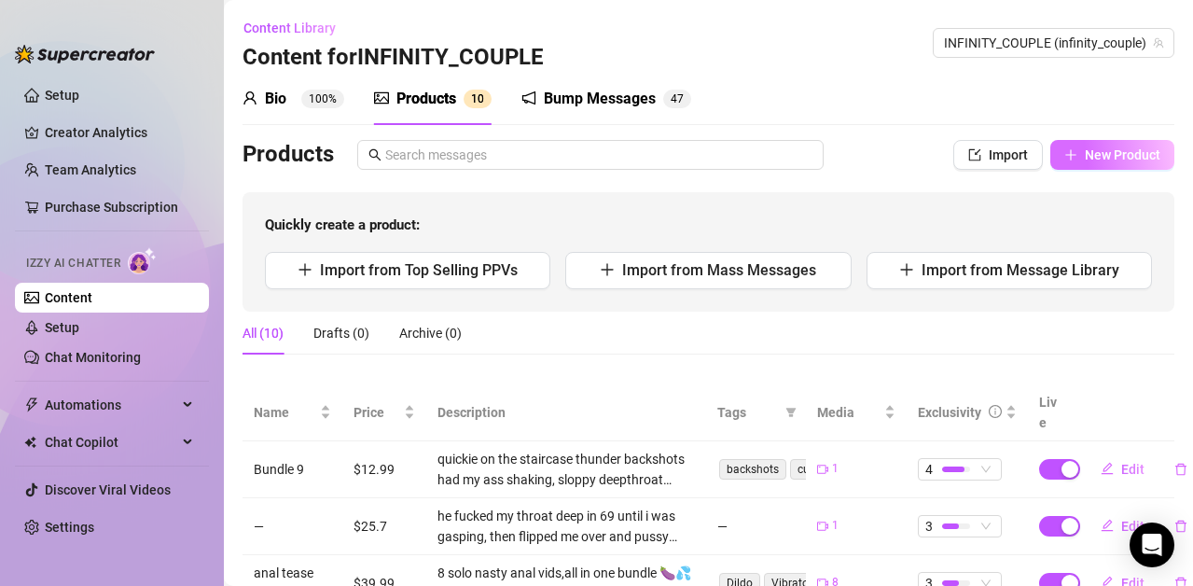
click at [1079, 144] on button "New Product" at bounding box center [1112, 155] width 124 height 30
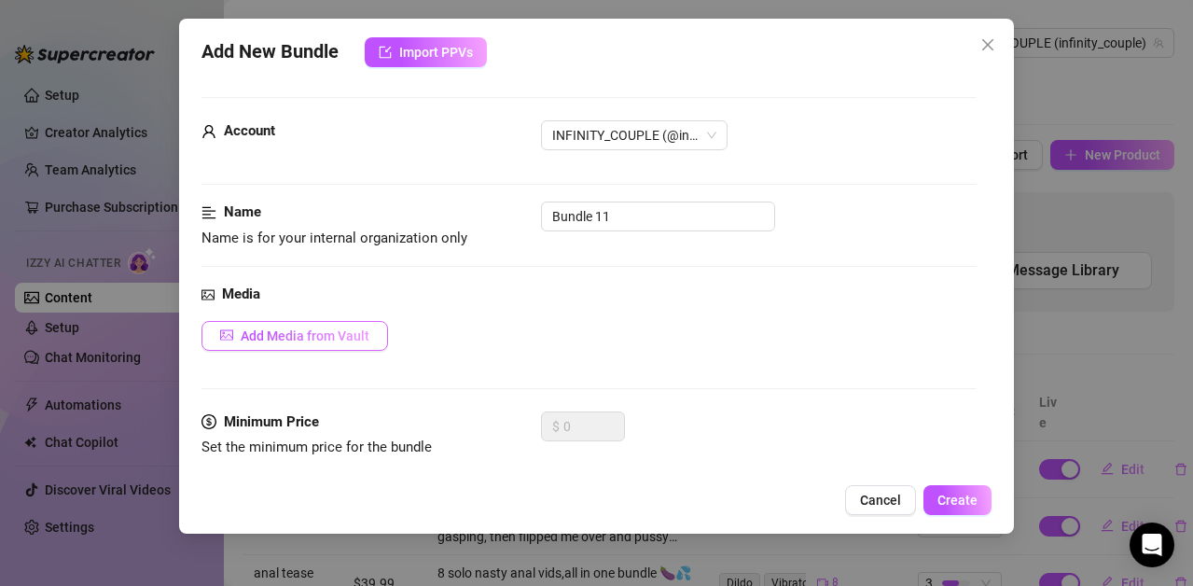
click at [240, 334] on button "Add Media from Vault" at bounding box center [295, 336] width 187 height 30
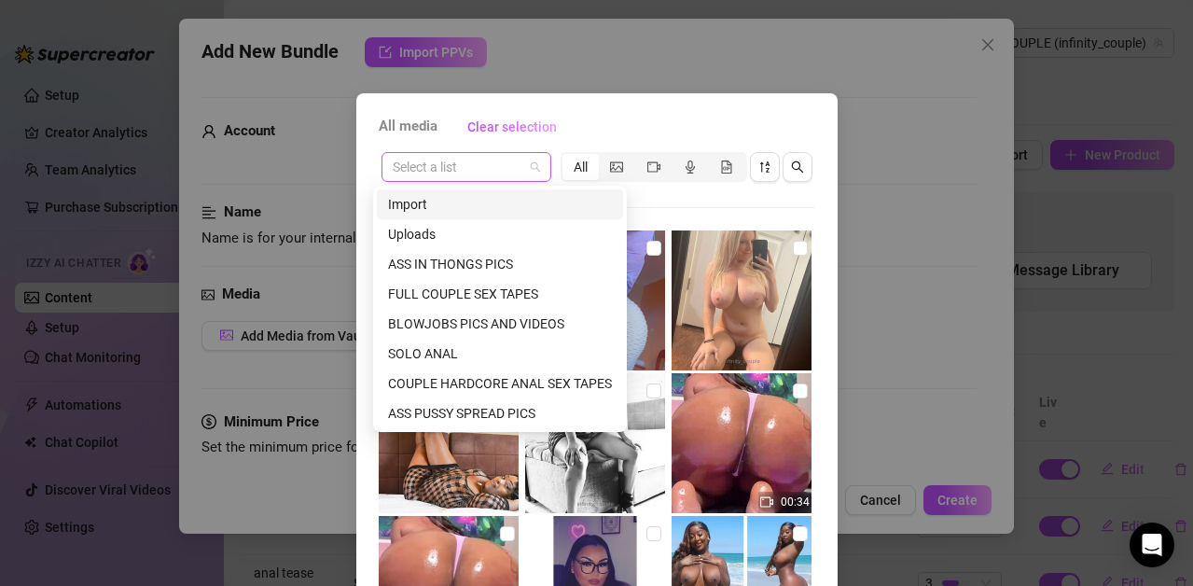
click at [530, 164] on span at bounding box center [466, 167] width 147 height 28
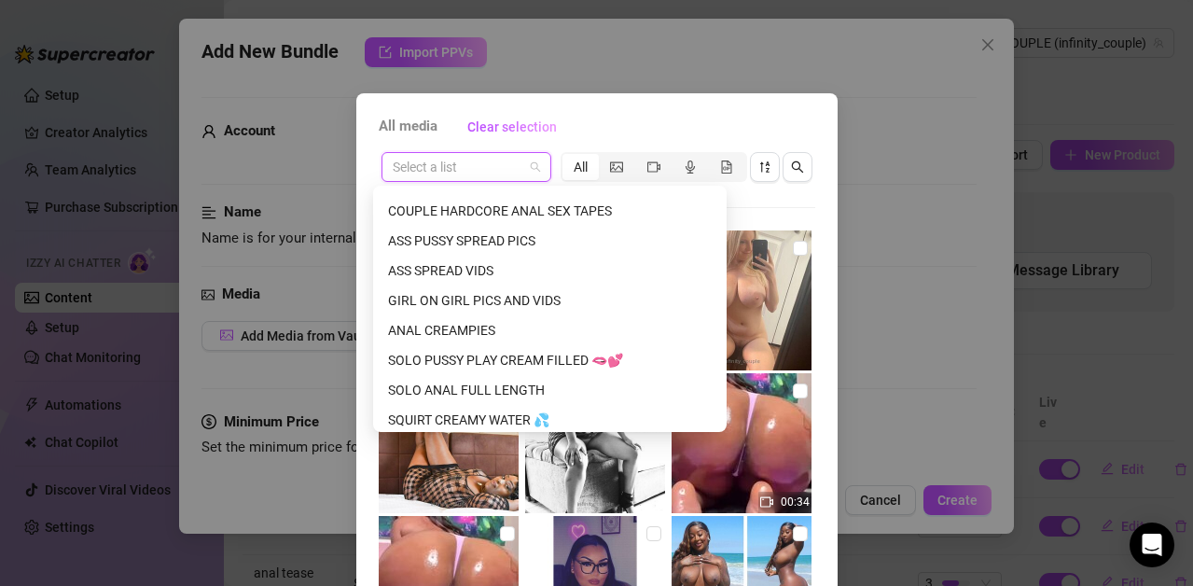
scroll to position [174, 0]
click at [573, 269] on div "ASS SPREAD VIDS" at bounding box center [550, 269] width 324 height 21
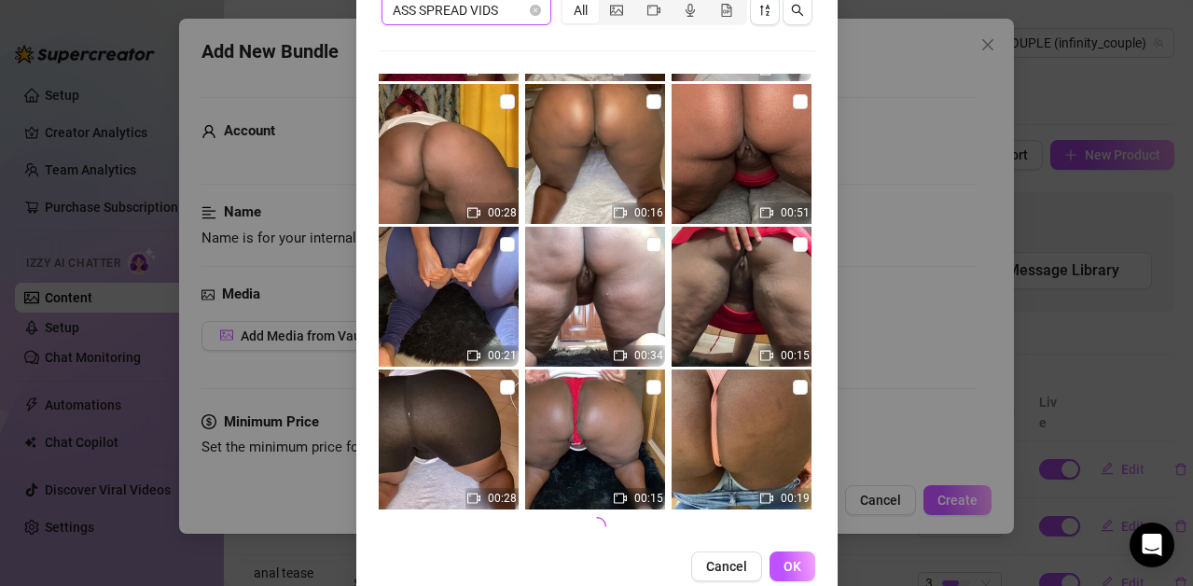
scroll to position [193, 0]
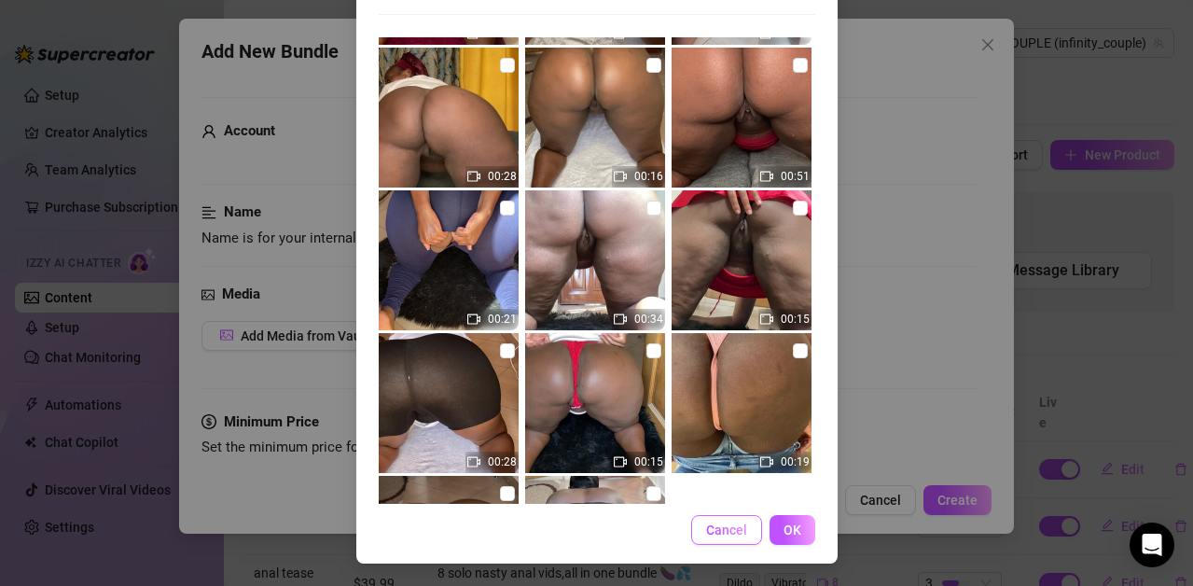
click at [731, 521] on button "Cancel" at bounding box center [726, 530] width 71 height 30
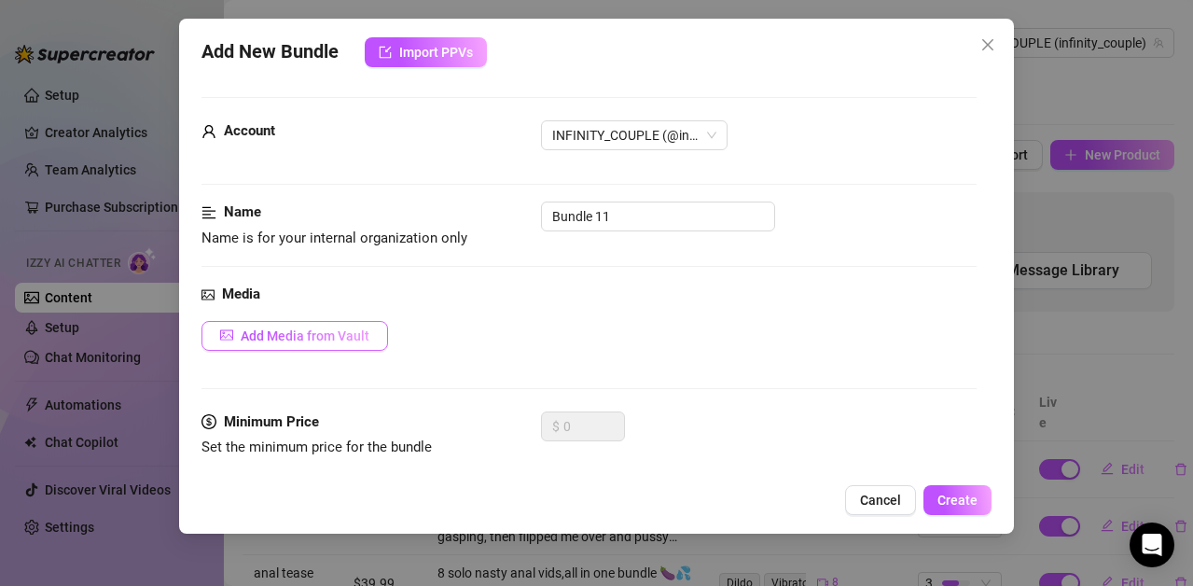
click at [221, 341] on span "button" at bounding box center [226, 335] width 13 height 15
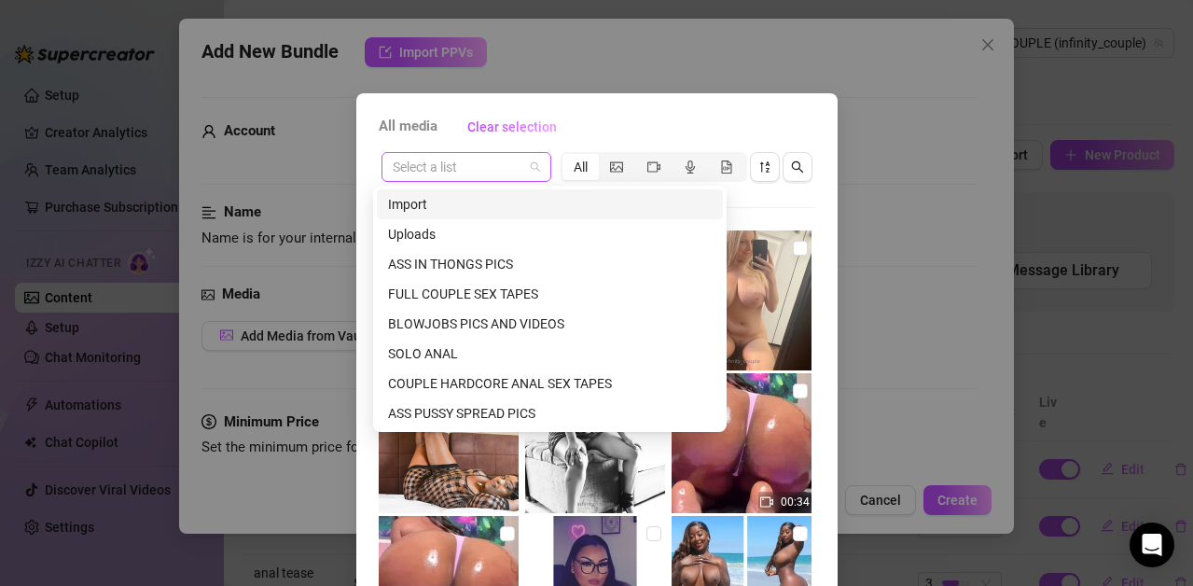
click at [520, 159] on span at bounding box center [466, 167] width 147 height 28
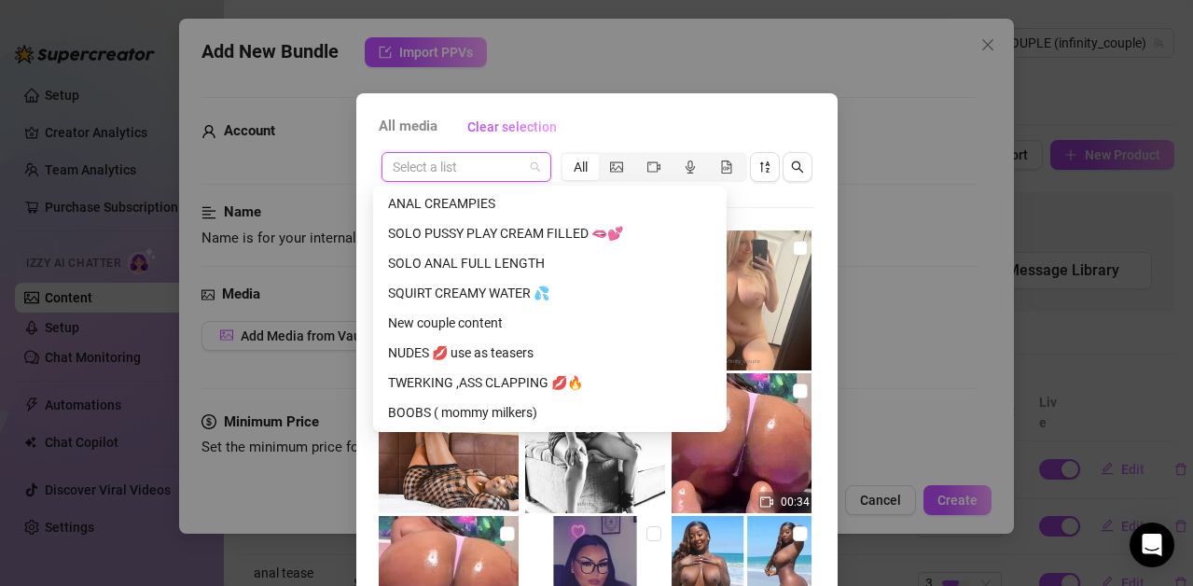
scroll to position [336, 0]
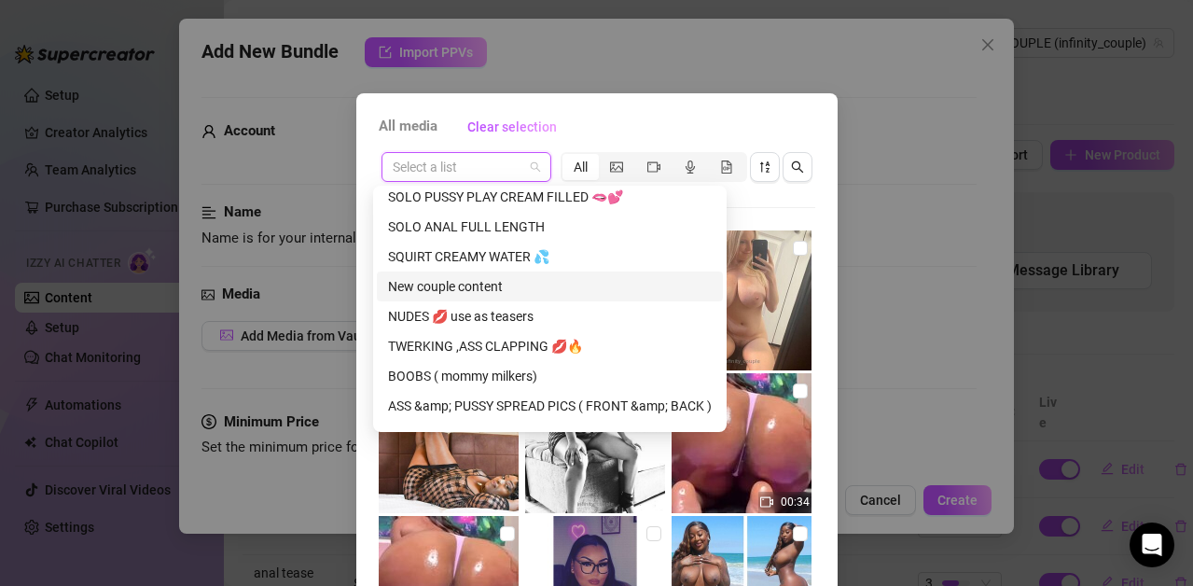
click at [474, 282] on div "New couple content" at bounding box center [550, 286] width 324 height 21
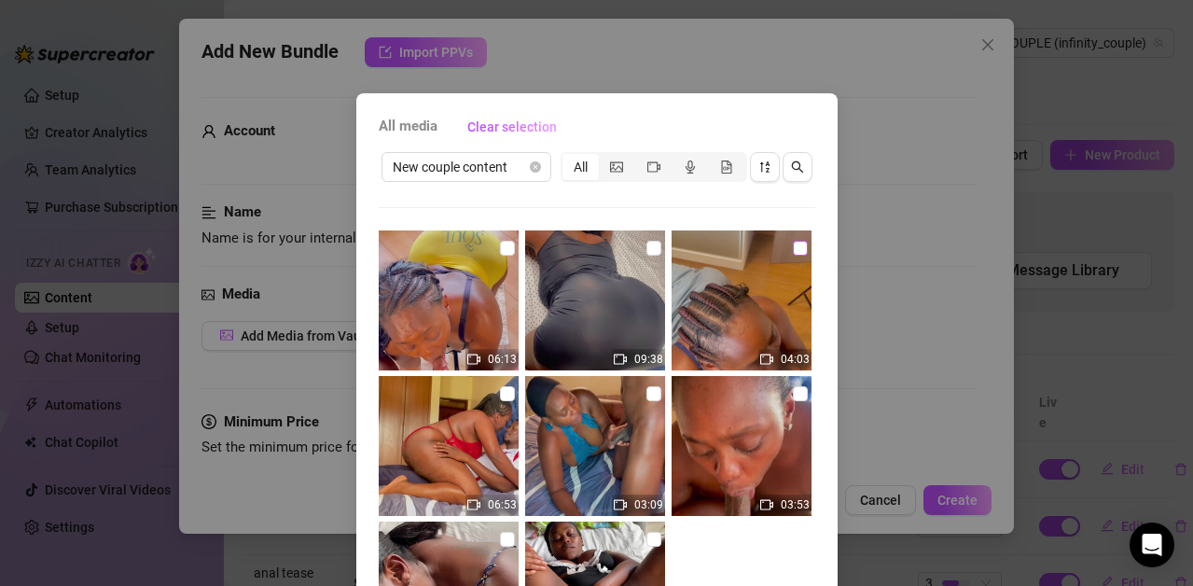
click at [793, 244] on input "checkbox" at bounding box center [800, 248] width 15 height 15
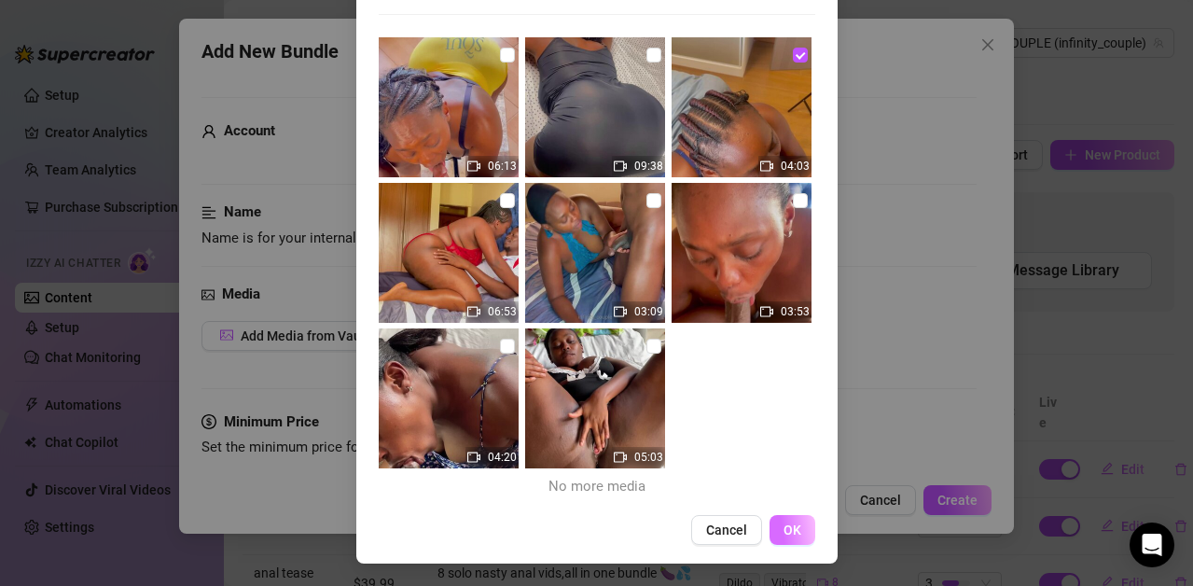
click at [793, 533] on button "OK" at bounding box center [793, 530] width 46 height 30
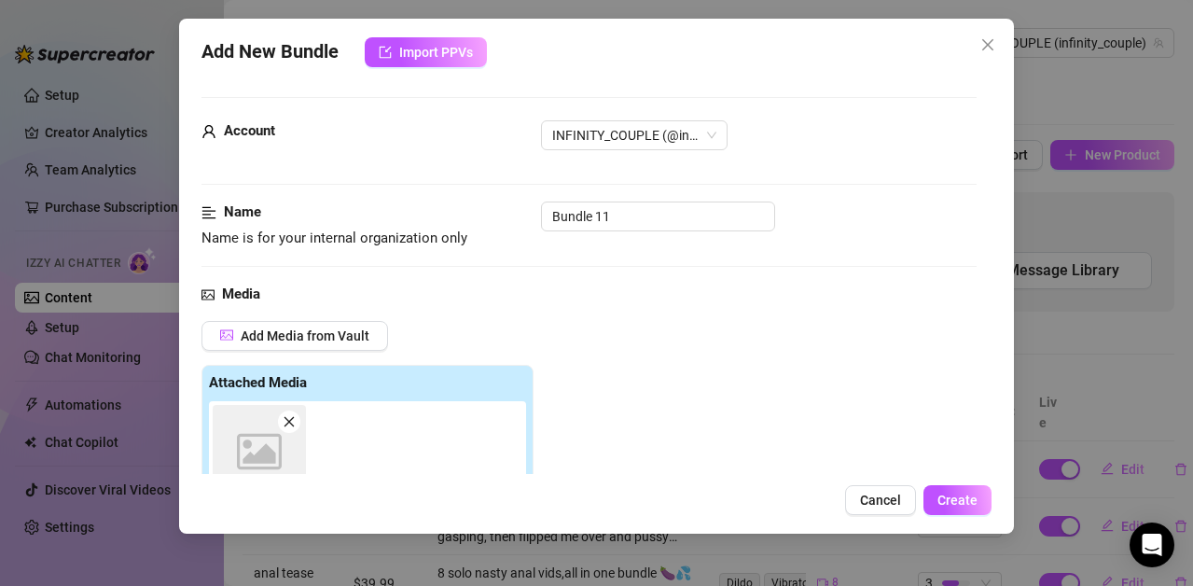
scroll to position [327, 0]
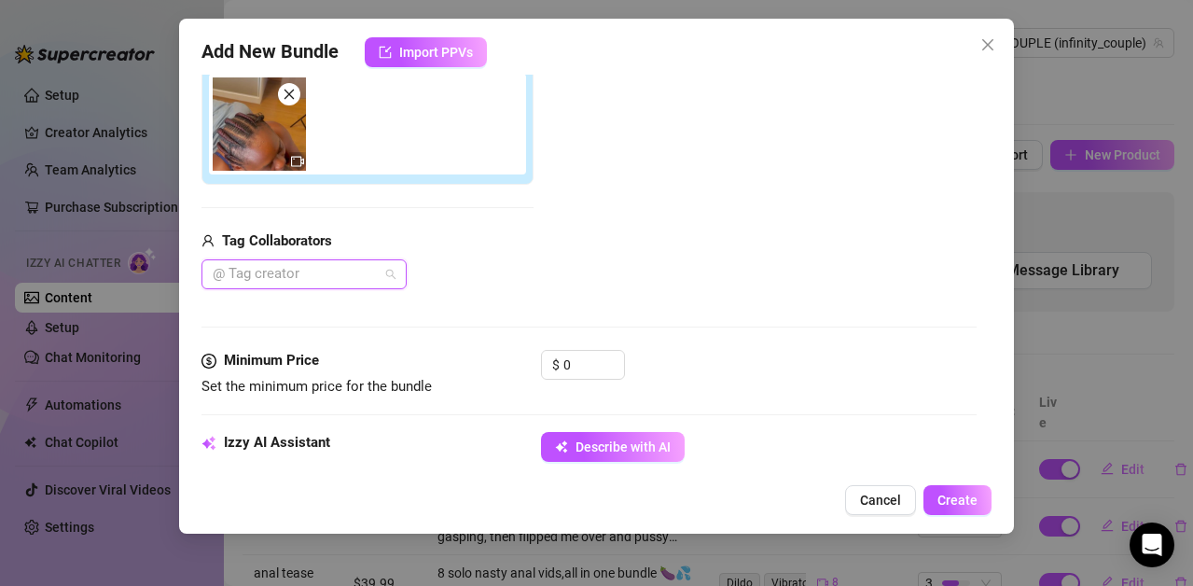
click at [380, 271] on div at bounding box center [294, 274] width 178 height 26
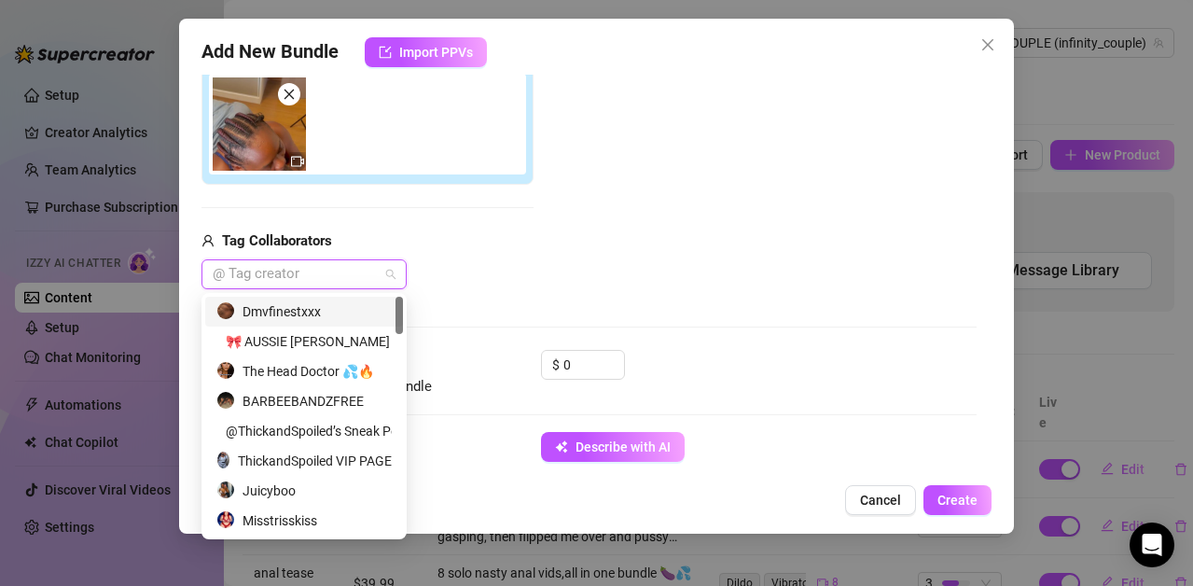
click at [269, 303] on div "Dmvfinestxxx" at bounding box center [303, 311] width 175 height 21
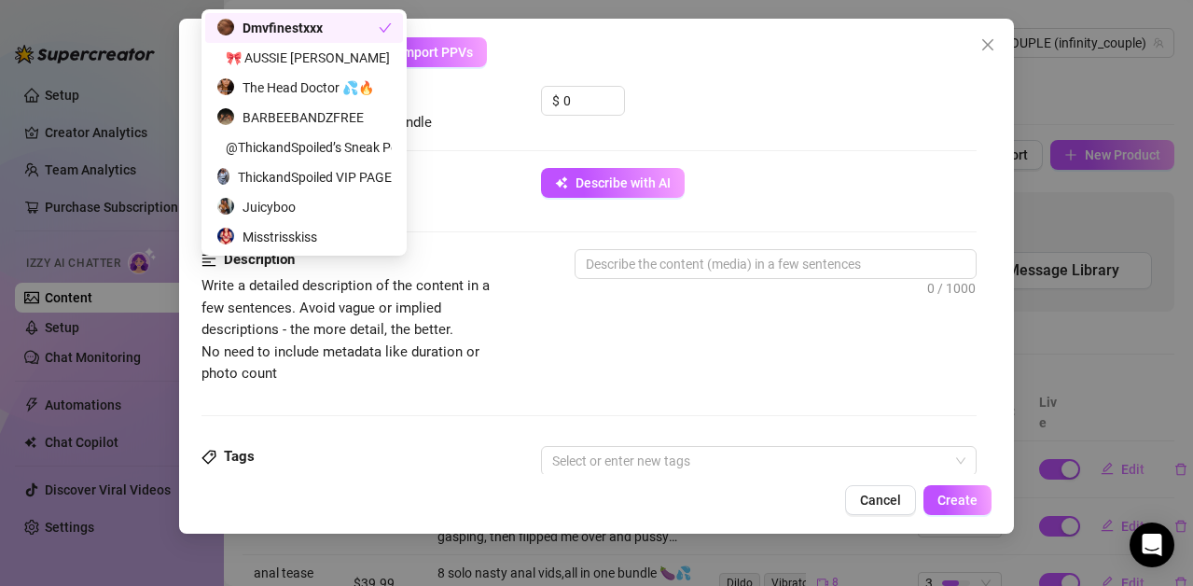
scroll to position [614, 0]
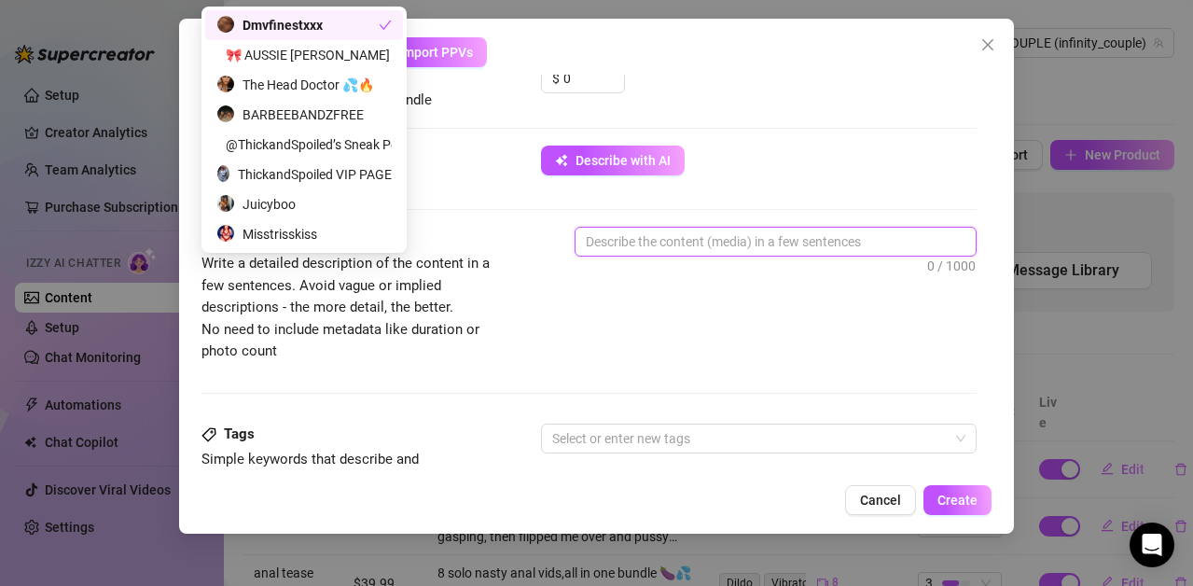
click at [759, 247] on textarea at bounding box center [776, 242] width 400 height 28
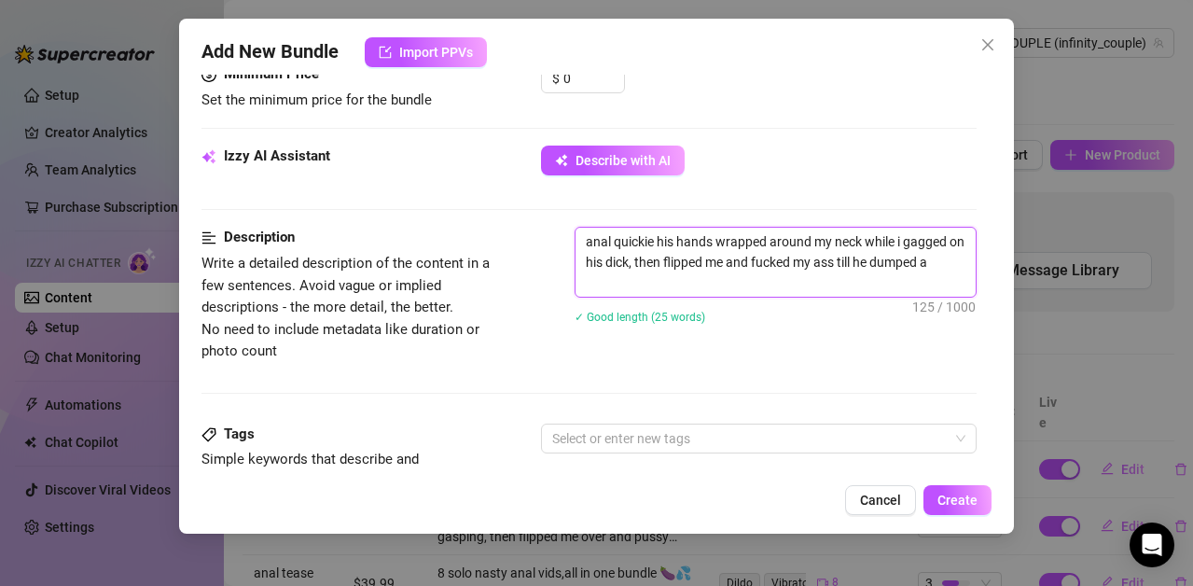
scroll to position [0, 0]
click at [577, 435] on div at bounding box center [749, 438] width 409 height 26
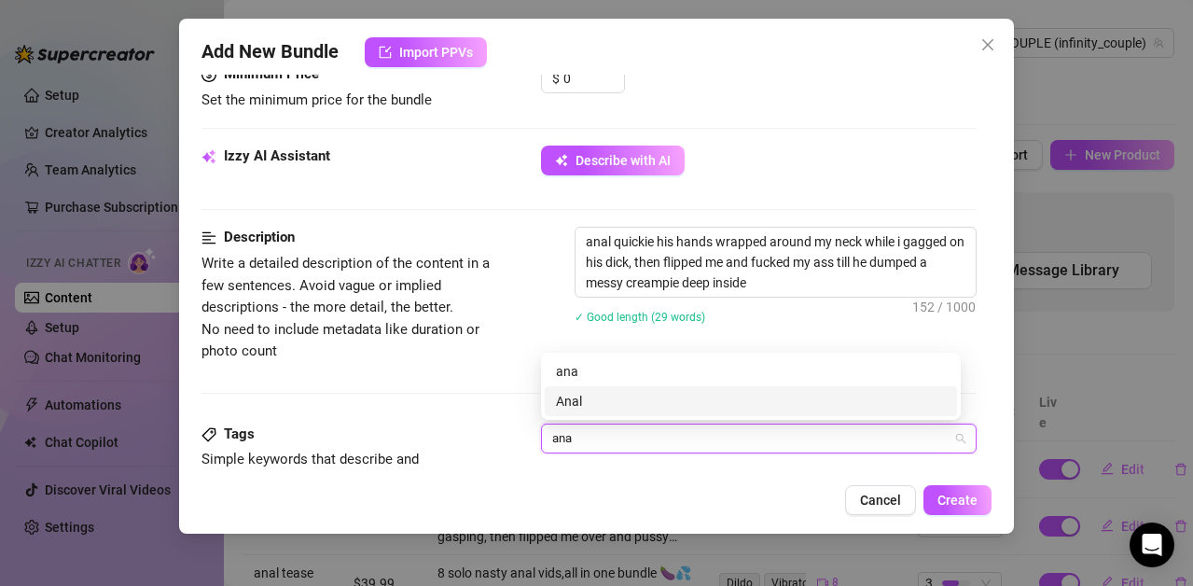
click at [581, 399] on div "Anal" at bounding box center [751, 401] width 390 height 21
click at [605, 395] on div "creampie" at bounding box center [751, 401] width 390 height 21
click at [605, 395] on div "hardcore" at bounding box center [751, 401] width 390 height 21
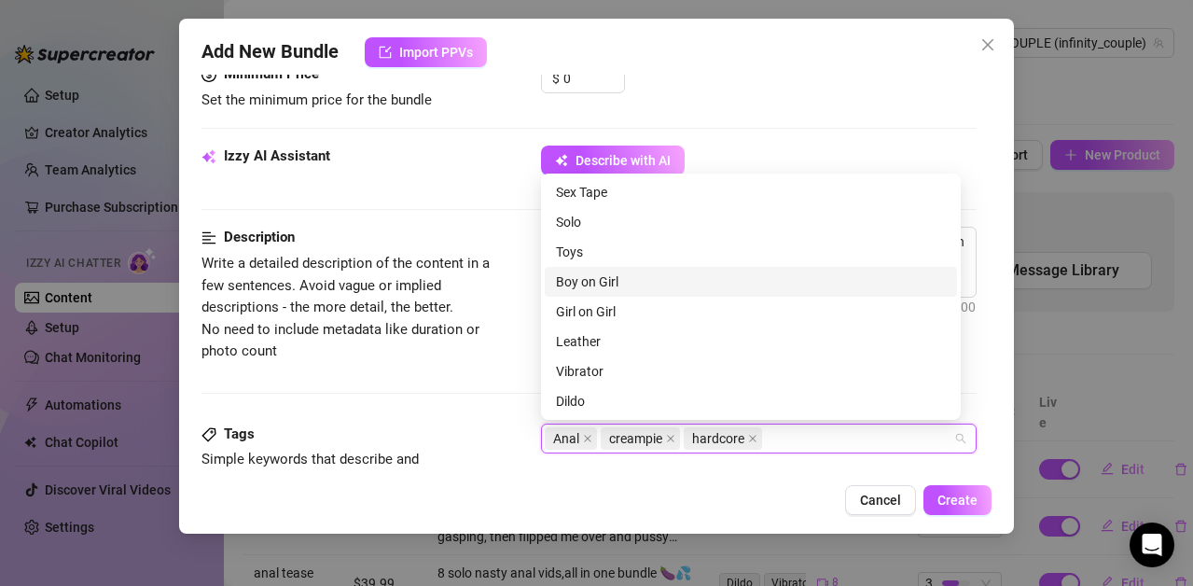
click at [609, 284] on div "Boy on Girl" at bounding box center [751, 281] width 390 height 21
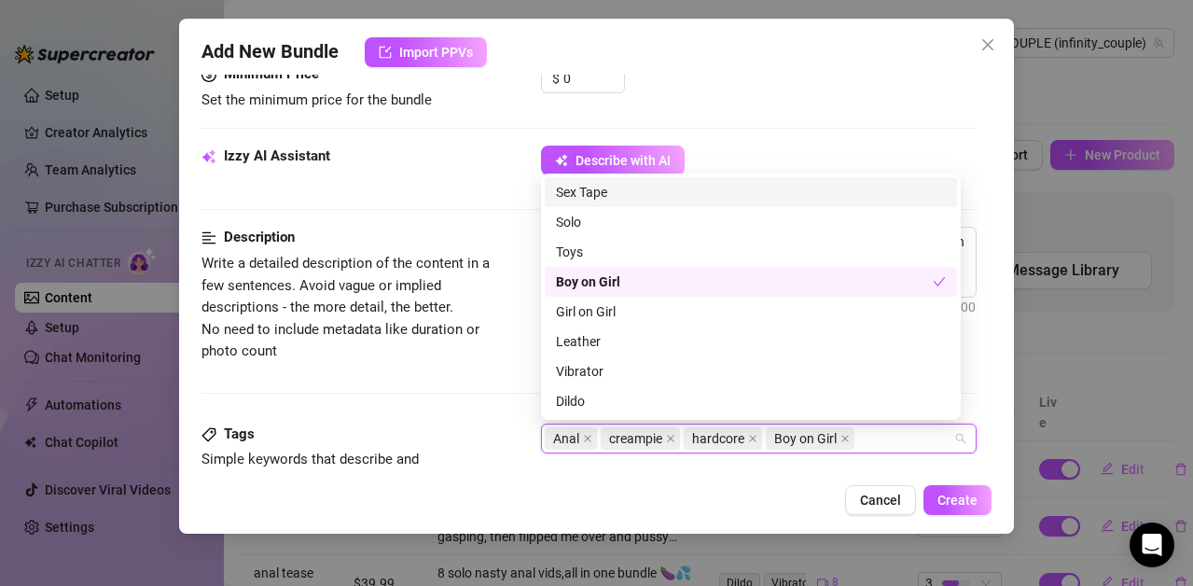
click at [619, 191] on div "Sex Tape" at bounding box center [751, 192] width 390 height 21
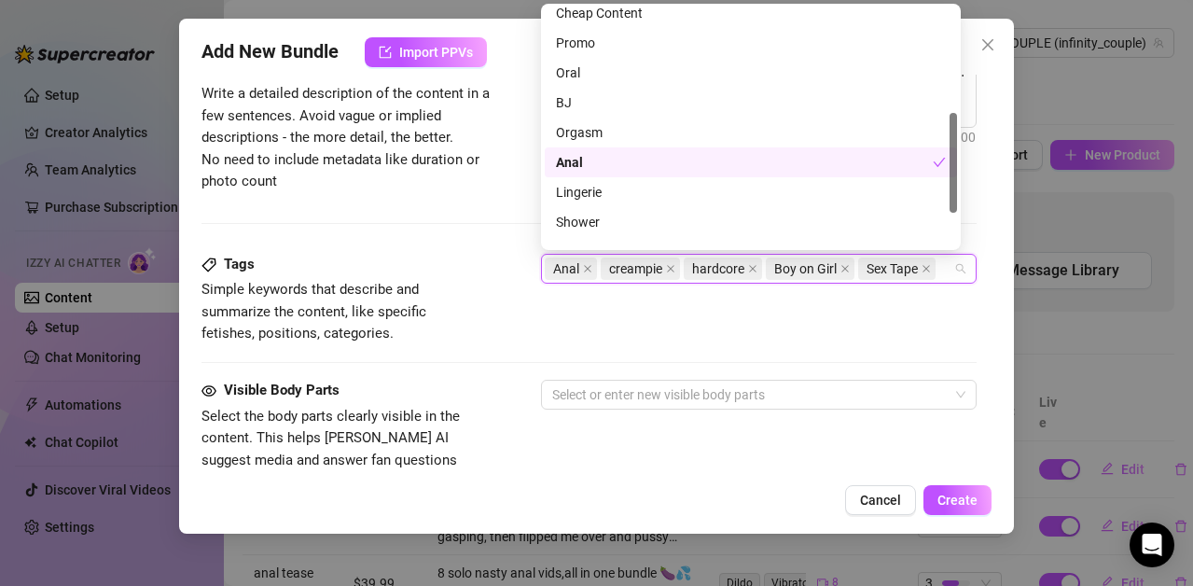
scroll to position [786, 0]
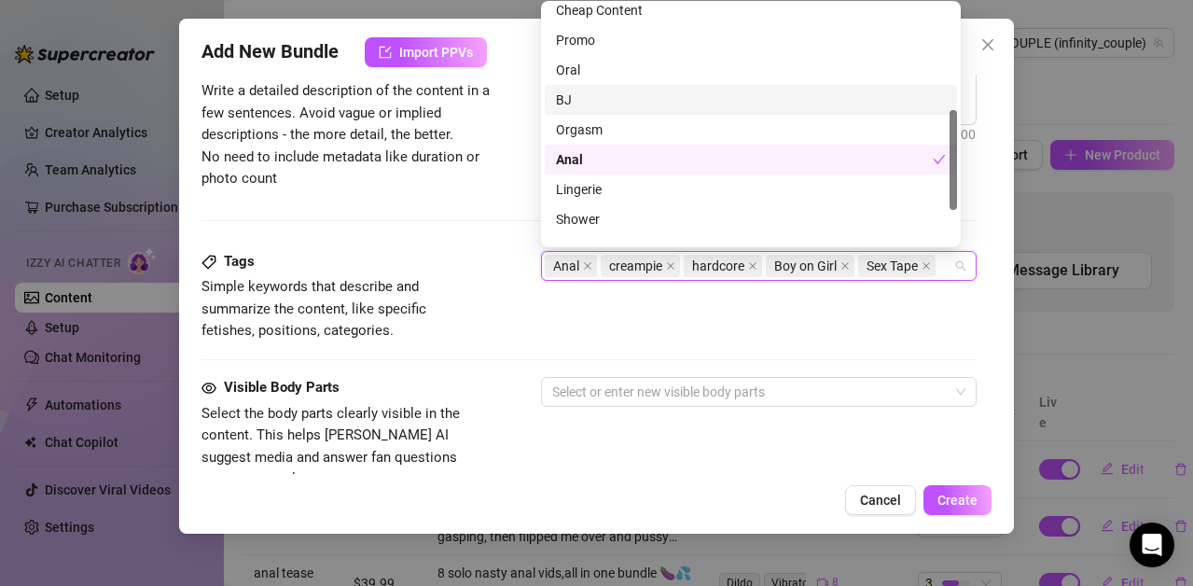
click at [575, 101] on div "BJ" at bounding box center [751, 100] width 390 height 21
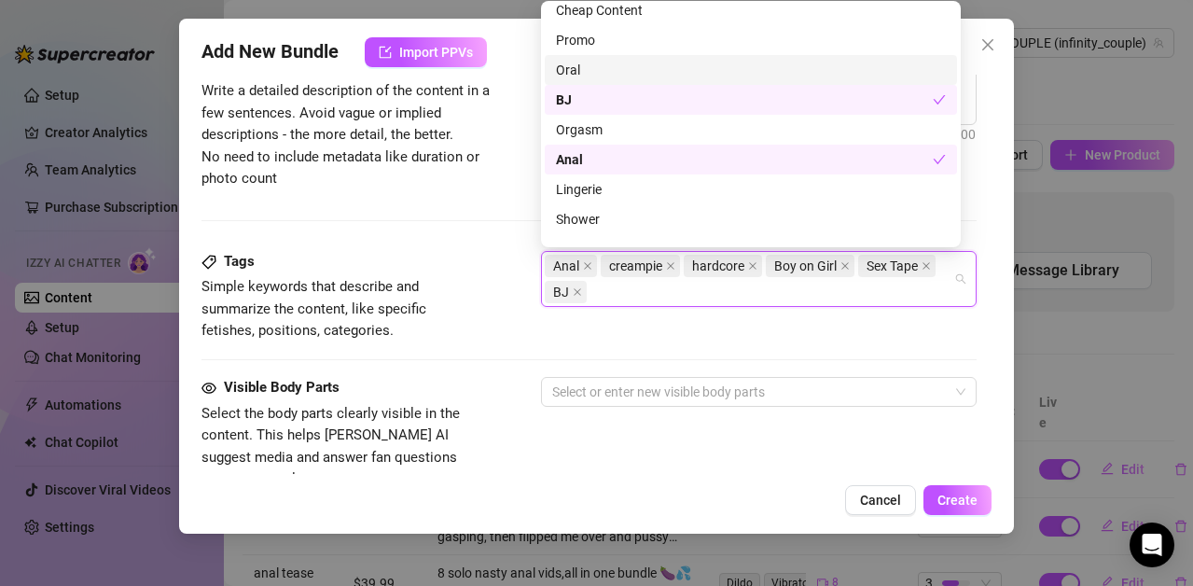
click at [576, 68] on div "Oral" at bounding box center [751, 70] width 390 height 21
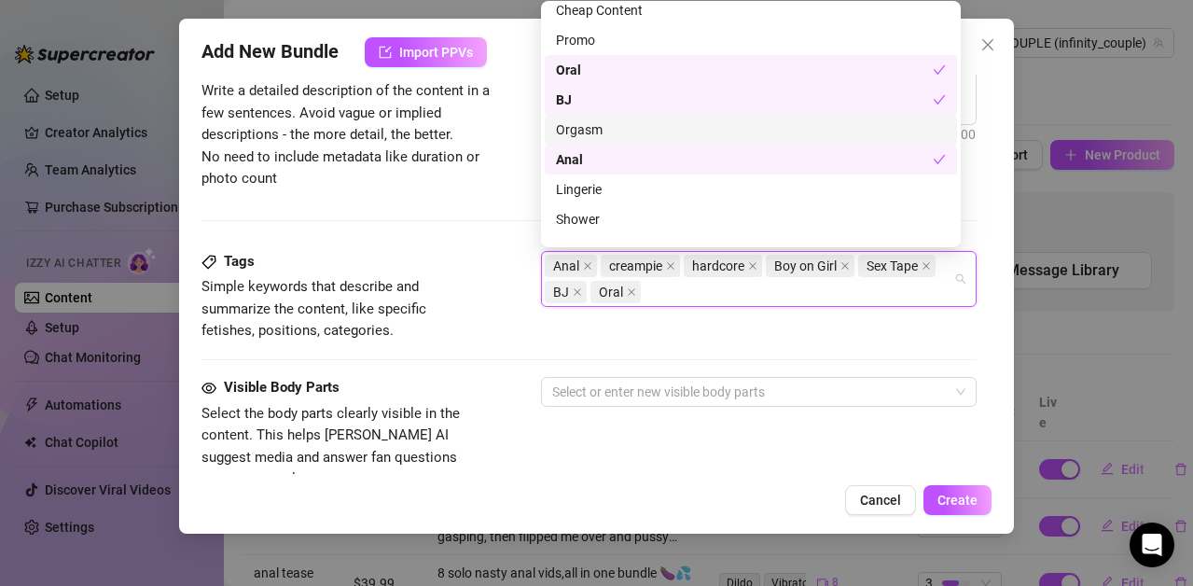
click at [604, 133] on div "Orgasm" at bounding box center [751, 129] width 390 height 21
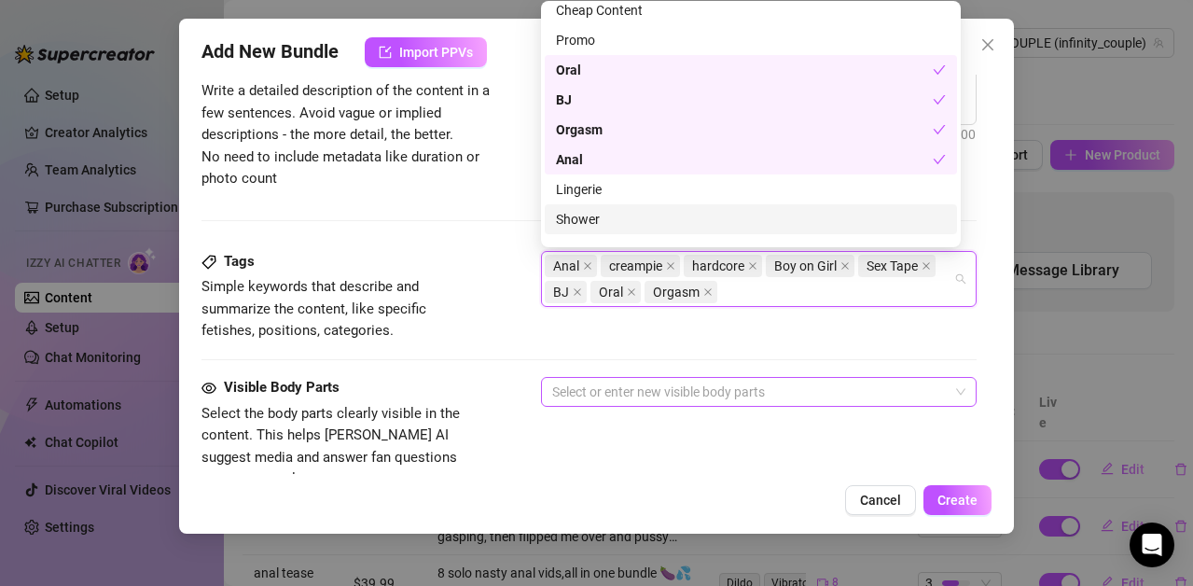
click at [561, 384] on div at bounding box center [749, 392] width 409 height 26
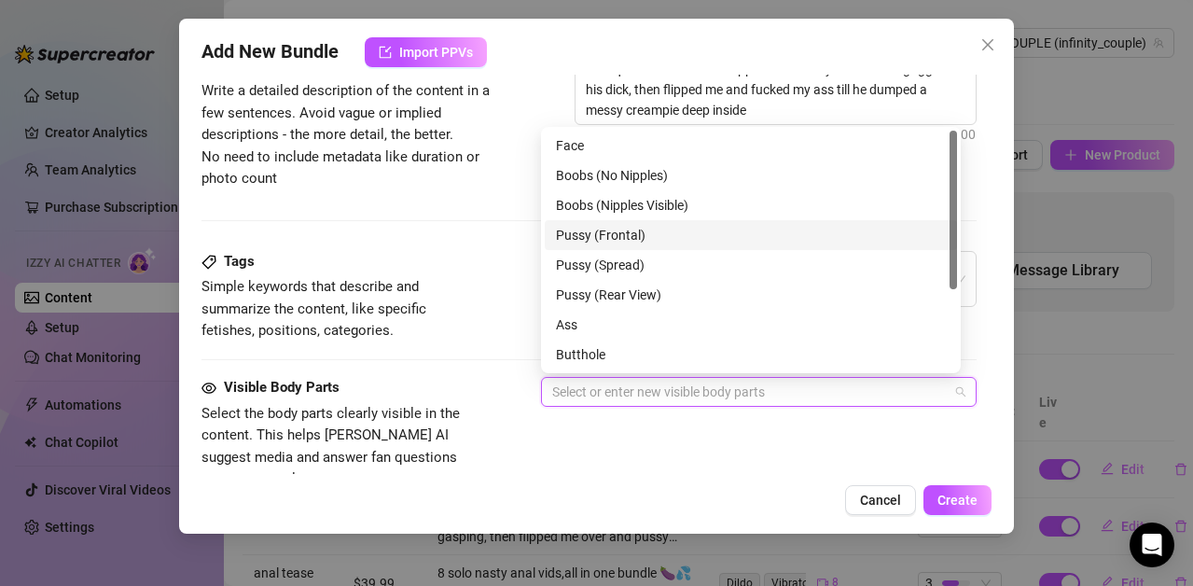
click at [594, 230] on div "Pussy (Frontal)" at bounding box center [751, 235] width 390 height 21
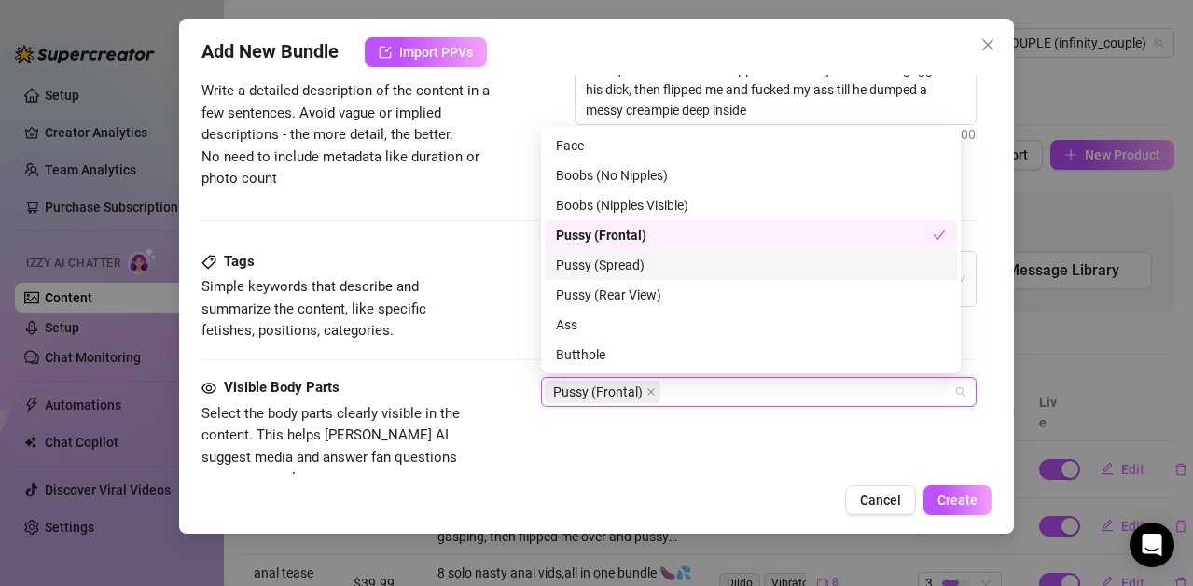
click at [586, 259] on div "Pussy (Spread)" at bounding box center [751, 265] width 390 height 21
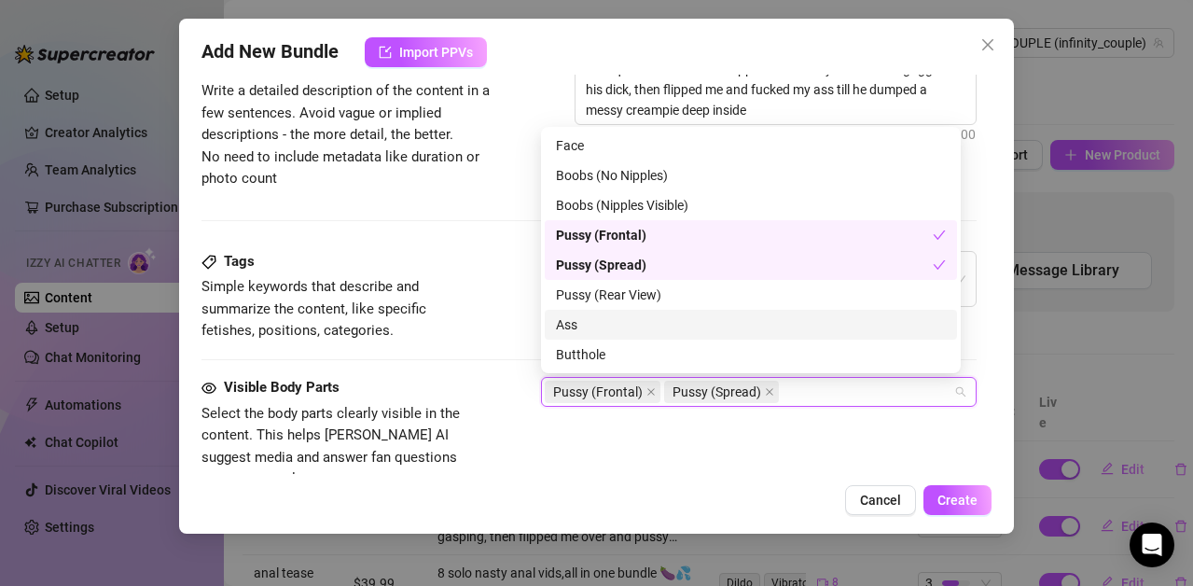
click at [570, 323] on div "Ass" at bounding box center [751, 324] width 390 height 21
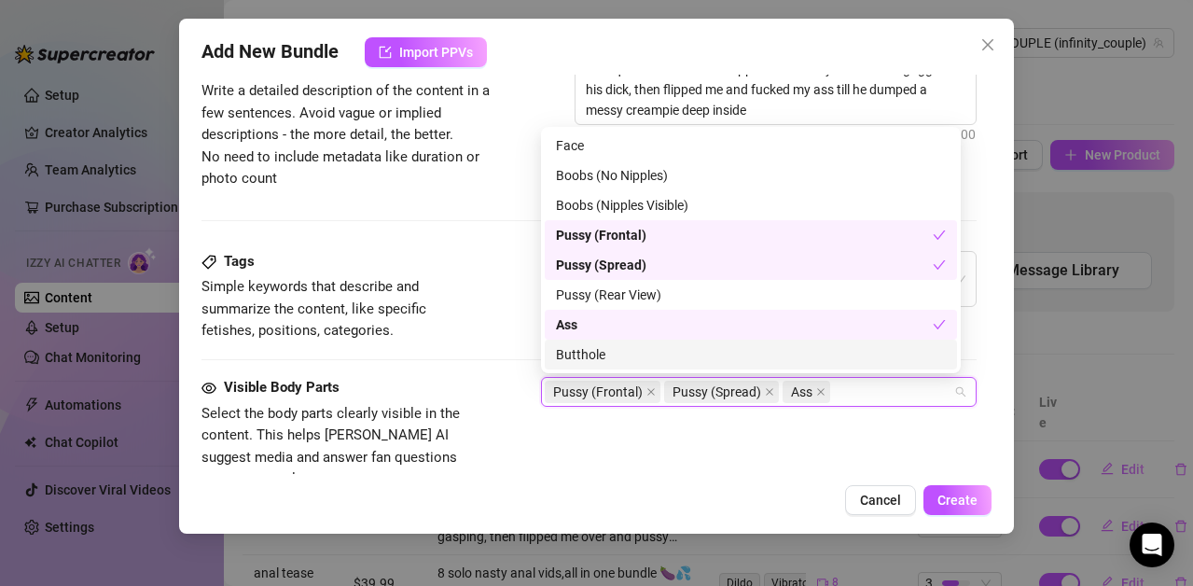
click at [568, 345] on div "Butthole" at bounding box center [751, 354] width 390 height 21
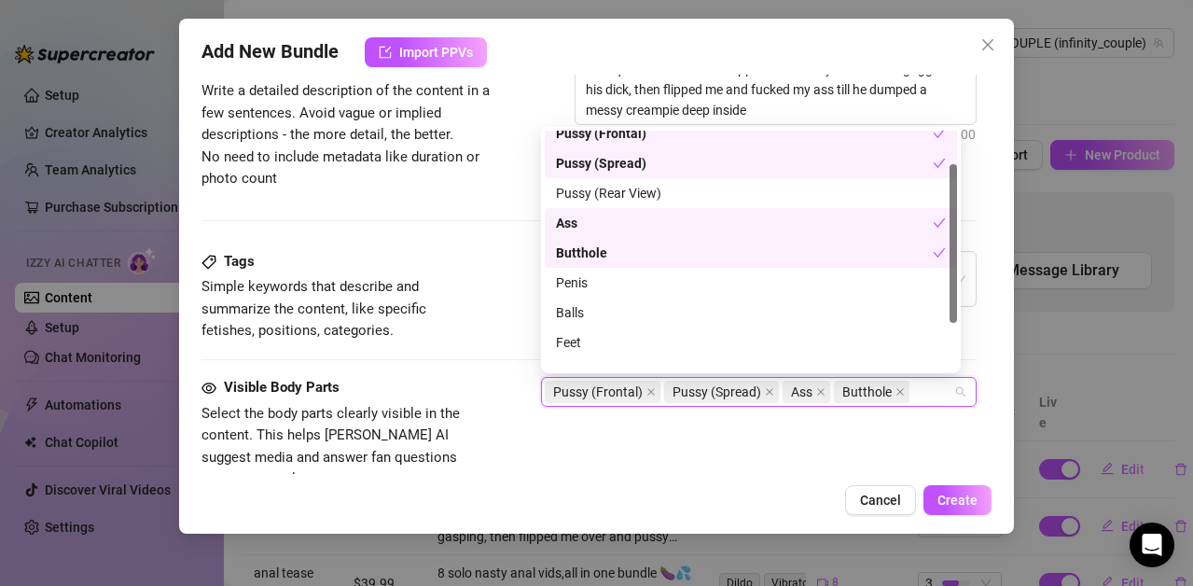
scroll to position [119, 0]
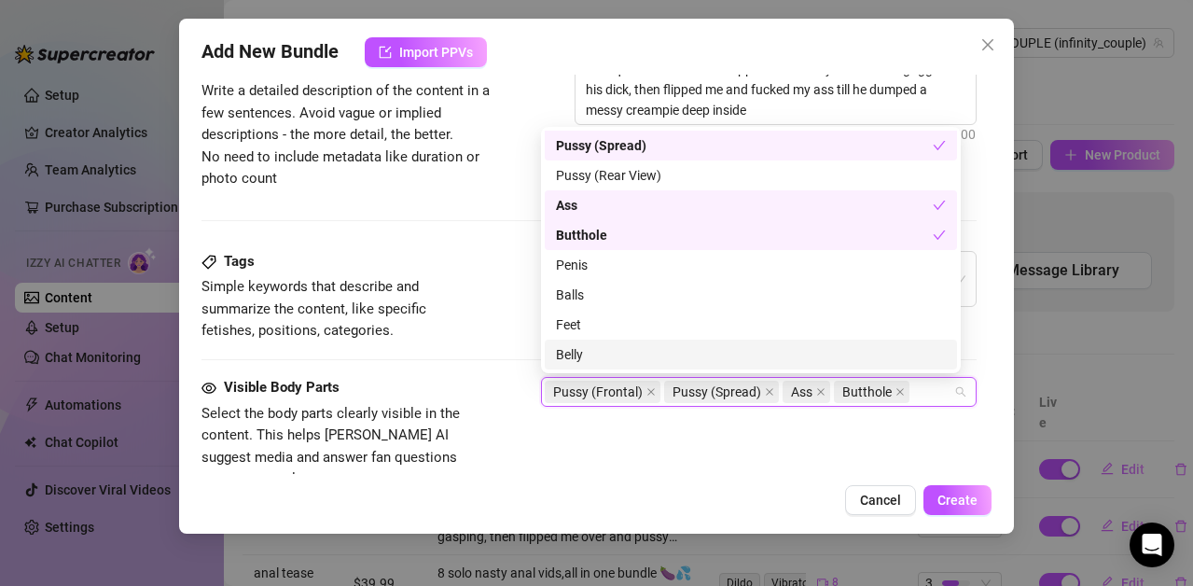
click at [561, 354] on div "Belly" at bounding box center [751, 354] width 390 height 21
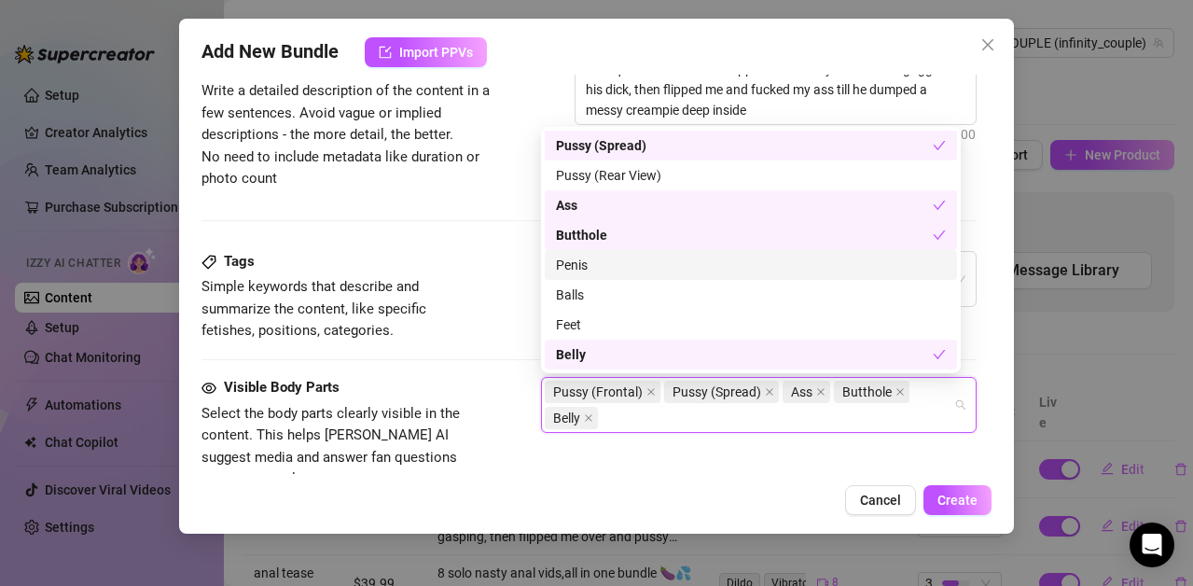
click at [569, 264] on div "Penis" at bounding box center [751, 265] width 390 height 21
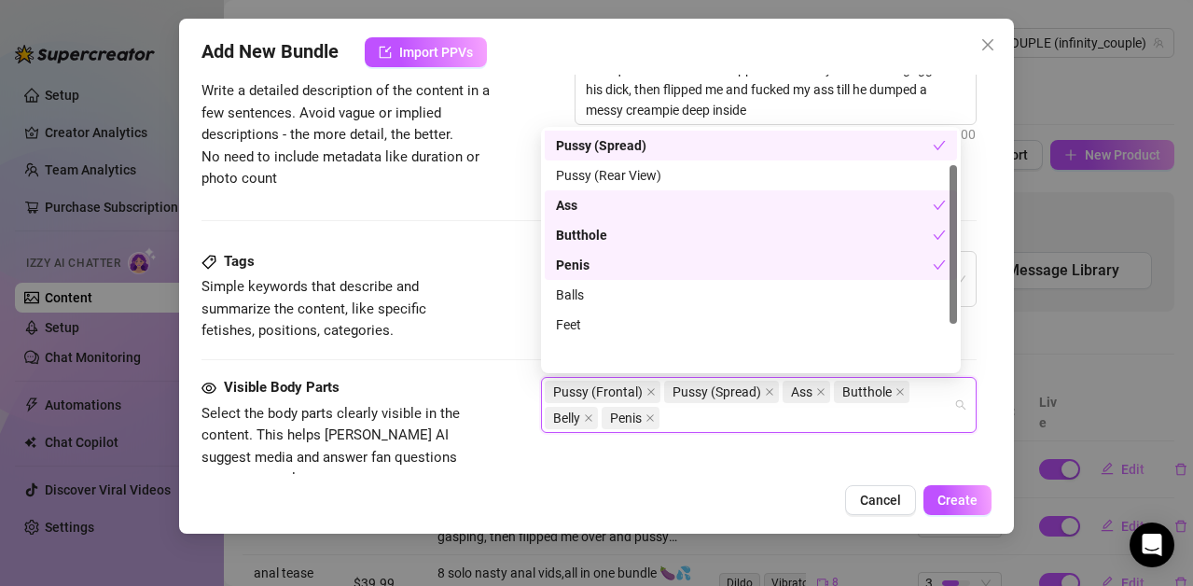
scroll to position [0, 0]
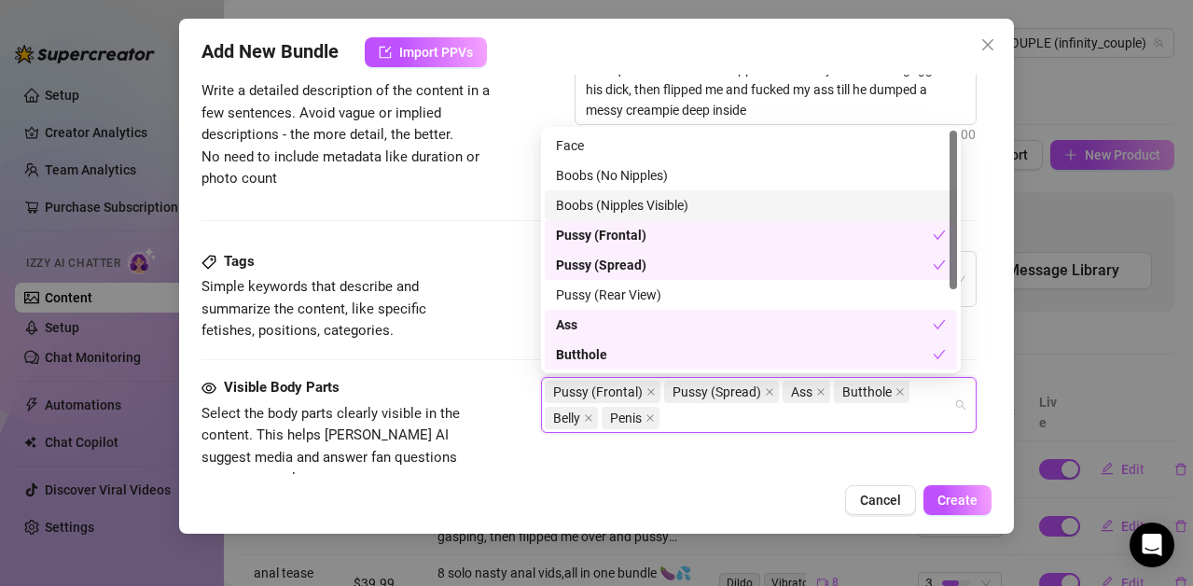
click at [591, 204] on div "Boobs (Nipples Visible)" at bounding box center [751, 205] width 390 height 21
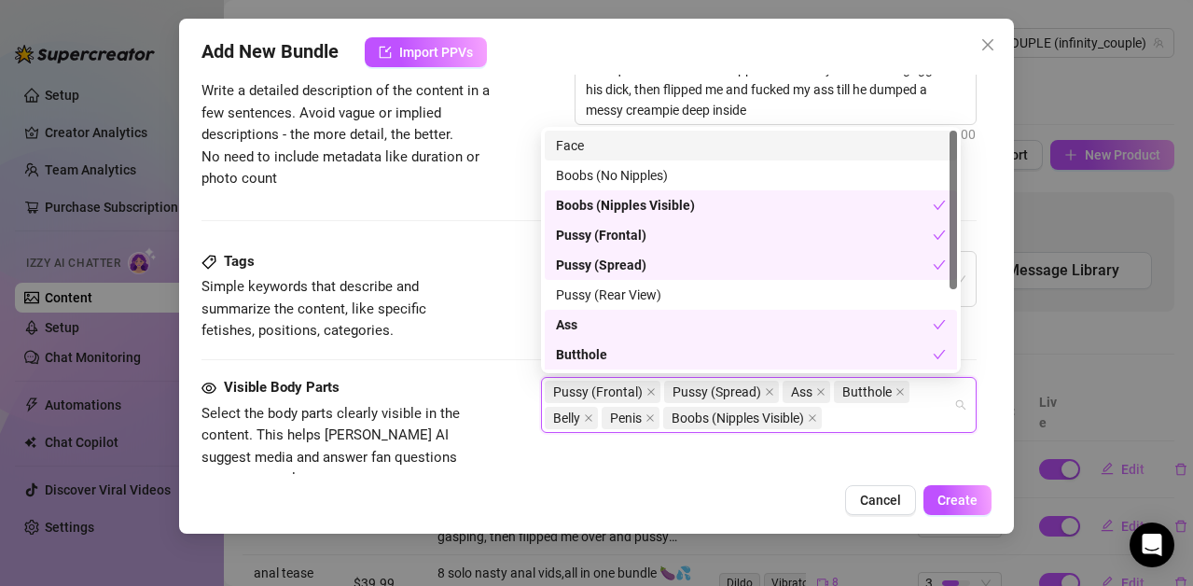
click at [582, 141] on div "Face" at bounding box center [751, 145] width 390 height 21
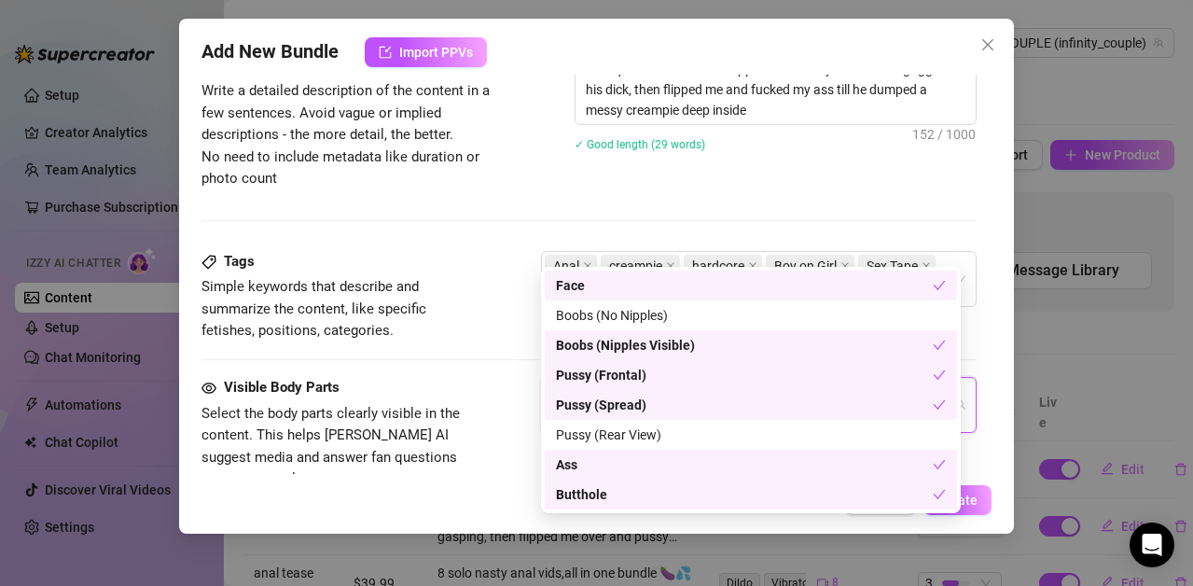
scroll to position [957, 0]
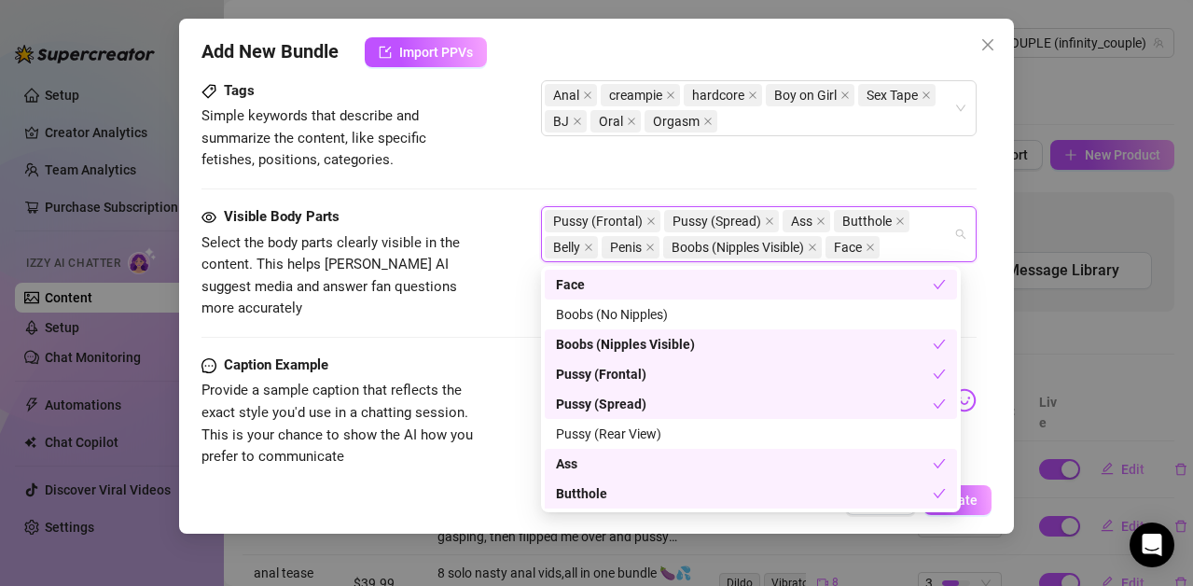
click at [485, 311] on div "Visible Body Parts Select the body parts clearly visible in the content. This h…" at bounding box center [589, 280] width 775 height 148
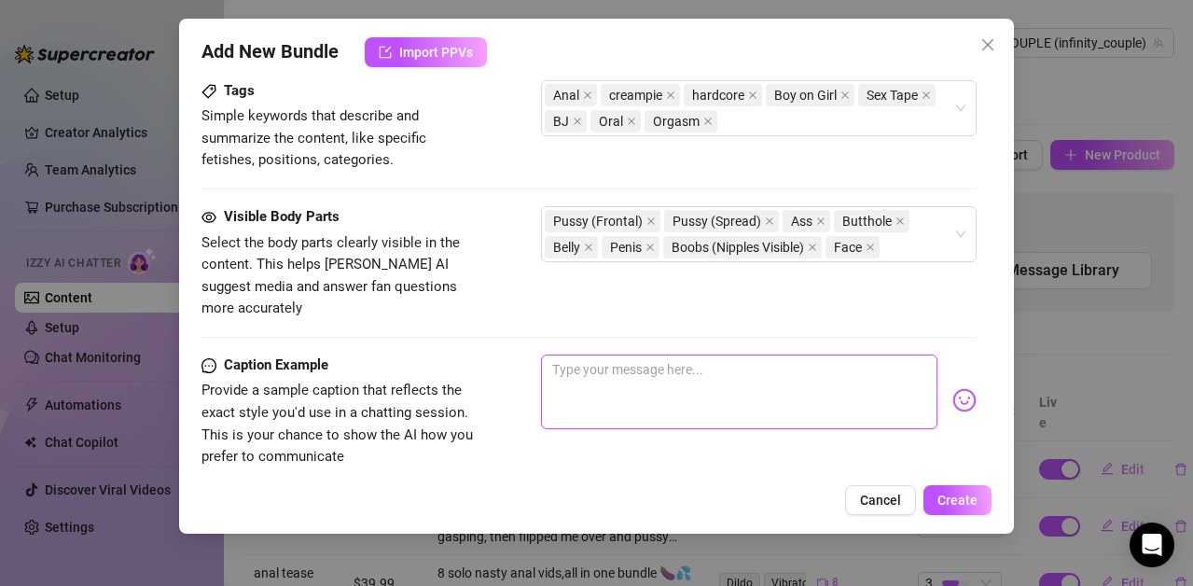
click at [646, 355] on textarea at bounding box center [739, 392] width 396 height 75
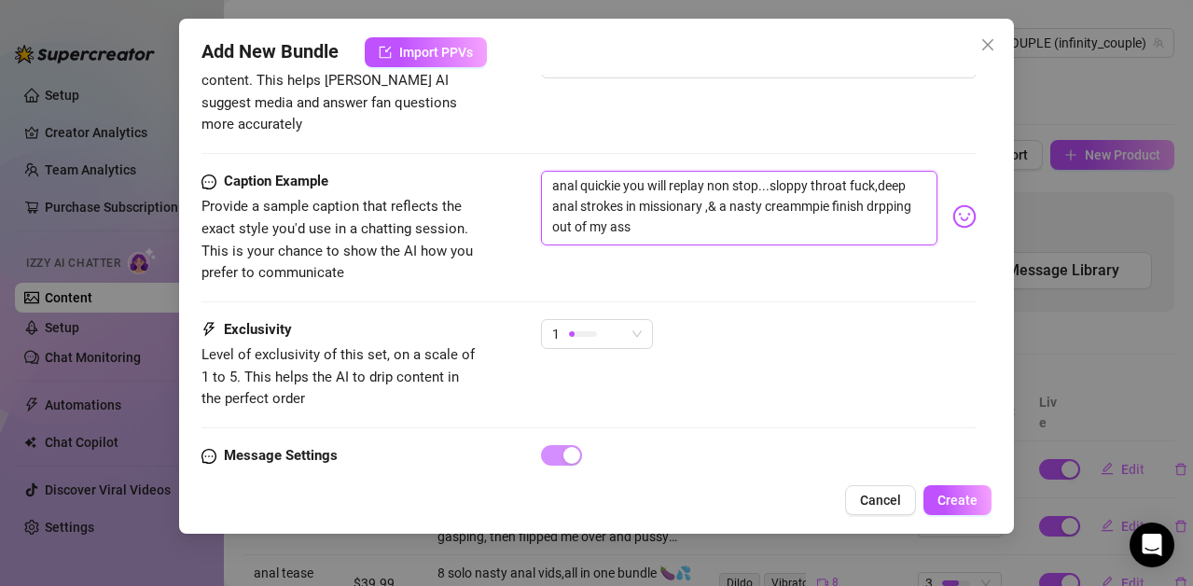
scroll to position [1147, 0]
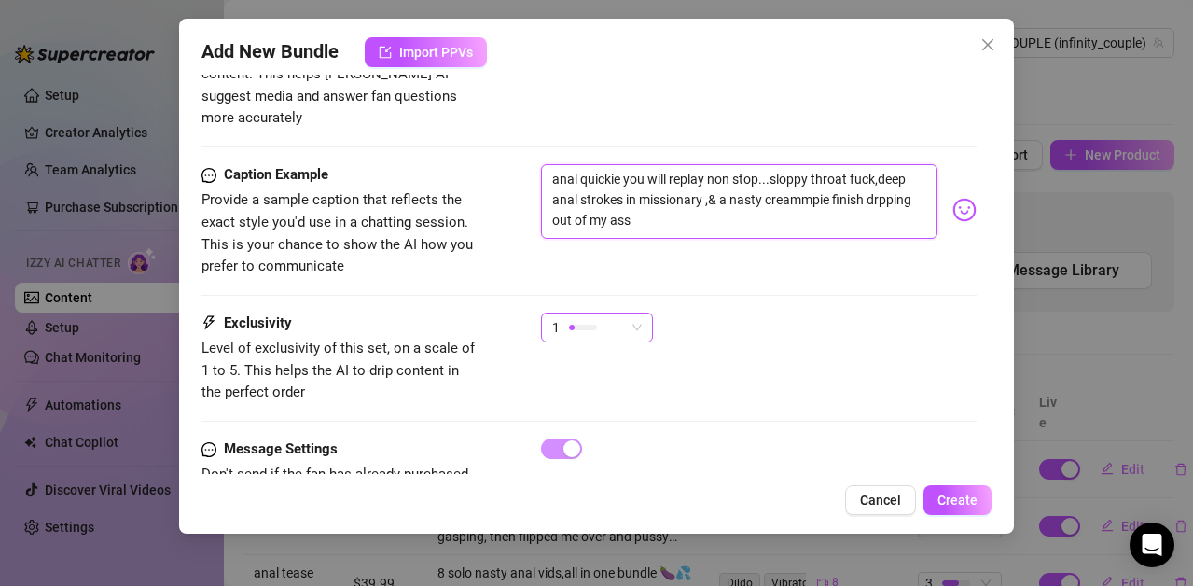
click at [573, 317] on div "1" at bounding box center [588, 327] width 73 height 28
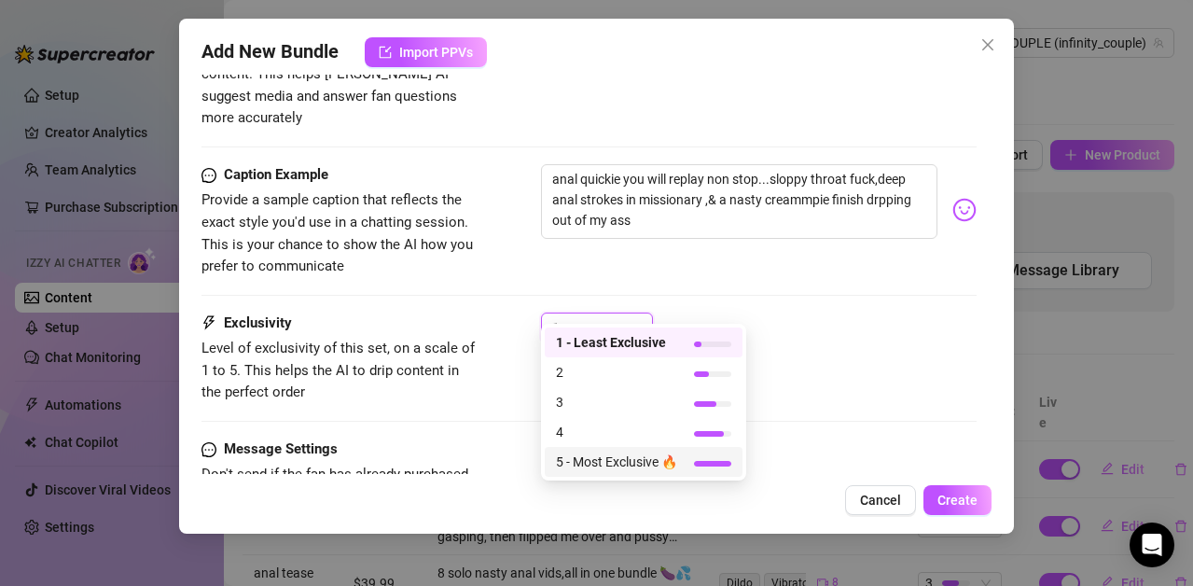
click at [696, 458] on div "5 - Most Exclusive 🔥" at bounding box center [643, 462] width 175 height 21
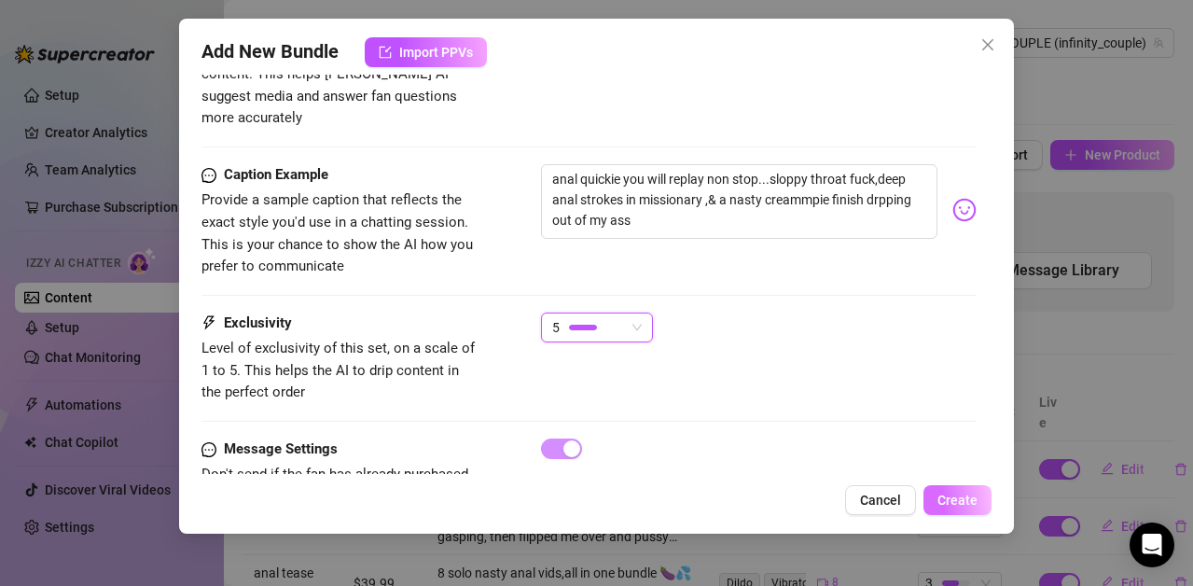
click at [948, 502] on span "Create" at bounding box center [958, 500] width 40 height 15
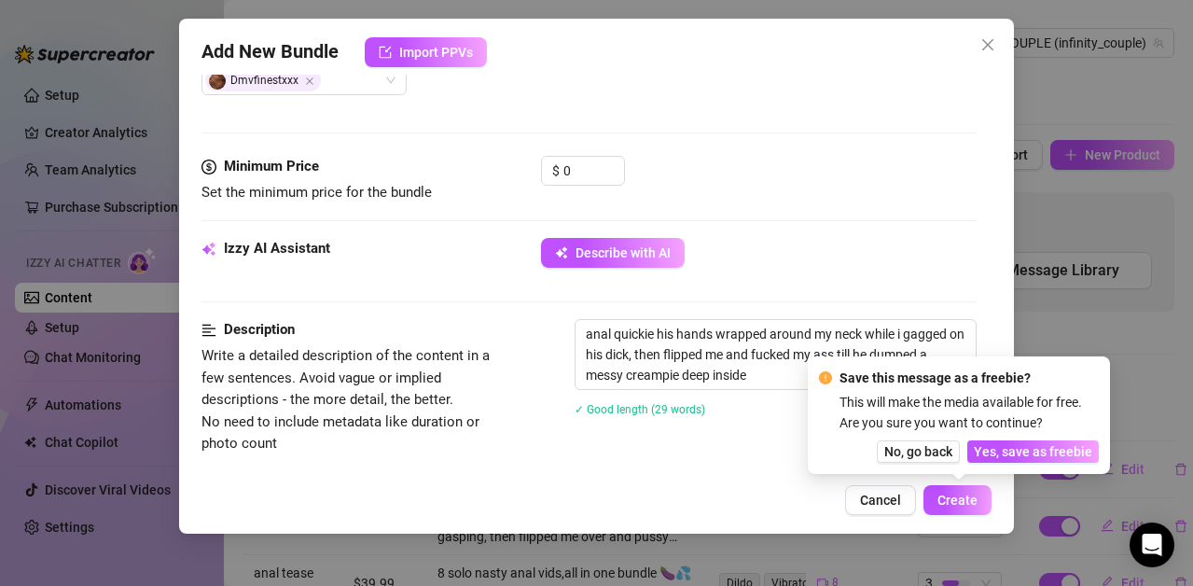
scroll to position [508, 0]
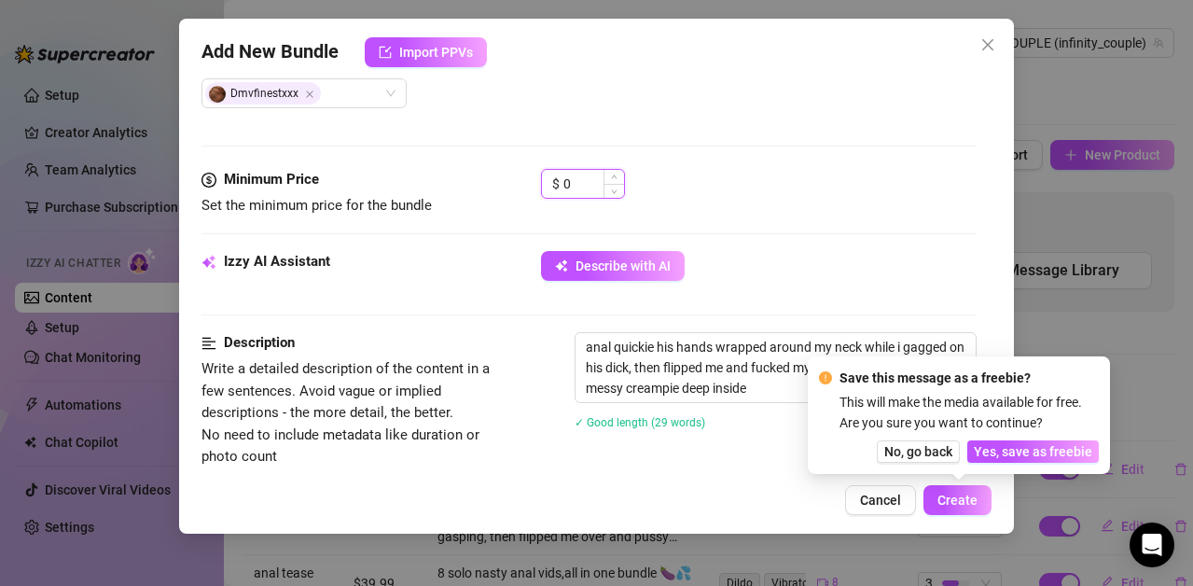
click at [583, 190] on input "0" at bounding box center [593, 184] width 61 height 28
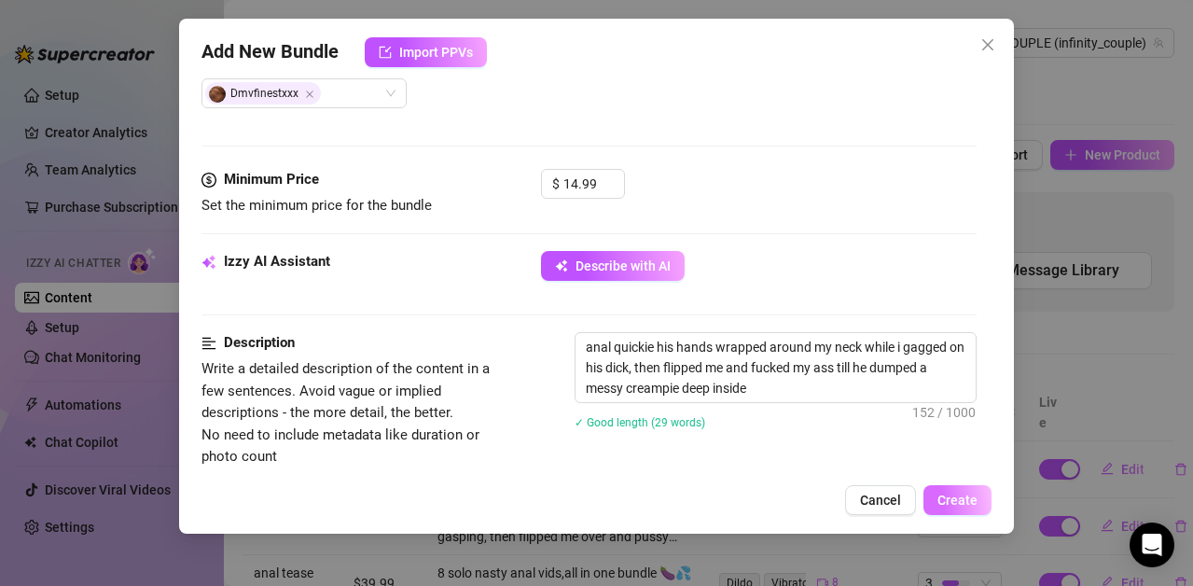
click at [950, 495] on span "Create" at bounding box center [958, 500] width 40 height 15
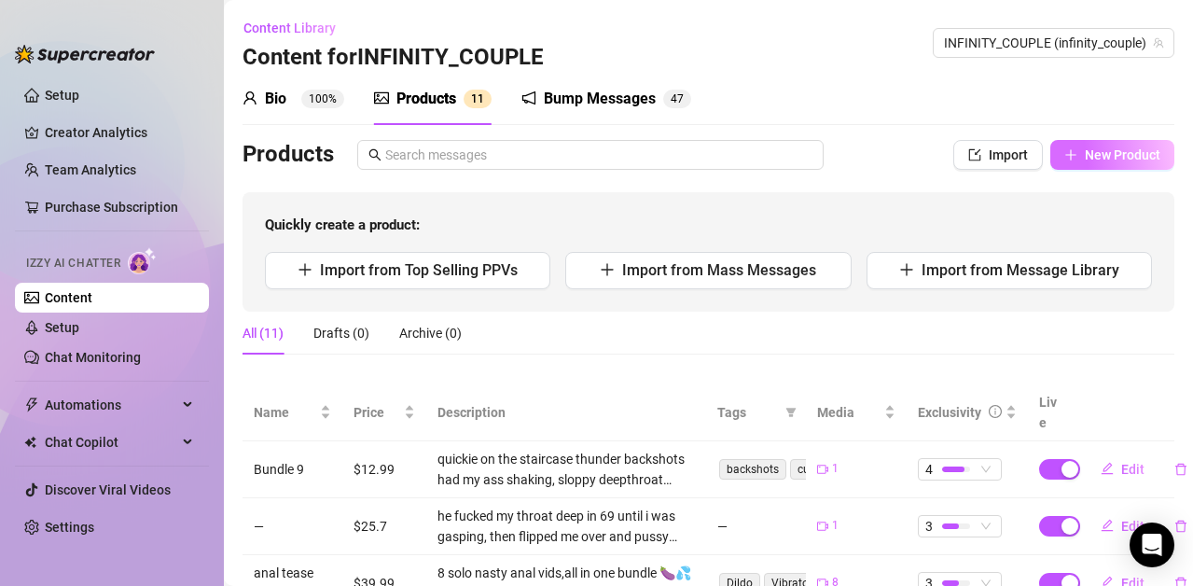
click at [1064, 149] on icon "plus" at bounding box center [1070, 154] width 13 height 13
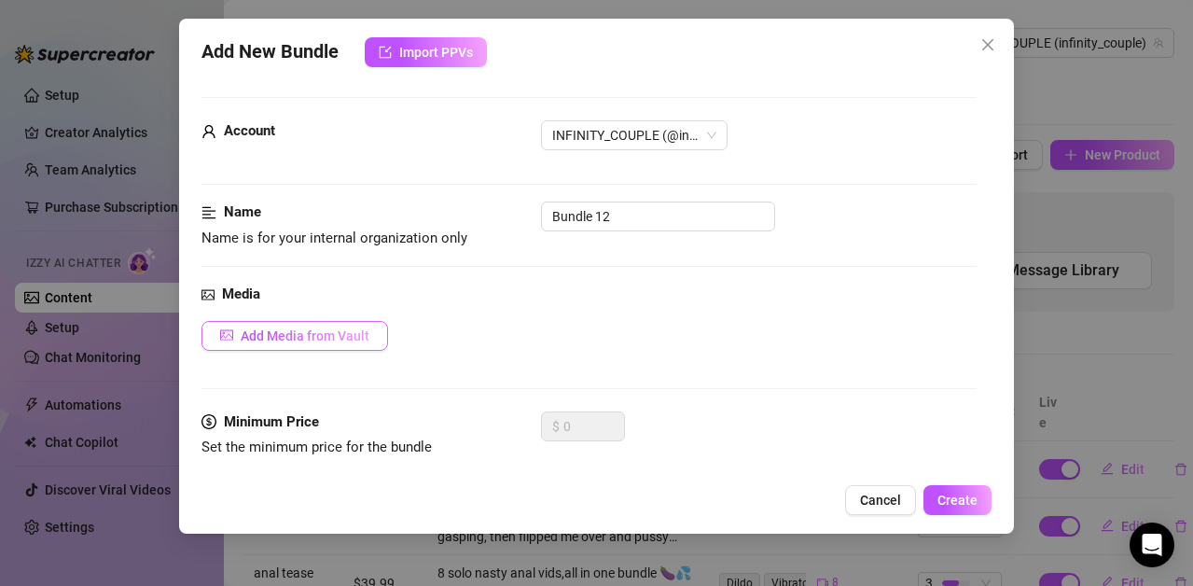
click at [334, 332] on span "Add Media from Vault" at bounding box center [305, 335] width 129 height 15
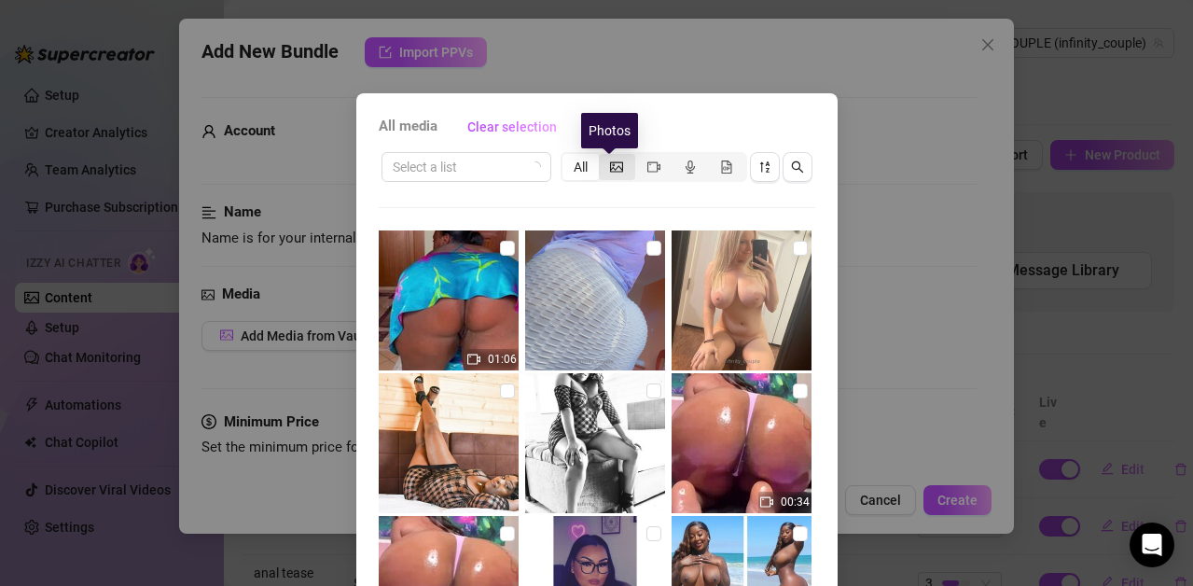
click at [610, 166] on icon "picture" at bounding box center [616, 166] width 13 height 13
click at [604, 157] on input "segmented control" at bounding box center [604, 157] width 0 height 0
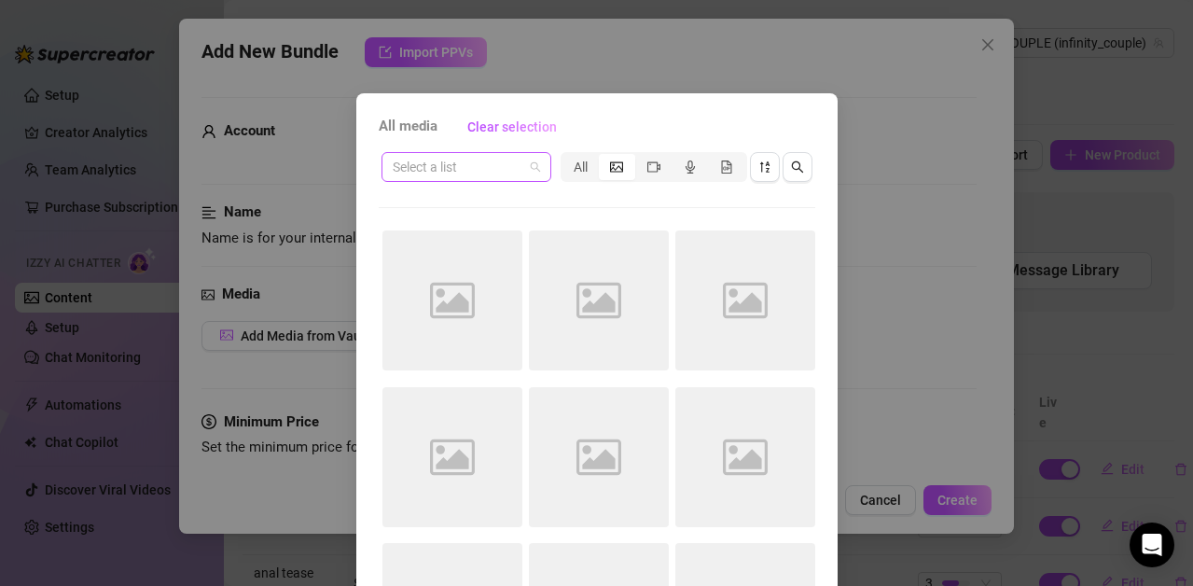
click at [526, 170] on span at bounding box center [466, 167] width 147 height 28
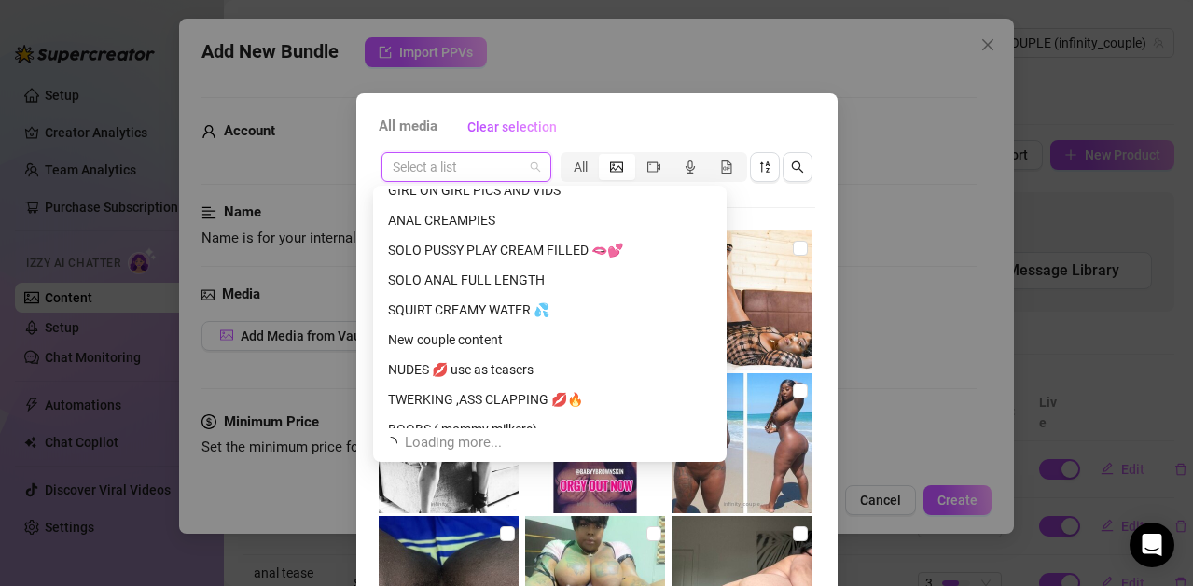
scroll to position [358, 0]
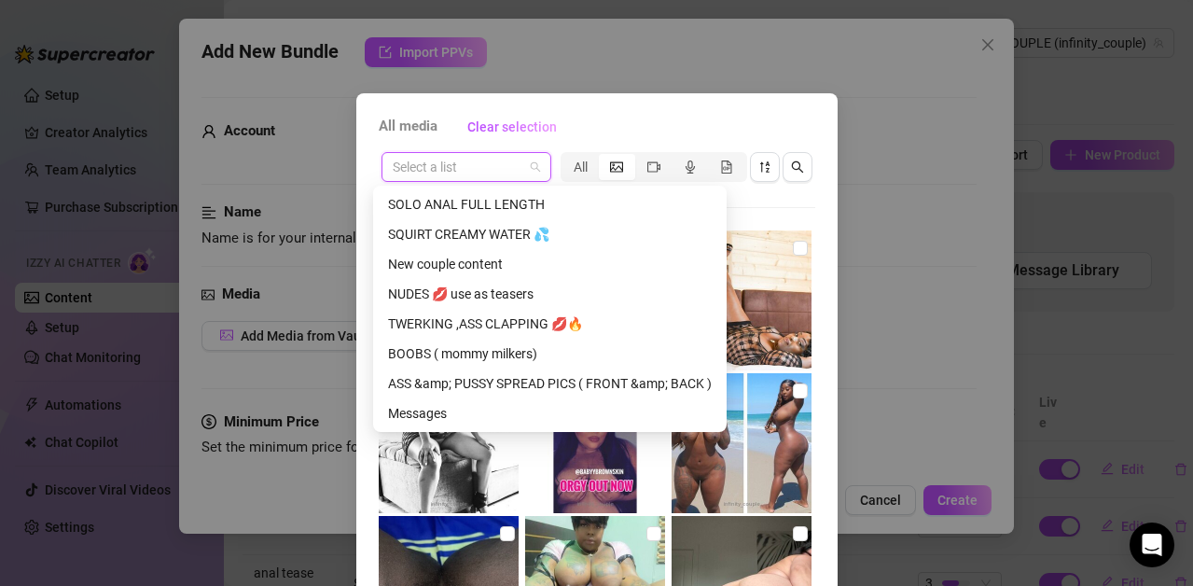
click at [418, 302] on div "NUDES 💋 use as teasers" at bounding box center [550, 294] width 324 height 21
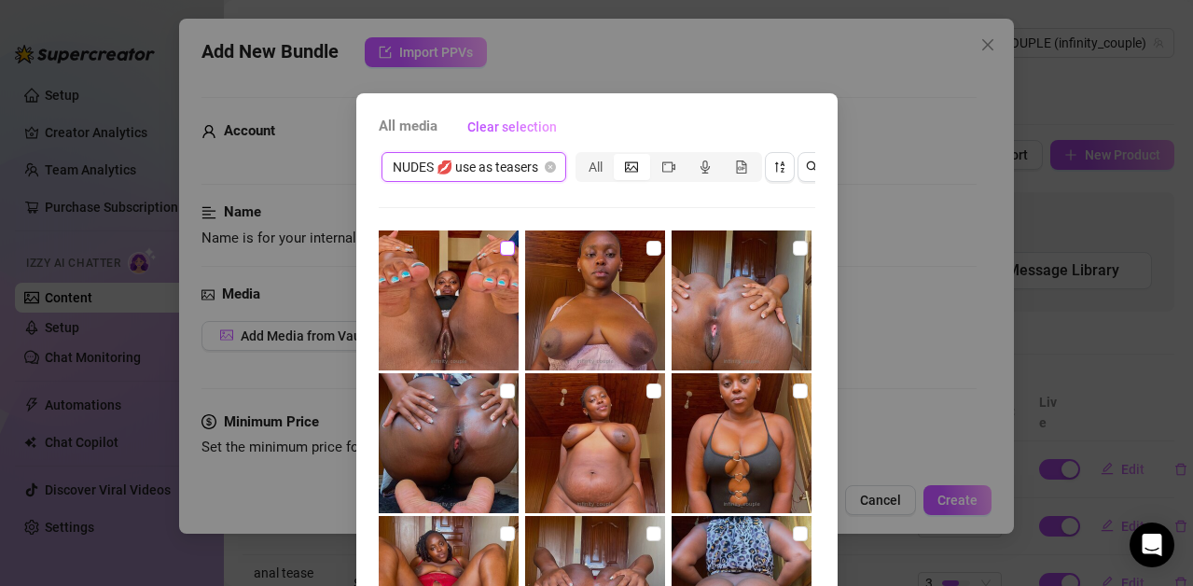
click at [500, 248] on input "checkbox" at bounding box center [507, 248] width 15 height 15
click at [646, 248] on input "checkbox" at bounding box center [653, 248] width 15 height 15
click at [793, 256] on label at bounding box center [800, 248] width 15 height 21
click at [793, 256] on input "checkbox" at bounding box center [800, 248] width 15 height 15
click at [500, 384] on input "checkbox" at bounding box center [507, 390] width 15 height 15
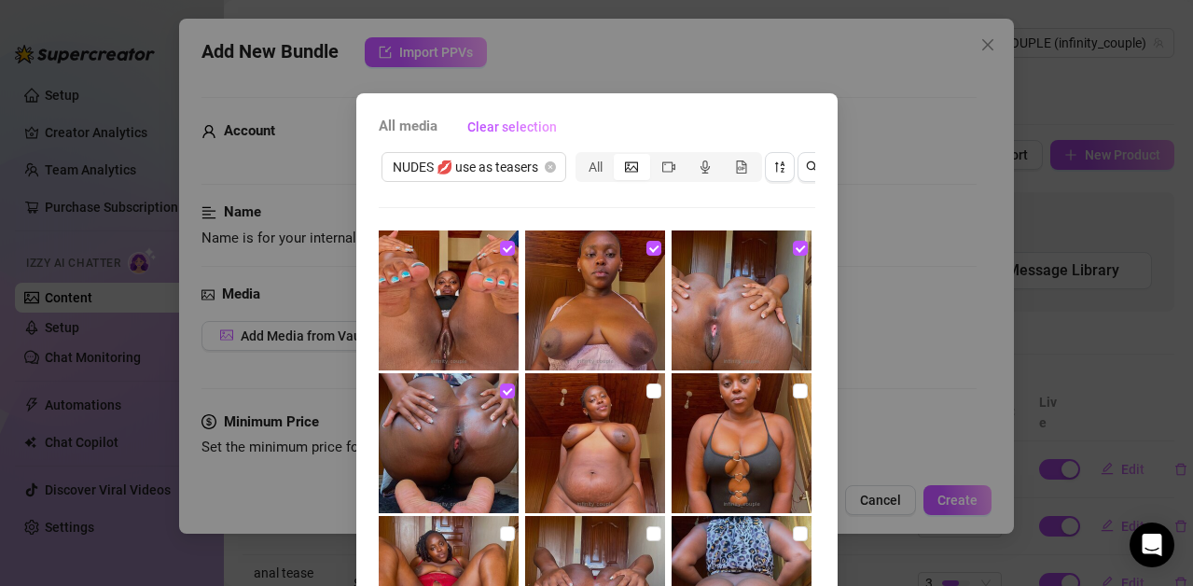
click at [629, 380] on img at bounding box center [595, 443] width 140 height 140
click at [768, 397] on img at bounding box center [742, 443] width 140 height 140
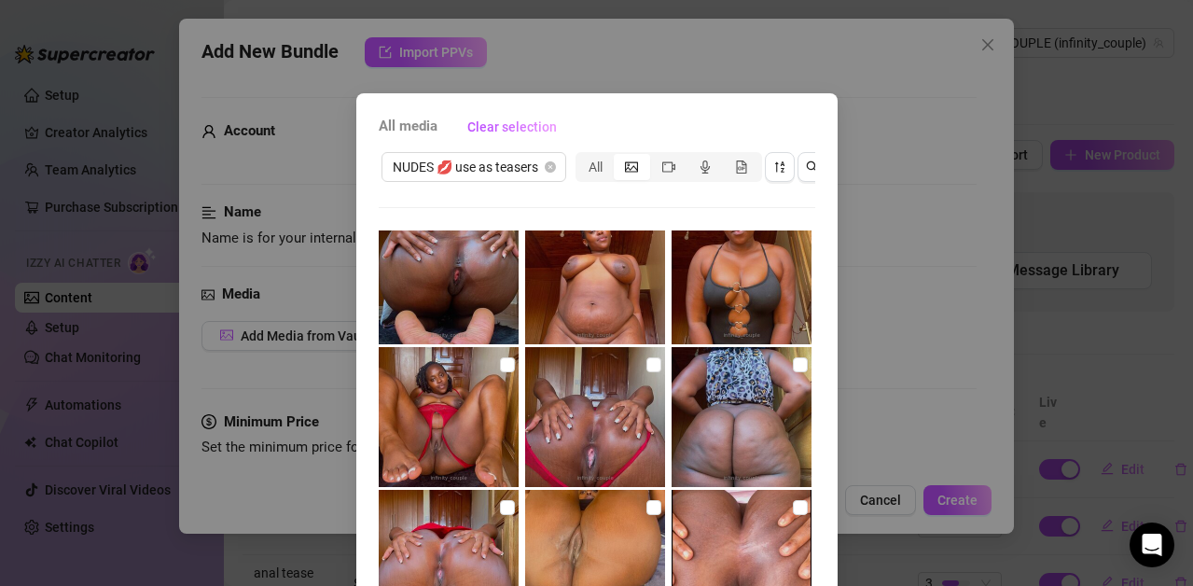
scroll to position [170, 0]
click at [484, 373] on img at bounding box center [449, 416] width 140 height 140
click at [620, 374] on img at bounding box center [595, 416] width 140 height 140
click at [766, 367] on img at bounding box center [742, 416] width 140 height 140
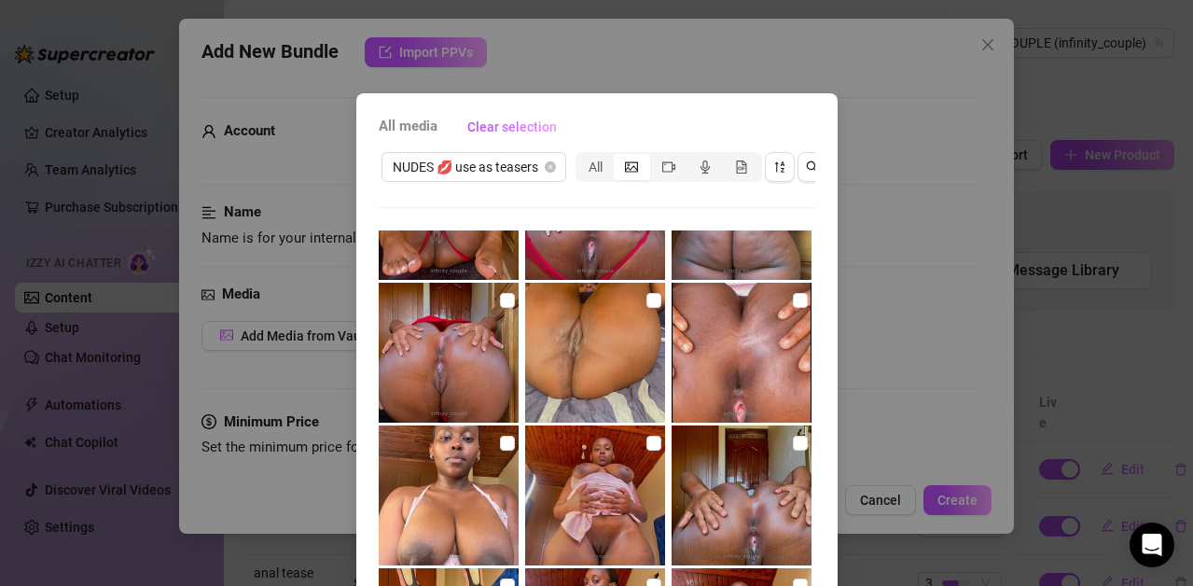
scroll to position [384, 0]
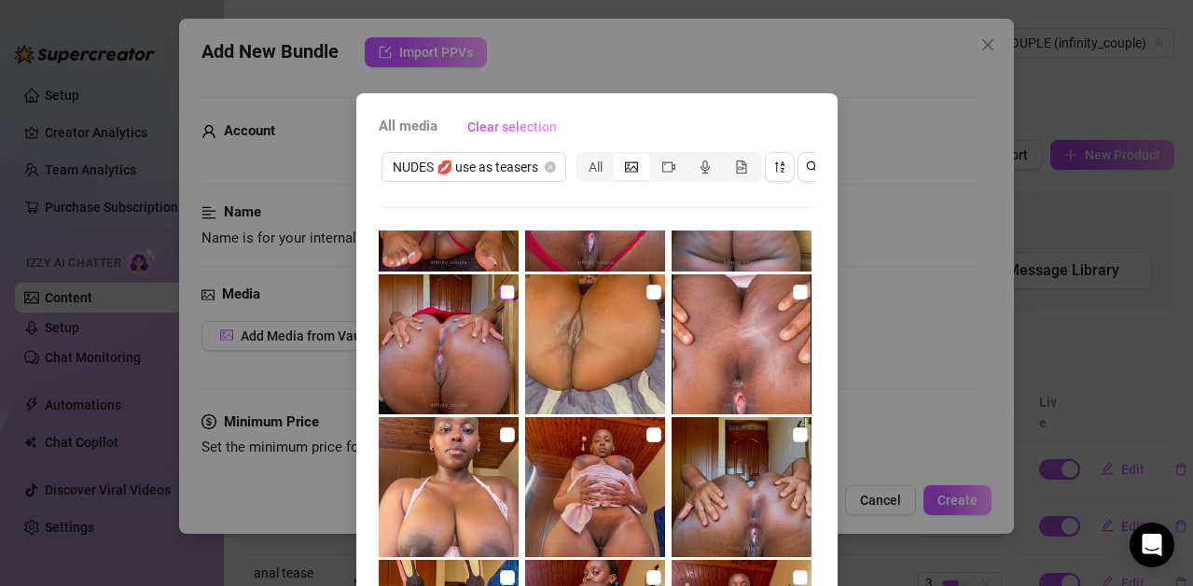
click at [500, 297] on input "checkbox" at bounding box center [507, 292] width 15 height 15
click at [626, 299] on img at bounding box center [595, 344] width 140 height 140
click at [772, 304] on img at bounding box center [742, 344] width 140 height 140
click at [497, 445] on img at bounding box center [449, 487] width 140 height 140
click at [650, 441] on img at bounding box center [595, 487] width 140 height 140
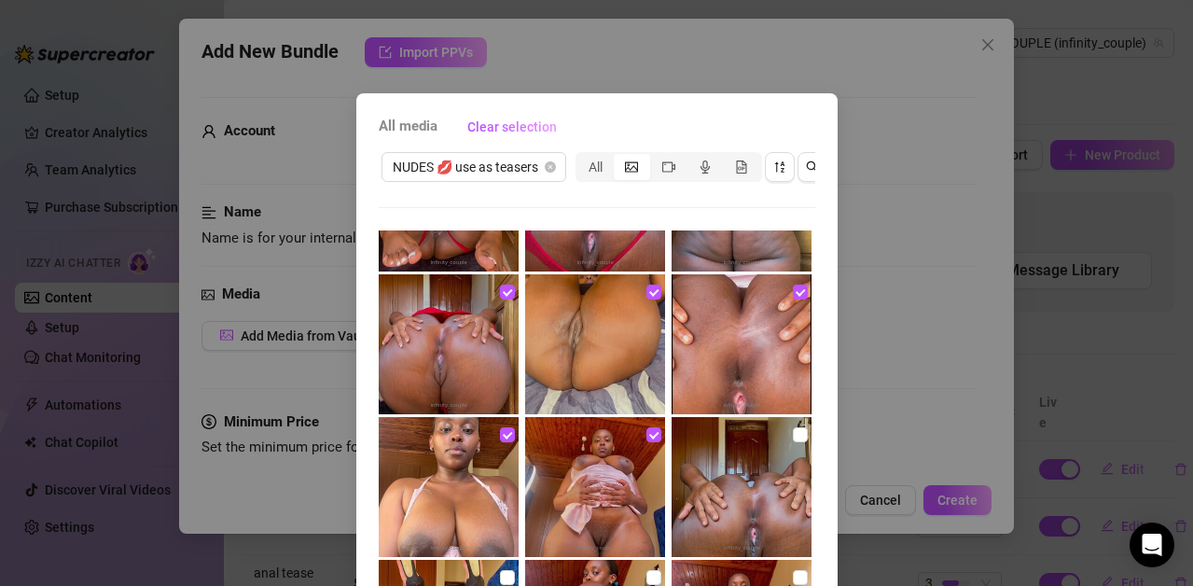
click at [766, 445] on img at bounding box center [742, 487] width 140 height 140
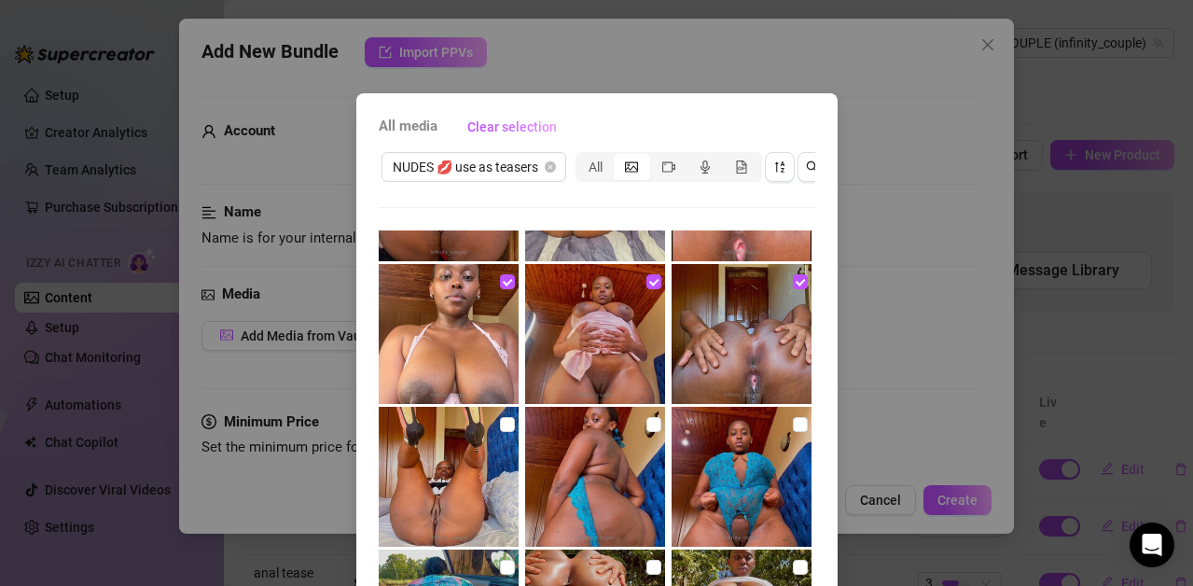
click at [490, 435] on img at bounding box center [449, 477] width 140 height 140
click at [621, 425] on img at bounding box center [595, 477] width 140 height 140
click at [742, 435] on img at bounding box center [742, 477] width 140 height 140
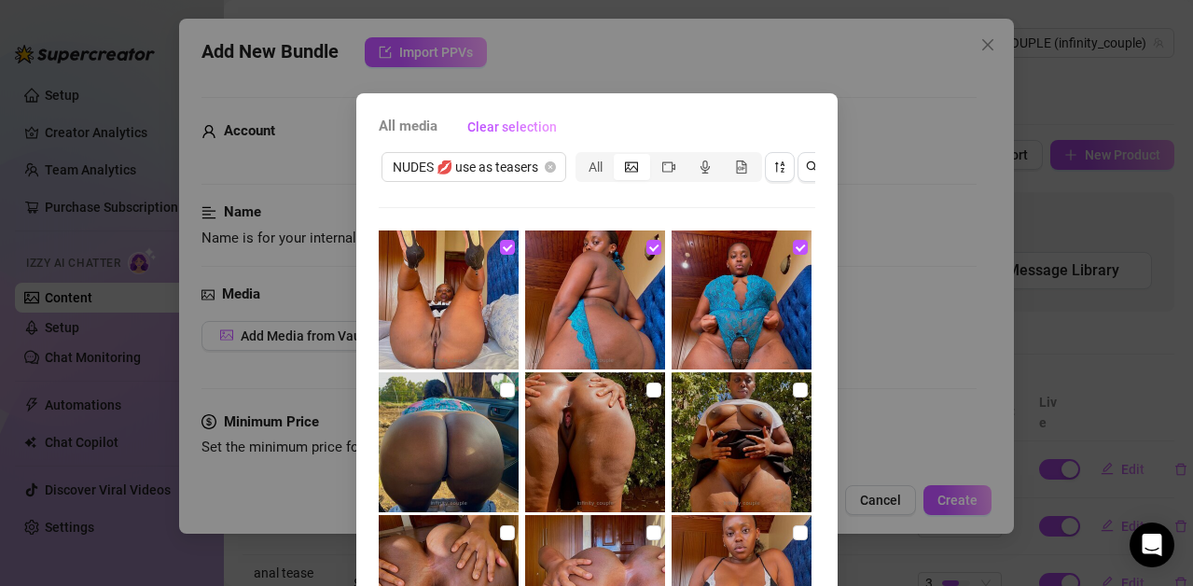
scroll to position [753, 0]
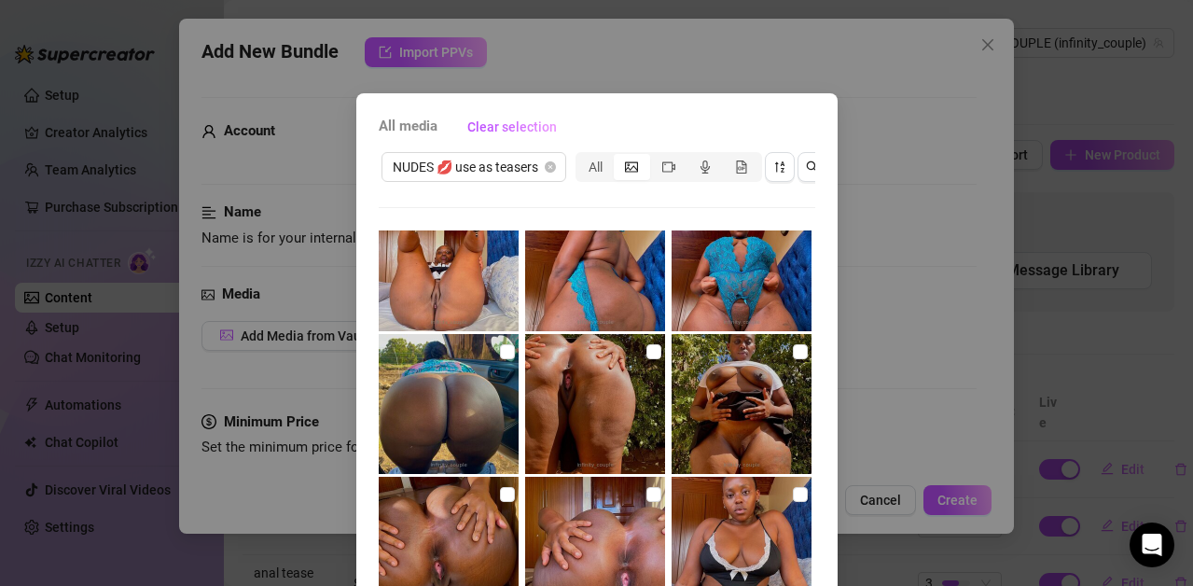
click at [482, 364] on img at bounding box center [449, 404] width 140 height 140
click at [646, 352] on input "checkbox" at bounding box center [653, 351] width 15 height 15
click at [767, 361] on img at bounding box center [742, 404] width 140 height 140
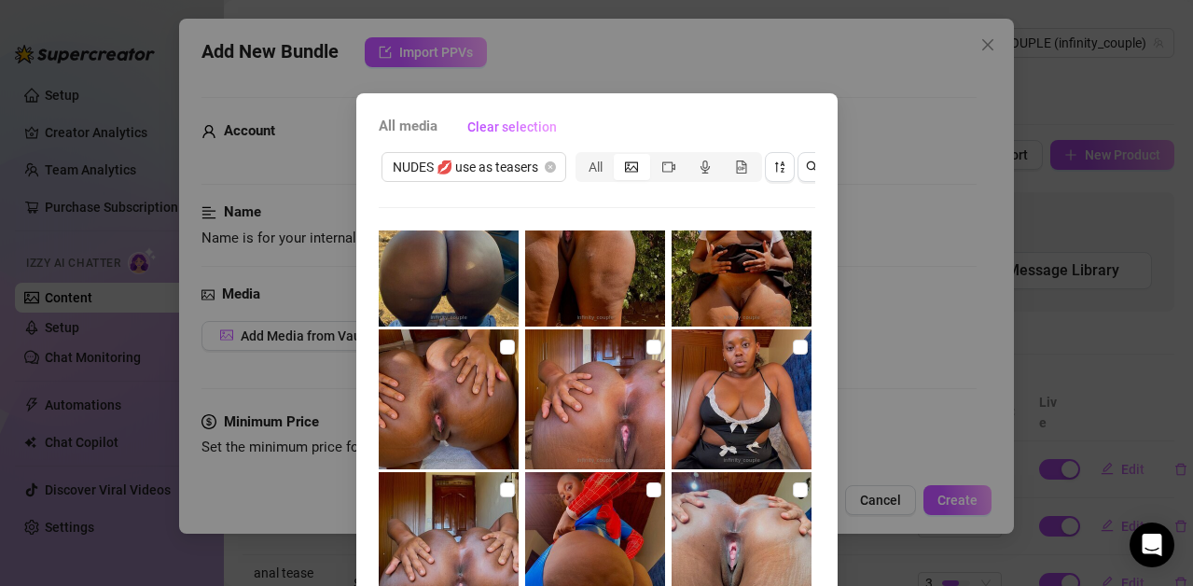
scroll to position [902, 0]
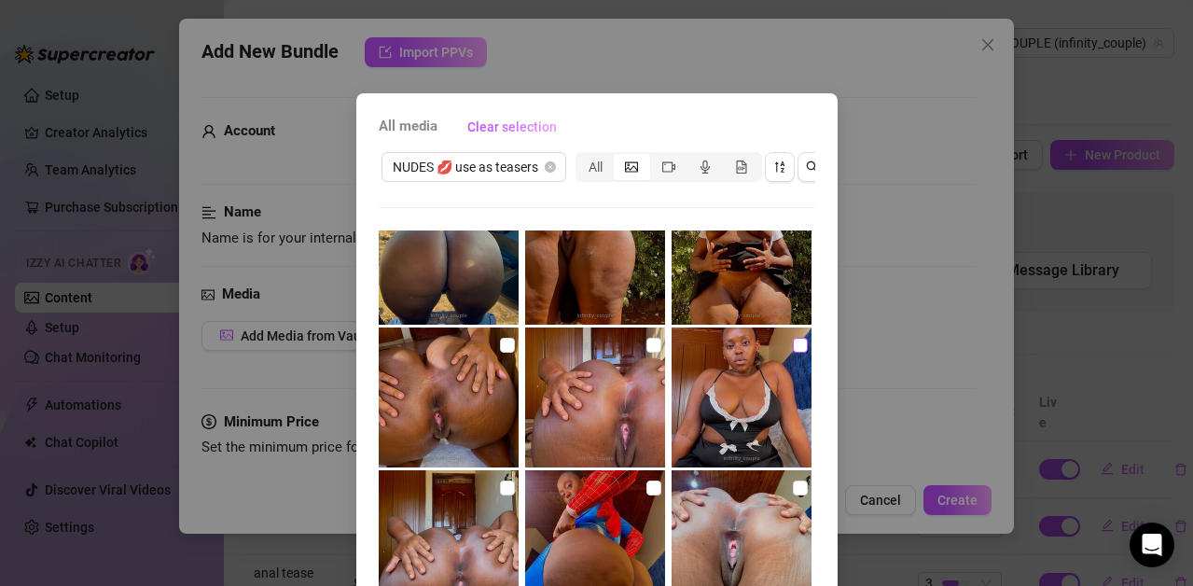
click at [793, 345] on input "checkbox" at bounding box center [800, 345] width 15 height 15
click at [765, 490] on img at bounding box center [742, 540] width 140 height 140
click at [623, 496] on img at bounding box center [595, 540] width 140 height 140
click at [646, 345] on input "checkbox" at bounding box center [653, 345] width 15 height 15
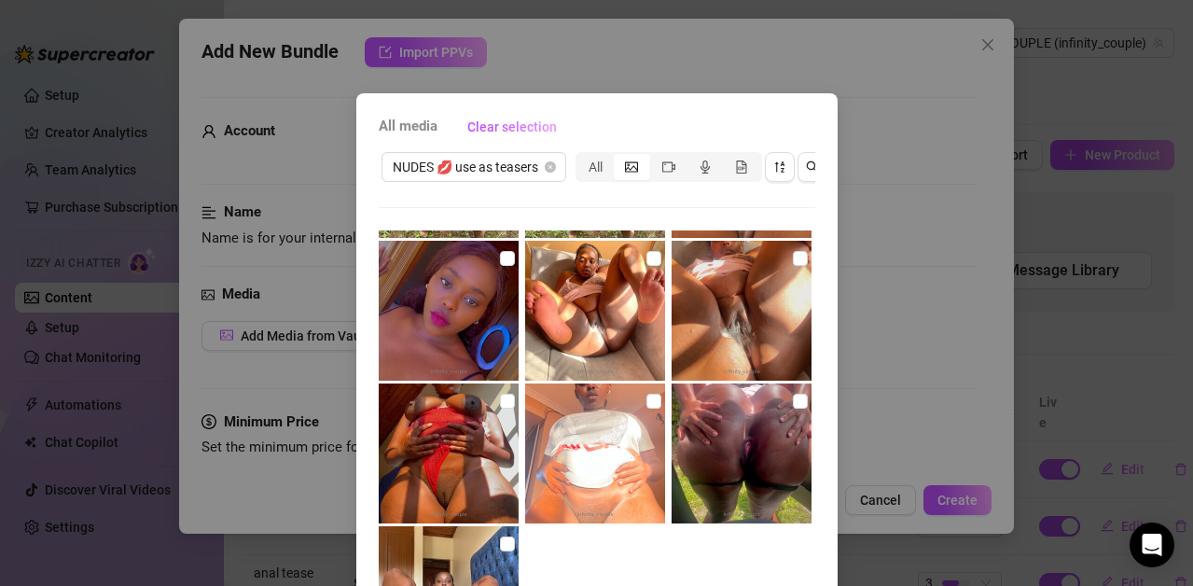
scroll to position [209, 0]
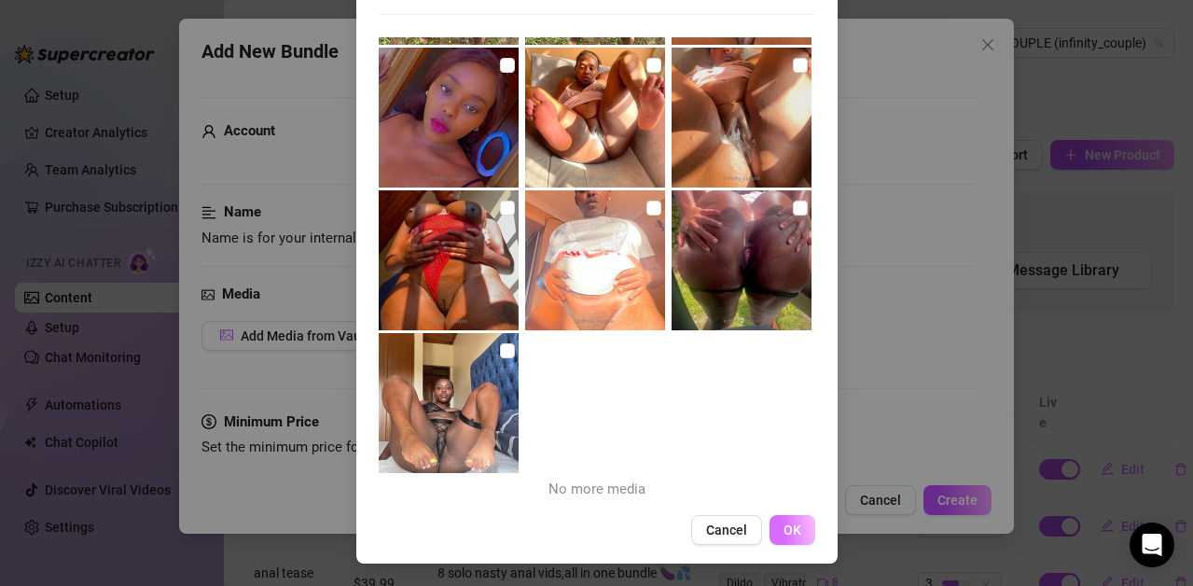
click at [800, 542] on button "OK" at bounding box center [793, 530] width 46 height 30
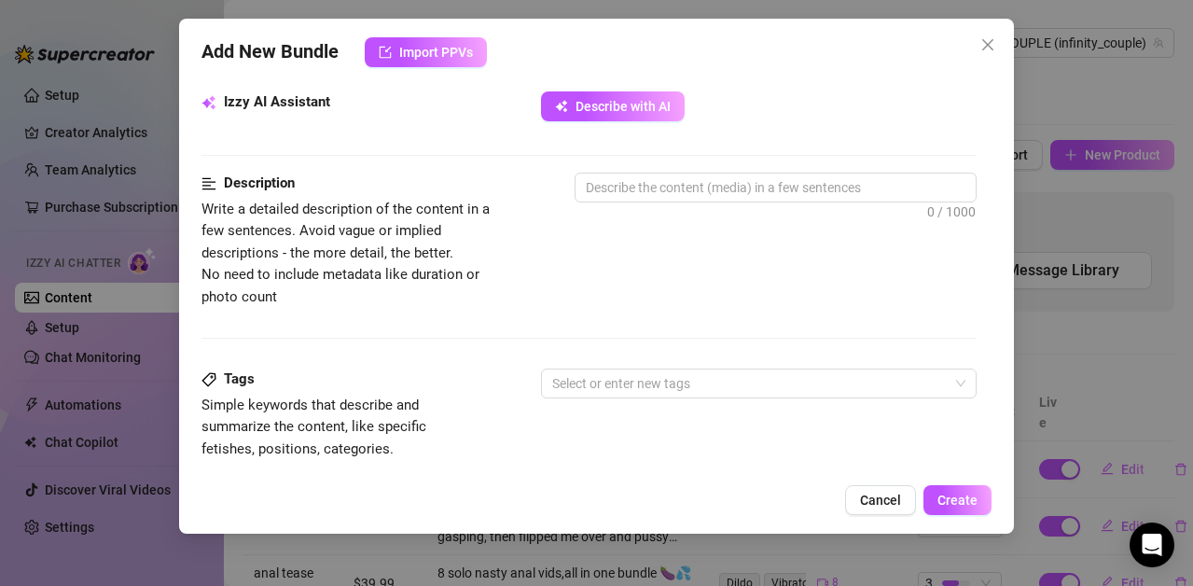
scroll to position [897, 0]
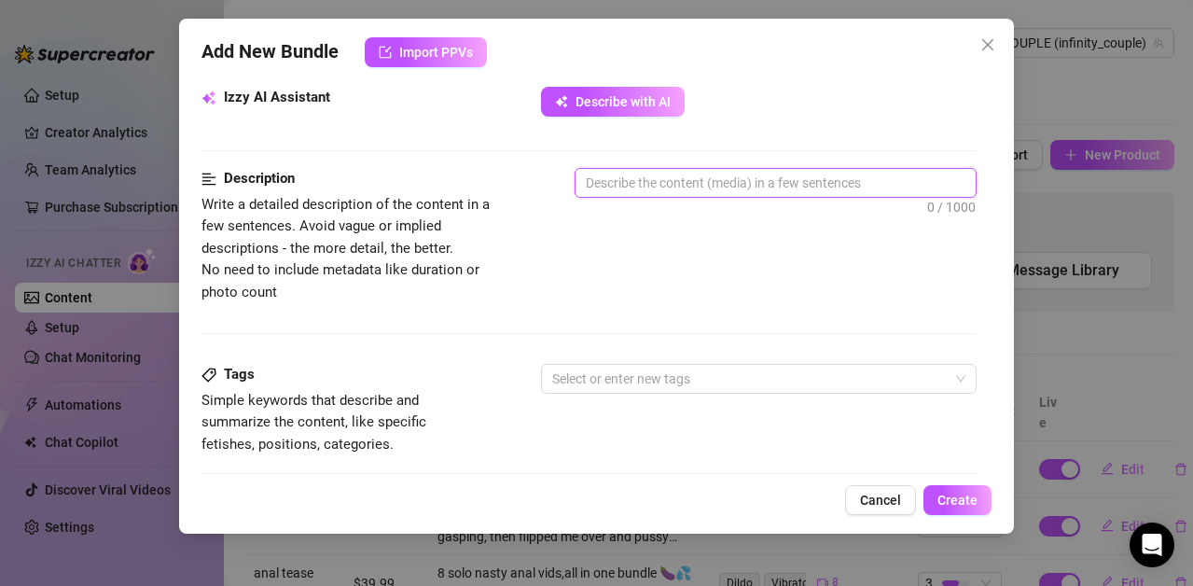
click at [593, 180] on textarea at bounding box center [776, 183] width 400 height 28
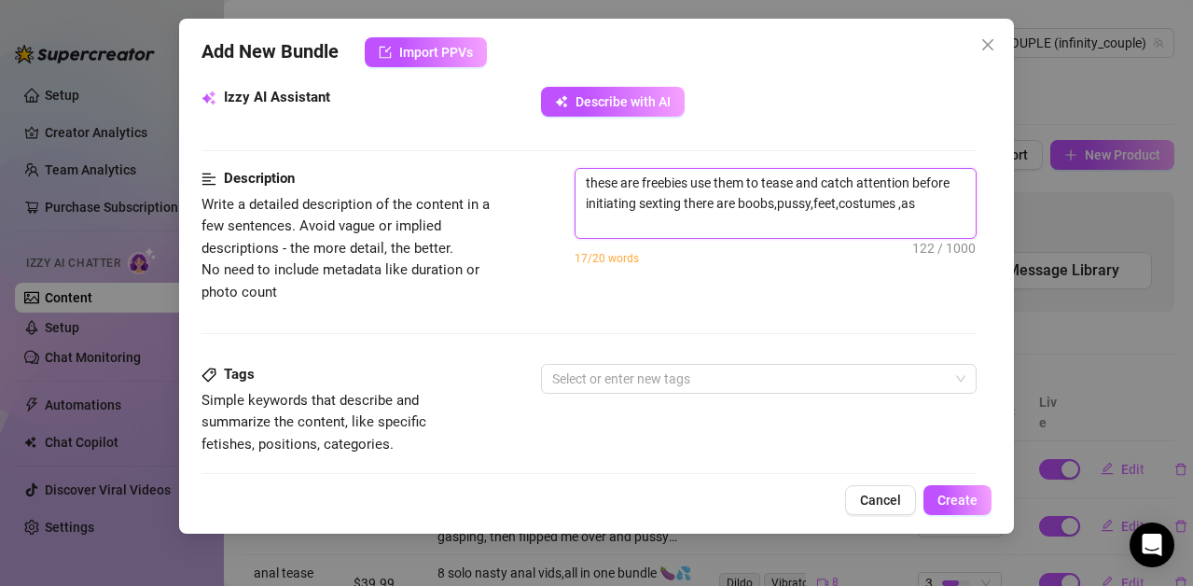
scroll to position [0, 0]
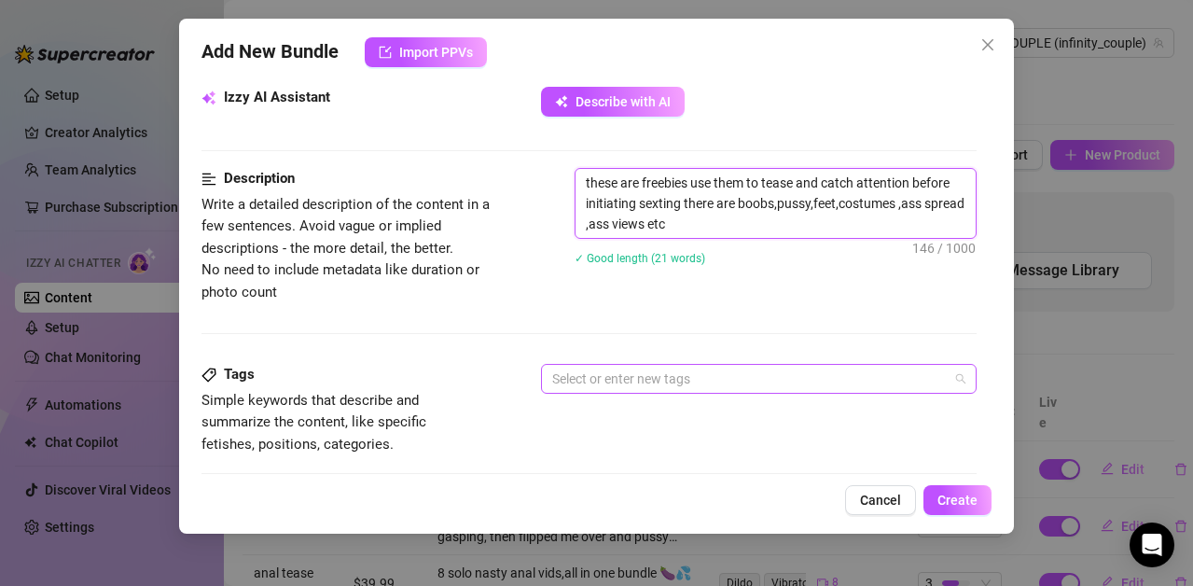
click at [573, 379] on div at bounding box center [749, 379] width 409 height 26
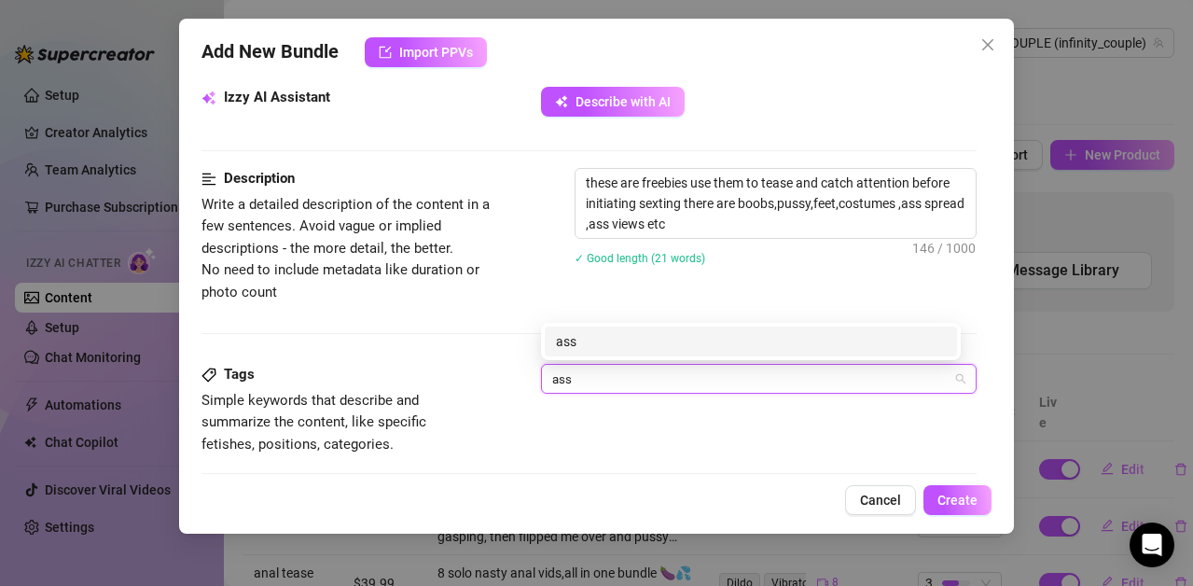
click at [565, 337] on div "ass" at bounding box center [751, 341] width 390 height 21
click at [567, 337] on div "pussy" at bounding box center [751, 341] width 390 height 21
click at [587, 340] on div "boobs" at bounding box center [751, 341] width 390 height 21
click at [587, 340] on div "assview" at bounding box center [751, 341] width 390 height 21
click at [587, 340] on div "asshole" at bounding box center [751, 341] width 390 height 21
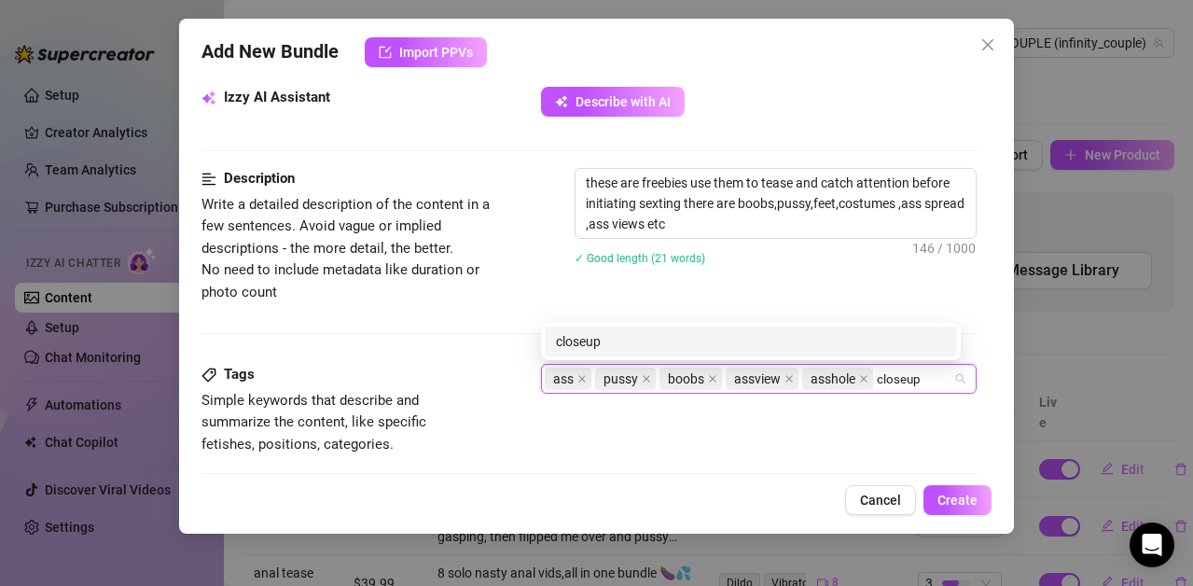
click at [587, 340] on div "closeup" at bounding box center [751, 341] width 390 height 21
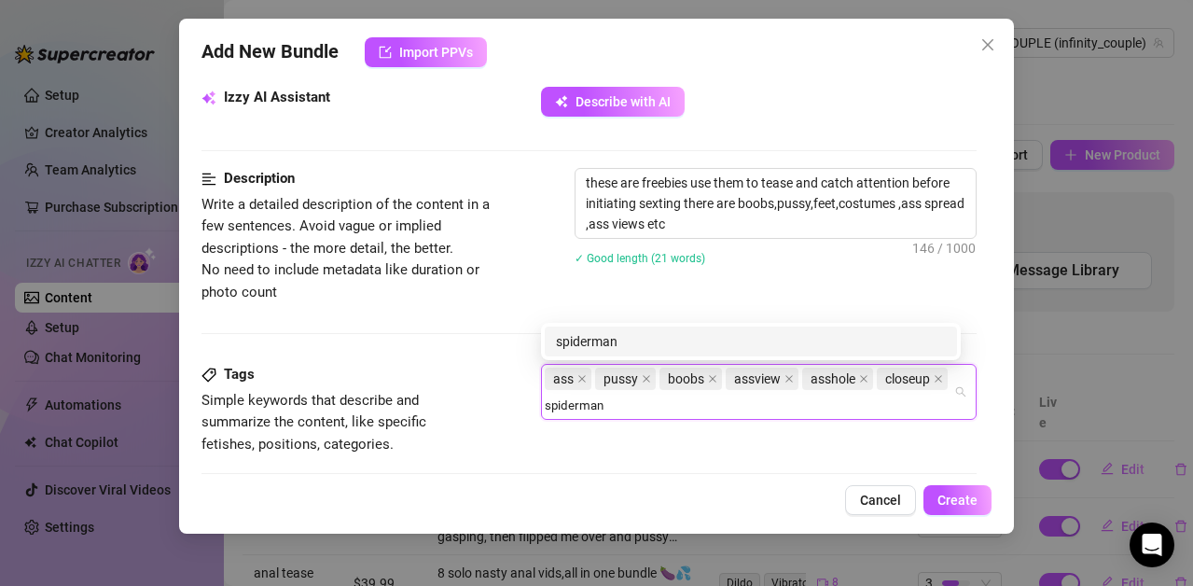
click at [587, 339] on div "spiderman" at bounding box center [751, 341] width 390 height 21
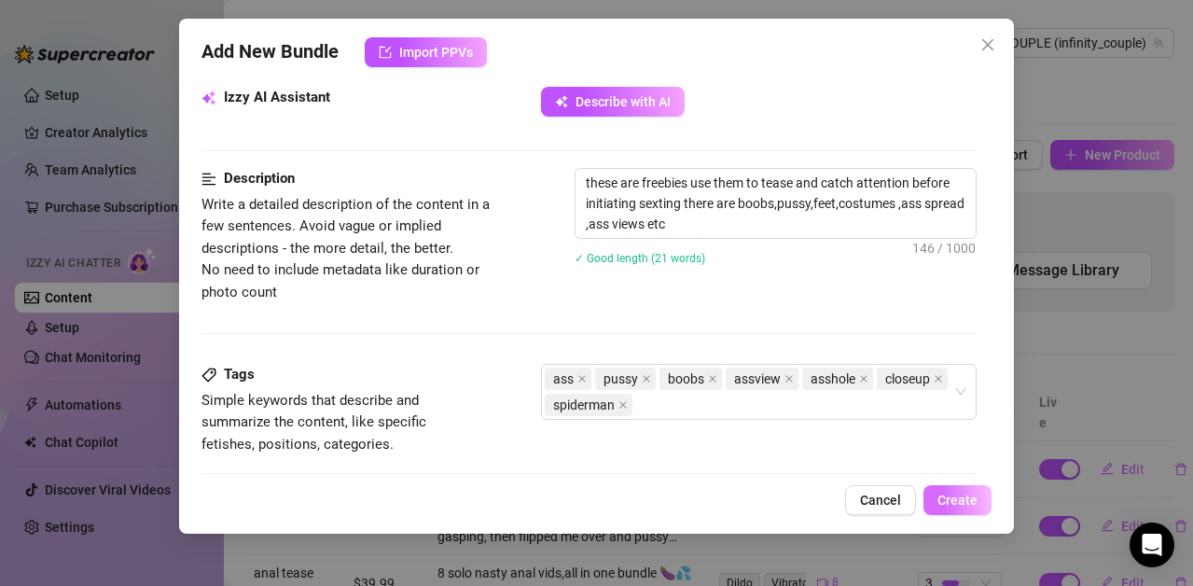
click at [943, 494] on span "Create" at bounding box center [958, 500] width 40 height 15
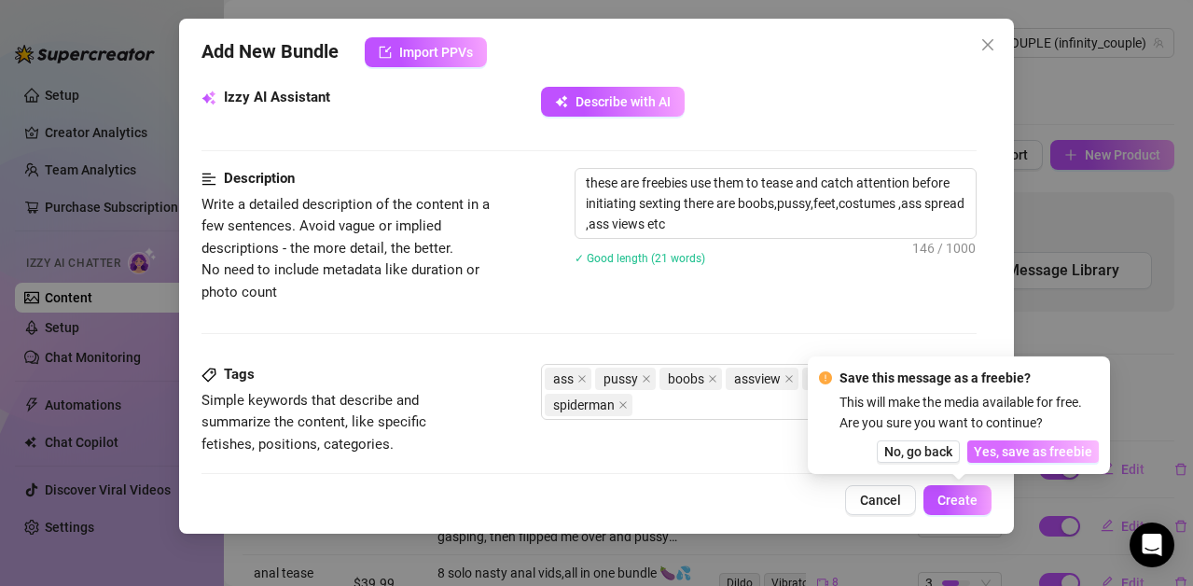
click at [1022, 450] on span "Yes, save as freebie" at bounding box center [1033, 451] width 118 height 15
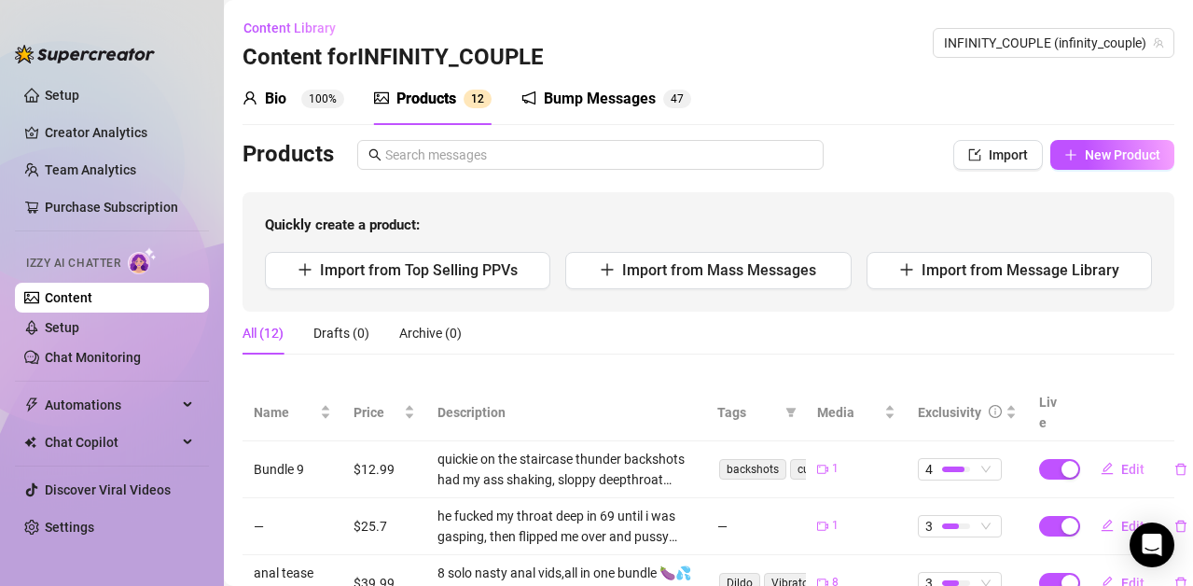
click at [92, 298] on link "Content" at bounding box center [69, 297] width 48 height 15
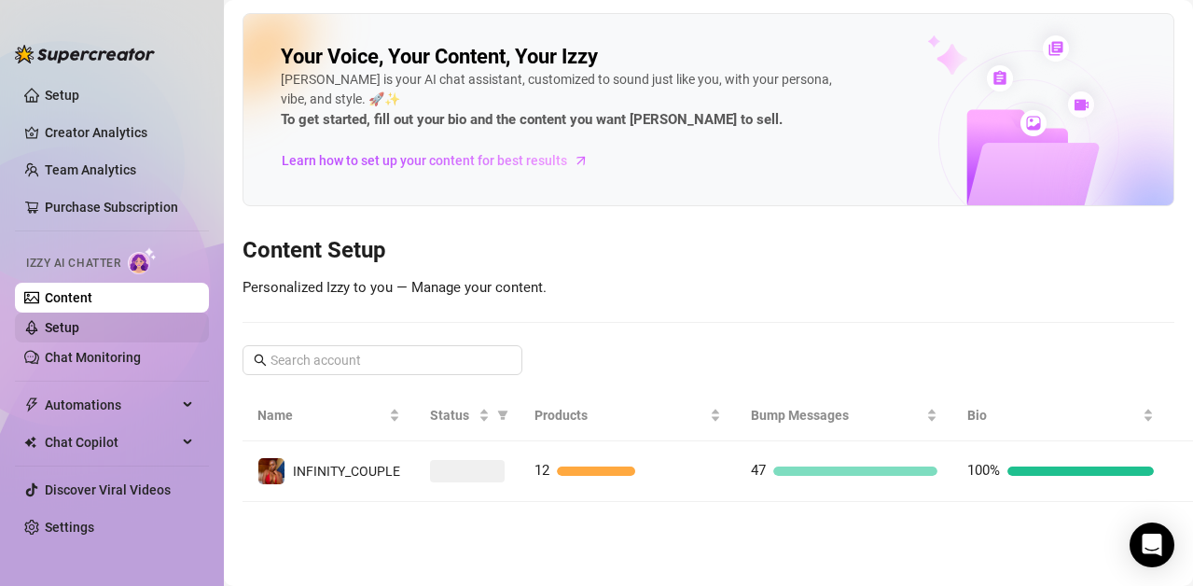
click at [70, 328] on link "Setup" at bounding box center [62, 327] width 35 height 15
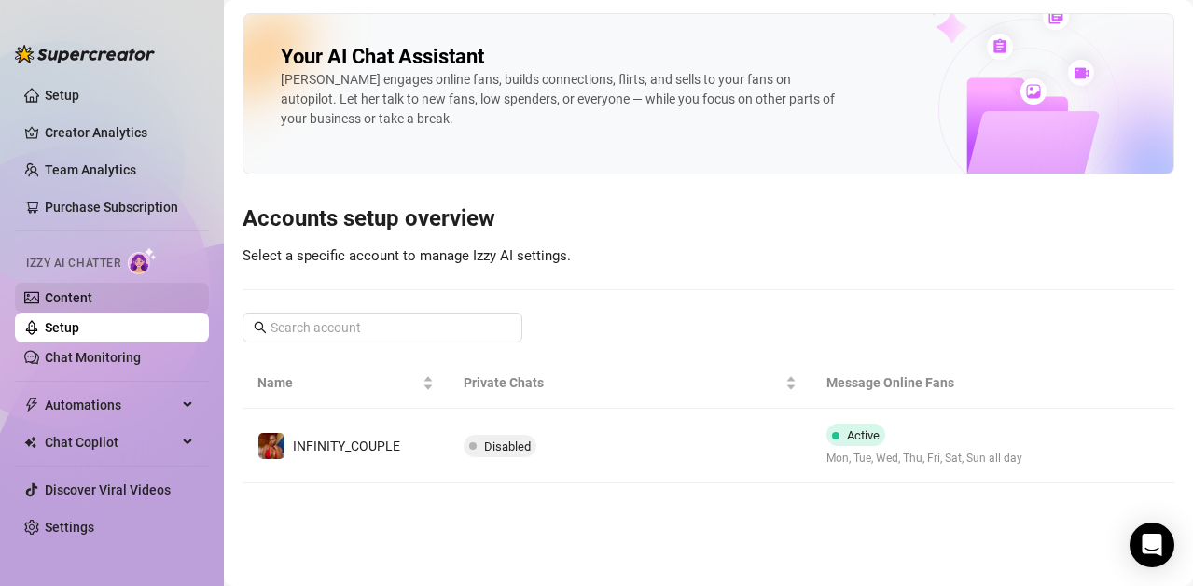
click at [74, 296] on link "Content" at bounding box center [69, 297] width 48 height 15
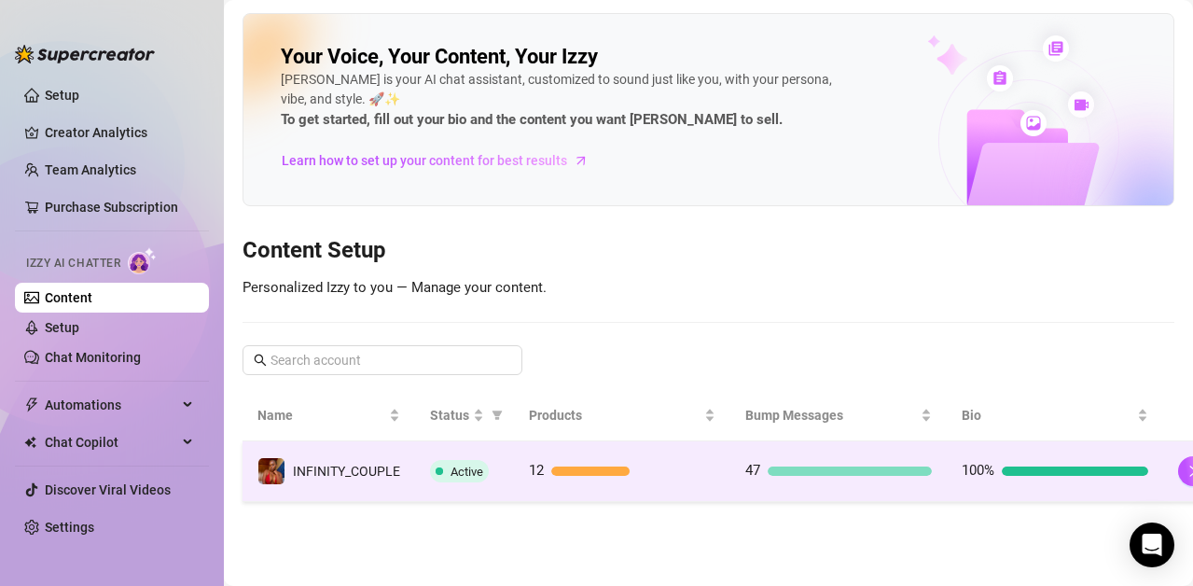
click at [605, 458] on td "12" at bounding box center [622, 471] width 216 height 61
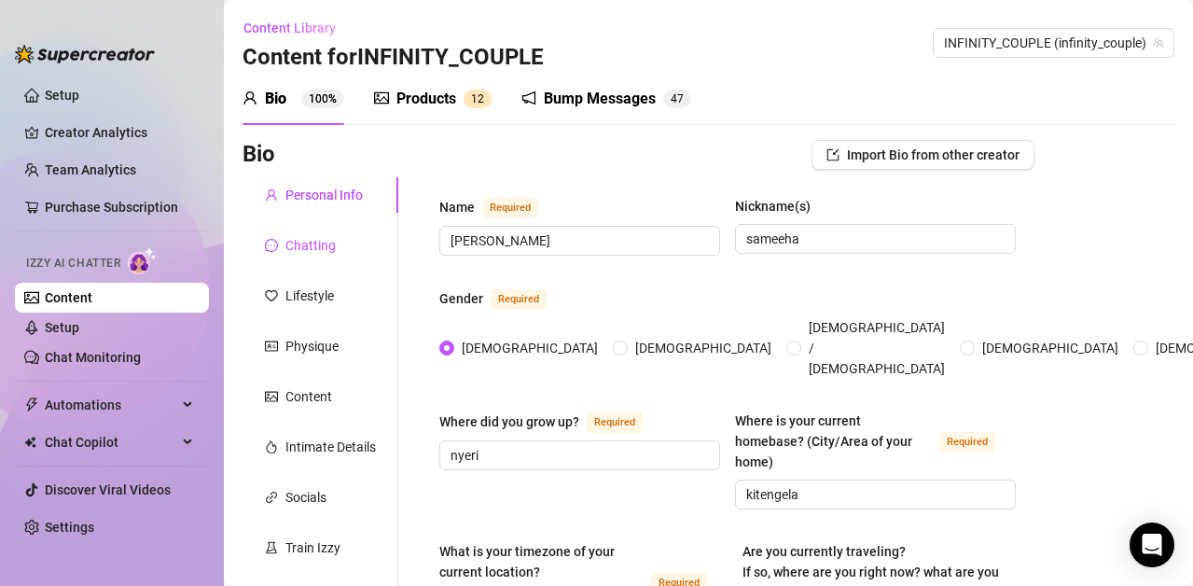
click at [299, 243] on div "Chatting" at bounding box center [310, 245] width 50 height 21
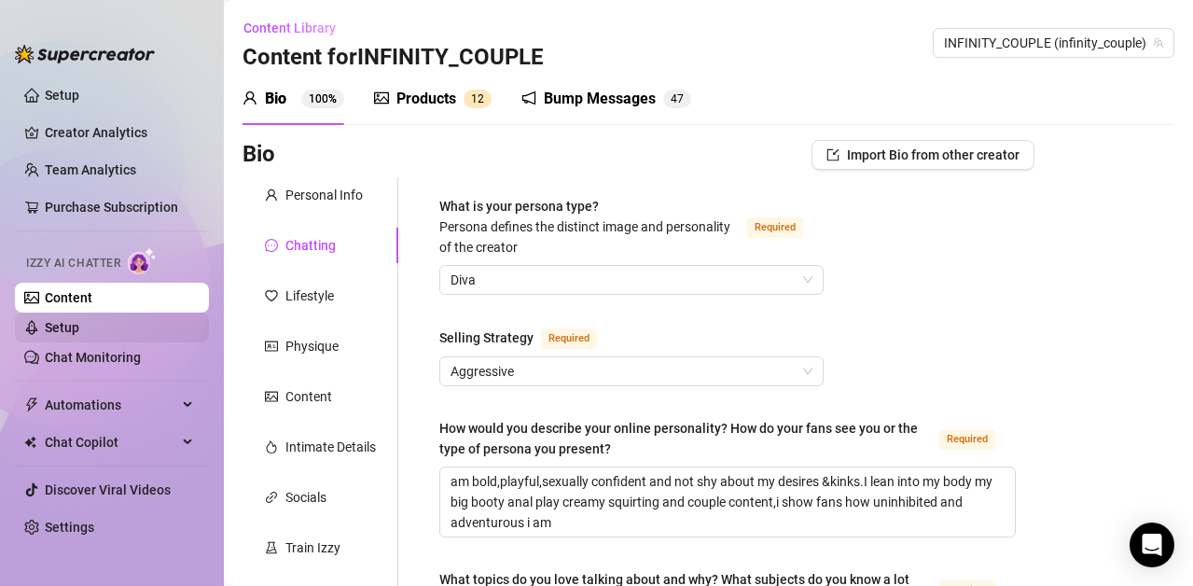
click at [79, 330] on link "Setup" at bounding box center [62, 327] width 35 height 15
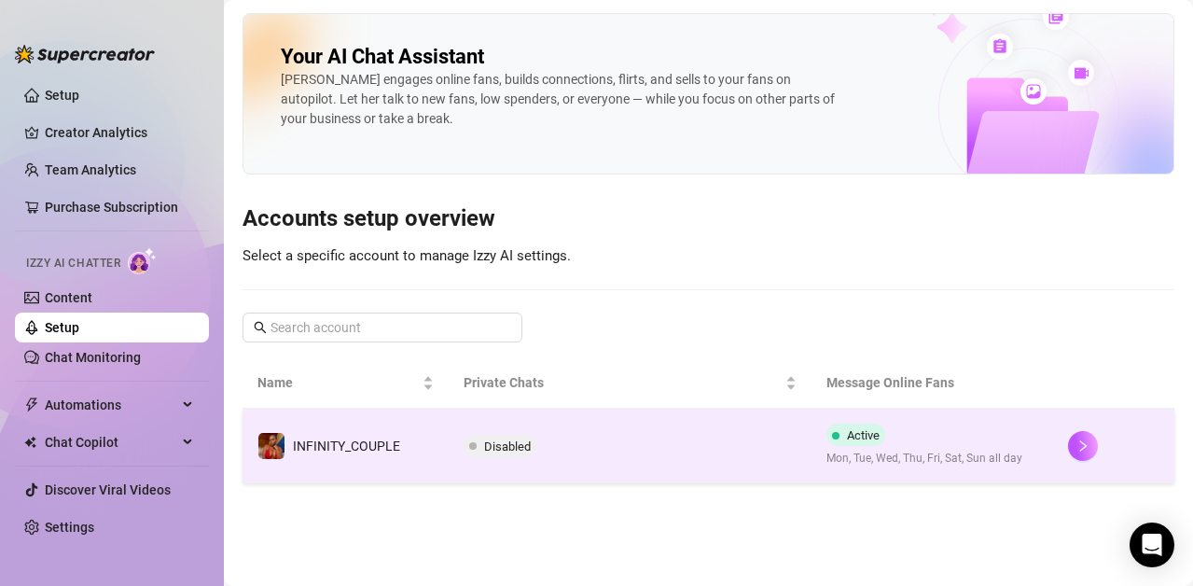
click at [500, 442] on span "Disabled" at bounding box center [507, 446] width 47 height 14
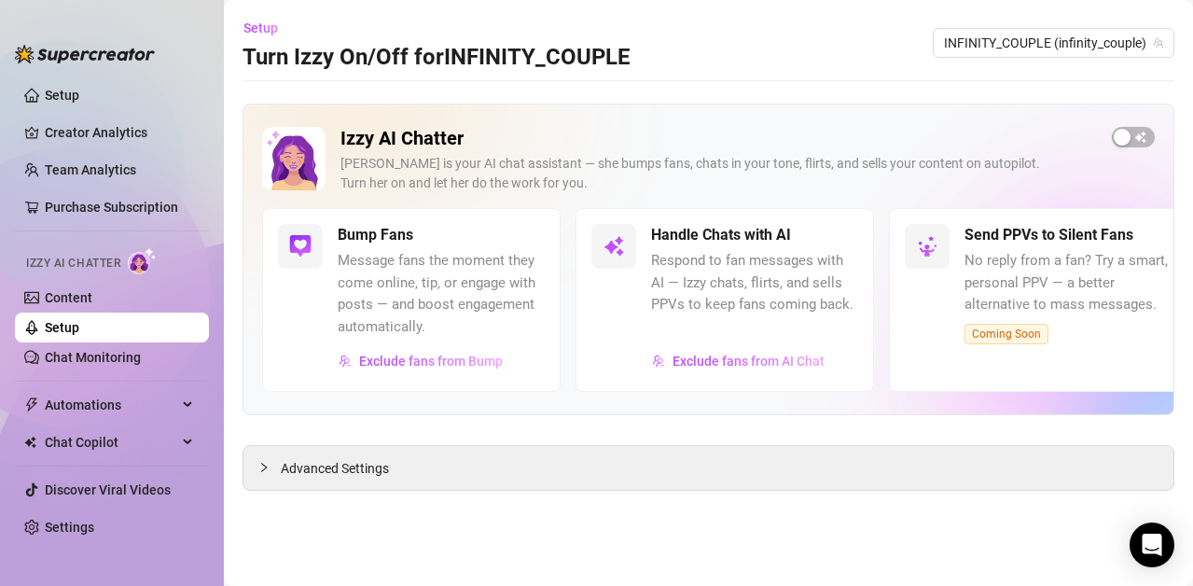
click at [500, 442] on div "Izzy AI Chatter [PERSON_NAME] is your AI chat assistant — she bumps fans, chats…" at bounding box center [709, 297] width 932 height 387
click at [701, 363] on span "Exclude fans from AI Chat" at bounding box center [749, 361] width 152 height 15
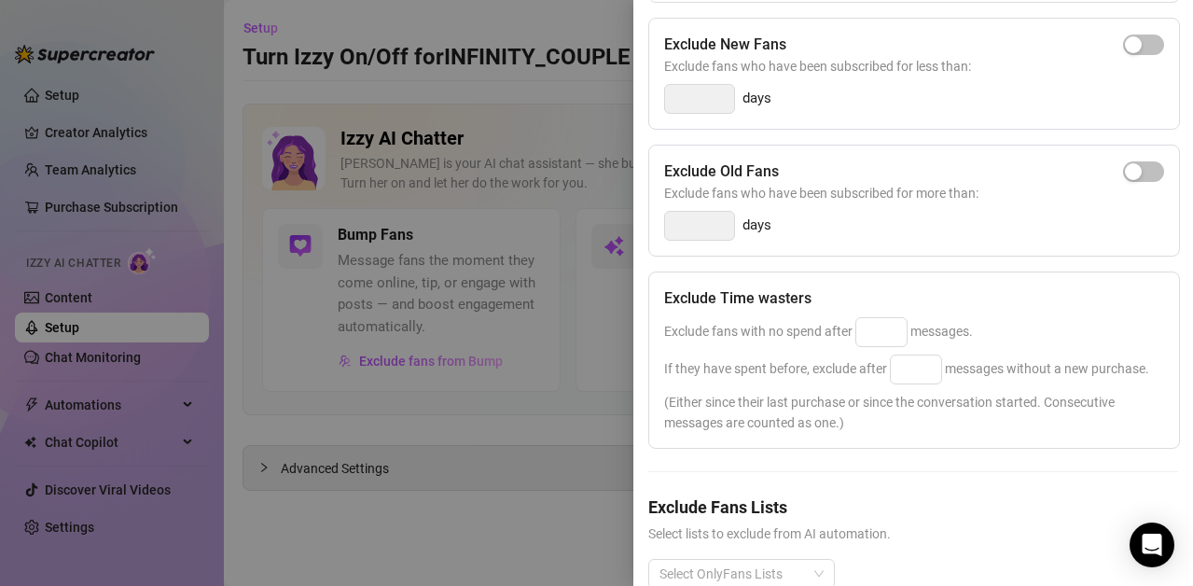
scroll to position [410, 0]
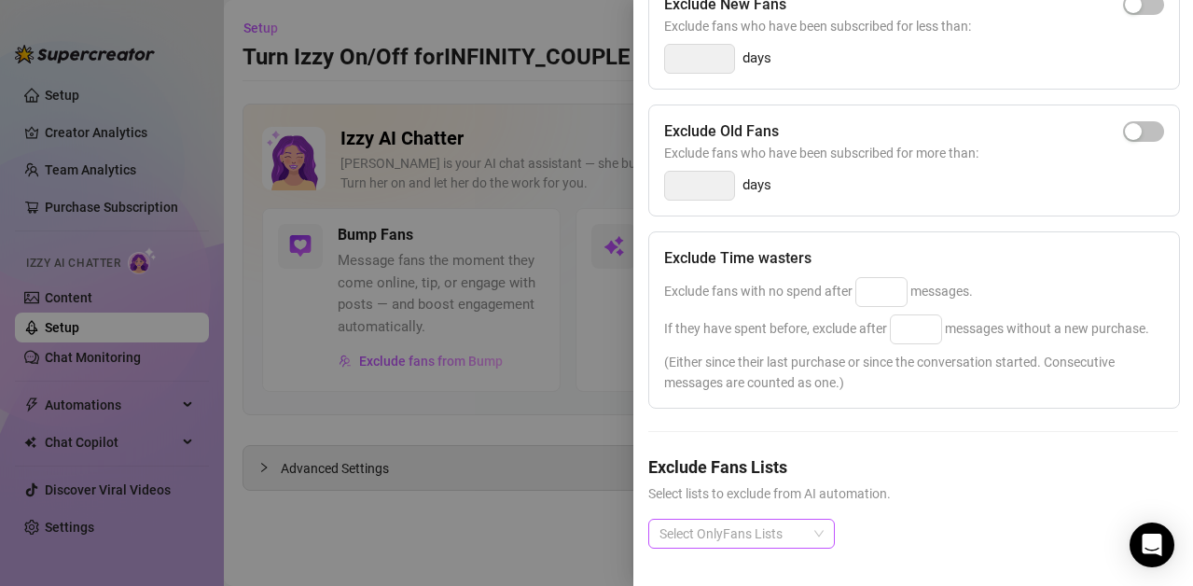
click at [817, 520] on div "Select OnlyFans Lists" at bounding box center [741, 534] width 187 height 30
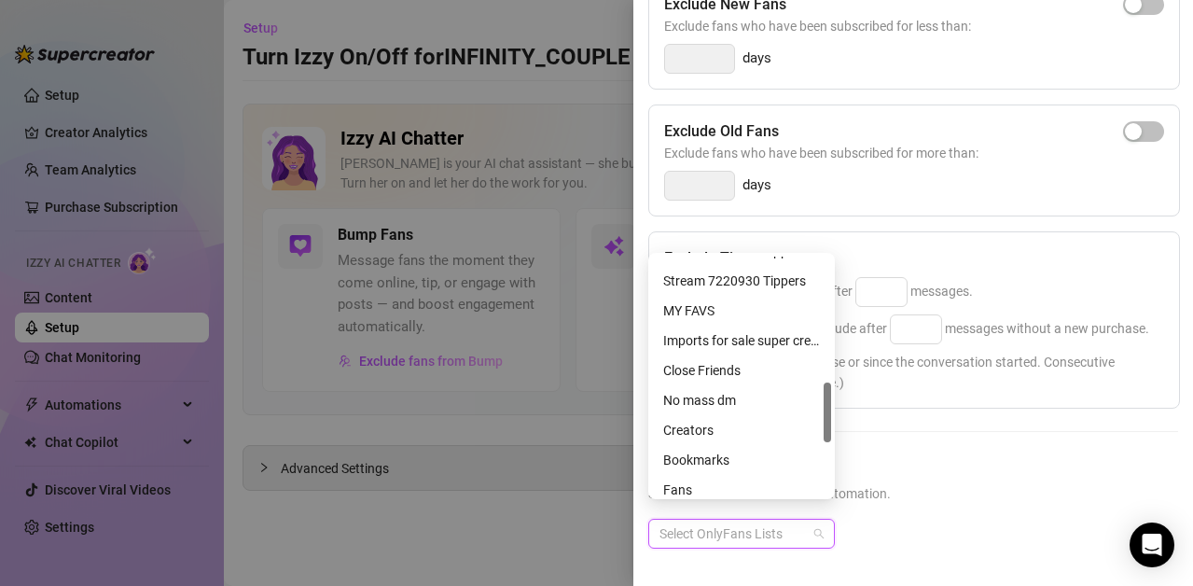
scroll to position [502, 0]
click at [716, 311] on div "MY FAVS" at bounding box center [741, 307] width 157 height 21
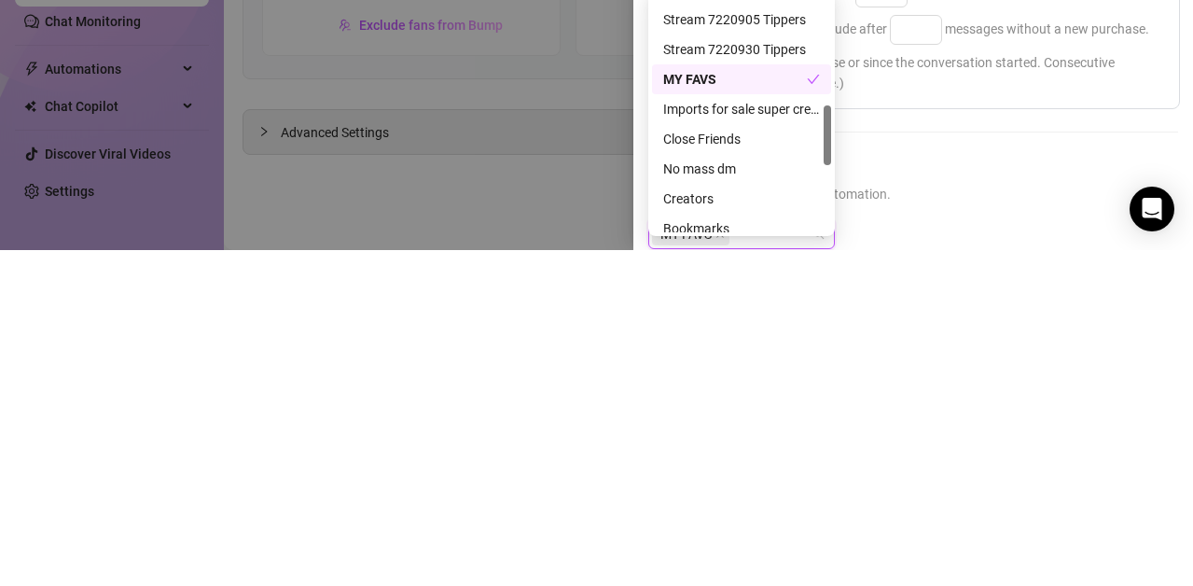
scroll to position [469, 0]
click at [733, 528] on div "Creators" at bounding box center [741, 531] width 157 height 21
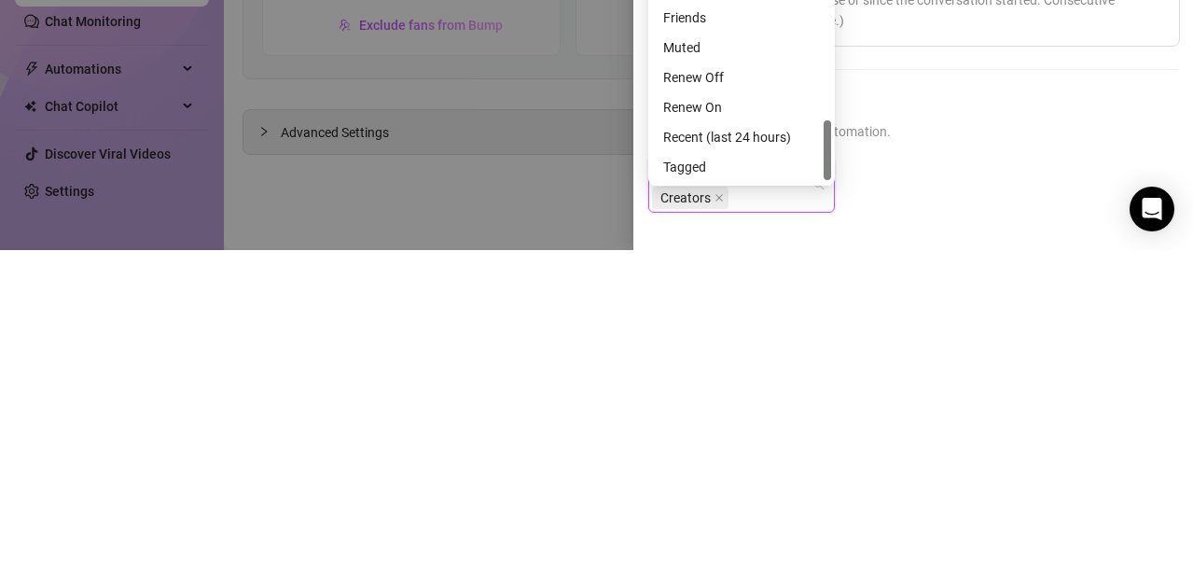
scroll to position [0, 0]
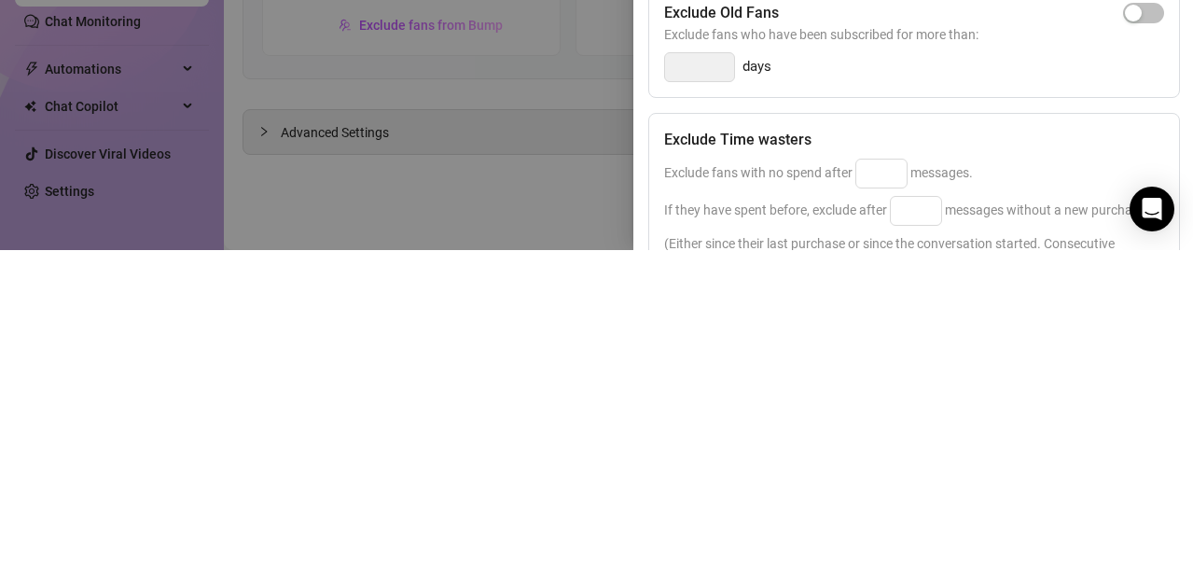
click at [1089, 473] on div "Exclude Time wasters" at bounding box center [914, 476] width 500 height 22
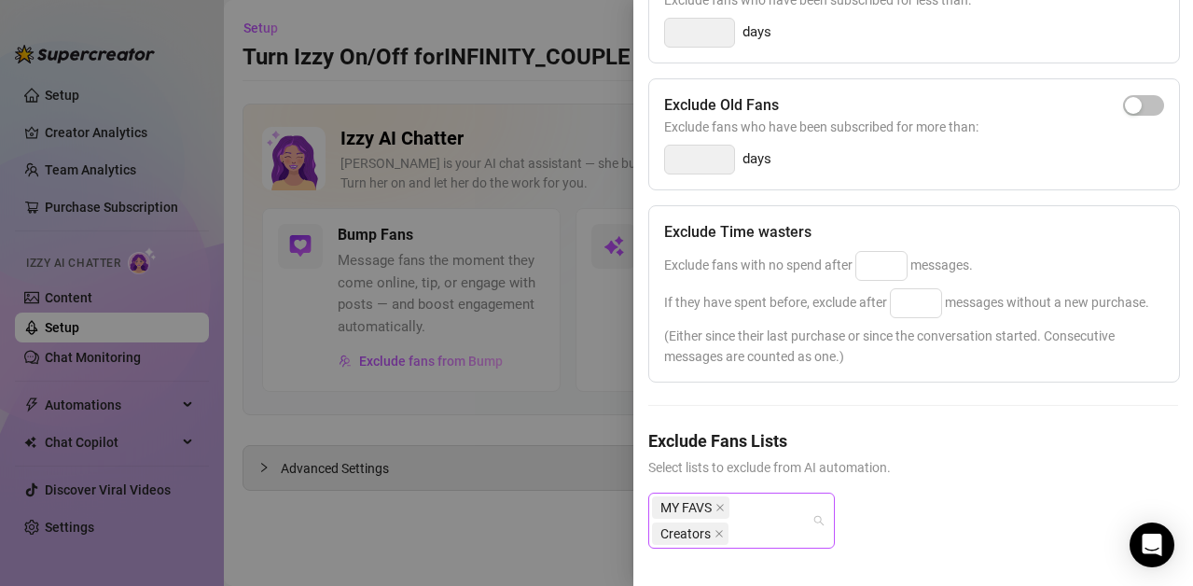
click at [821, 504] on div "MY FAVS Creators" at bounding box center [741, 521] width 187 height 56
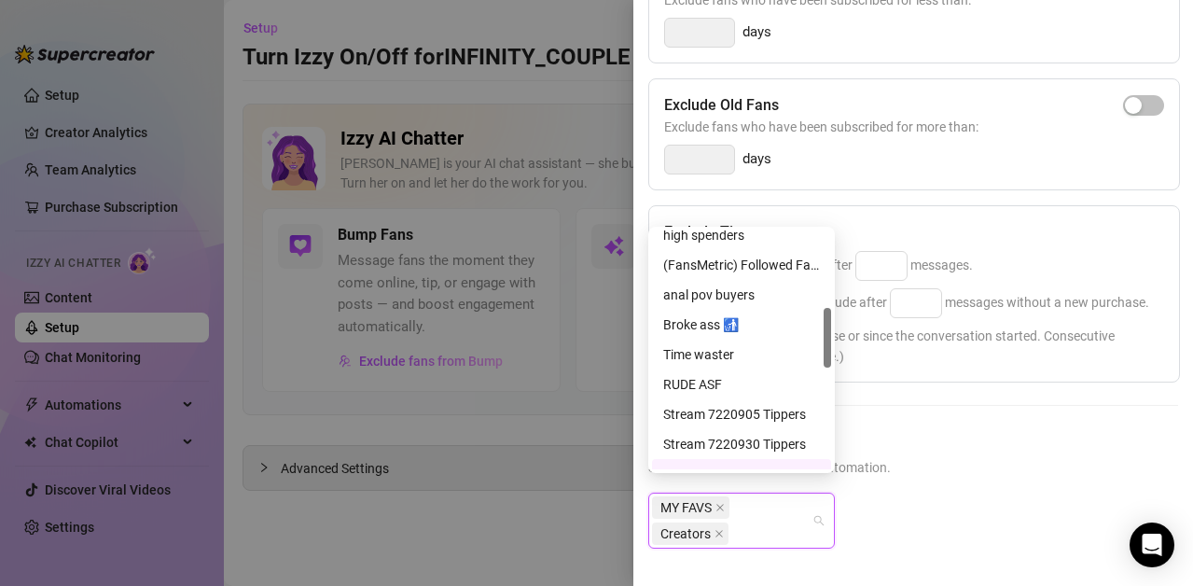
click at [768, 288] on div "anal pov buyers" at bounding box center [741, 295] width 157 height 21
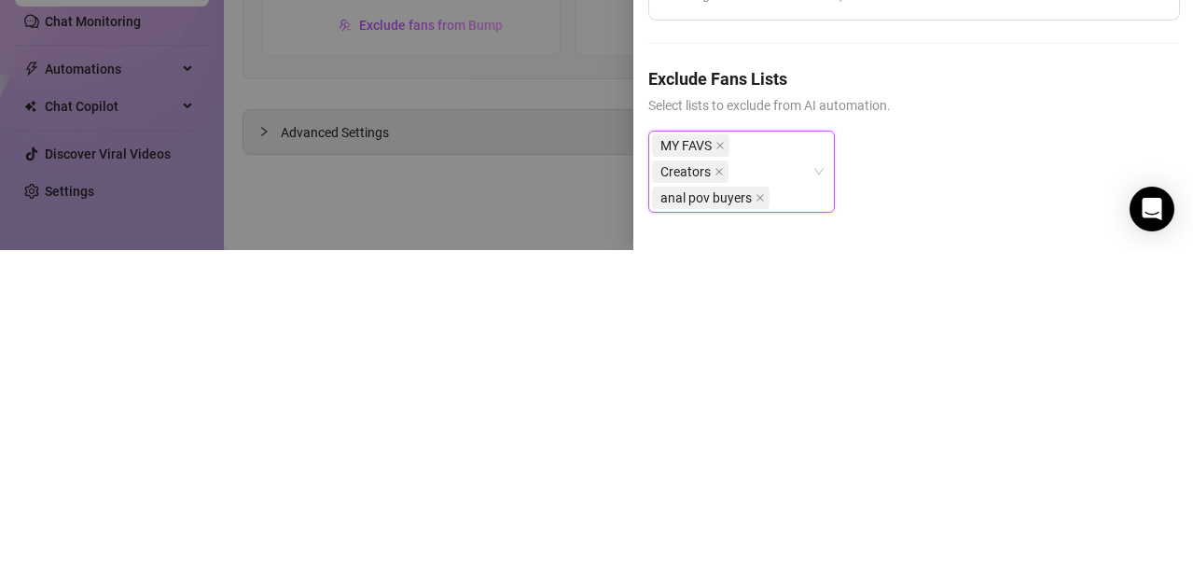
click at [814, 516] on div "MY FAVS Creators anal pov buyers" at bounding box center [741, 507] width 187 height 82
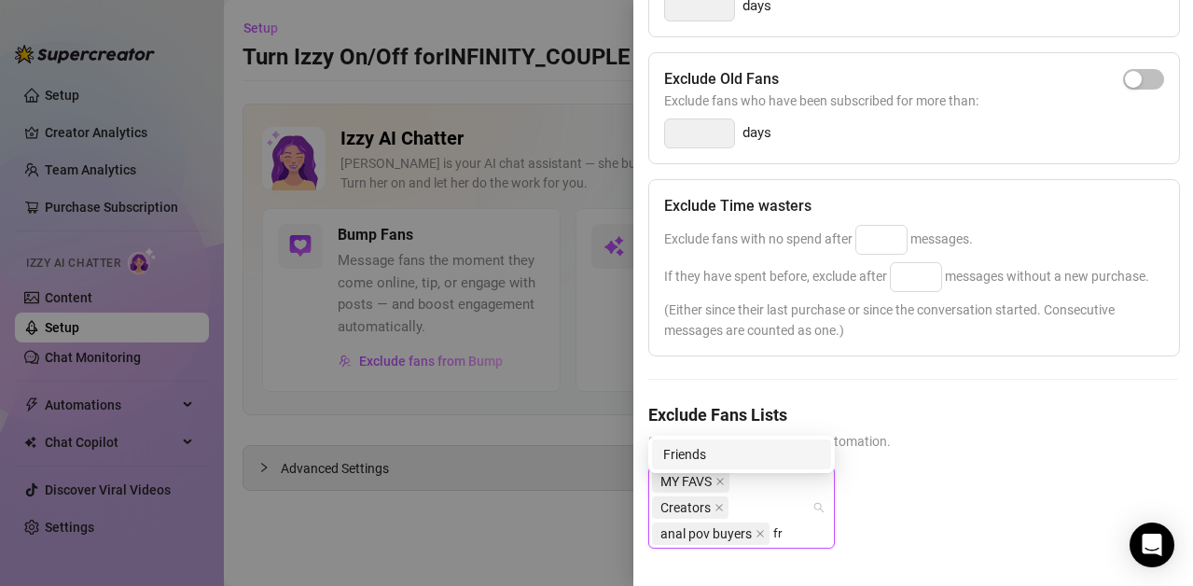
click at [690, 447] on div "Friends" at bounding box center [741, 454] width 157 height 21
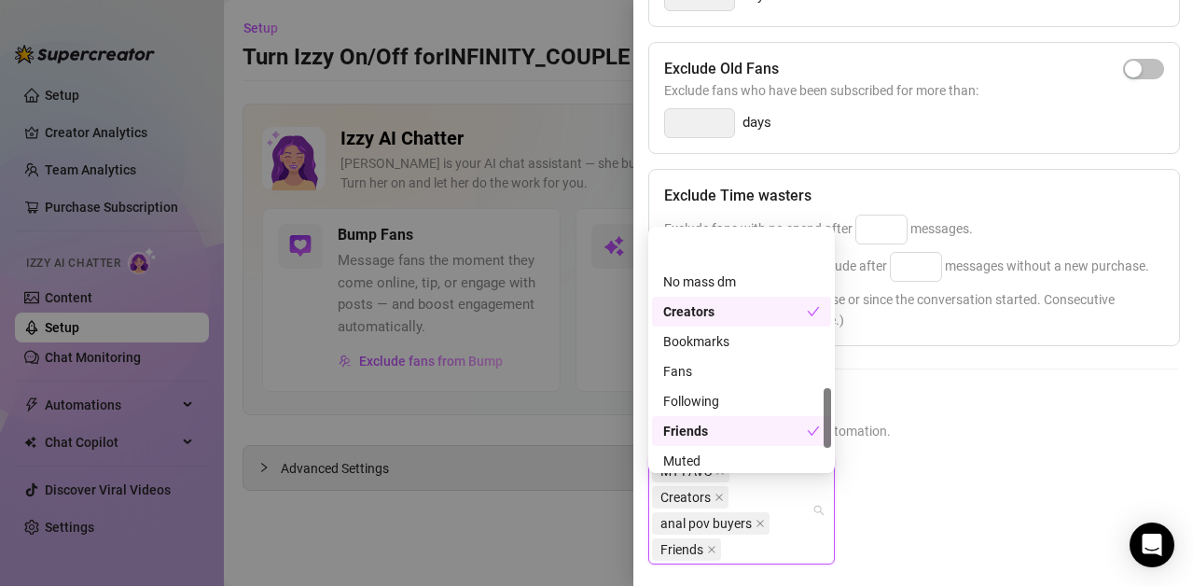
scroll to position [716, 0]
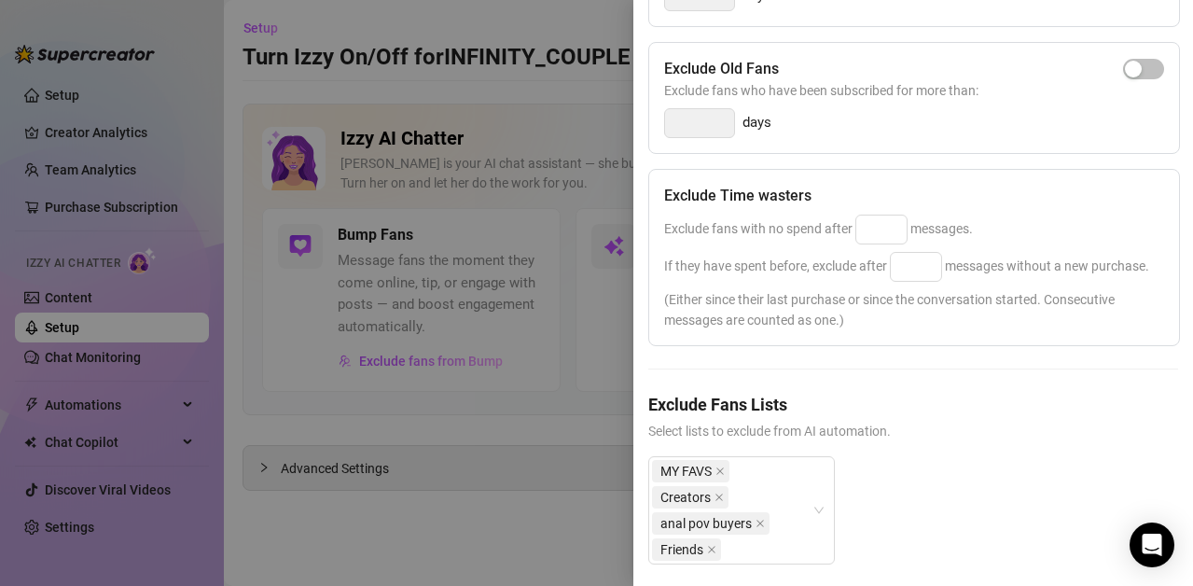
click at [1025, 417] on h5 "Exclude Fans Lists" at bounding box center [913, 404] width 530 height 25
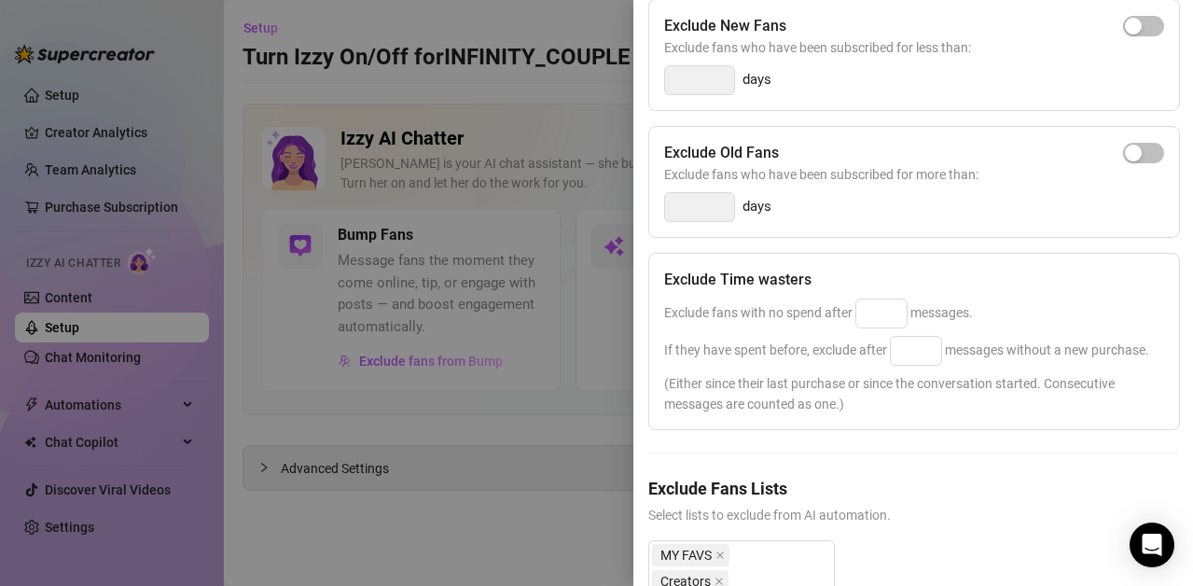
scroll to position [0, 0]
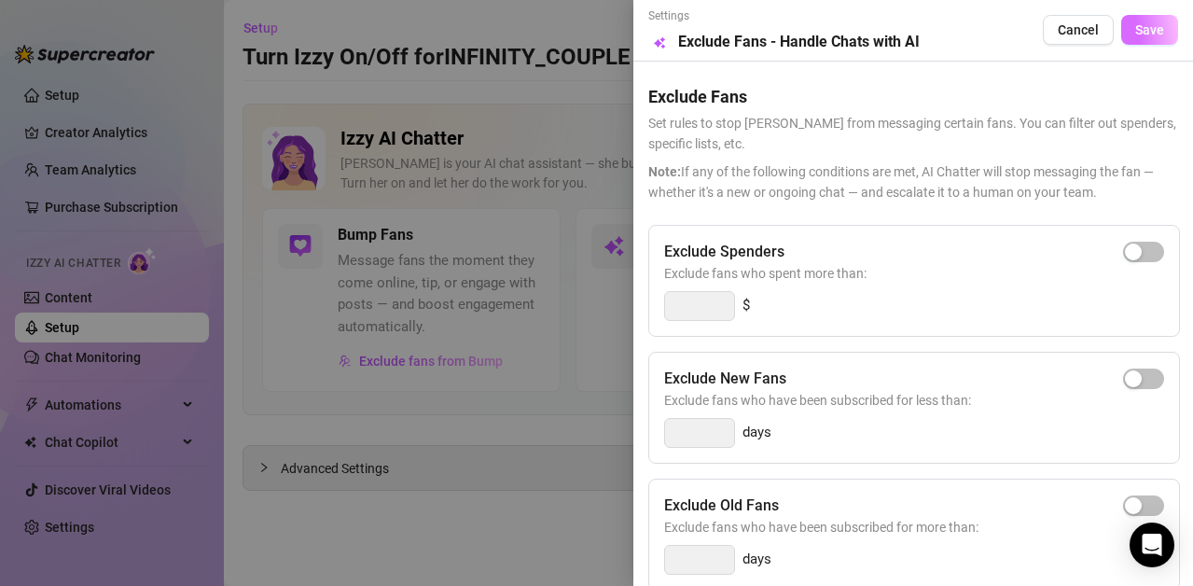
click at [1154, 26] on button "Save" at bounding box center [1149, 30] width 57 height 30
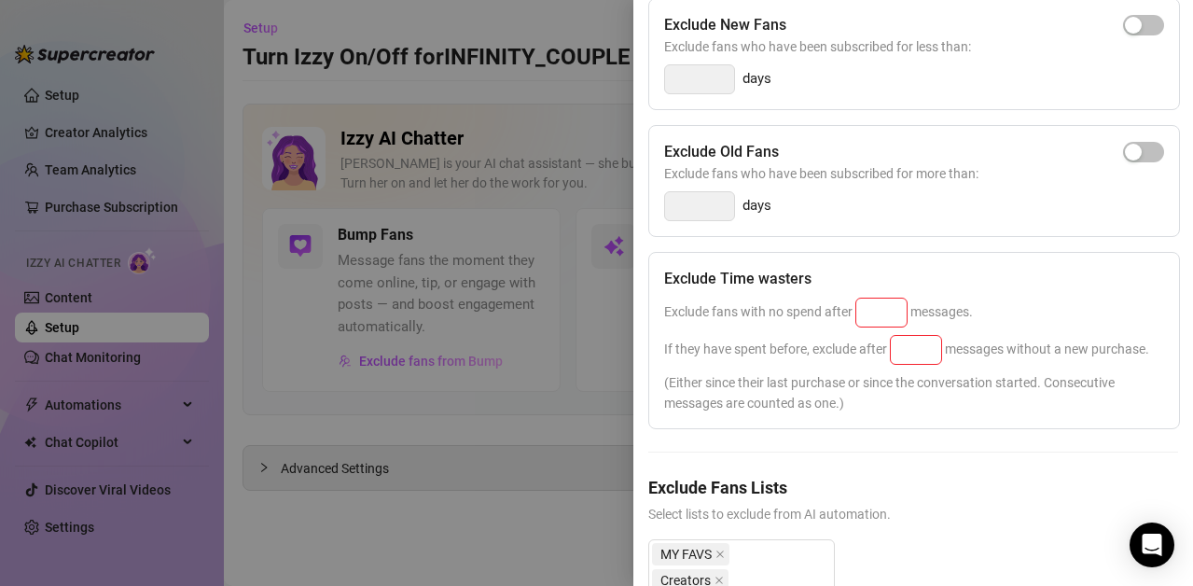
scroll to position [363, 0]
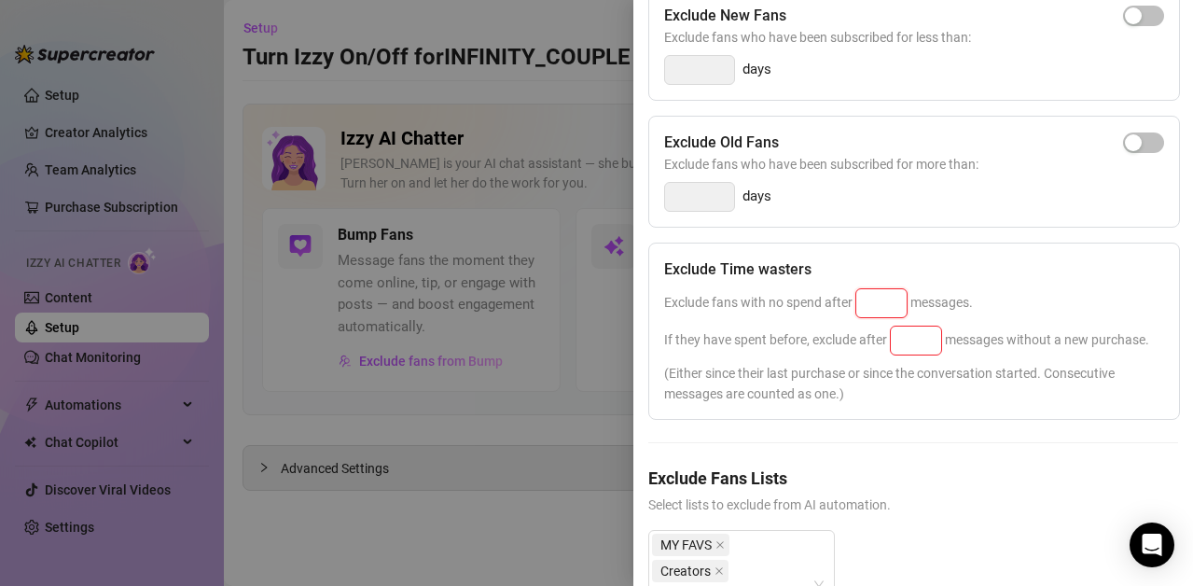
click at [876, 305] on input at bounding box center [881, 303] width 50 height 28
click at [906, 342] on input at bounding box center [916, 341] width 50 height 28
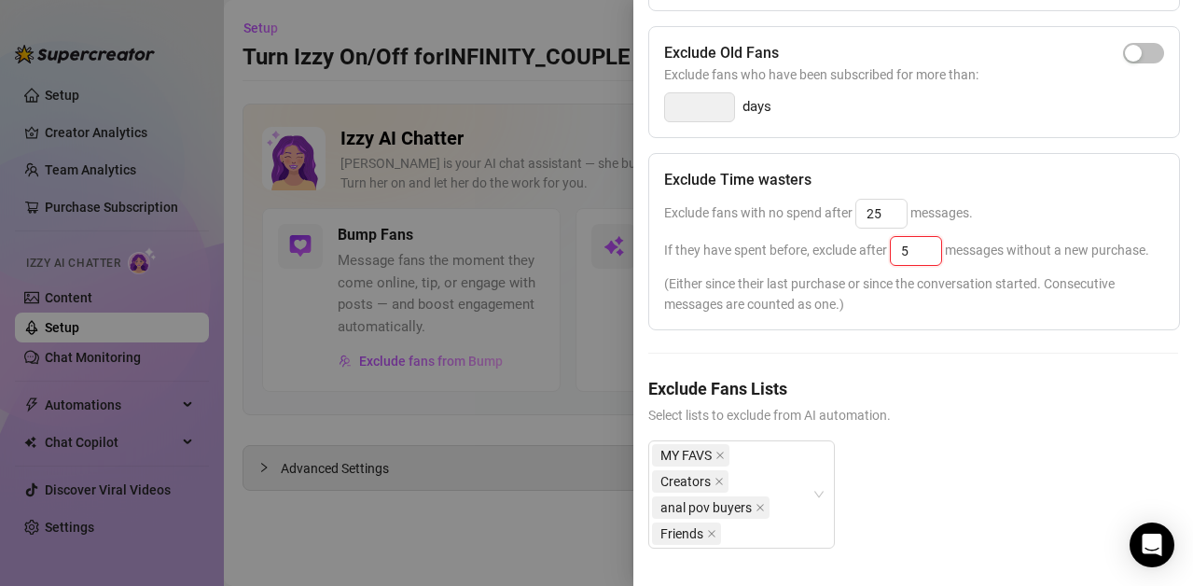
scroll to position [0, 0]
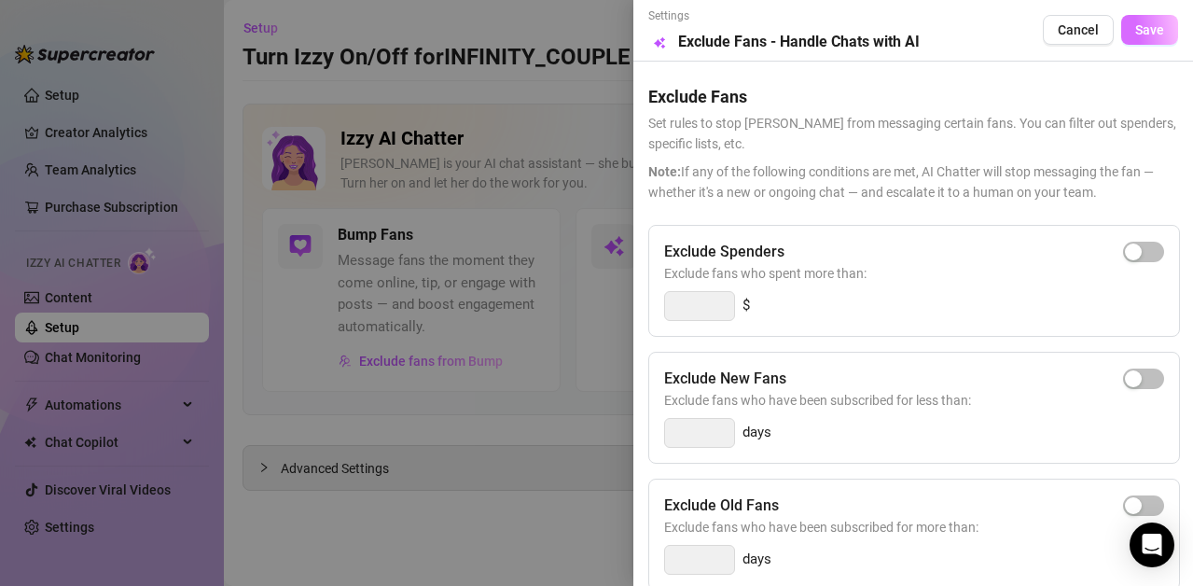
click at [1139, 28] on span "Save" at bounding box center [1149, 29] width 29 height 15
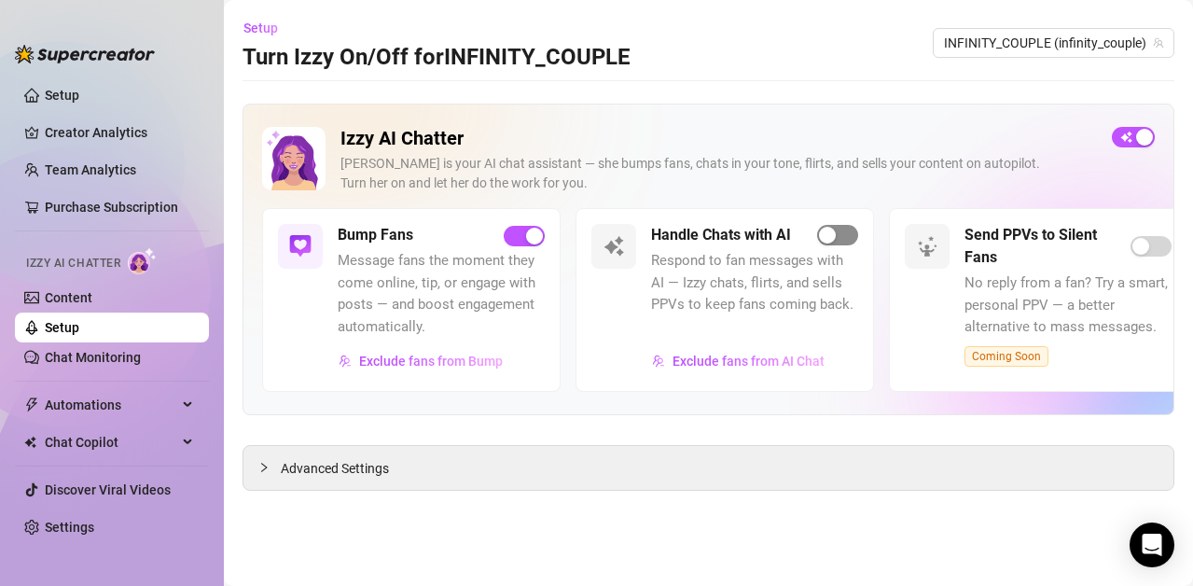
click at [844, 236] on span "button" at bounding box center [837, 235] width 41 height 21
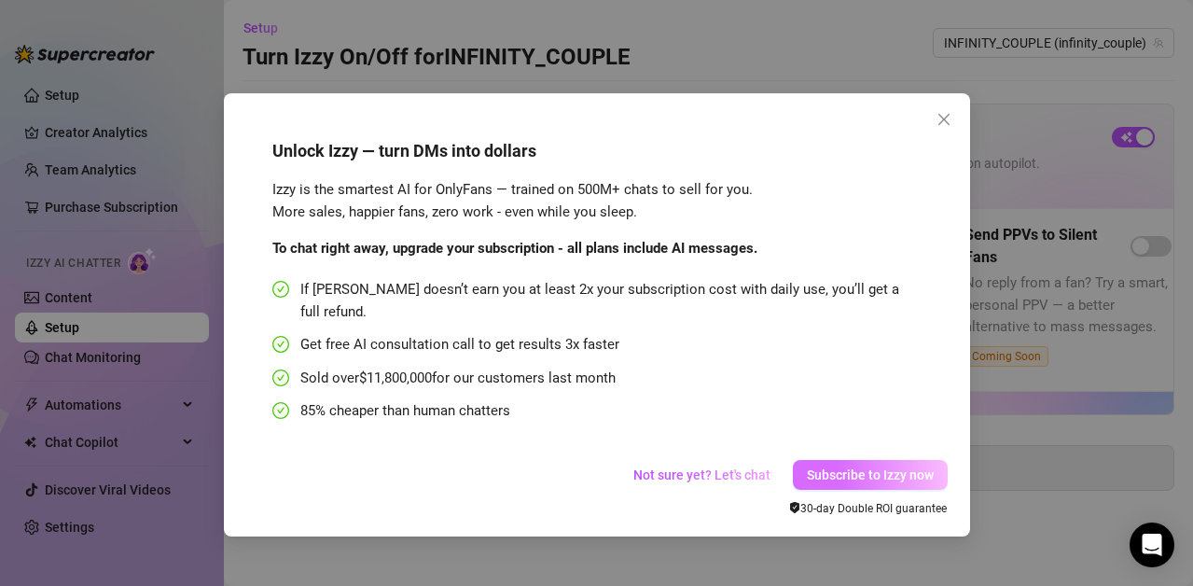
click at [851, 467] on span "Subscribe to Izzy now" at bounding box center [870, 474] width 127 height 15
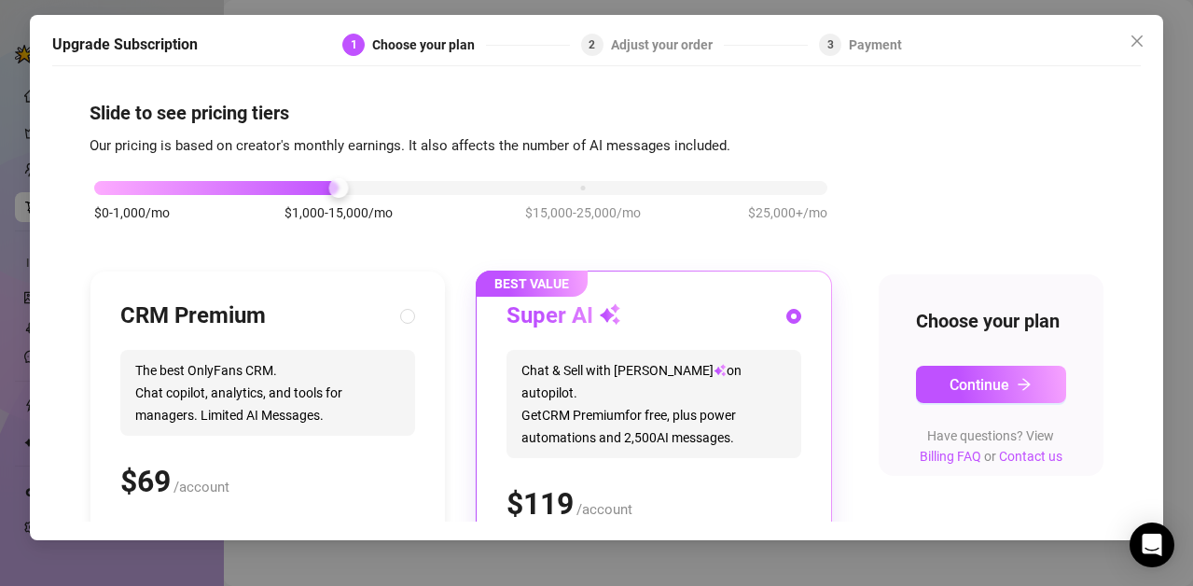
scroll to position [284, 0]
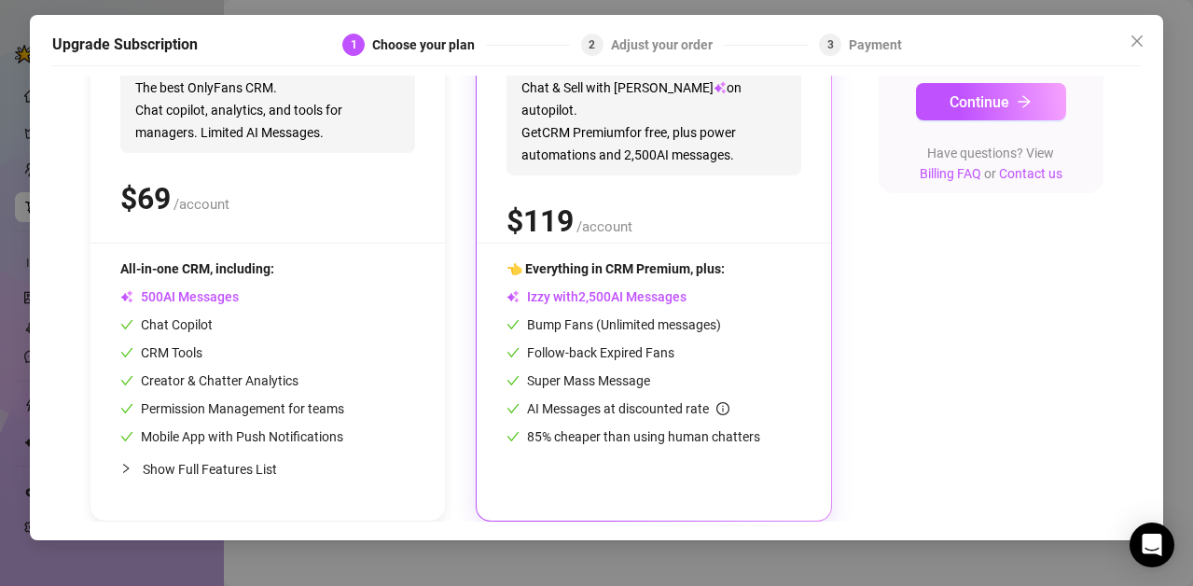
click at [604, 295] on span "0" at bounding box center [599, 296] width 7 height 17
click at [608, 170] on div "Super AI Chat & Sell with Izzy on autopilot. Get CRM Premium for free, plus pow…" at bounding box center [654, 131] width 295 height 224
click at [1133, 39] on icon "close" at bounding box center [1137, 41] width 15 height 15
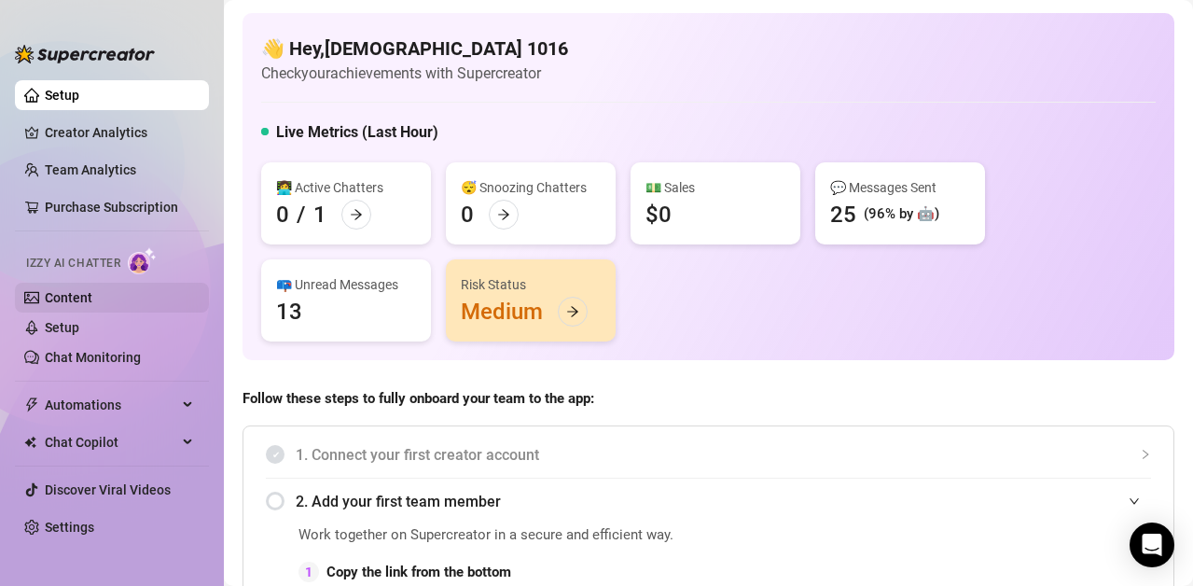
click at [45, 297] on link "Content" at bounding box center [69, 297] width 48 height 15
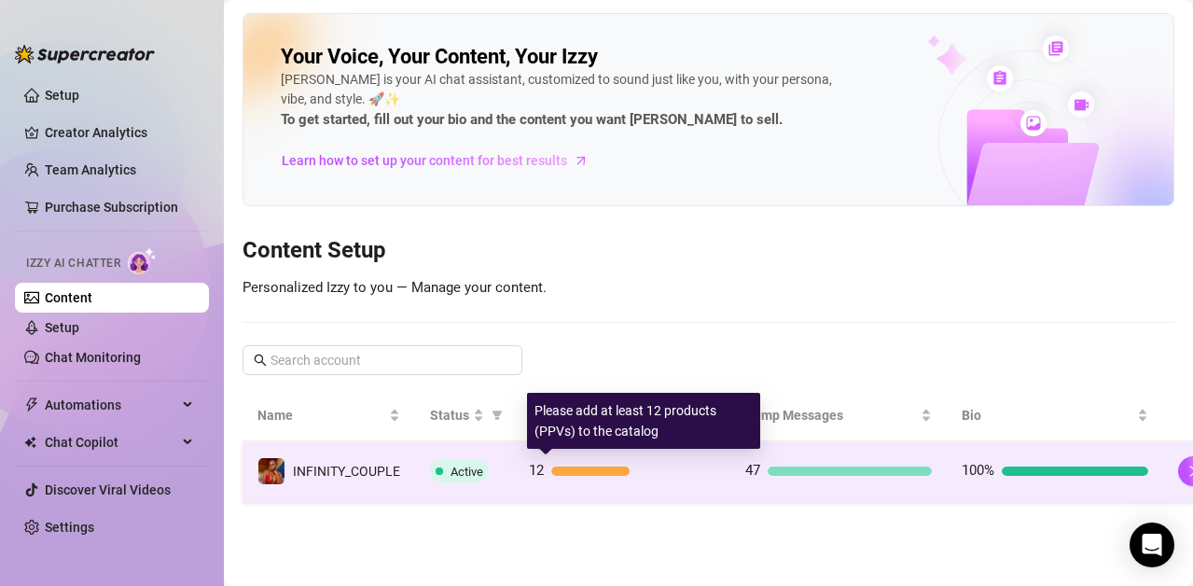
click at [604, 470] on div at bounding box center [590, 470] width 78 height 9
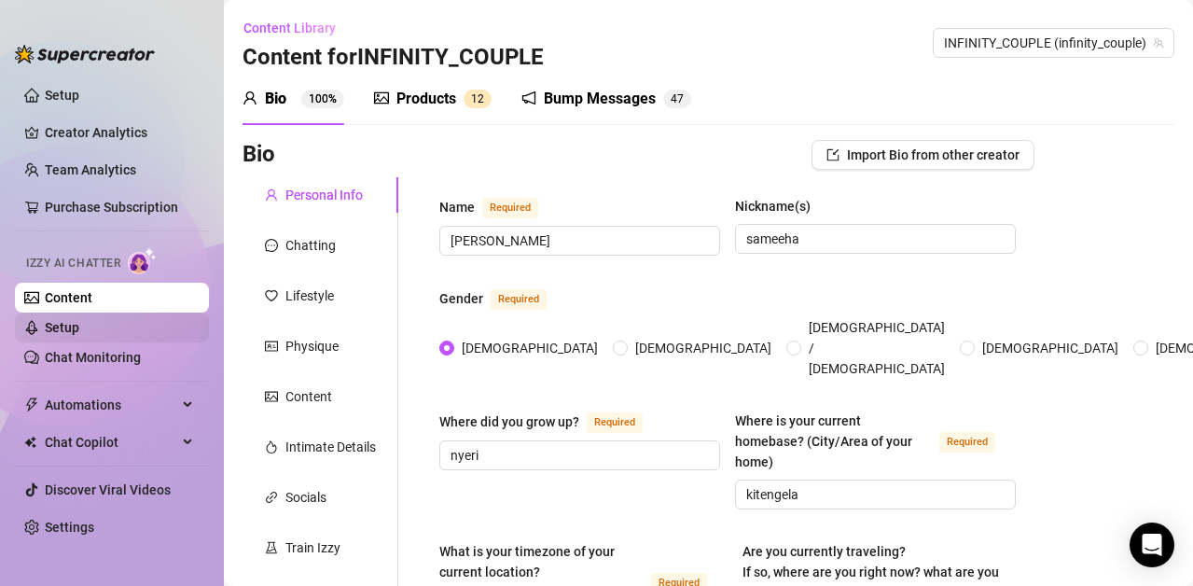
click at [59, 320] on link "Setup" at bounding box center [62, 327] width 35 height 15
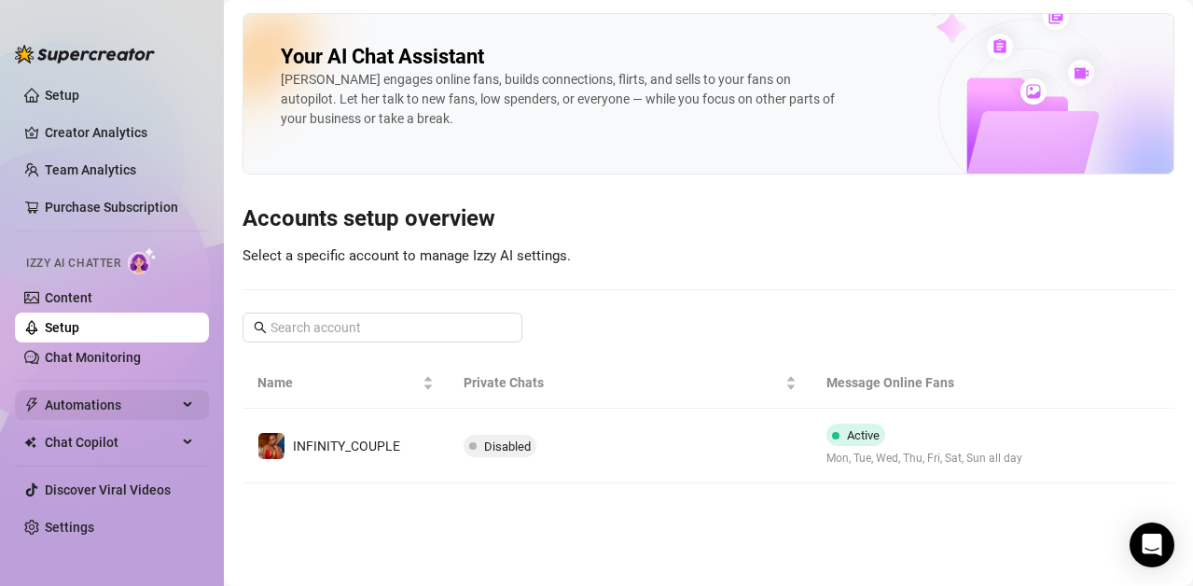
click at [72, 403] on span "Automations" at bounding box center [111, 405] width 132 height 30
